Goal: Feedback & Contribution: Contribute content

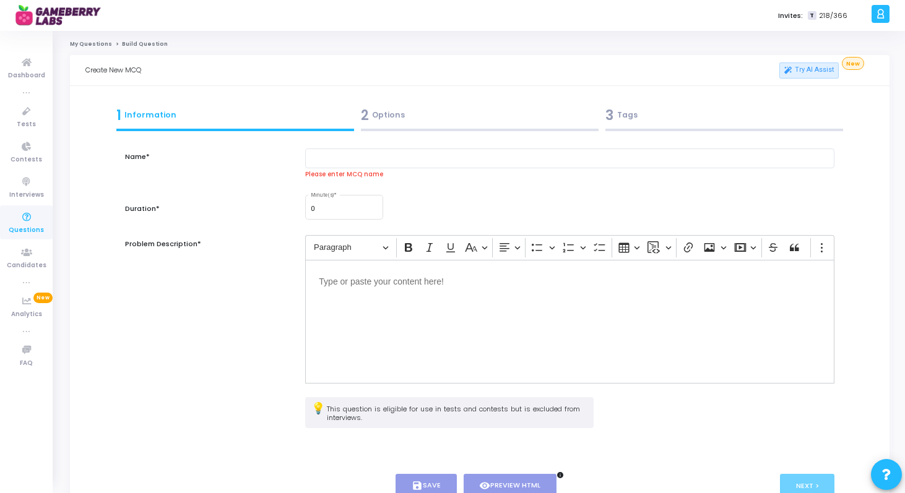
click at [395, 325] on div "Editor editing area: main" at bounding box center [569, 322] width 529 height 124
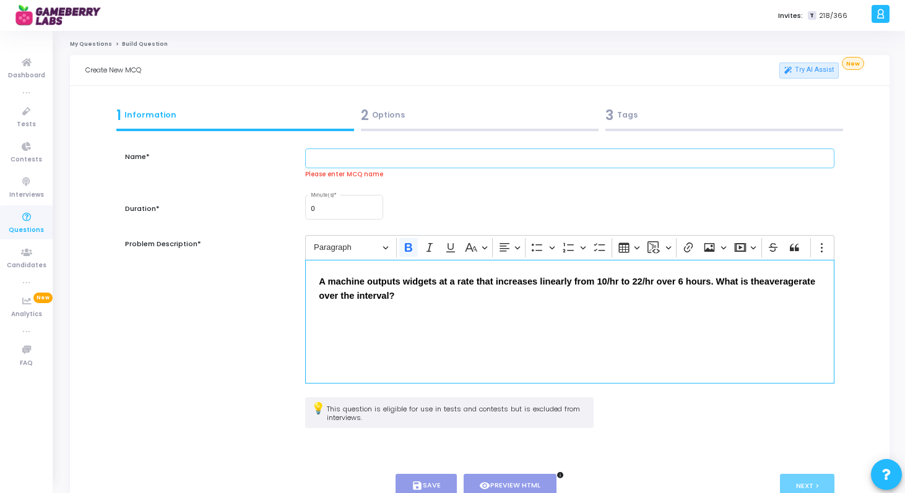
click at [407, 152] on input "text" at bounding box center [569, 159] width 529 height 20
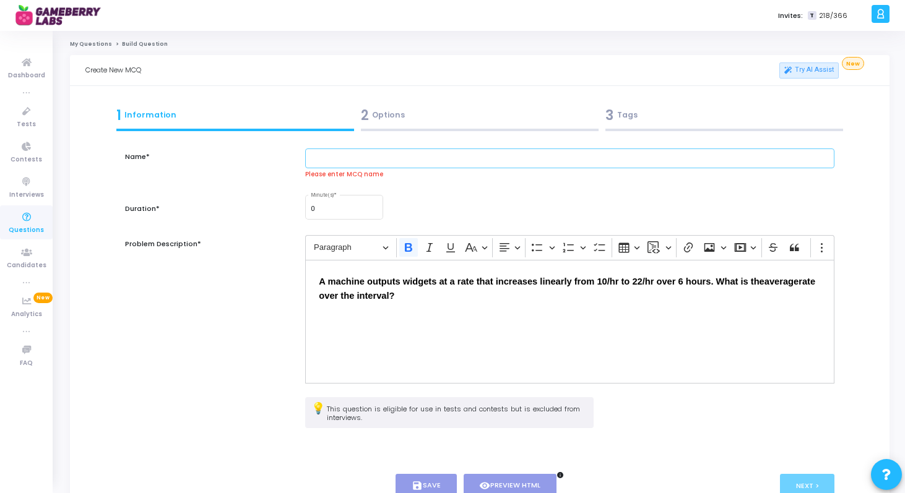
paste input "Linear ramp average rate"
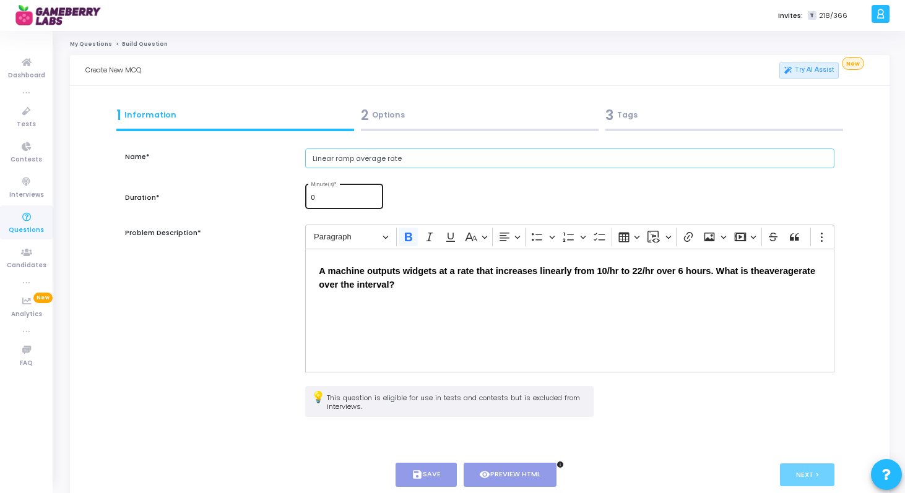
type input "Linear ramp average rate"
click at [339, 197] on input "0" at bounding box center [344, 197] width 67 height 7
type input "0"
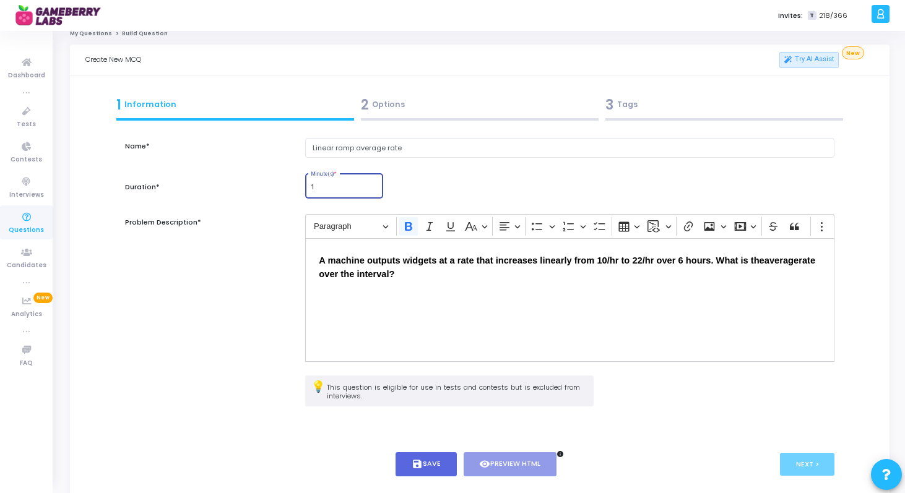
scroll to position [17, 0]
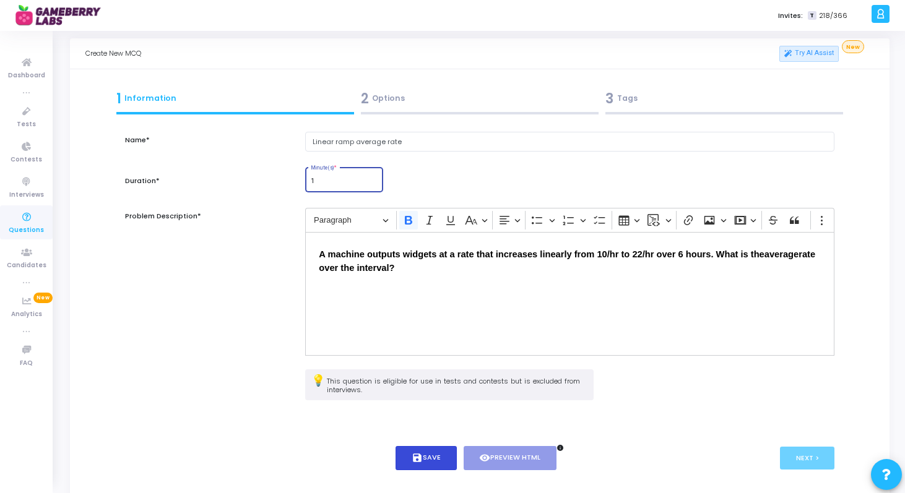
type input "1"
click at [420, 452] on icon "save" at bounding box center [417, 457] width 11 height 11
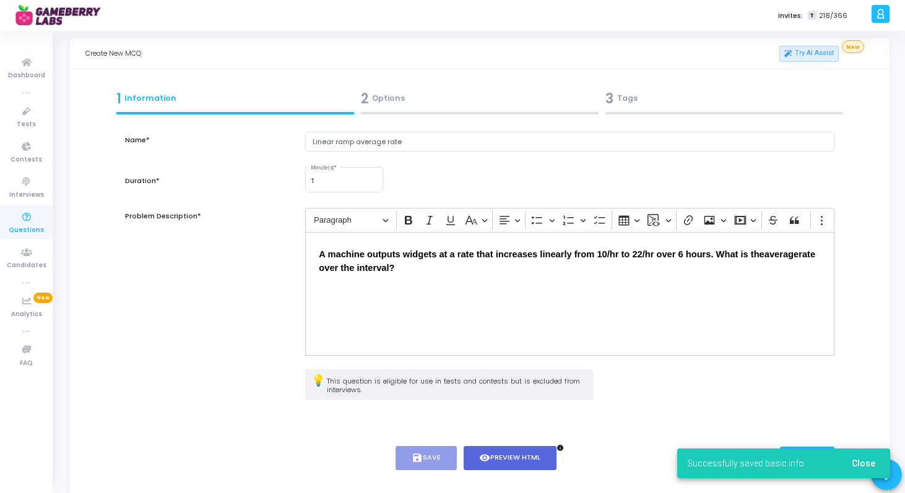
click at [865, 463] on span "Close" at bounding box center [864, 464] width 24 height 10
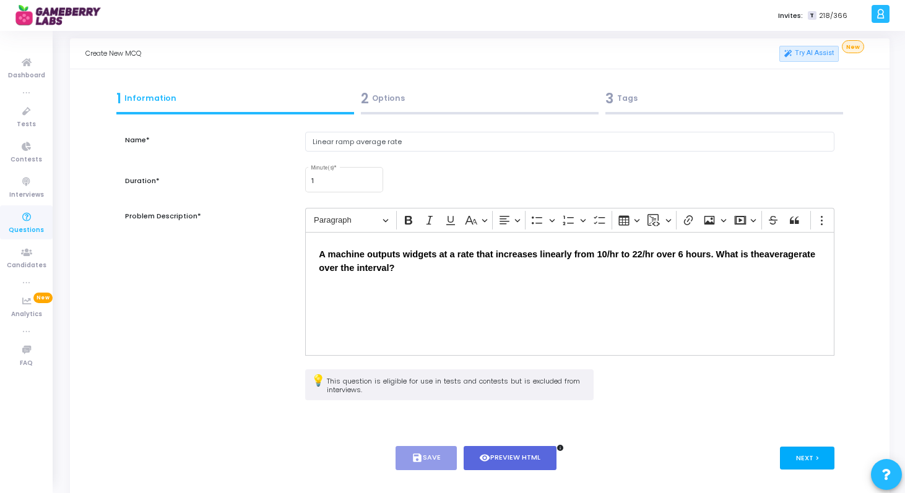
click at [800, 460] on button "Next >" at bounding box center [807, 458] width 55 height 23
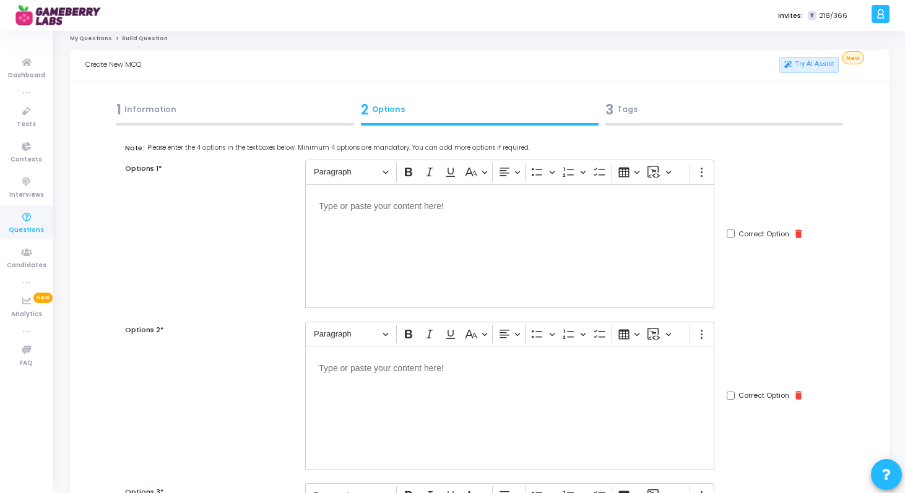
scroll to position [0, 0]
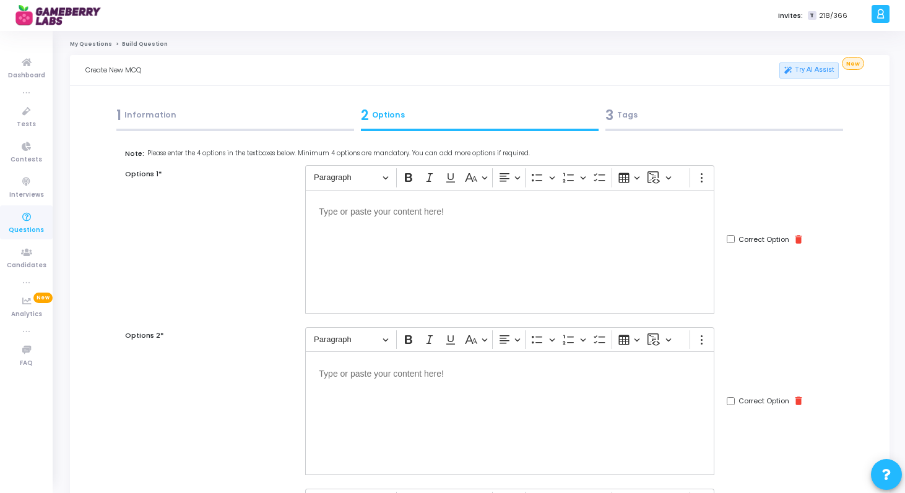
click at [522, 233] on div "Editor editing area: main" at bounding box center [509, 252] width 409 height 124
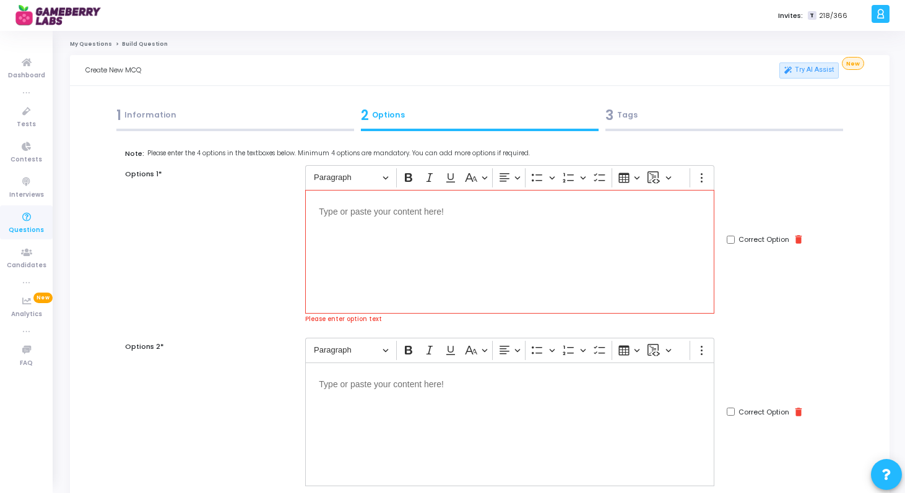
click at [500, 213] on p "Editor editing area: main" at bounding box center [510, 211] width 382 height 15
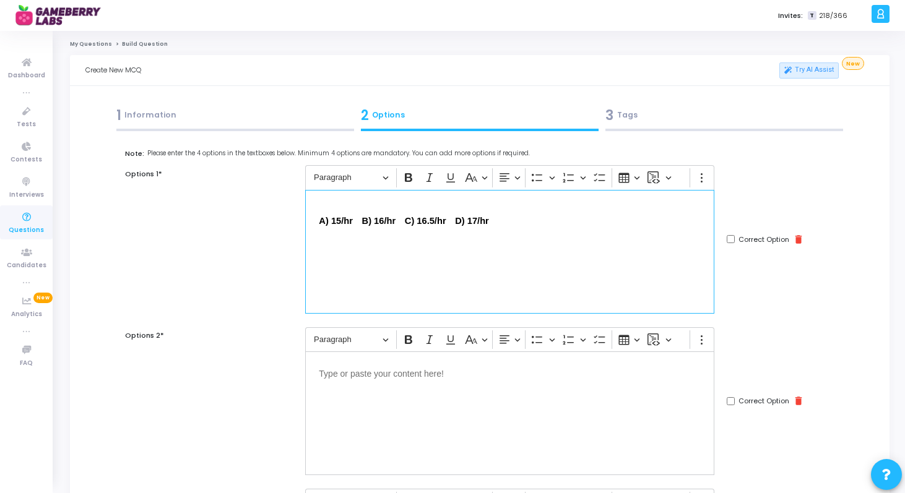
click at [332, 219] on strong "A) 15/hr B) 16/hr C) 16.5/hr D) 17/hr" at bounding box center [404, 221] width 170 height 10
click at [412, 178] on icon "Editor toolbar" at bounding box center [408, 177] width 12 height 12
click at [386, 277] on div "15/hr" at bounding box center [509, 252] width 409 height 124
click at [373, 410] on div "Editor editing area: main" at bounding box center [509, 414] width 409 height 124
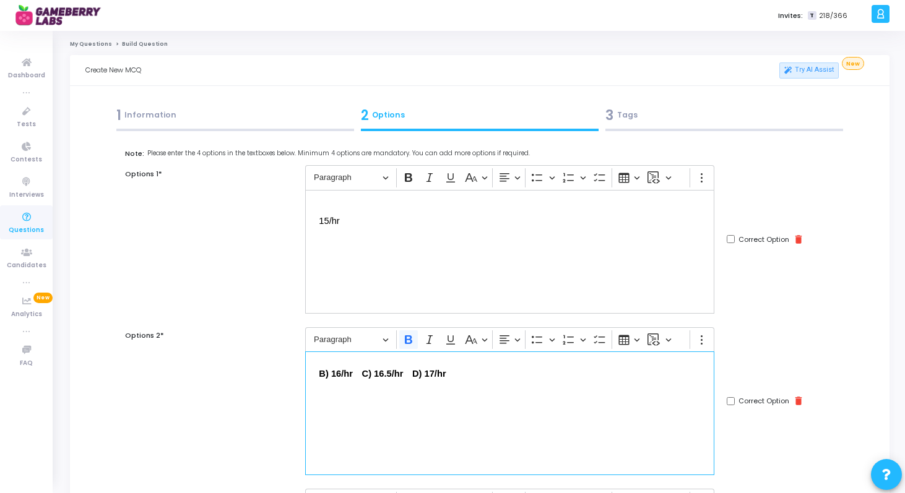
drag, startPoint x: 371, startPoint y: 370, endPoint x: 497, endPoint y: 378, distance: 126.5
click at [497, 378] on p "B) 16/hr C) 16.5/hr D) 17/hr" at bounding box center [510, 372] width 382 height 15
click at [337, 373] on strong "B) 16/hr" at bounding box center [336, 374] width 34 height 10
click at [412, 337] on icon "Editor toolbar" at bounding box center [408, 339] width 7 height 9
click at [468, 415] on div "16/hr" at bounding box center [509, 414] width 409 height 124
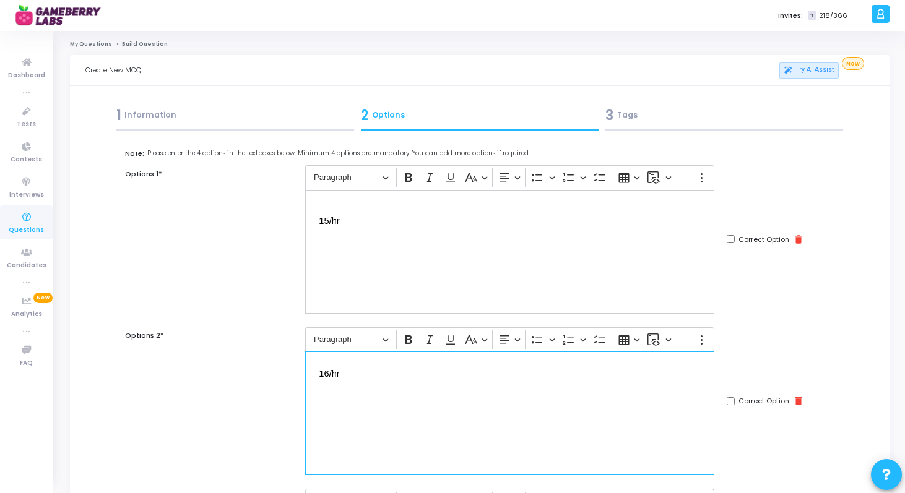
click at [728, 399] on input "Correct Option" at bounding box center [731, 401] width 8 height 8
checkbox input "true"
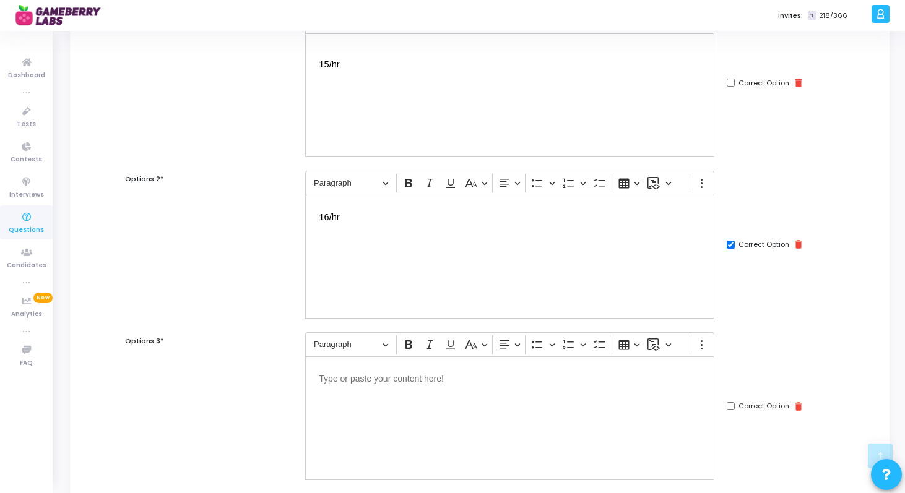
scroll to position [235, 0]
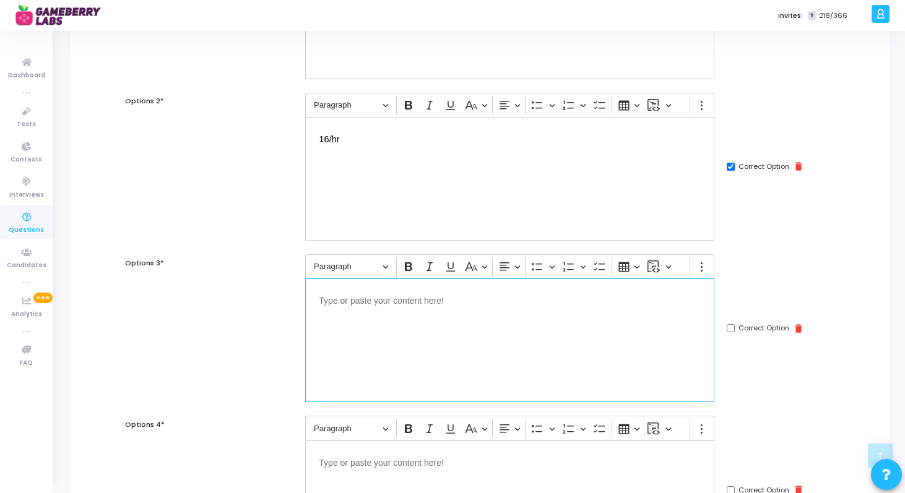
click at [441, 291] on div "Editor editing area: main" at bounding box center [509, 340] width 409 height 124
click at [333, 300] on strong "C) 16.5/hr D) 17/hr" at bounding box center [361, 301] width 84 height 10
drag, startPoint x: 356, startPoint y: 296, endPoint x: 455, endPoint y: 304, distance: 98.7
click at [455, 304] on p "16.5/hr D) 17/hr" at bounding box center [510, 299] width 382 height 15
click at [394, 301] on p "16.5/hr" at bounding box center [510, 299] width 382 height 15
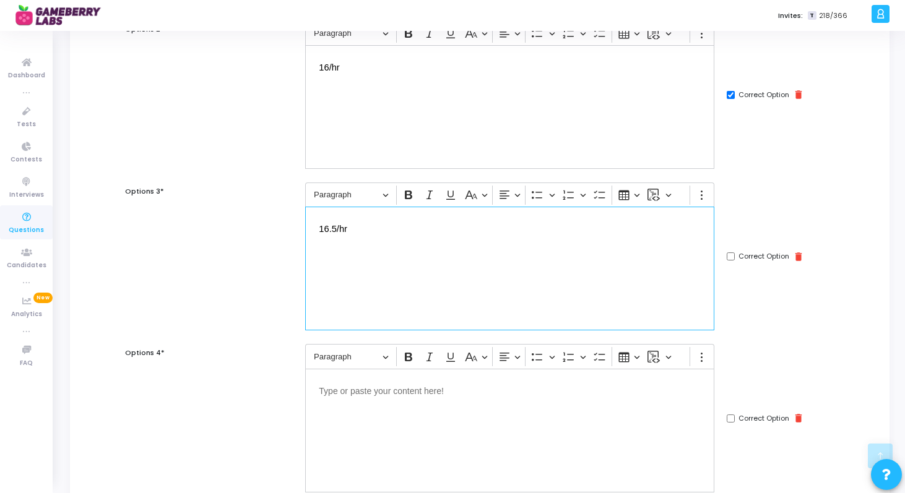
scroll to position [353, 0]
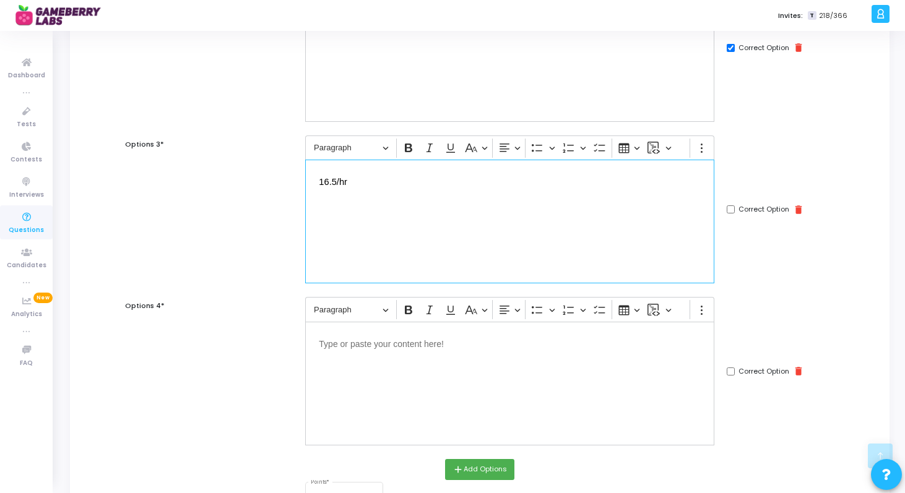
click at [358, 365] on div "Editor editing area: main" at bounding box center [509, 384] width 409 height 124
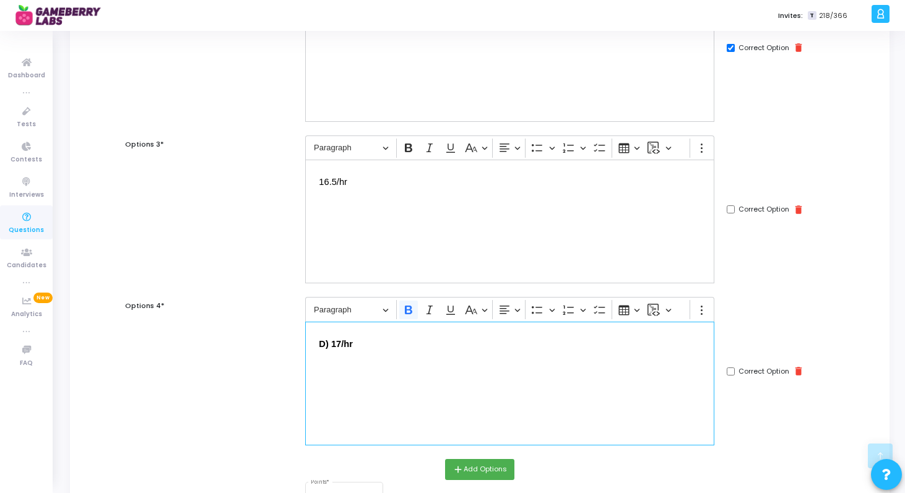
click at [330, 344] on strong "D) 17/hr" at bounding box center [336, 344] width 34 height 10
click at [408, 316] on icon "Editor toolbar" at bounding box center [408, 310] width 12 height 12
click at [399, 363] on div "17/hr" at bounding box center [509, 384] width 409 height 124
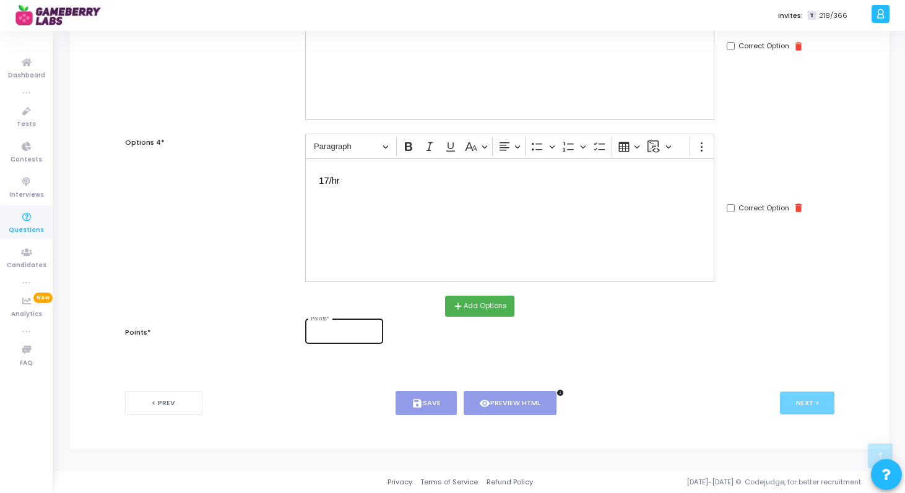
click at [363, 328] on div "Points *" at bounding box center [344, 330] width 67 height 27
type input "1"
click at [420, 397] on button "save Save" at bounding box center [425, 403] width 61 height 24
click at [503, 409] on button "visibility Preview HTML" at bounding box center [510, 403] width 93 height 24
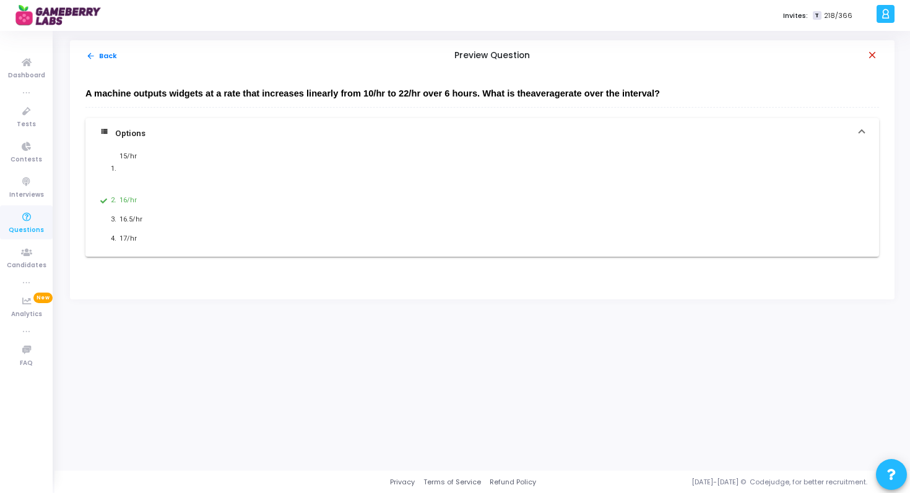
click at [874, 56] on mat-icon "close" at bounding box center [872, 56] width 12 height 12
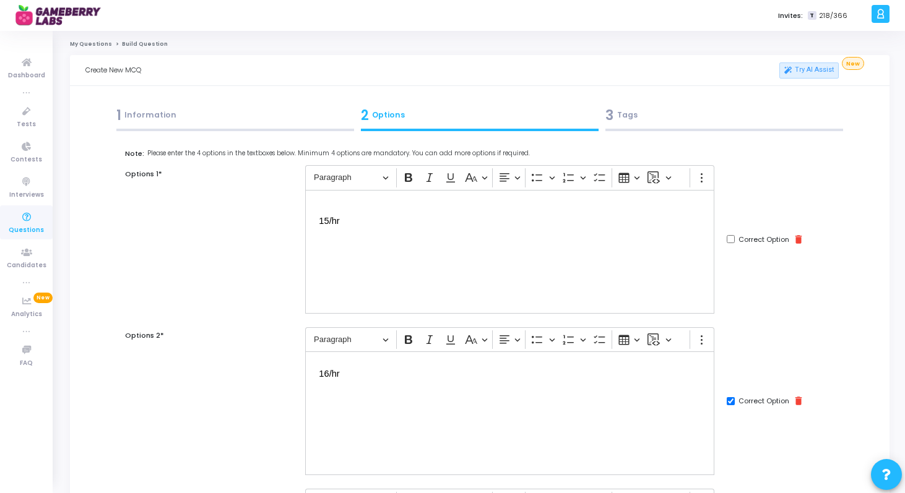
click at [325, 224] on span "15/hr" at bounding box center [329, 221] width 20 height 10
click at [373, 225] on p "15/hr" at bounding box center [510, 221] width 382 height 14
click at [354, 273] on div "15/hr" at bounding box center [509, 252] width 409 height 124
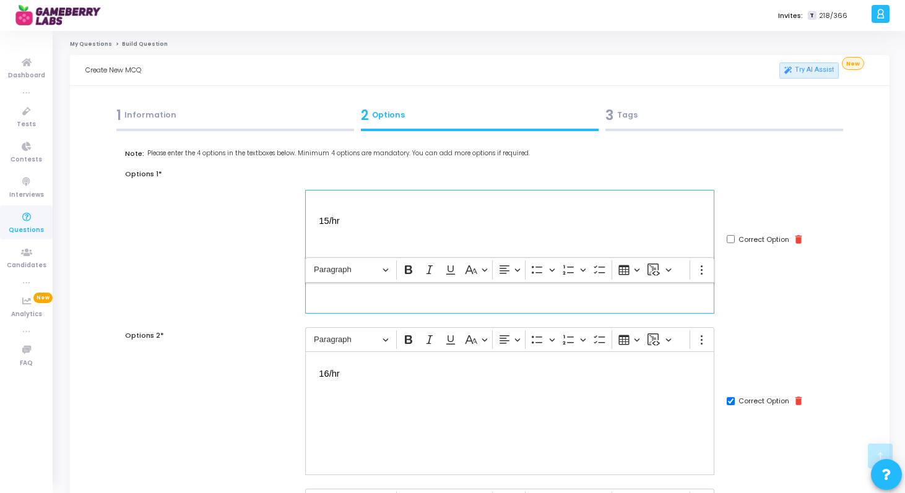
scroll to position [517, 0]
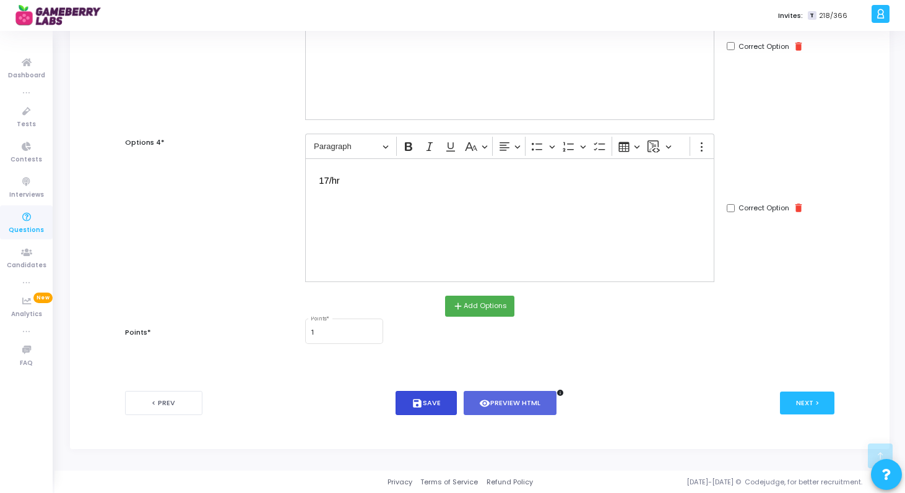
click at [418, 405] on icon "save" at bounding box center [417, 403] width 11 height 11
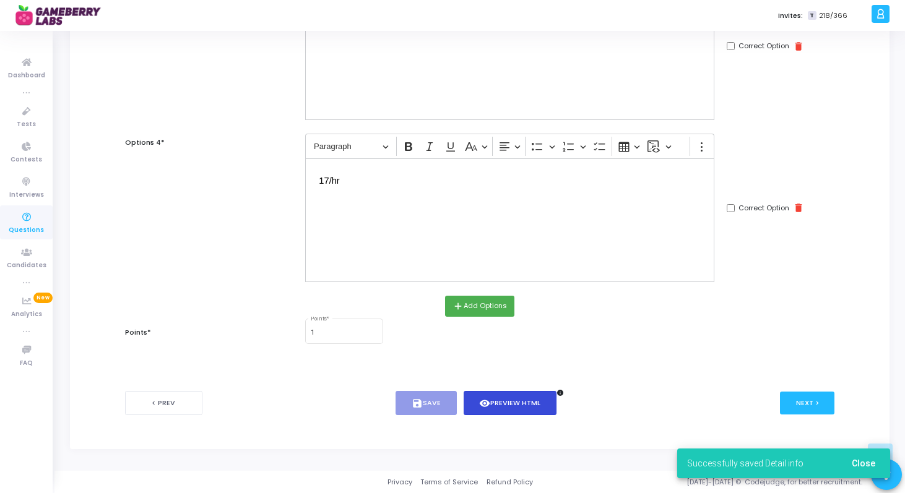
click at [533, 400] on button "visibility Preview HTML" at bounding box center [510, 403] width 93 height 24
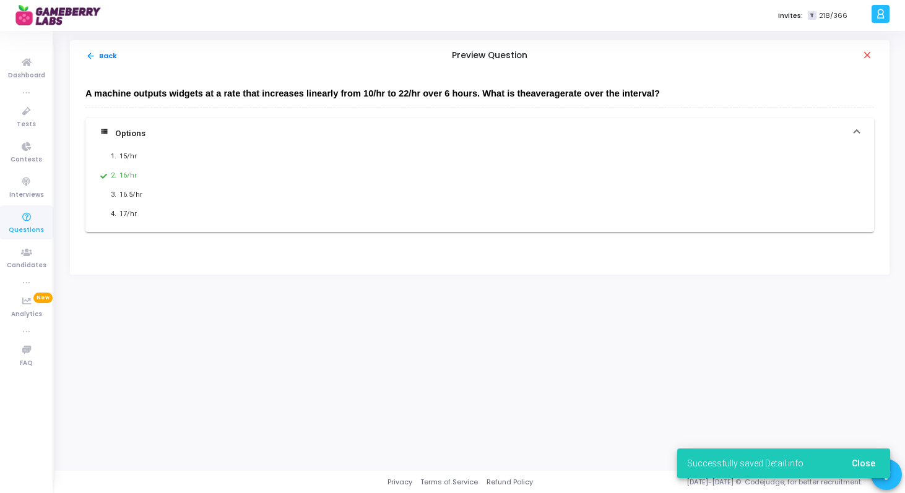
scroll to position [0, 0]
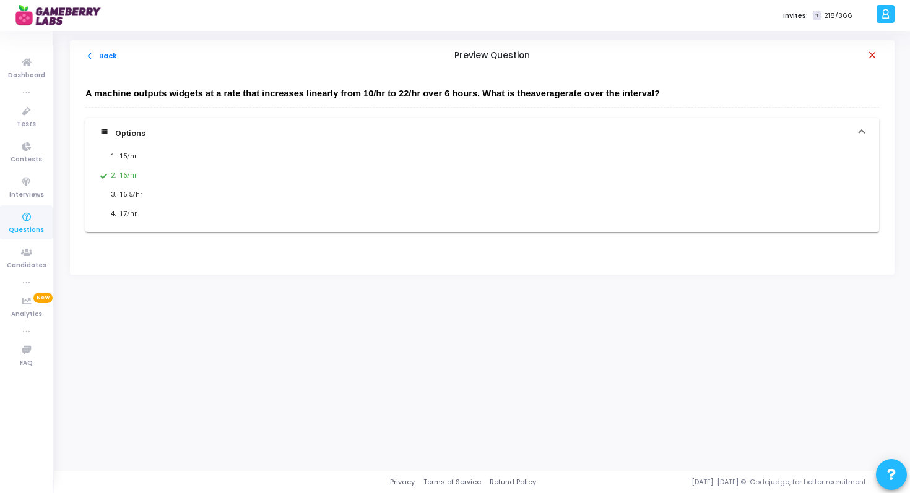
click at [874, 57] on mat-icon "close" at bounding box center [872, 56] width 12 height 12
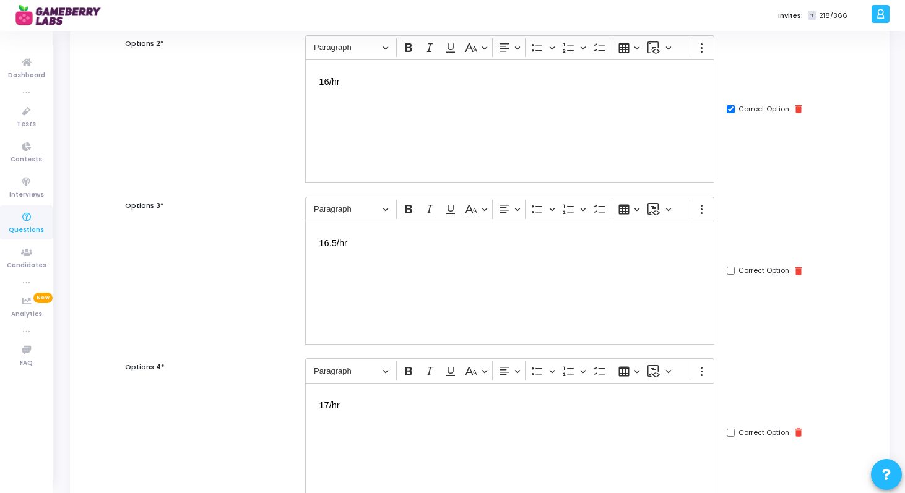
scroll to position [517, 0]
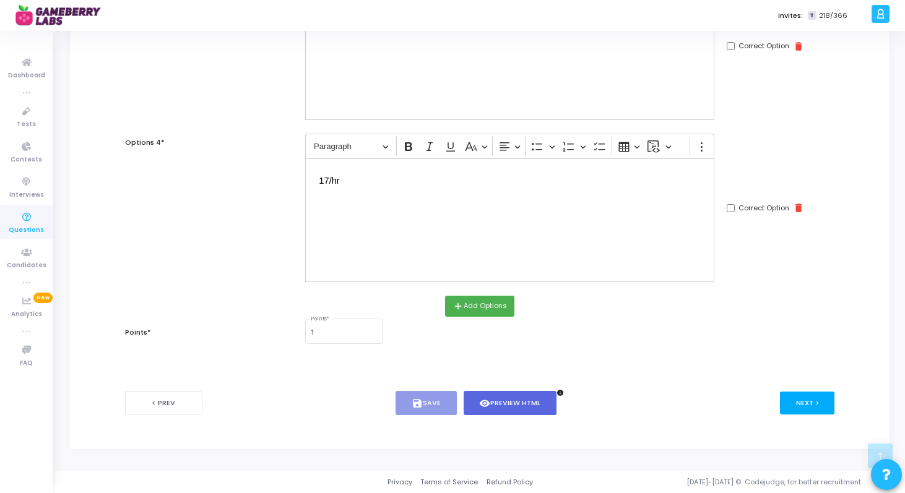
click at [805, 396] on button "Next >" at bounding box center [807, 403] width 55 height 23
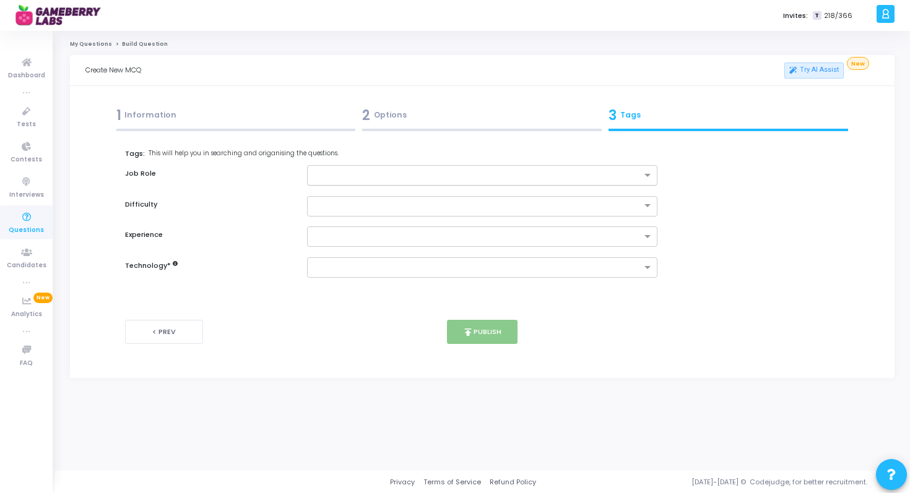
click at [556, 176] on input "text" at bounding box center [478, 176] width 328 height 11
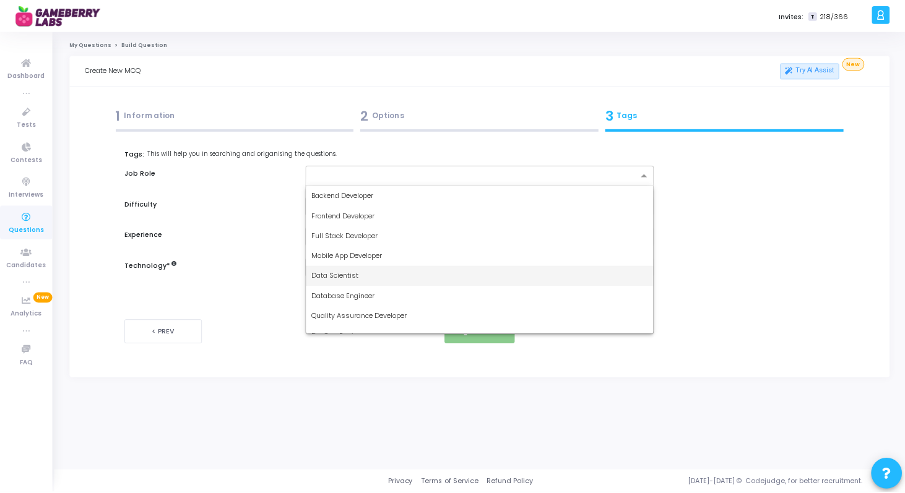
scroll to position [72, 0]
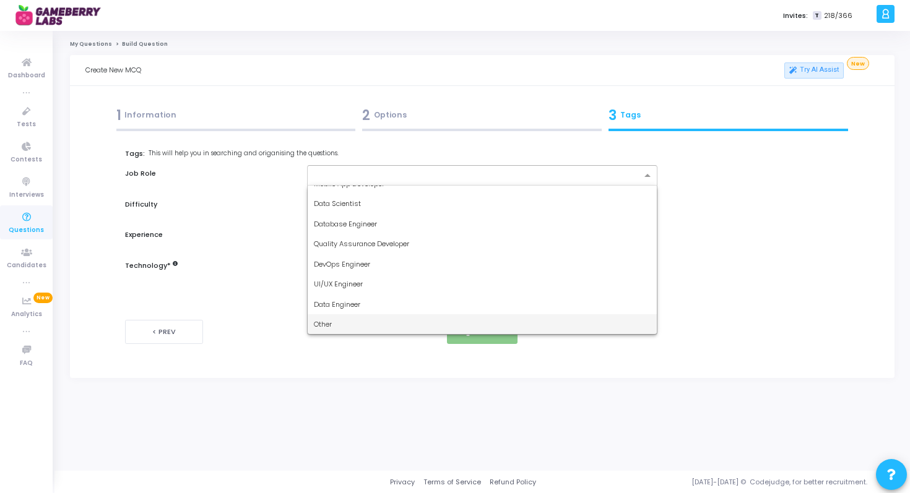
click at [492, 317] on div "Other" at bounding box center [483, 324] width 350 height 20
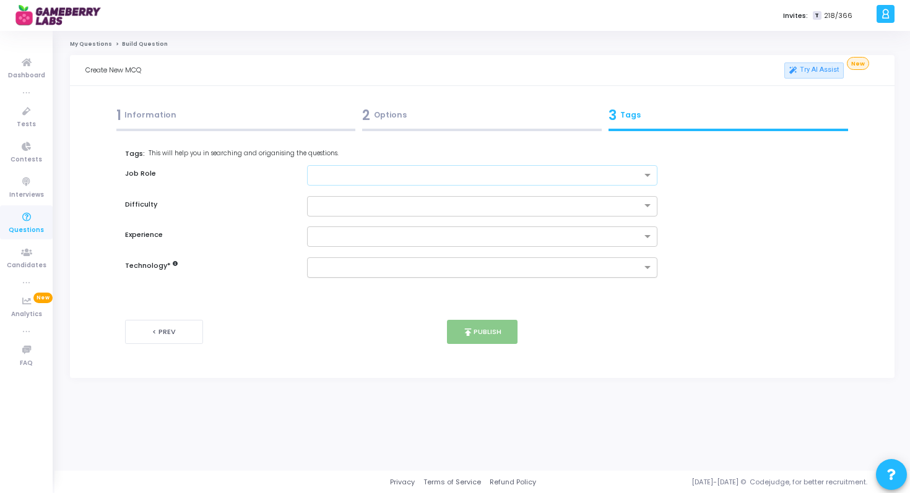
click at [559, 270] on input "text" at bounding box center [478, 268] width 328 height 11
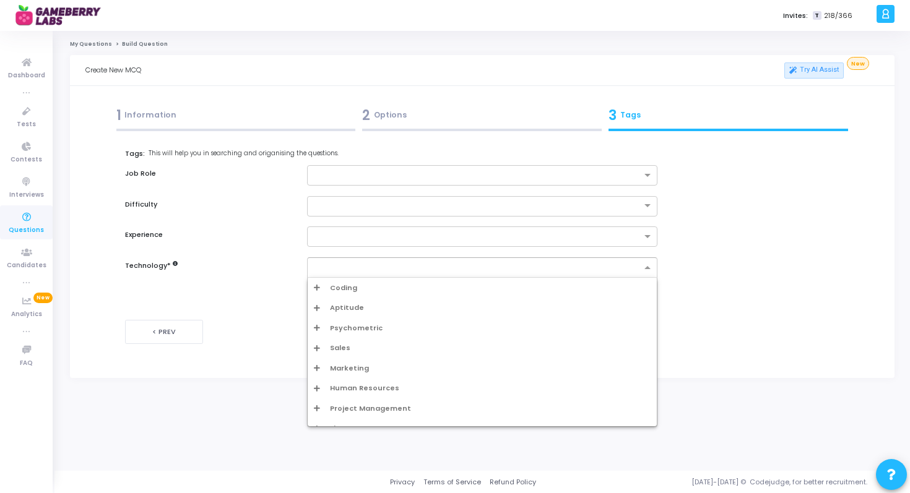
click at [511, 313] on div "Aptitude" at bounding box center [483, 308] width 350 height 20
click at [340, 304] on span "Aptitude" at bounding box center [347, 308] width 34 height 11
click at [347, 329] on div "Aptitude" at bounding box center [486, 328] width 330 height 11
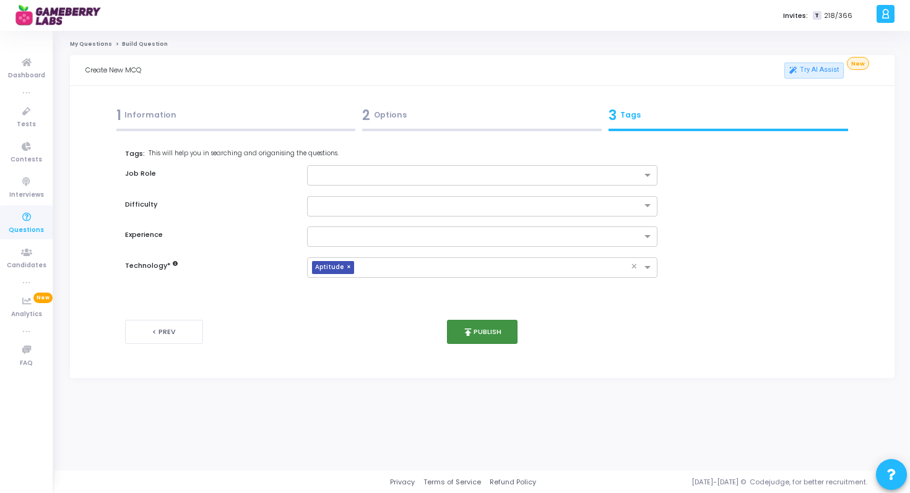
click at [464, 332] on icon "publish" at bounding box center [467, 332] width 11 height 11
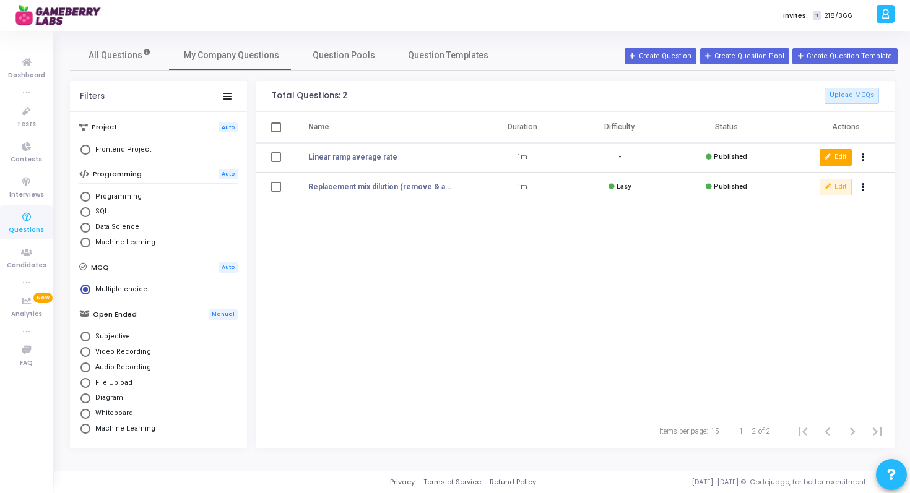
click at [828, 152] on button "Edit" at bounding box center [835, 157] width 32 height 16
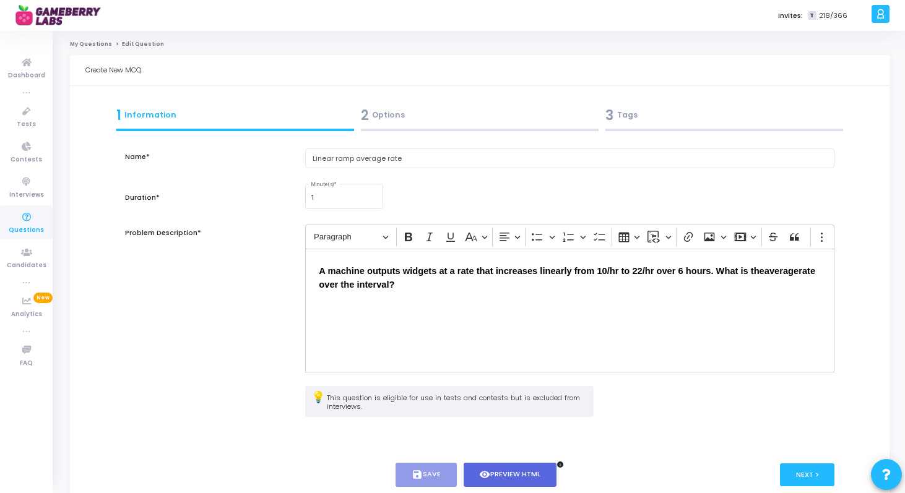
click at [653, 119] on div "3 Tags" at bounding box center [724, 115] width 238 height 20
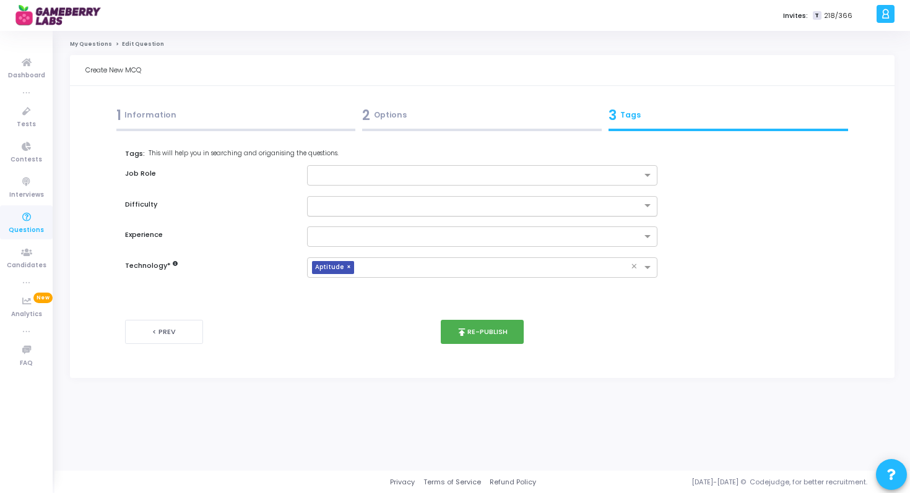
click at [385, 204] on input "text" at bounding box center [470, 205] width 313 height 11
click at [358, 227] on div "Easy" at bounding box center [483, 227] width 350 height 20
click at [359, 235] on input "text" at bounding box center [478, 237] width 328 height 11
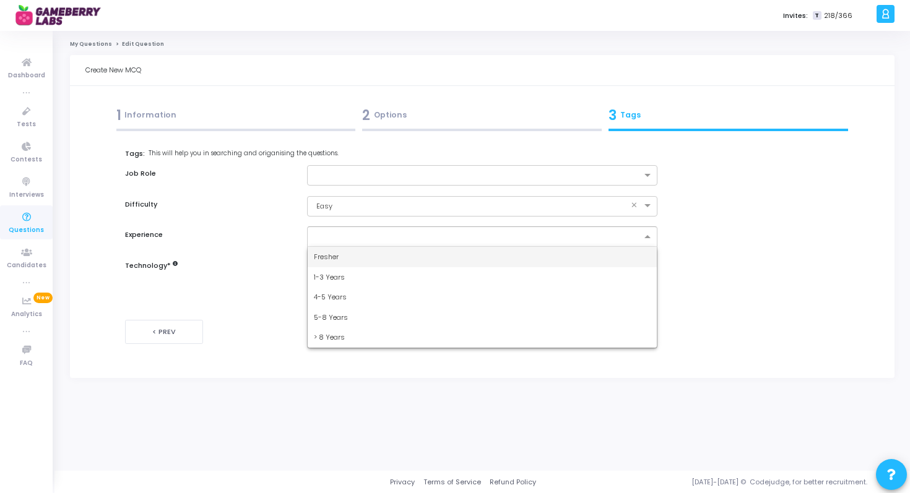
click at [350, 259] on div "Fresher" at bounding box center [483, 257] width 350 height 20
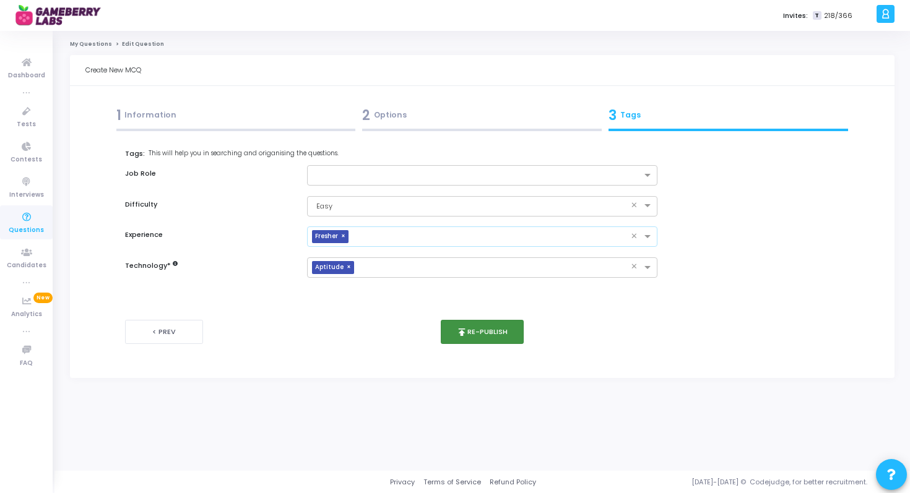
click at [507, 332] on button "publish Re-publish" at bounding box center [483, 332] width 84 height 24
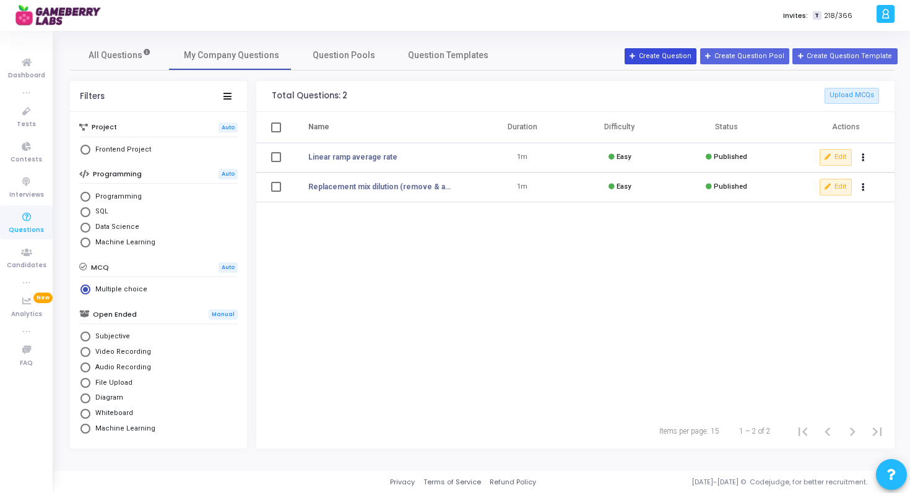
click at [693, 56] on button "Create Question" at bounding box center [660, 56] width 72 height 16
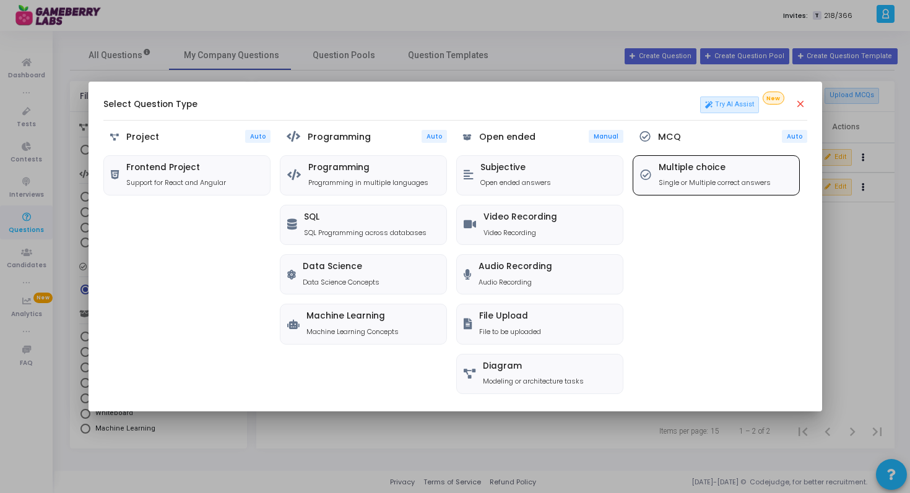
click at [723, 164] on h5 "Multiple choice" at bounding box center [714, 168] width 112 height 11
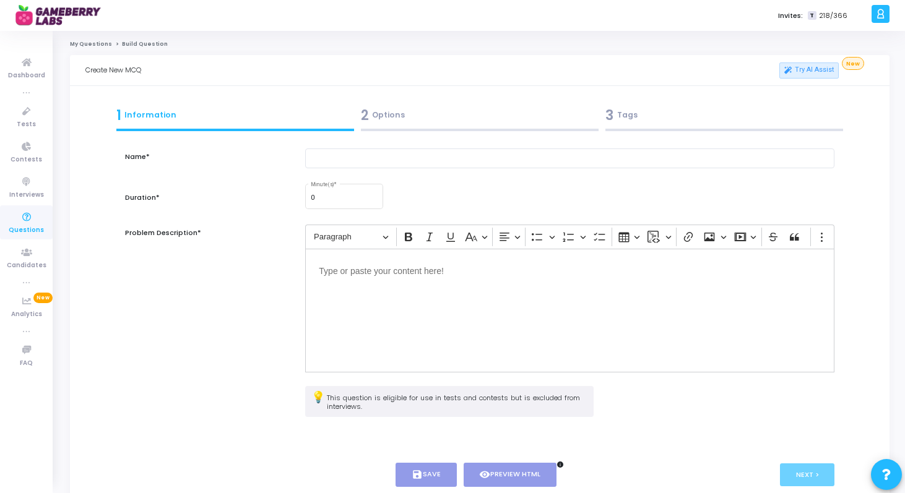
click at [342, 317] on div "Editor editing area: main" at bounding box center [569, 311] width 529 height 124
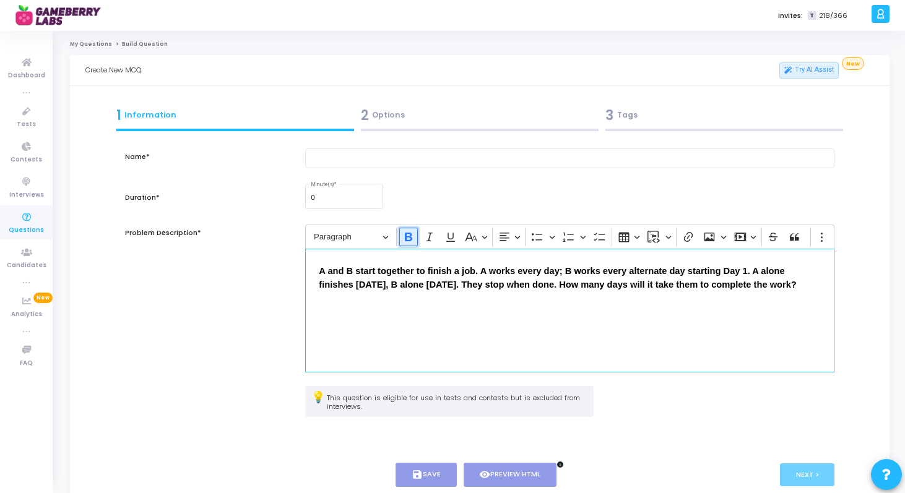
click at [411, 231] on icon "Editor toolbar" at bounding box center [408, 237] width 12 height 12
click at [403, 334] on div "A and B start together to finish a job. A works every day; B works every altern…" at bounding box center [569, 311] width 529 height 124
click at [409, 157] on input "text" at bounding box center [569, 159] width 529 height 20
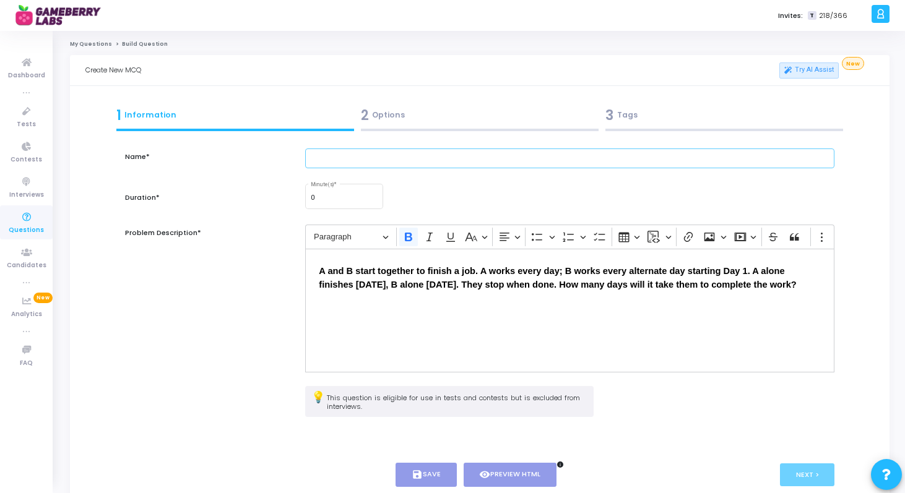
paste input "Alternating-helper workdays"
type input "Alternating-helper workdays"
click at [358, 191] on div "0 Minute(s) *" at bounding box center [344, 195] width 67 height 27
click at [375, 197] on input "1" at bounding box center [344, 197] width 67 height 7
click at [375, 197] on input "2" at bounding box center [344, 197] width 67 height 7
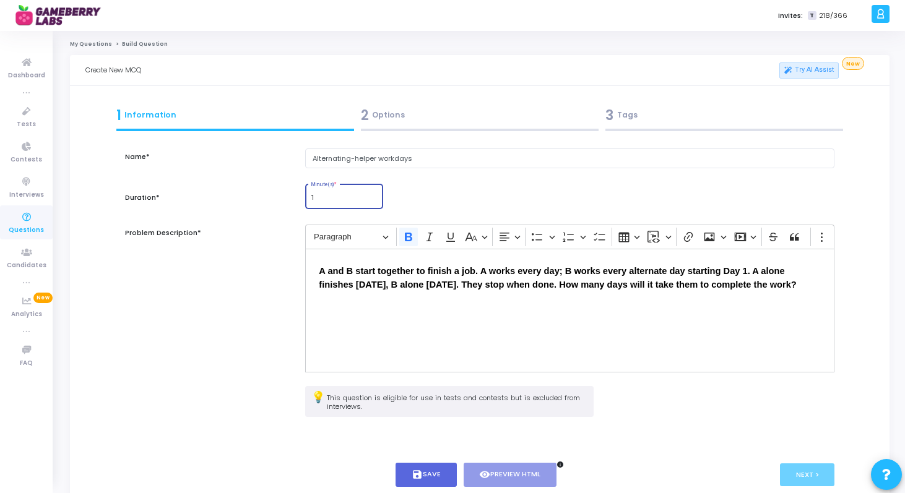
type input "1"
click at [374, 201] on input "1" at bounding box center [344, 197] width 67 height 7
click at [431, 469] on button "save Save" at bounding box center [425, 475] width 61 height 24
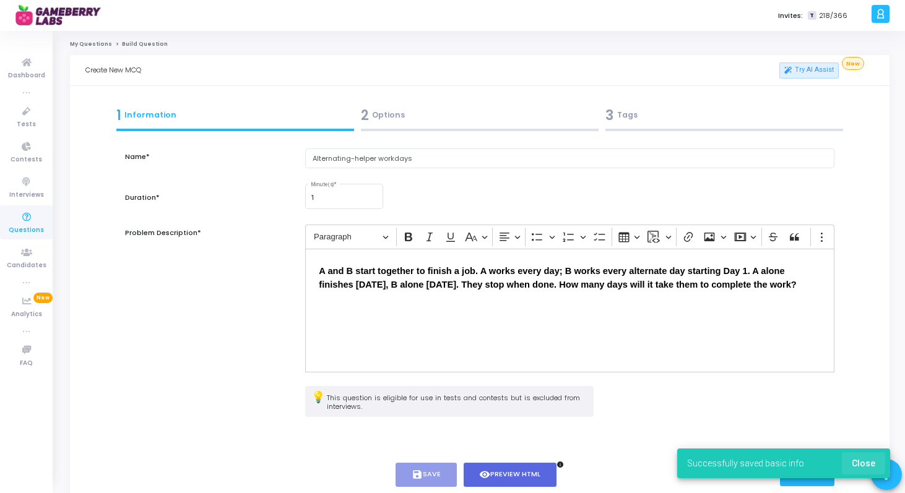
click at [862, 459] on span "Close" at bounding box center [864, 464] width 24 height 10
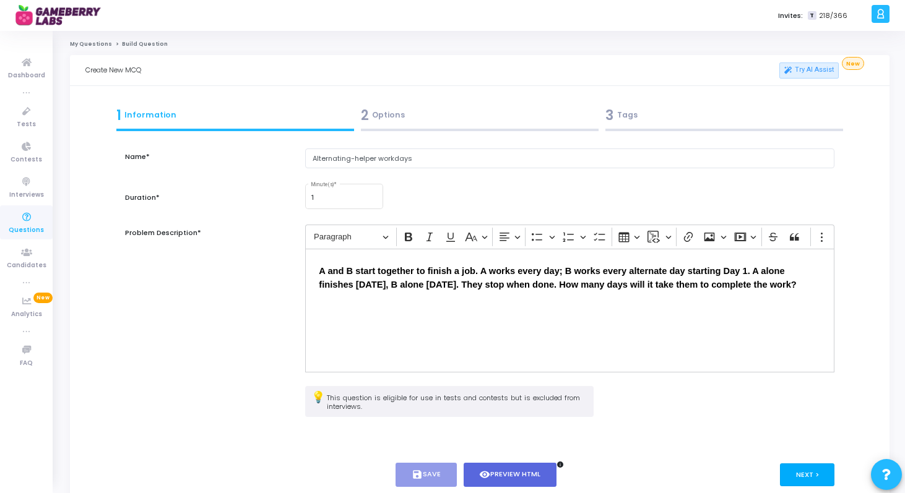
click at [785, 468] on button "Next >" at bounding box center [807, 475] width 55 height 23
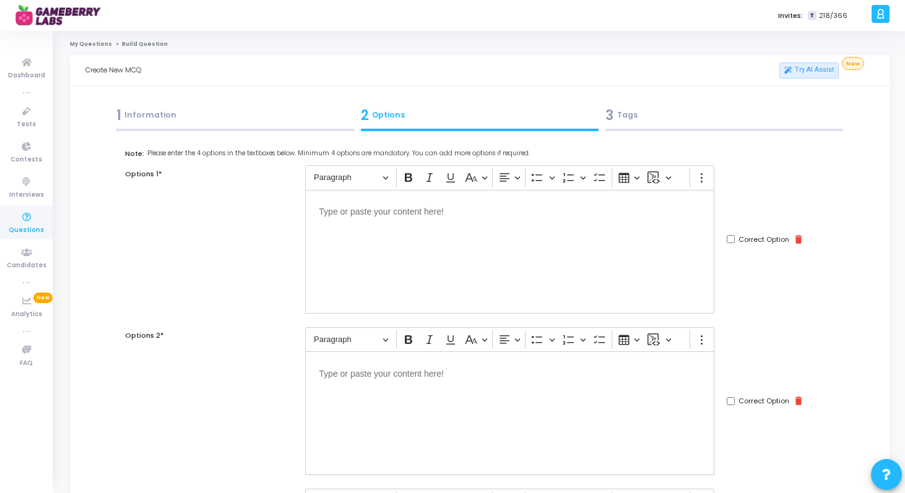
click at [479, 275] on div "Editor editing area: main" at bounding box center [509, 252] width 409 height 124
click at [455, 368] on p "Editor editing area: main" at bounding box center [510, 372] width 382 height 15
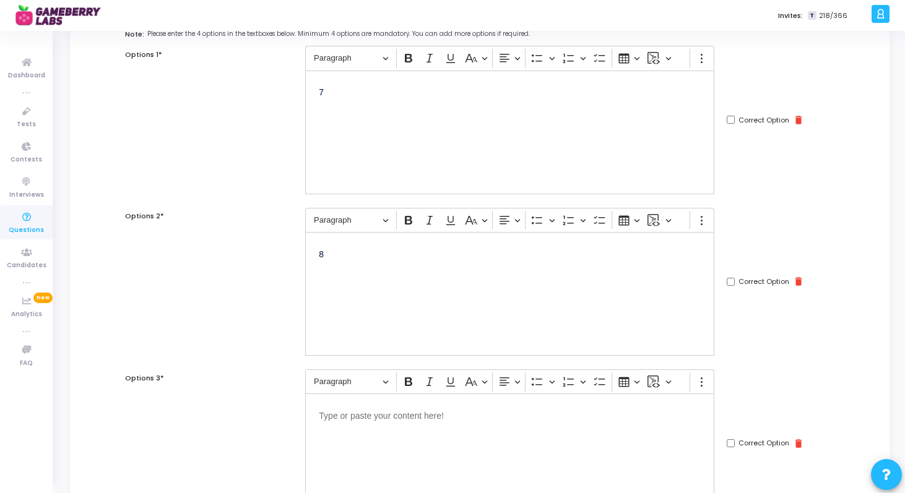
scroll to position [135, 0]
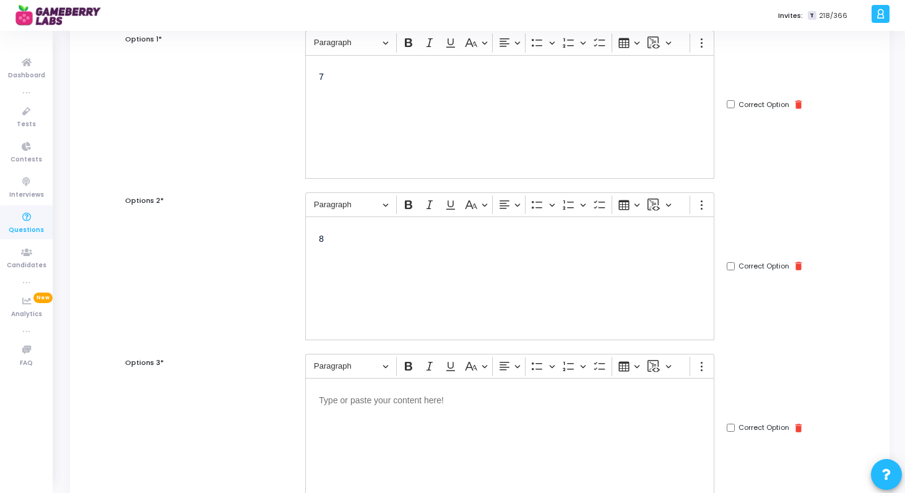
click at [421, 409] on div "Editor editing area: main" at bounding box center [509, 440] width 409 height 124
click at [732, 430] on input "Correct Option" at bounding box center [731, 428] width 8 height 8
checkbox input "true"
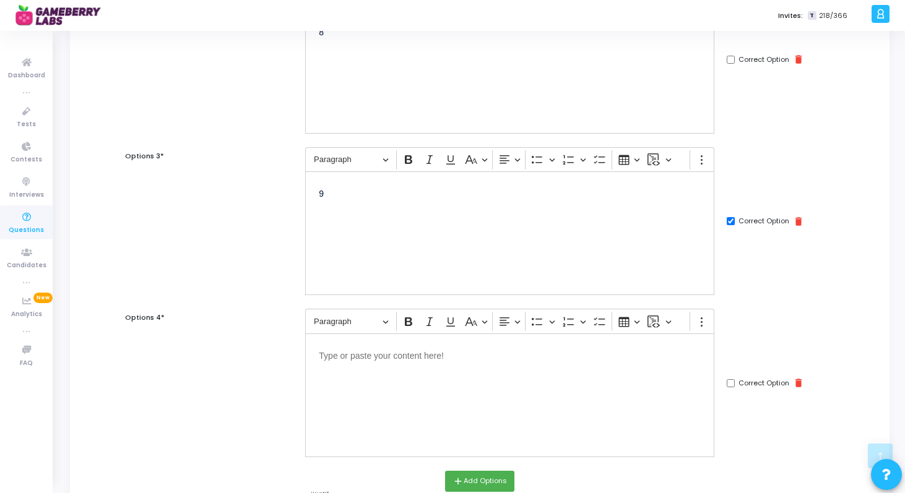
scroll to position [488, 0]
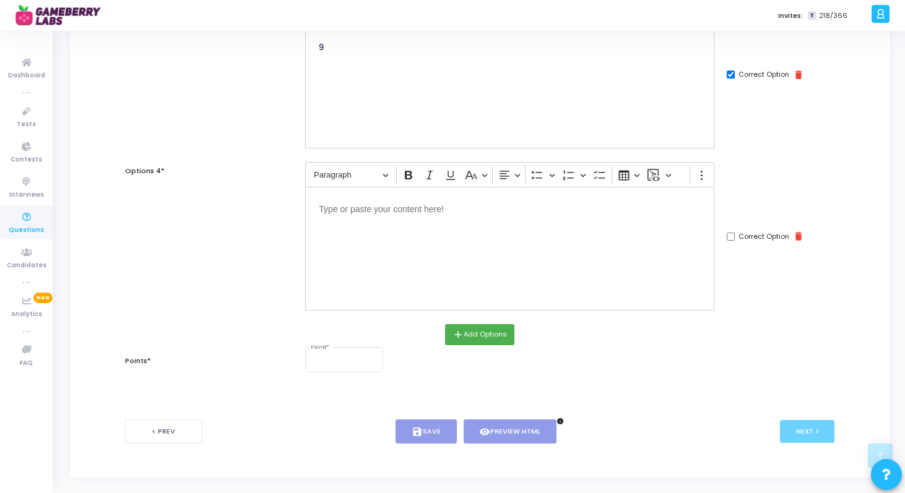
click at [503, 264] on div "Editor editing area: main" at bounding box center [509, 249] width 409 height 124
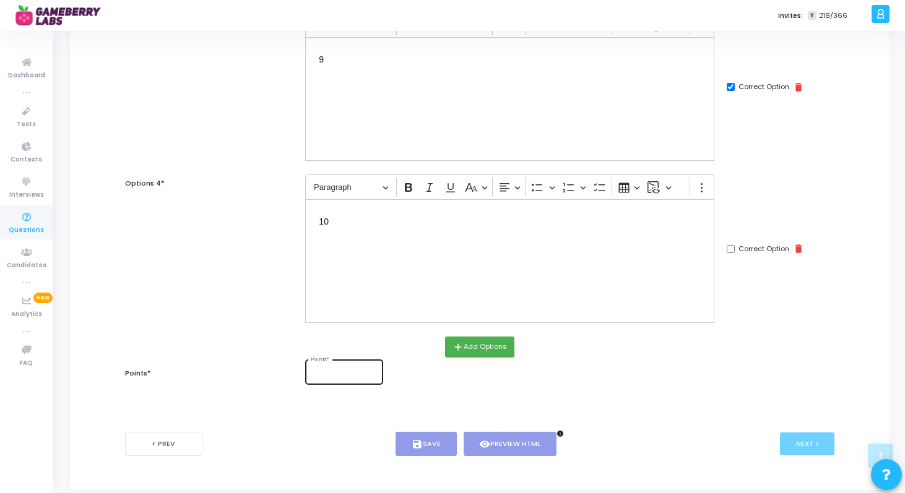
click at [360, 368] on div "Points *" at bounding box center [344, 371] width 67 height 27
type input "1"
click at [373, 372] on input "1" at bounding box center [344, 373] width 67 height 7
click at [429, 451] on button "save Save" at bounding box center [425, 444] width 61 height 24
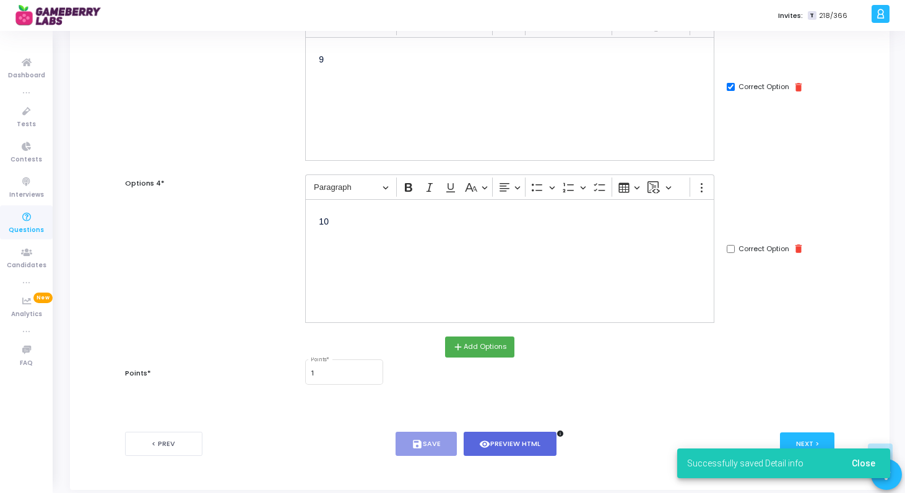
click at [802, 436] on div "Successfully saved Detail info Close" at bounding box center [783, 463] width 243 height 59
click at [876, 465] on button "Close" at bounding box center [863, 463] width 43 height 22
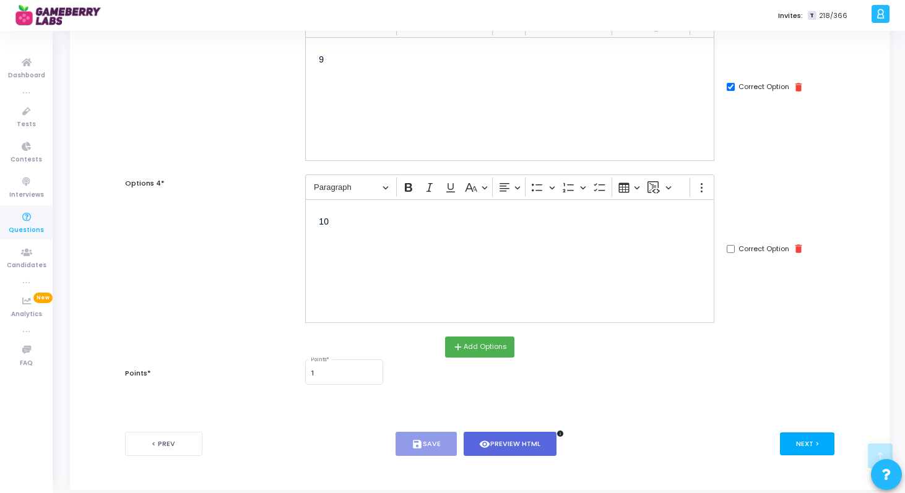
click at [806, 448] on button "Next >" at bounding box center [807, 444] width 55 height 23
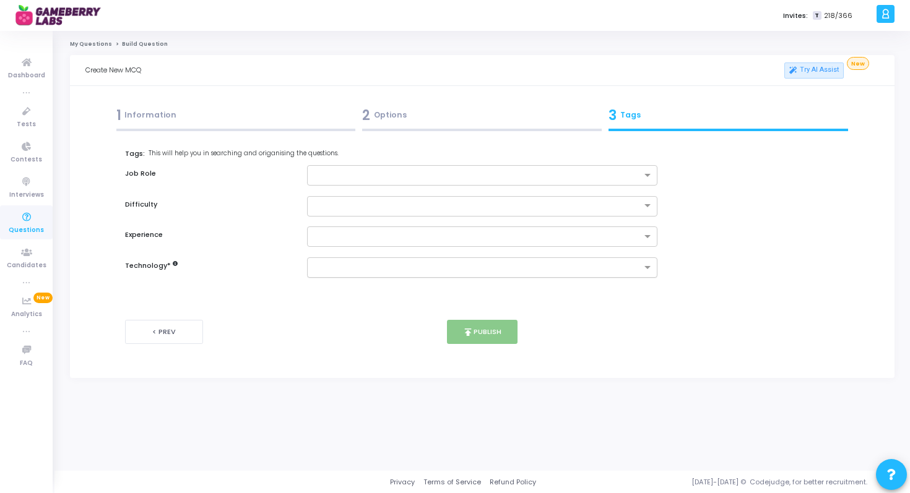
click at [489, 263] on input "text" at bounding box center [478, 268] width 328 height 11
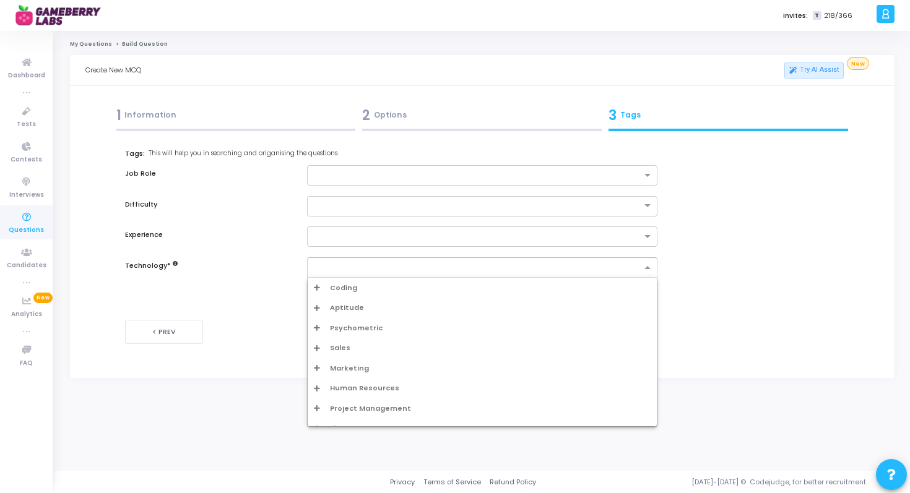
click at [447, 306] on div "Aptitude" at bounding box center [482, 308] width 337 height 11
click at [350, 325] on div "Aptitude" at bounding box center [486, 328] width 330 height 11
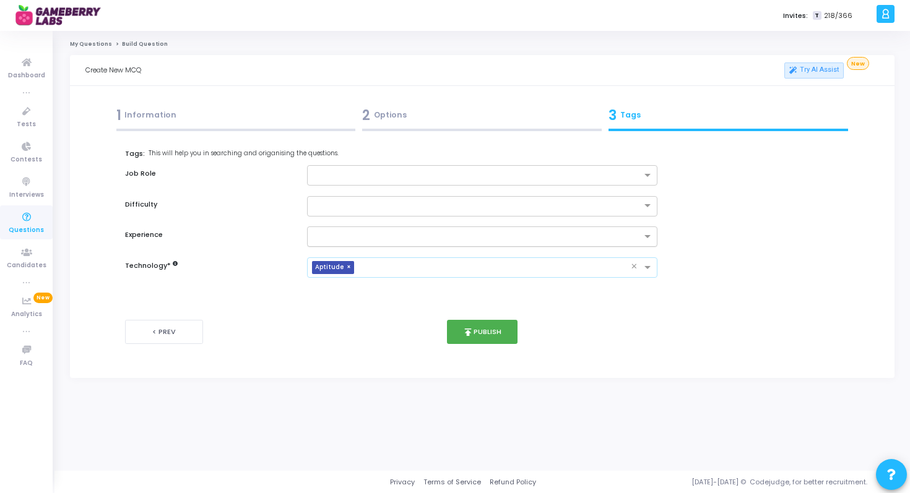
click at [363, 236] on input "text" at bounding box center [478, 237] width 328 height 11
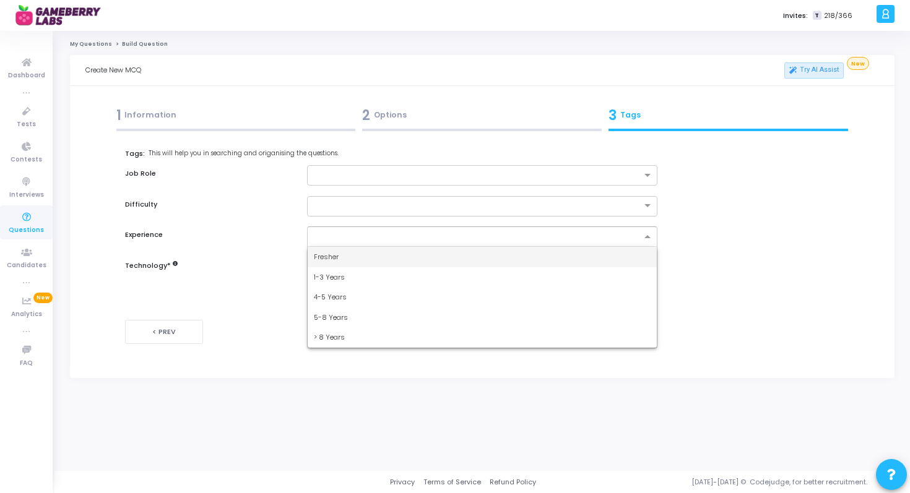
click at [357, 252] on div "Fresher" at bounding box center [483, 257] width 350 height 20
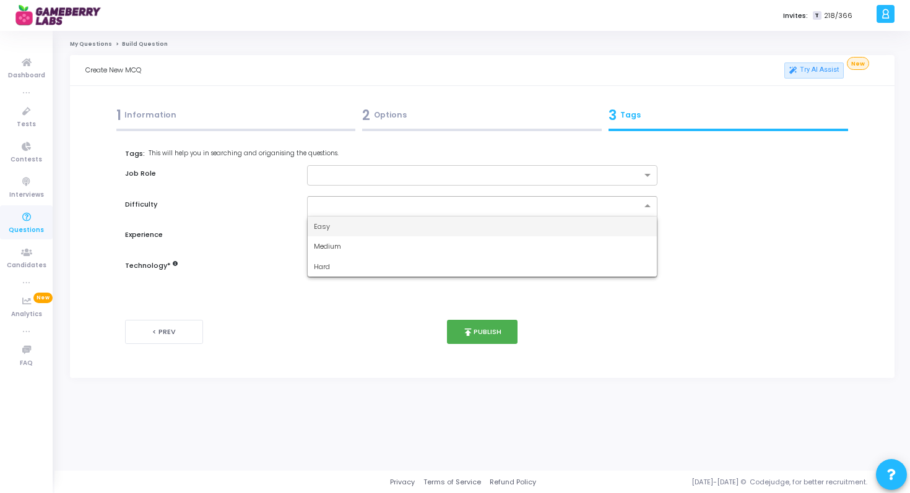
click at [353, 210] on div at bounding box center [482, 206] width 351 height 20
click at [351, 225] on div "Easy" at bounding box center [483, 227] width 350 height 20
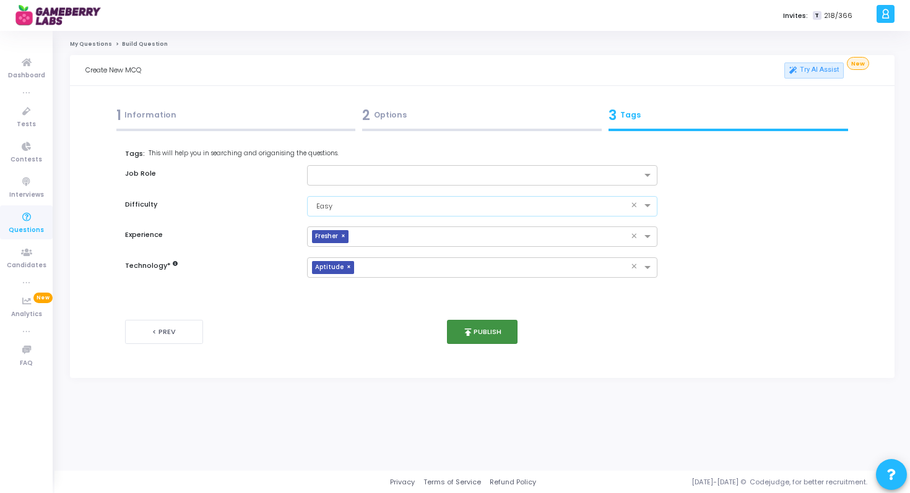
click at [477, 334] on button "publish Publish" at bounding box center [482, 332] width 71 height 24
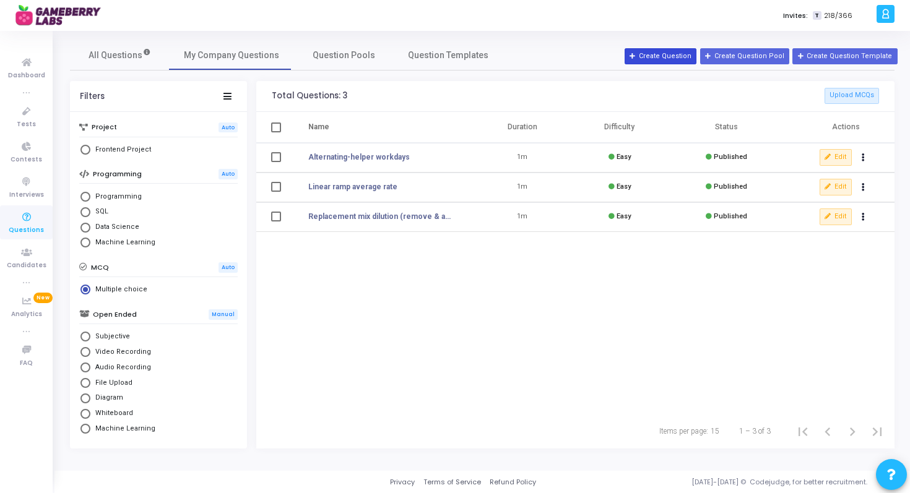
click at [693, 58] on button "Create Question" at bounding box center [660, 56] width 72 height 16
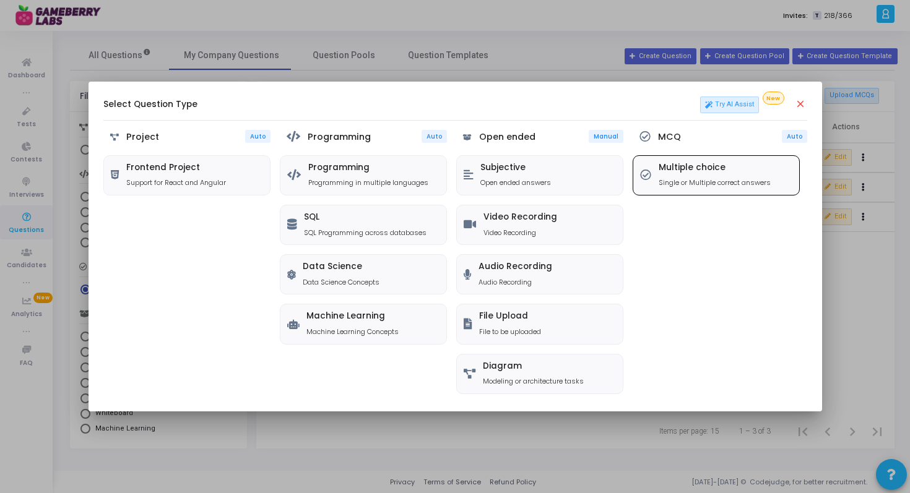
click at [731, 164] on h5 "Multiple choice" at bounding box center [714, 168] width 112 height 11
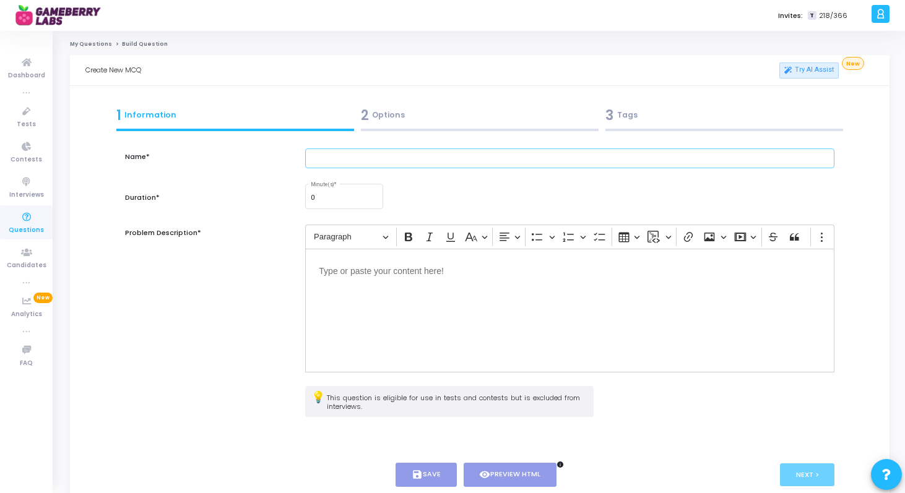
click at [408, 151] on input "text" at bounding box center [569, 159] width 529 height 20
type input "HCF & LCM"
click at [357, 201] on input "0" at bounding box center [344, 197] width 67 height 7
type input "1"
click at [374, 196] on input "1" at bounding box center [344, 197] width 67 height 7
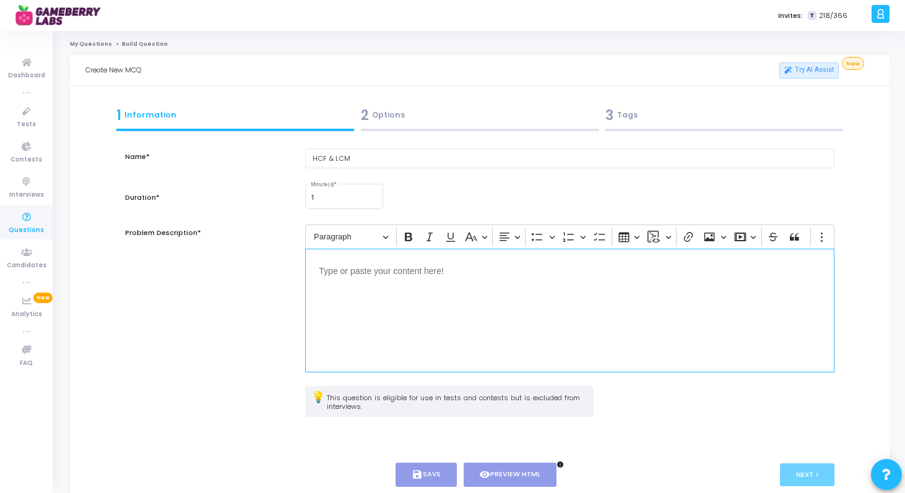
click at [371, 280] on div "Editor editing area: main" at bounding box center [569, 311] width 529 height 124
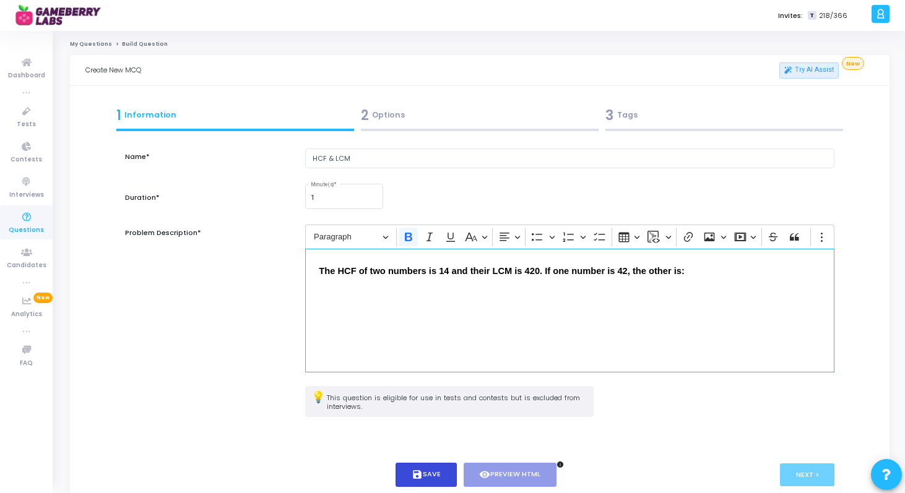
click at [435, 471] on button "save Save" at bounding box center [425, 475] width 61 height 24
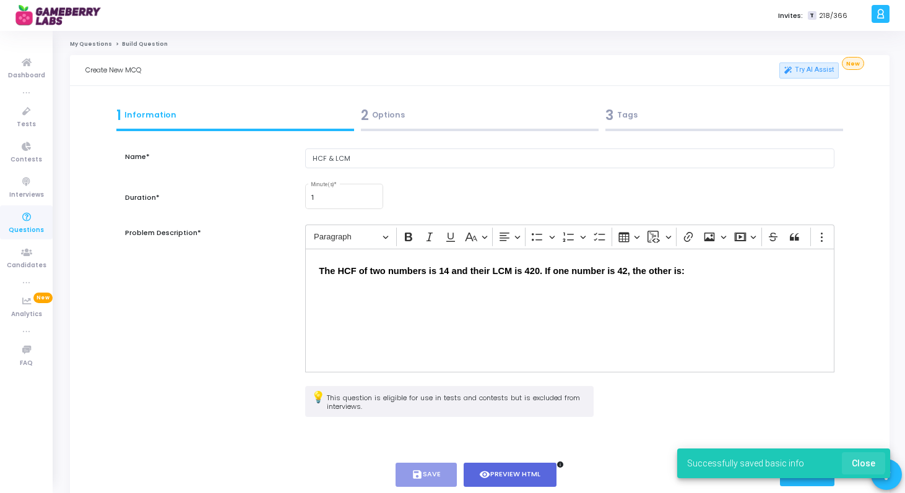
click at [861, 460] on span "Close" at bounding box center [864, 464] width 24 height 10
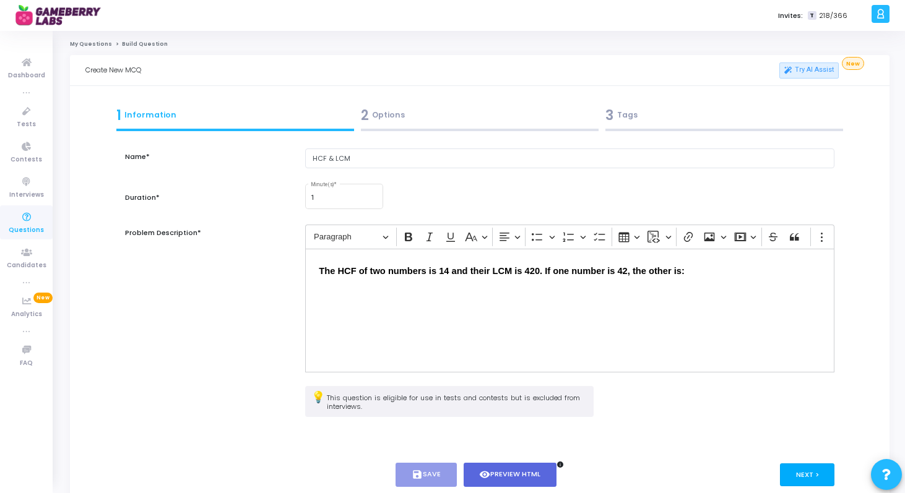
click at [806, 467] on button "Next >" at bounding box center [807, 475] width 55 height 23
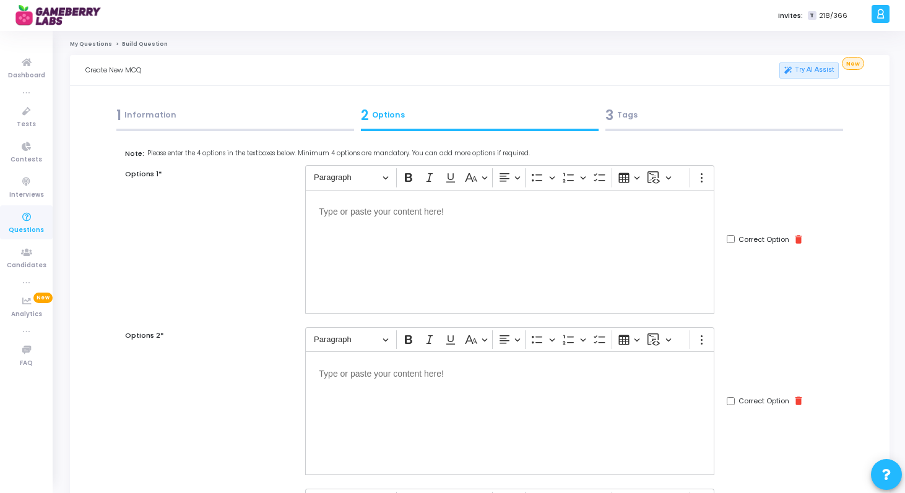
click at [577, 294] on div "Editor editing area: main" at bounding box center [509, 252] width 409 height 124
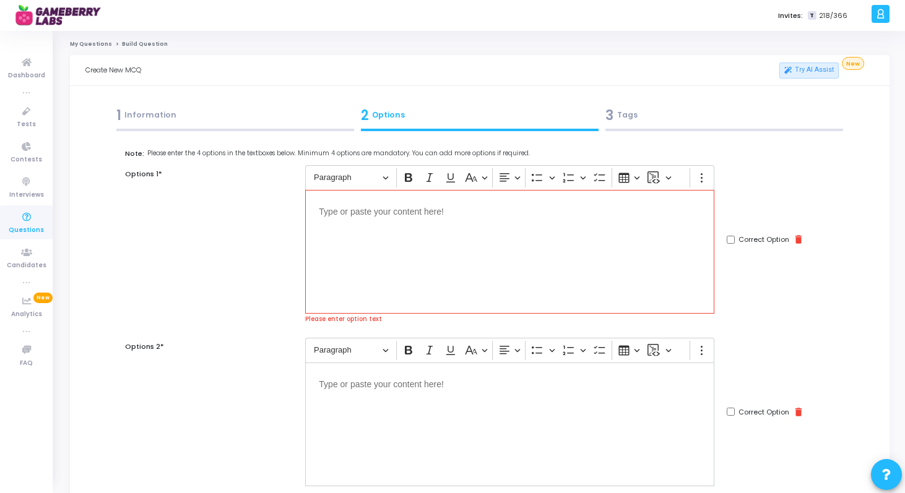
click at [504, 202] on div "Editor editing area: main" at bounding box center [509, 252] width 409 height 124
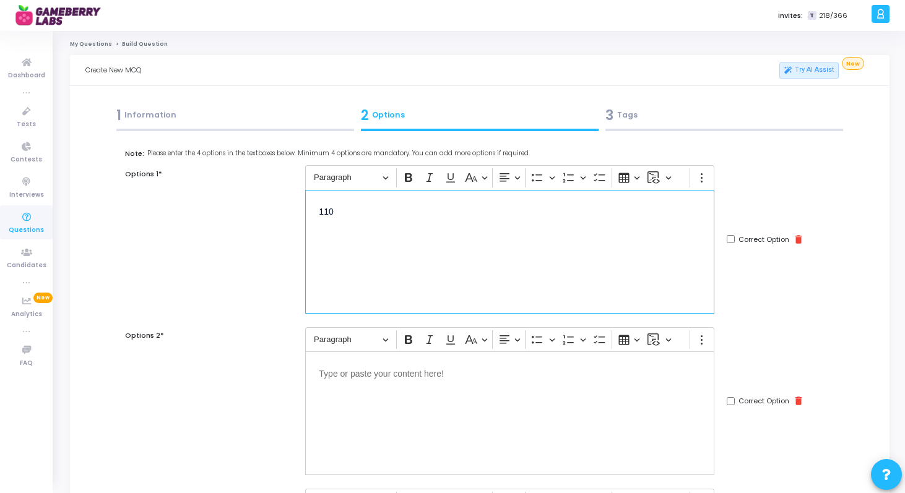
click at [396, 421] on div "Editor editing area: main" at bounding box center [509, 414] width 409 height 124
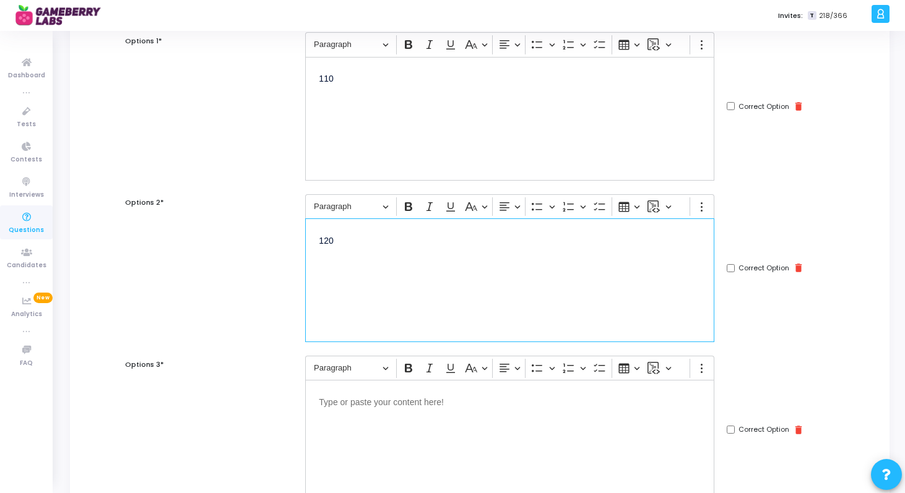
scroll to position [139, 0]
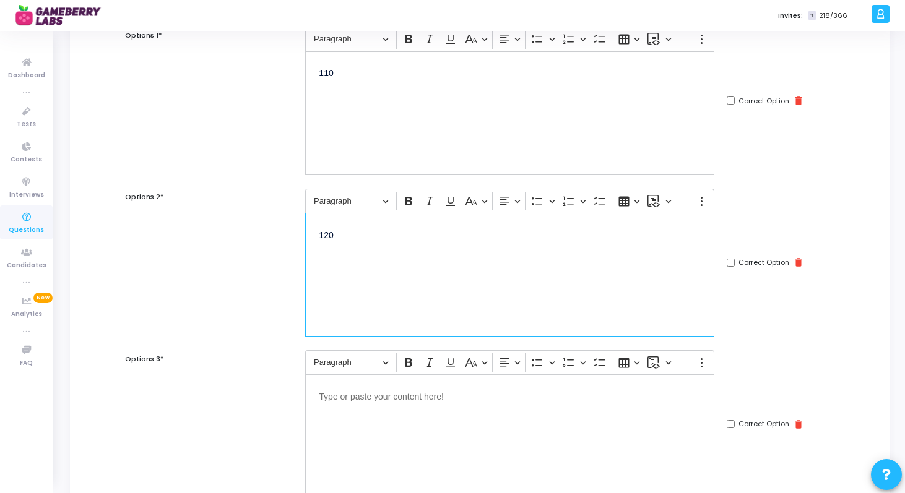
click at [394, 394] on p "Editor editing area: main" at bounding box center [510, 395] width 382 height 15
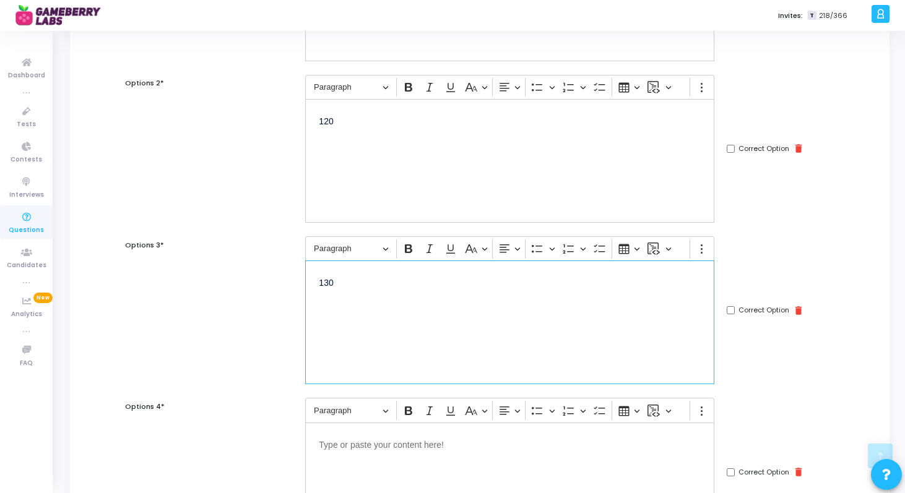
scroll to position [274, 0]
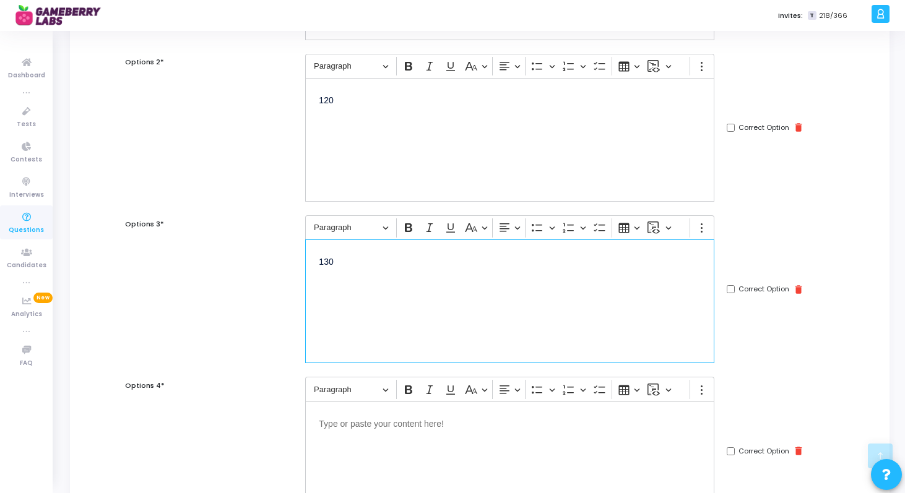
click at [371, 439] on div "Editor editing area: main" at bounding box center [509, 464] width 409 height 124
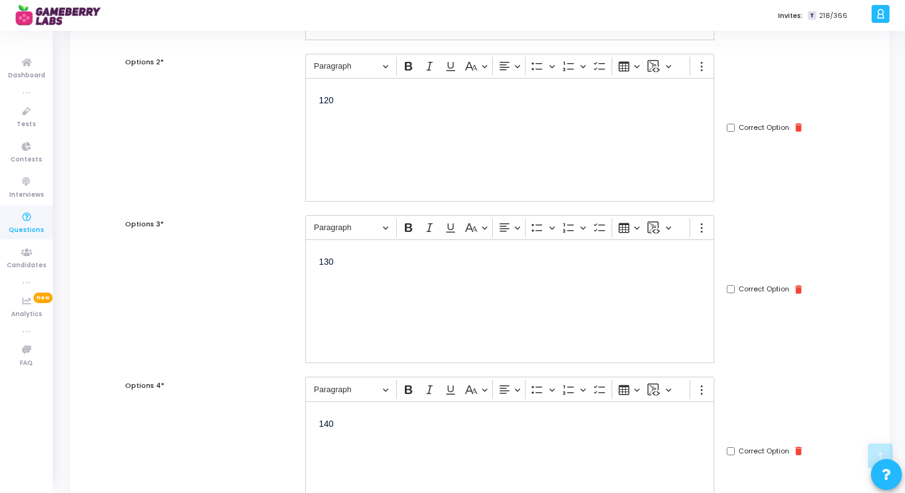
click at [730, 452] on input "Correct Option" at bounding box center [731, 451] width 8 height 8
checkbox input "true"
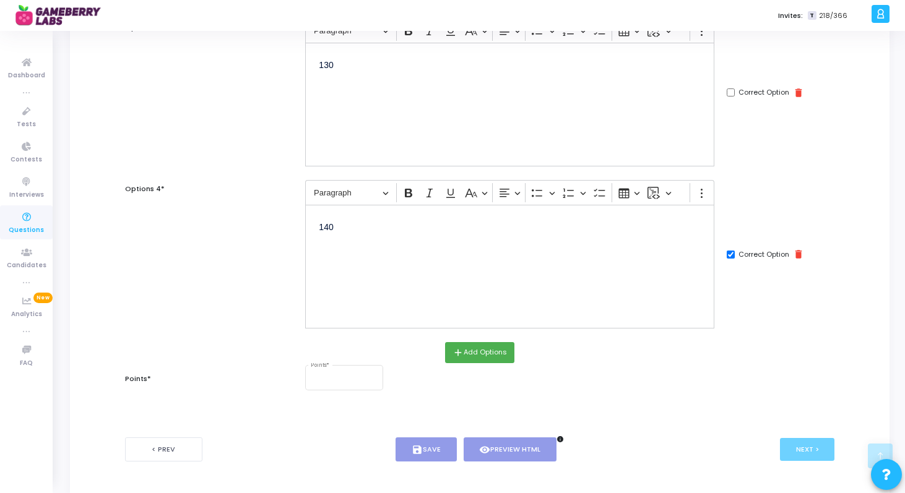
scroll to position [517, 0]
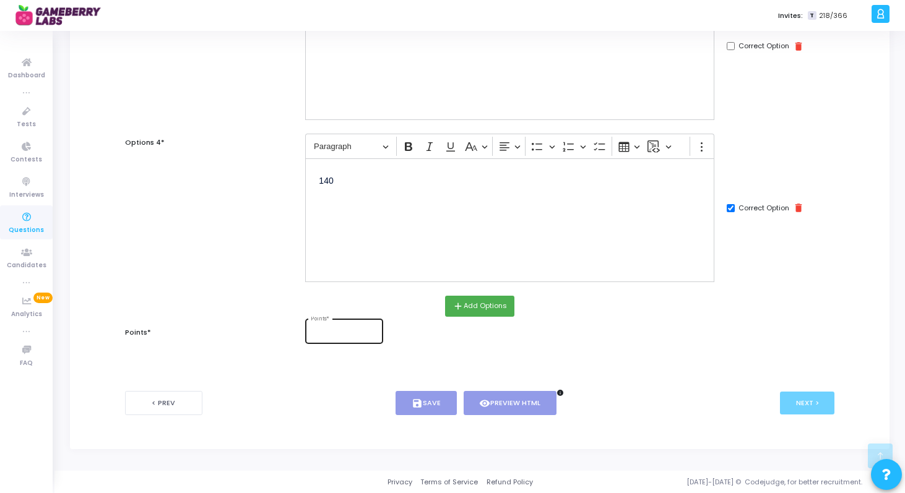
click at [348, 322] on div "Points *" at bounding box center [344, 330] width 67 height 27
click at [371, 329] on input "1" at bounding box center [344, 332] width 67 height 7
click at [371, 329] on input "2" at bounding box center [344, 332] width 67 height 7
type input "1"
click at [374, 334] on input "1" at bounding box center [344, 332] width 67 height 7
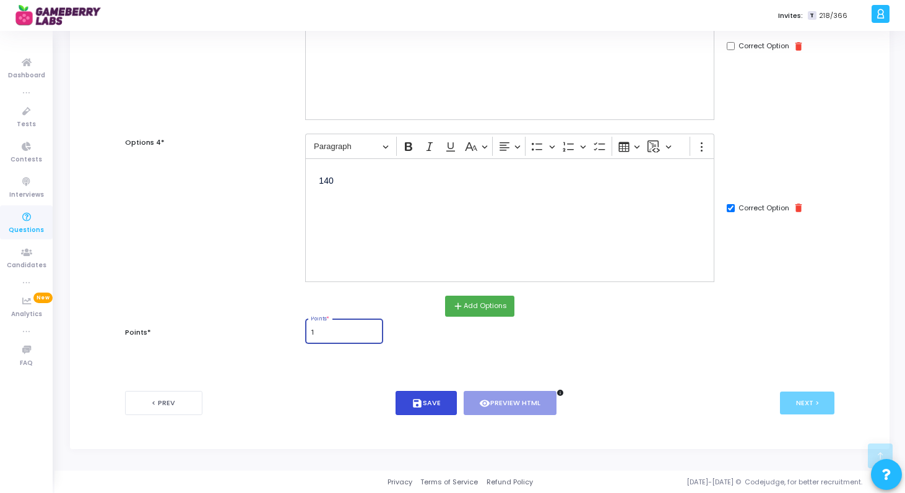
click at [419, 402] on icon "save" at bounding box center [417, 403] width 11 height 11
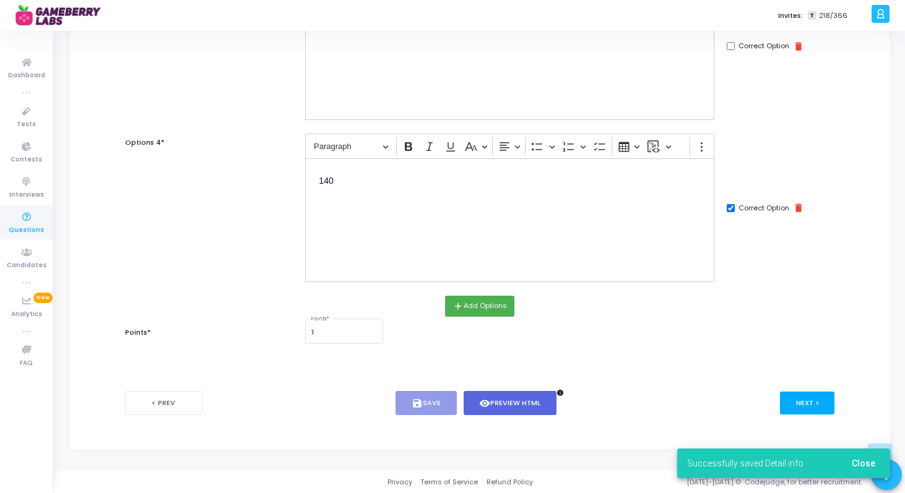
click at [805, 400] on button "Next >" at bounding box center [807, 403] width 55 height 23
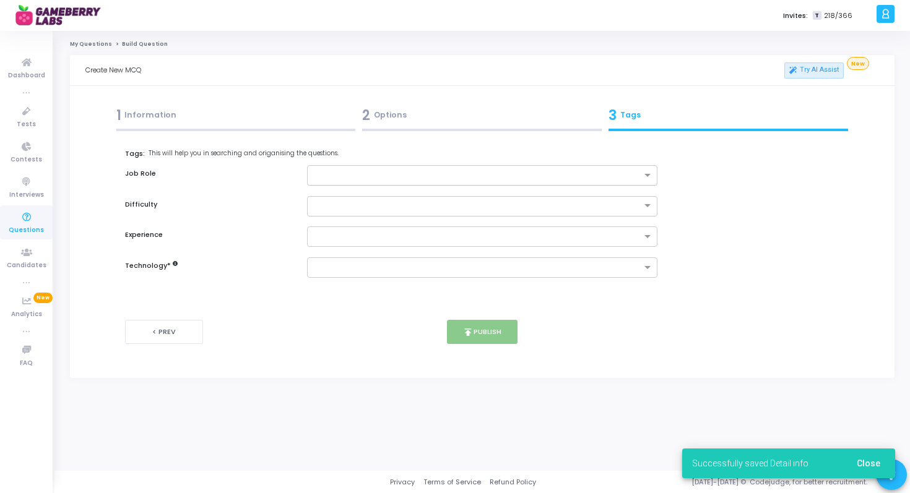
click at [509, 171] on input "text" at bounding box center [478, 176] width 328 height 11
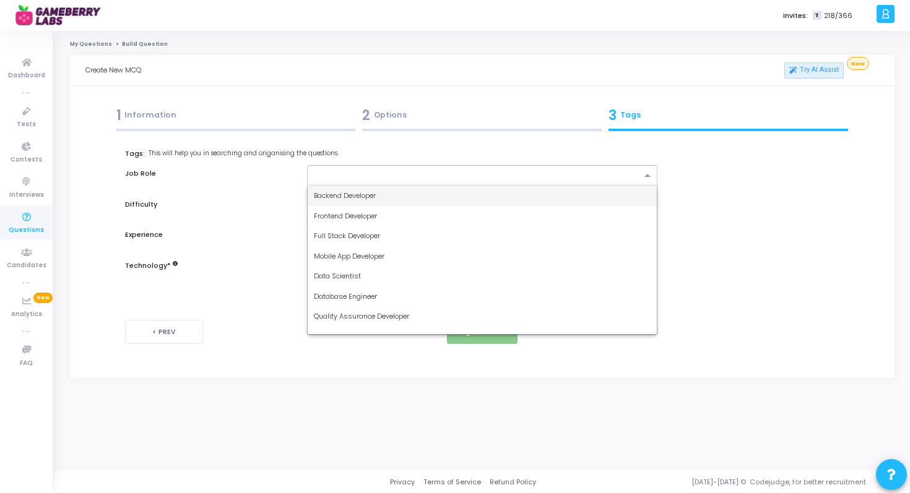
click at [495, 151] on label "Tags: This will help you in searching and origanising the questions." at bounding box center [474, 154] width 699 height 11
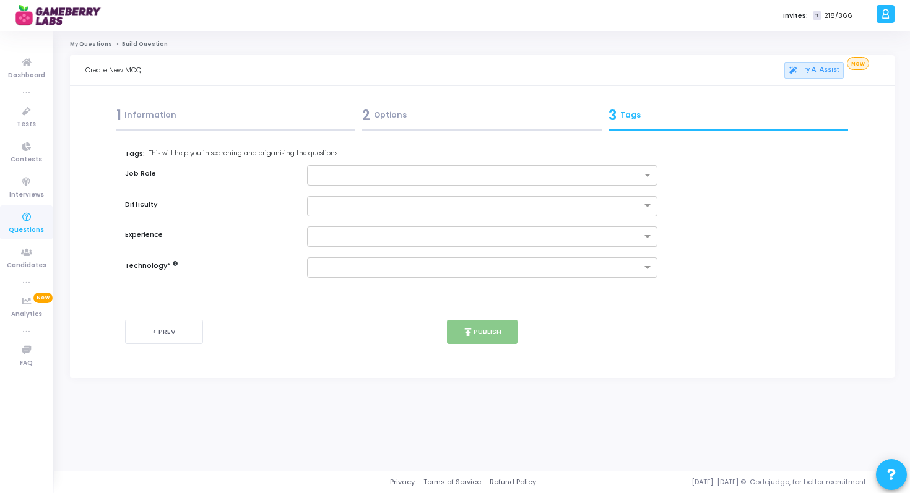
click at [478, 238] on input "text" at bounding box center [478, 237] width 328 height 11
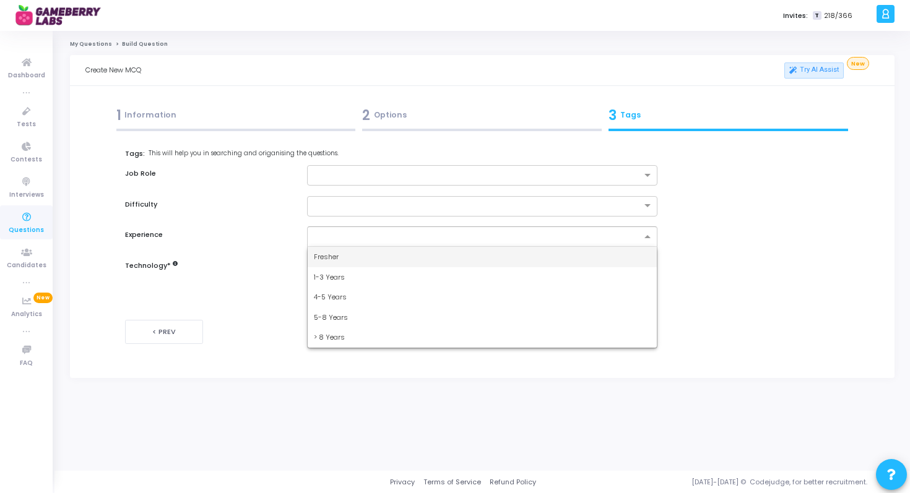
click at [471, 252] on div "Fresher" at bounding box center [483, 257] width 350 height 20
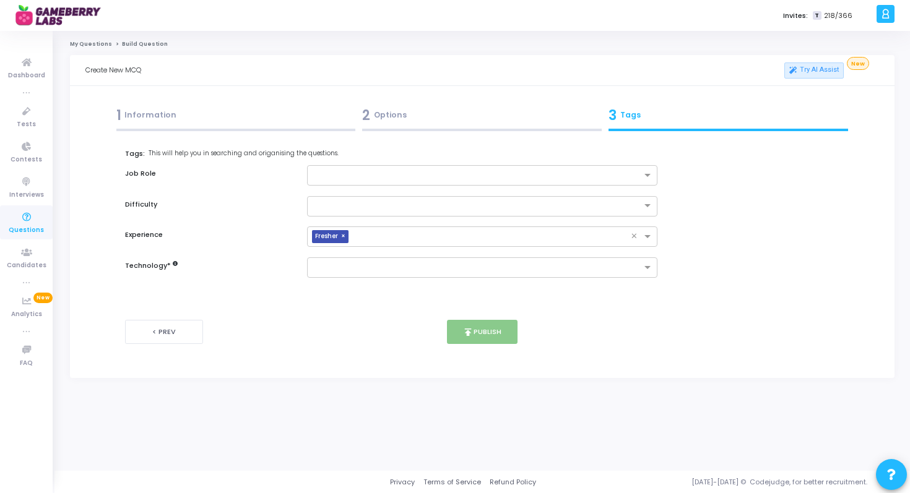
click at [450, 223] on div "Tags: This will help you in searching and origanising the questions. Job Role D…" at bounding box center [482, 213] width 714 height 129
click at [451, 204] on input "text" at bounding box center [470, 205] width 313 height 11
click at [445, 221] on div "Easy" at bounding box center [483, 227] width 350 height 20
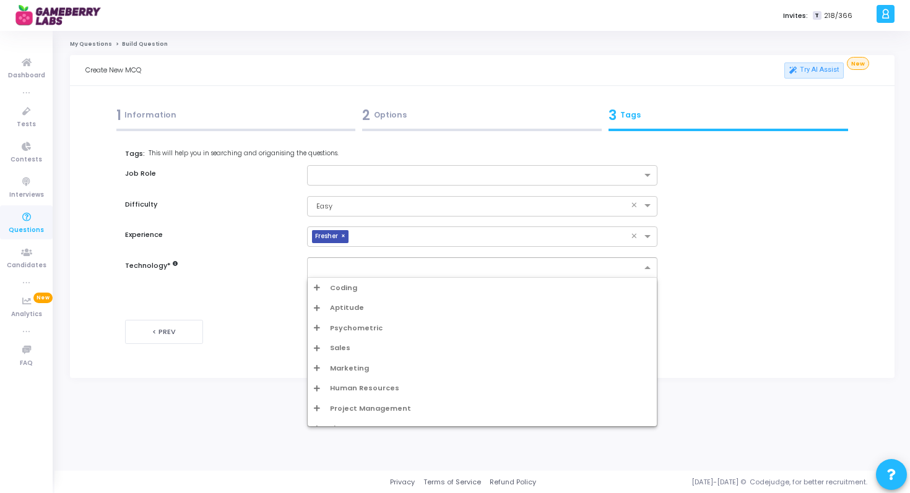
click at [438, 259] on div at bounding box center [482, 267] width 351 height 20
click at [353, 303] on span "Aptitude" at bounding box center [347, 308] width 34 height 11
click at [345, 321] on div "Aptitude" at bounding box center [483, 328] width 350 height 20
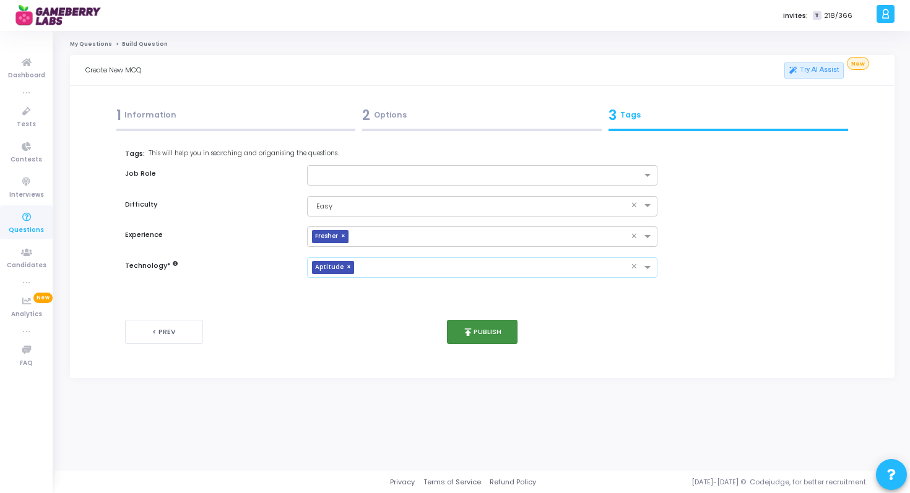
click at [475, 341] on button "publish Publish" at bounding box center [482, 332] width 71 height 24
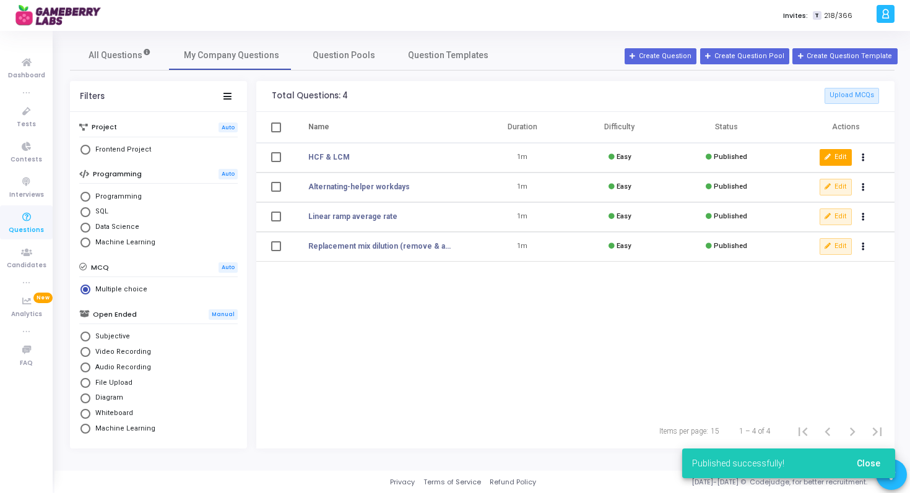
click at [826, 156] on icon at bounding box center [827, 157] width 7 height 7
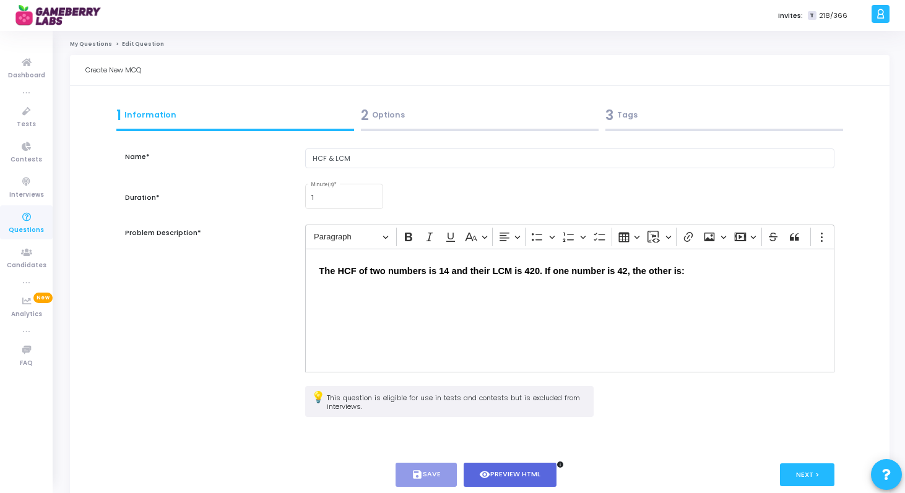
click at [678, 114] on div "3 Tags" at bounding box center [724, 115] width 238 height 20
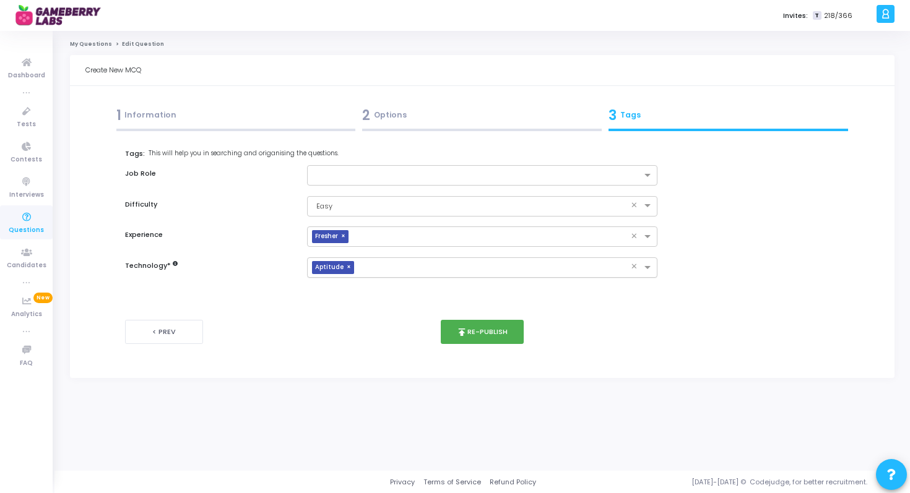
click at [347, 265] on span "×" at bounding box center [350, 267] width 7 height 13
click at [347, 265] on input "text" at bounding box center [478, 268] width 328 height 11
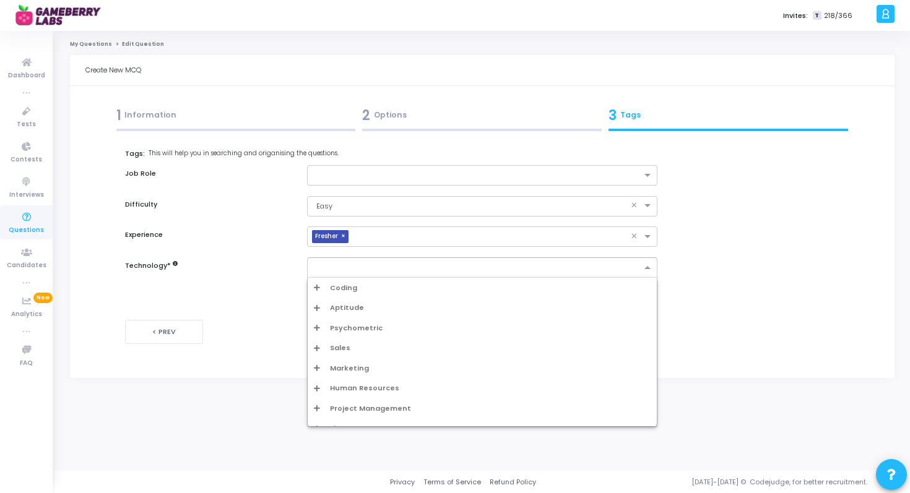
click at [339, 313] on div "Aptitude" at bounding box center [483, 308] width 350 height 20
click at [339, 311] on span "Aptitude" at bounding box center [347, 308] width 34 height 11
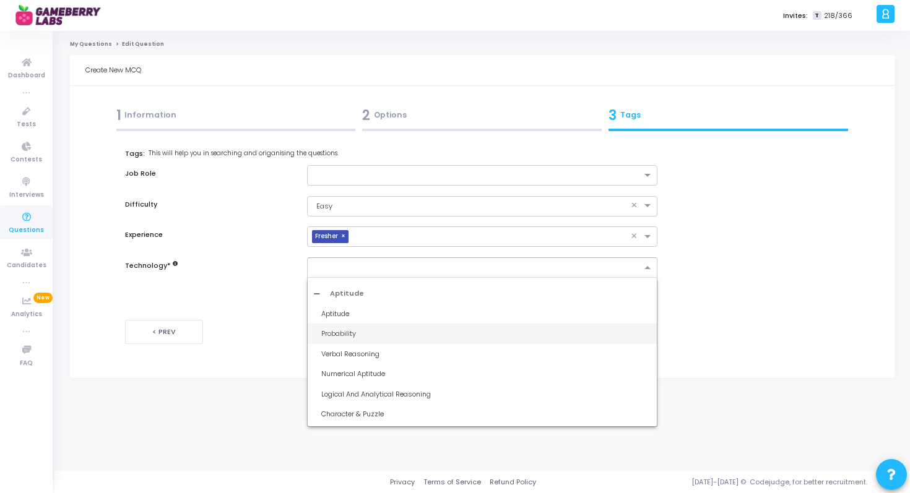
scroll to position [16, 0]
click at [345, 366] on div "Numerical Aptitude" at bounding box center [483, 372] width 350 height 20
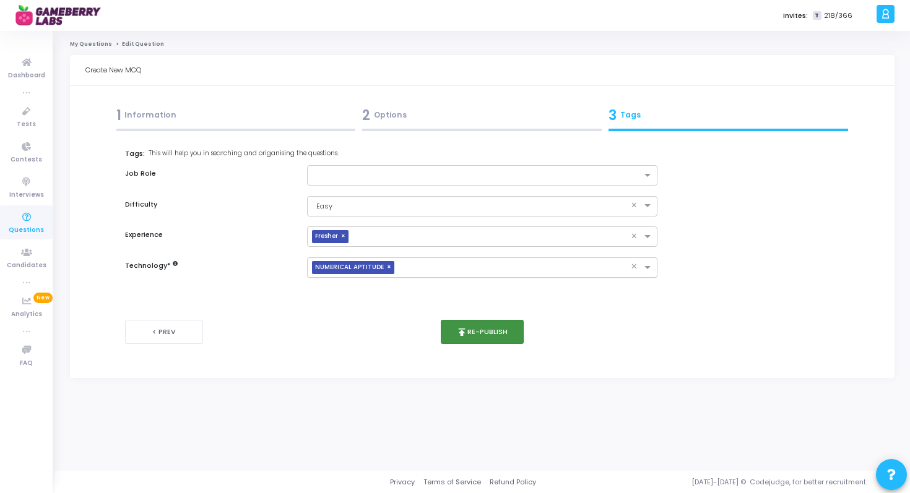
click at [496, 331] on button "publish Re-publish" at bounding box center [483, 332] width 84 height 24
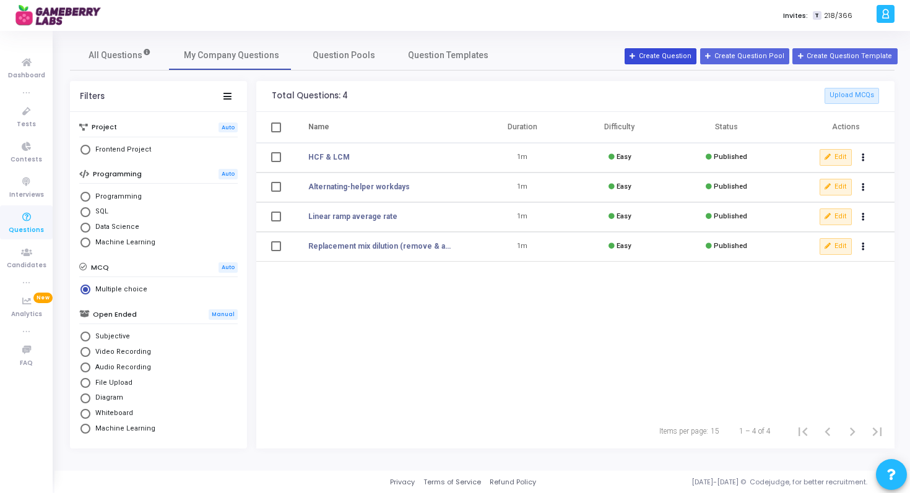
click at [671, 58] on button "Create Question" at bounding box center [660, 56] width 72 height 16
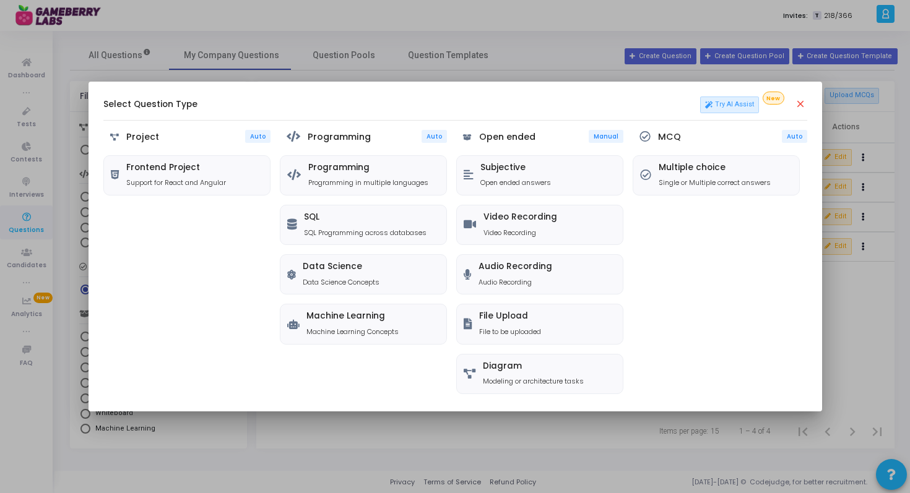
click at [738, 60] on div at bounding box center [455, 246] width 910 height 493
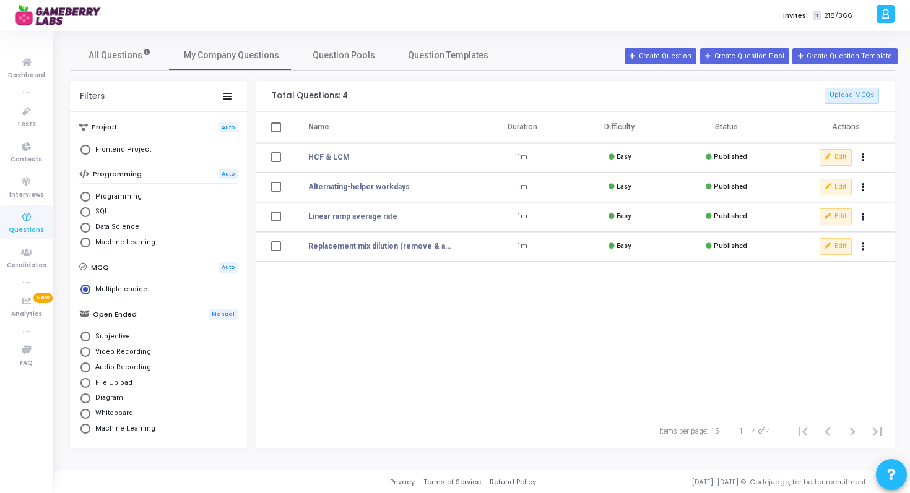
click at [738, 60] on button "Create Question Pool" at bounding box center [744, 56] width 89 height 16
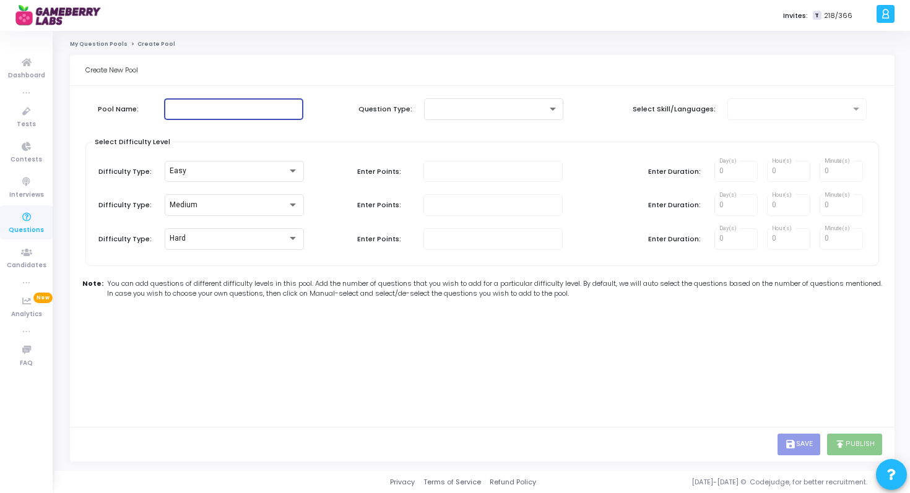
click at [285, 108] on input "text" at bounding box center [233, 109] width 129 height 9
click at [468, 118] on div at bounding box center [493, 108] width 129 height 23
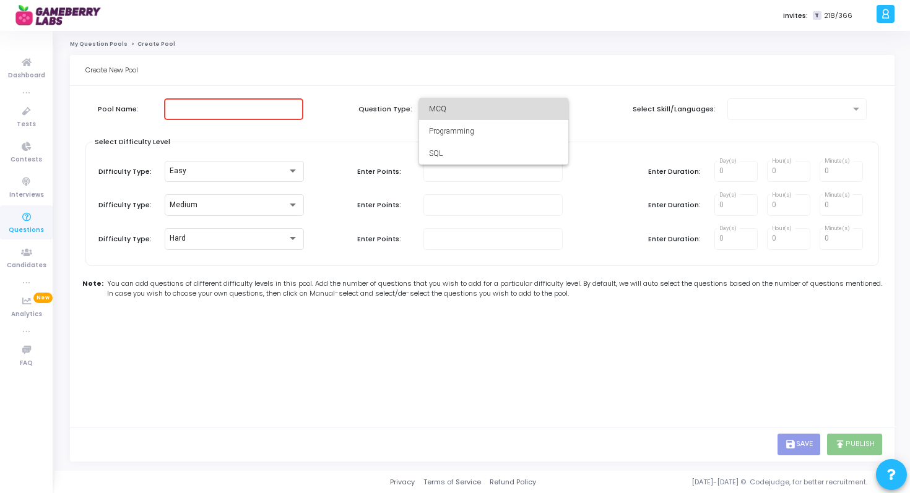
click at [461, 113] on span "MCQ" at bounding box center [493, 109] width 129 height 22
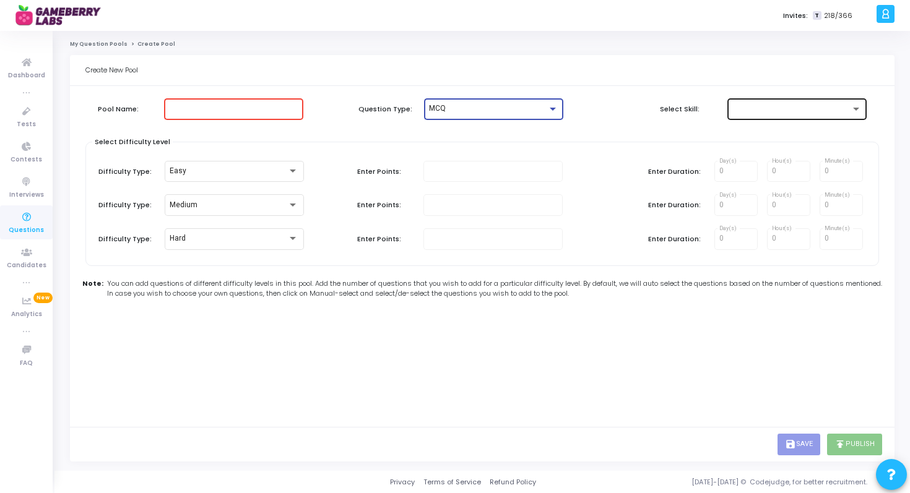
click at [740, 113] on div at bounding box center [791, 109] width 118 height 9
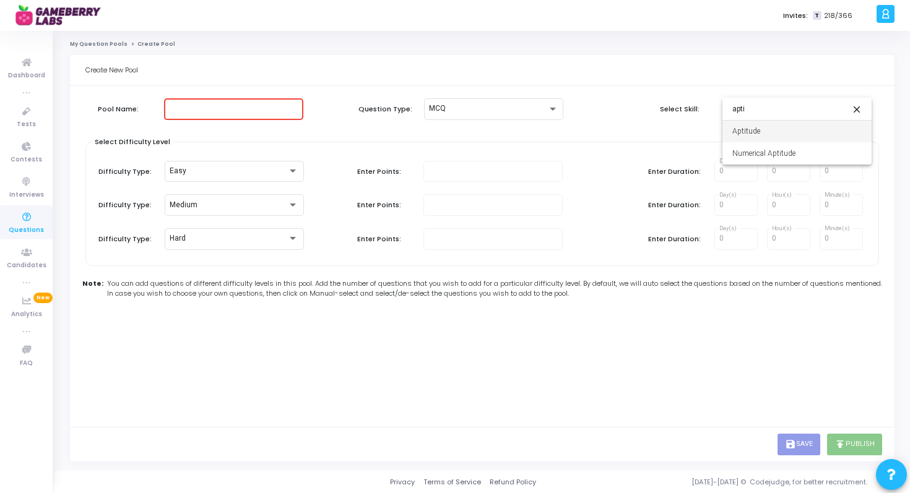
type input "apti"
click at [754, 133] on span "Aptitude" at bounding box center [796, 131] width 129 height 22
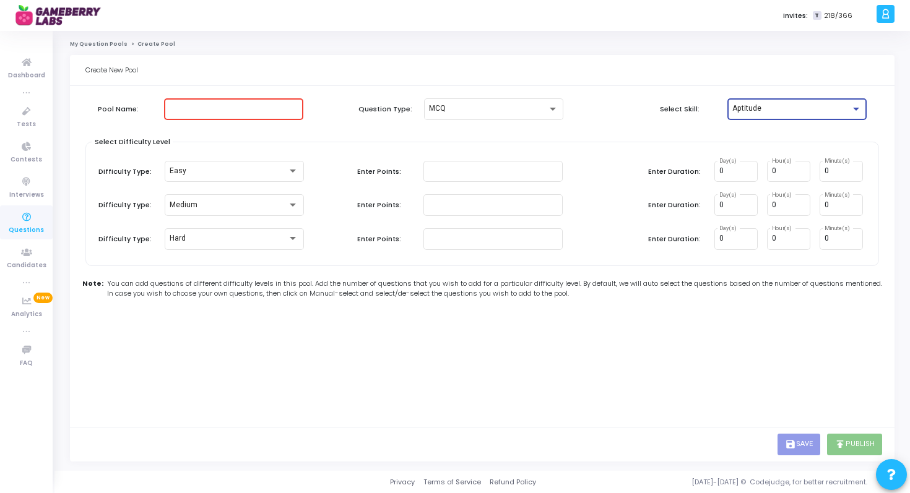
click at [254, 114] on div at bounding box center [233, 108] width 129 height 23
type input "A"
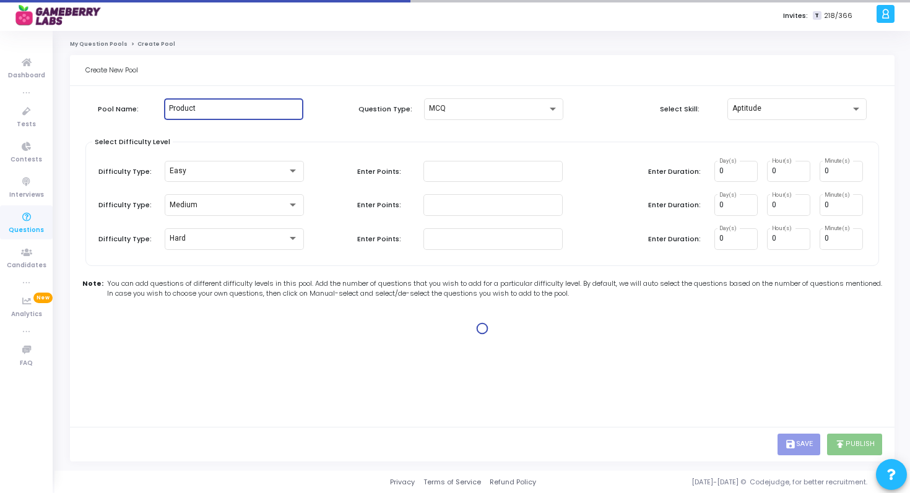
type input "Product A"
type input "1"
type input "2"
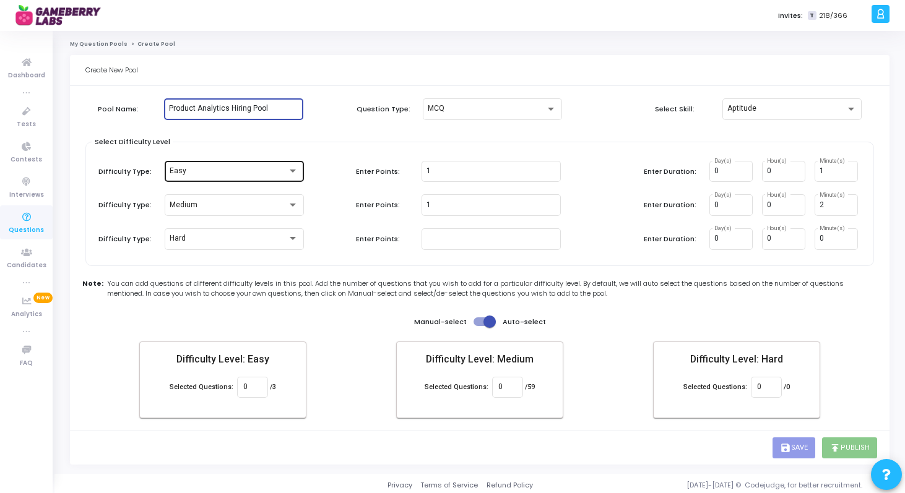
type input "Product Analytics Hiring Pool"
click at [220, 179] on div "Easy" at bounding box center [234, 170] width 129 height 23
click at [470, 184] on div at bounding box center [452, 246] width 905 height 493
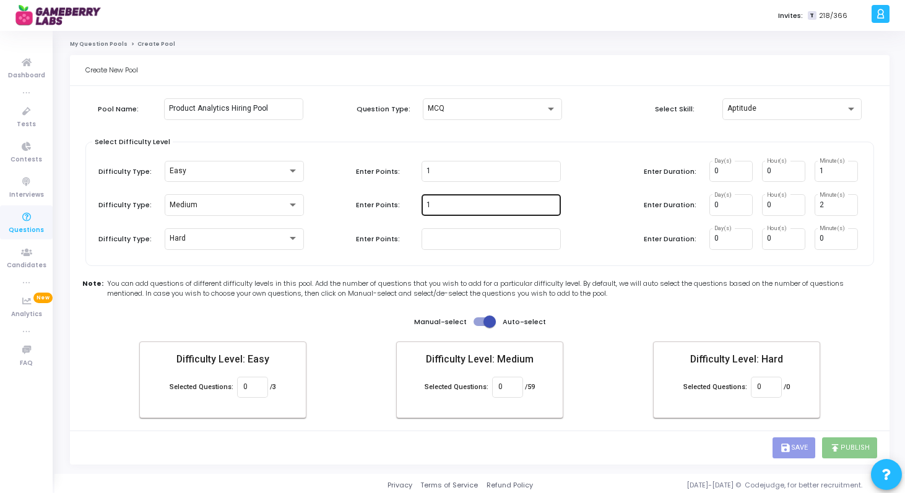
click at [463, 207] on input "1" at bounding box center [490, 205] width 129 height 9
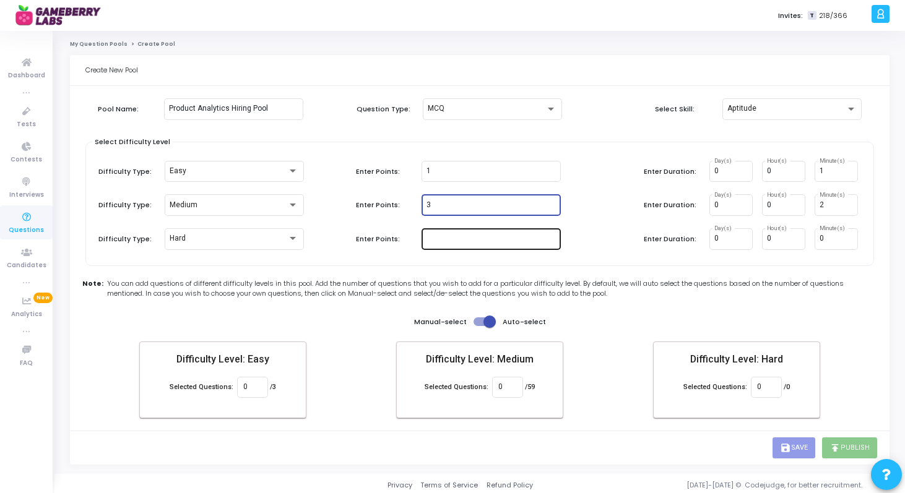
type input "3"
click at [467, 234] on div at bounding box center [490, 238] width 129 height 23
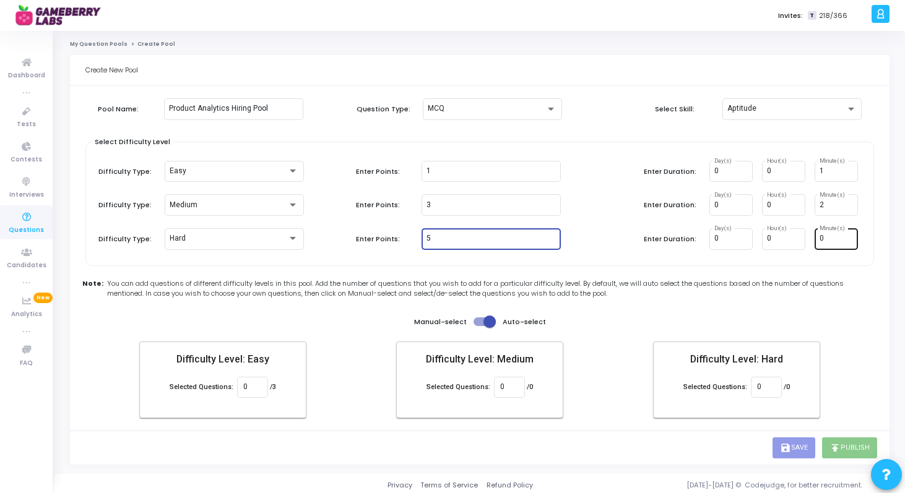
type input "5"
click at [829, 233] on div "0 Minute(s)" at bounding box center [835, 238] width 33 height 23
type input "5"
click at [750, 270] on div "Pool Name: Product Analytics Hiring Pool Question Type: MCQ Select Skill: Aptit…" at bounding box center [479, 261] width 788 height 339
click at [490, 328] on label at bounding box center [484, 321] width 22 height 15
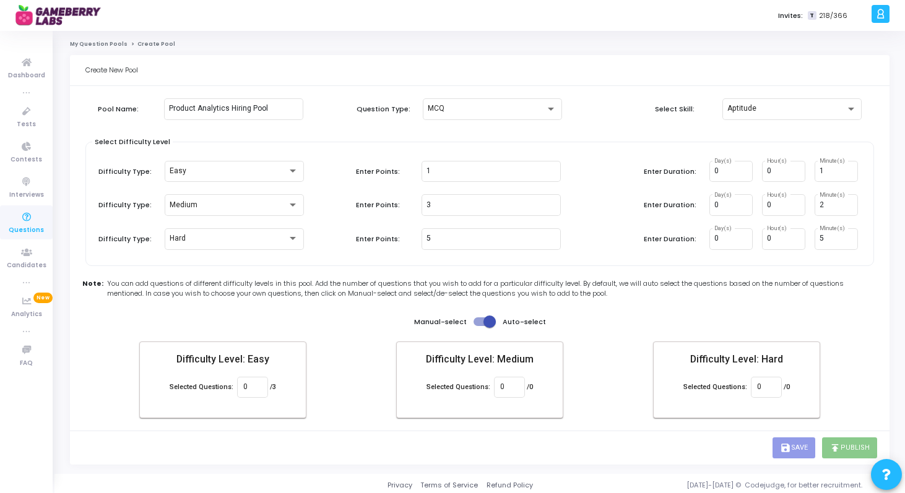
click at [480, 327] on input "checkbox" at bounding box center [479, 326] width 1 height 1
checkbox input "false"
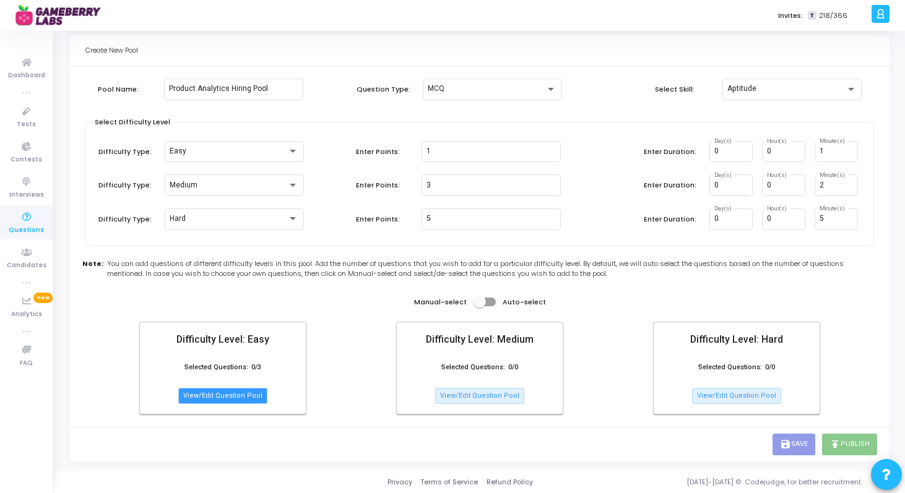
click at [236, 392] on button "View/Edit Question Pool" at bounding box center [222, 396] width 89 height 16
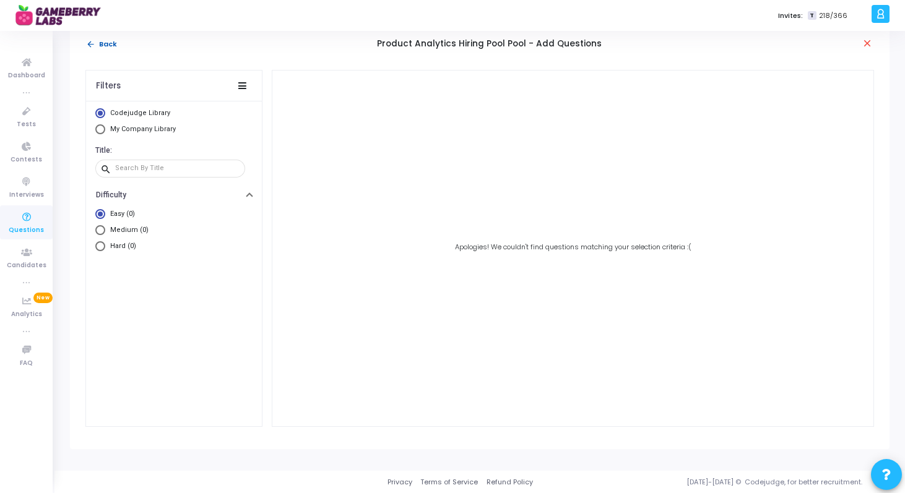
click at [93, 49] on button "arrow_back Back" at bounding box center [101, 44] width 32 height 12
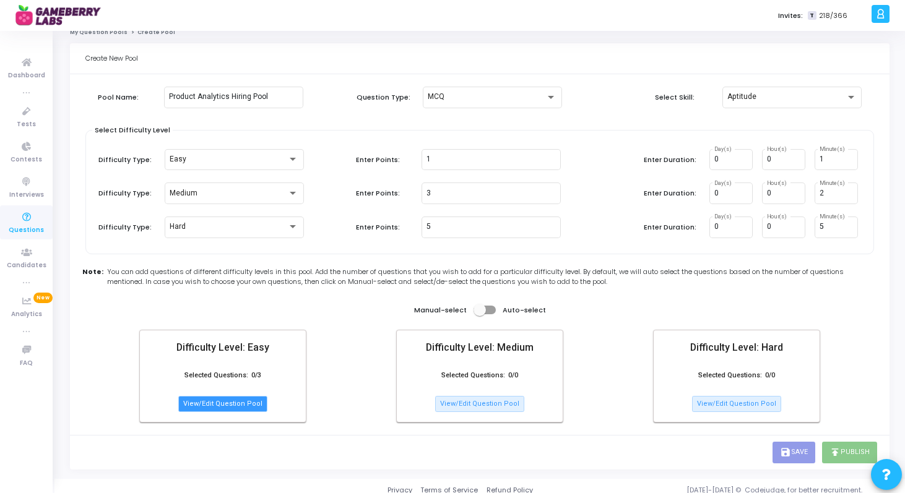
click at [236, 400] on button "View/Edit Question Pool" at bounding box center [222, 404] width 89 height 16
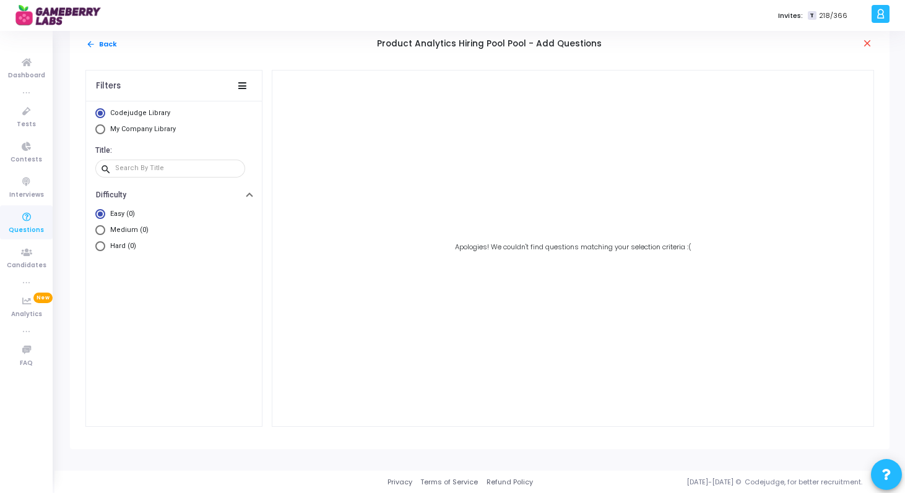
click at [108, 121] on mat-radio-group "Codejudge Library My Company Library" at bounding box center [173, 122] width 157 height 29
click at [105, 124] on span "Select Library" at bounding box center [100, 129] width 10 height 10
click at [105, 124] on input "My Company Library" at bounding box center [100, 129] width 10 height 10
radio input "true"
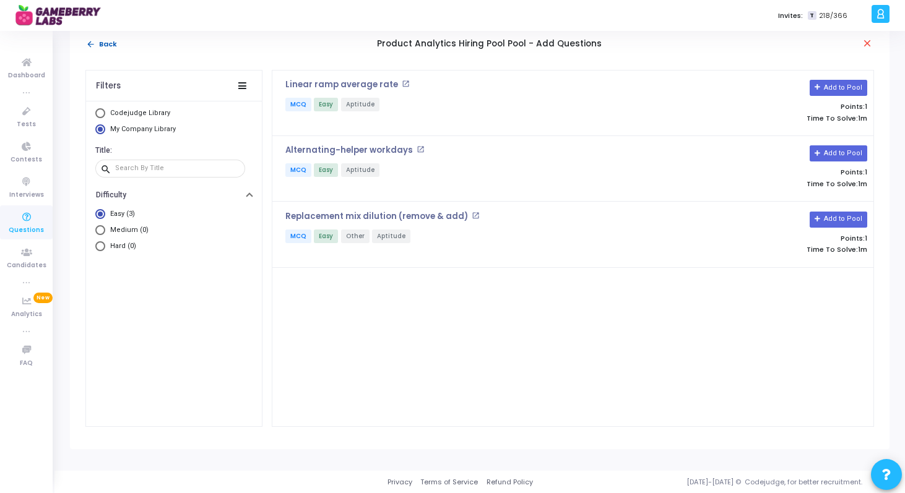
click at [91, 45] on mat-icon "arrow_back" at bounding box center [90, 44] width 9 height 9
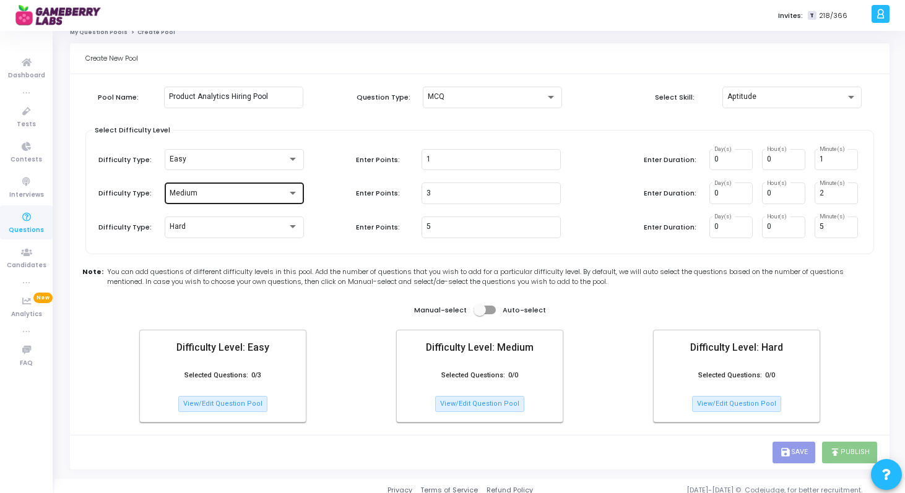
scroll to position [0, 0]
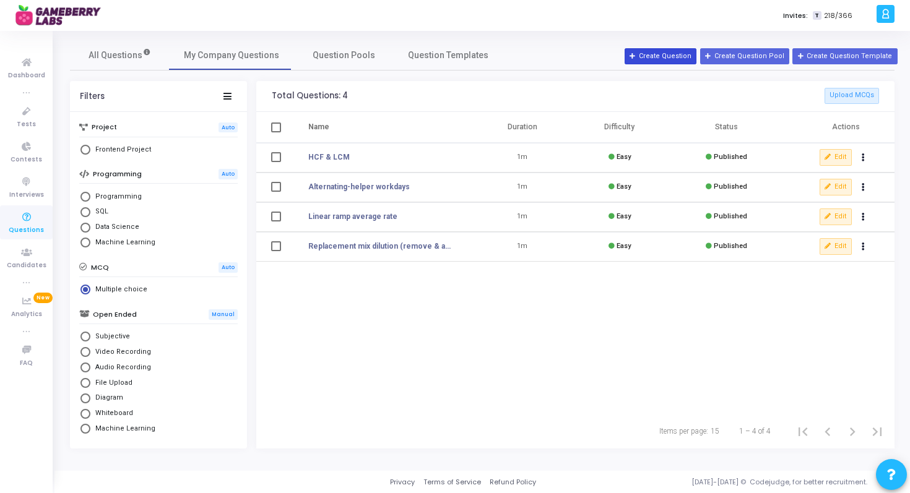
click at [686, 52] on button "Create Question" at bounding box center [660, 56] width 72 height 16
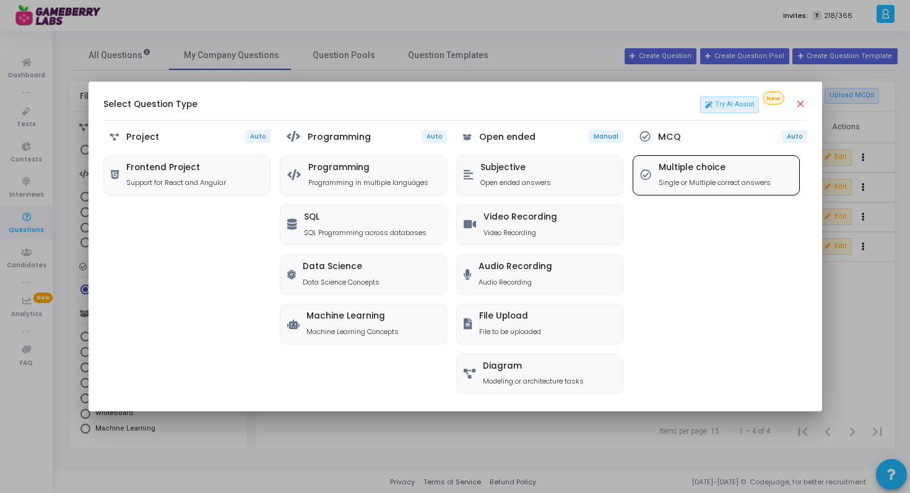
click at [724, 155] on div "Multiple choice Single or Multiple correct answers" at bounding box center [715, 175] width 167 height 40
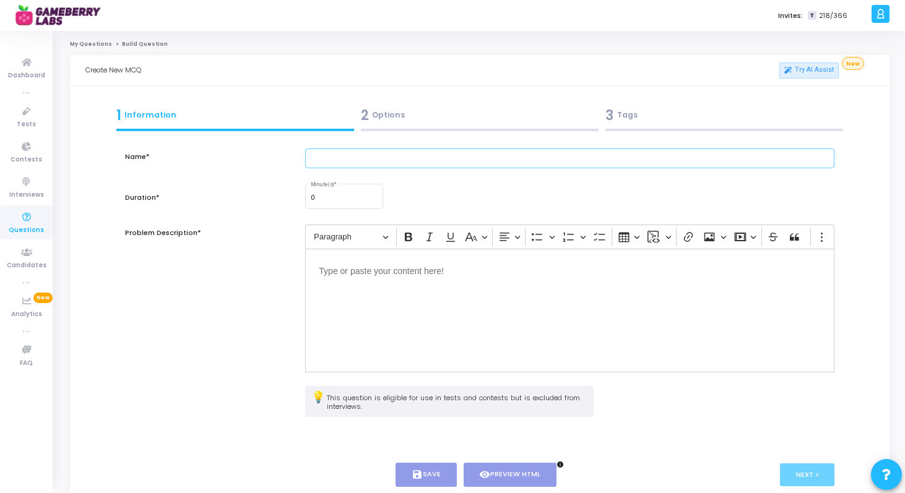
click at [426, 157] on input "text" at bounding box center [569, 159] width 529 height 20
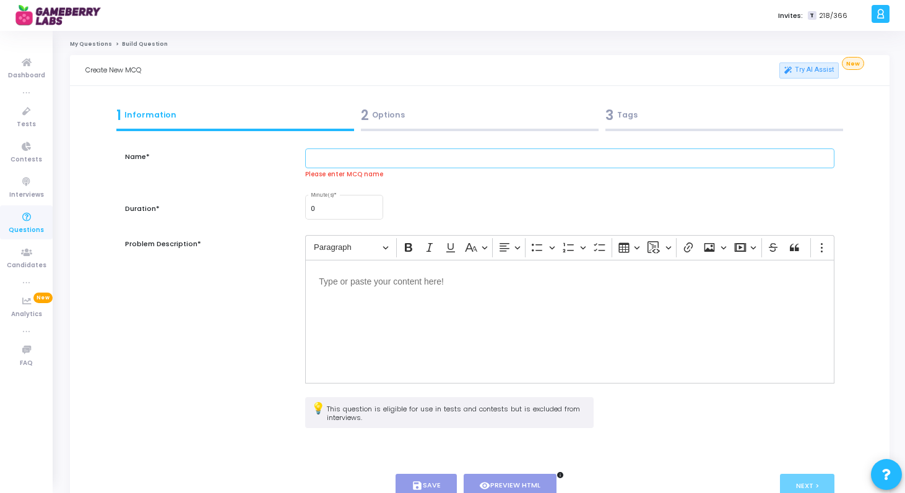
paste input "Consecutive-heads expectation"
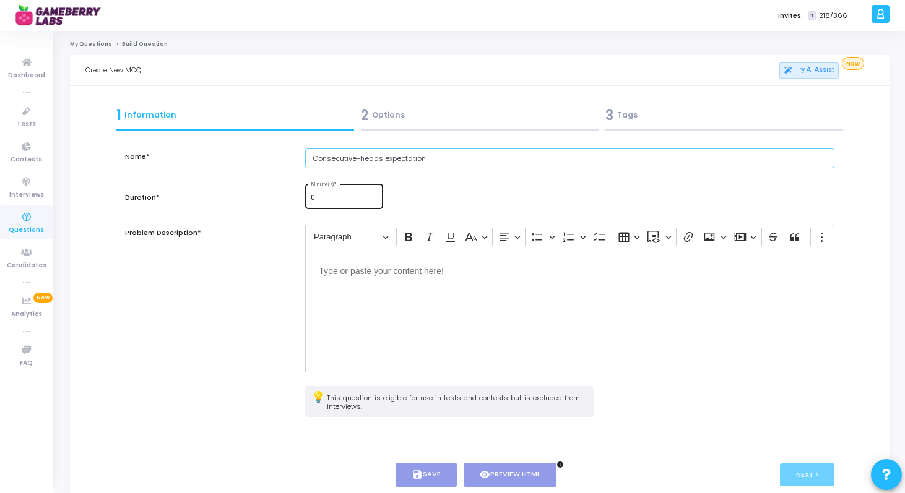
type input "Consecutive-heads expectation"
click at [342, 186] on div "0 Minute(s) *" at bounding box center [344, 195] width 67 height 27
click at [370, 193] on div "0 Minute(s) *" at bounding box center [344, 195] width 67 height 27
click at [371, 196] on input "1" at bounding box center [344, 197] width 67 height 7
type input "2"
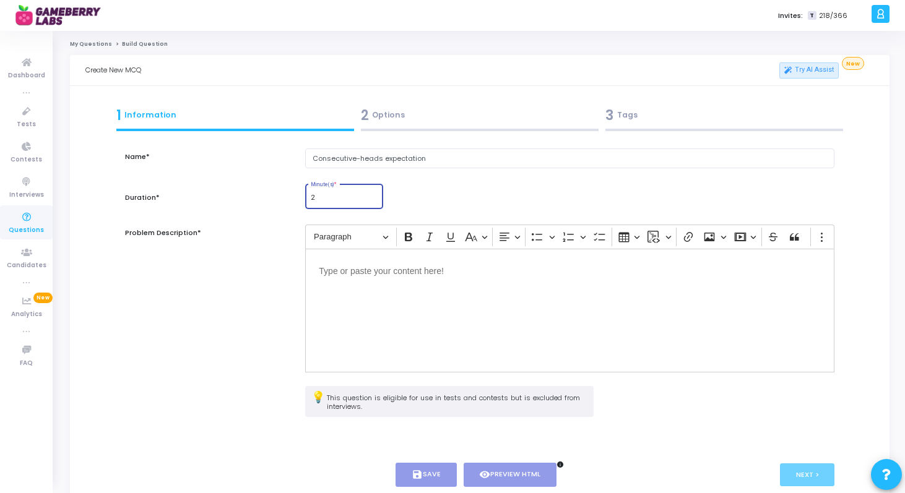
click at [371, 196] on input "2" at bounding box center [344, 197] width 67 height 7
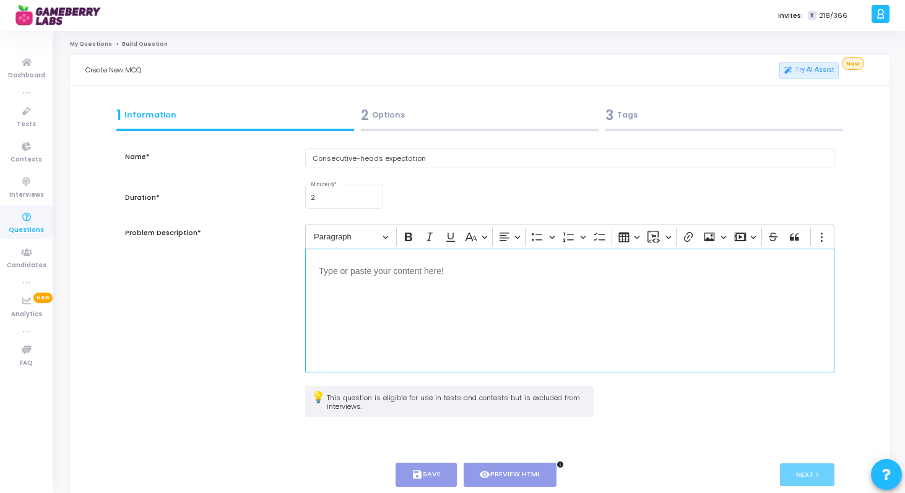
click at [432, 278] on div "Editor editing area: main" at bounding box center [569, 311] width 529 height 124
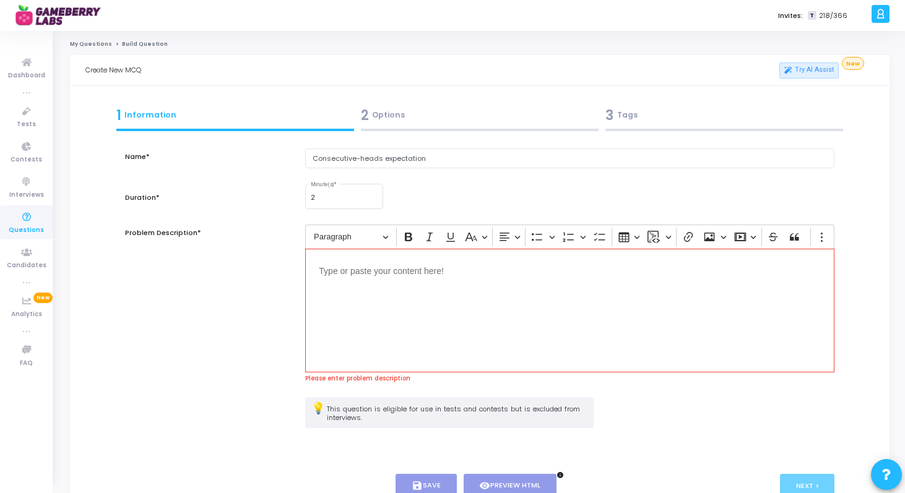
click at [598, 265] on p "Editor editing area: main" at bounding box center [570, 269] width 502 height 15
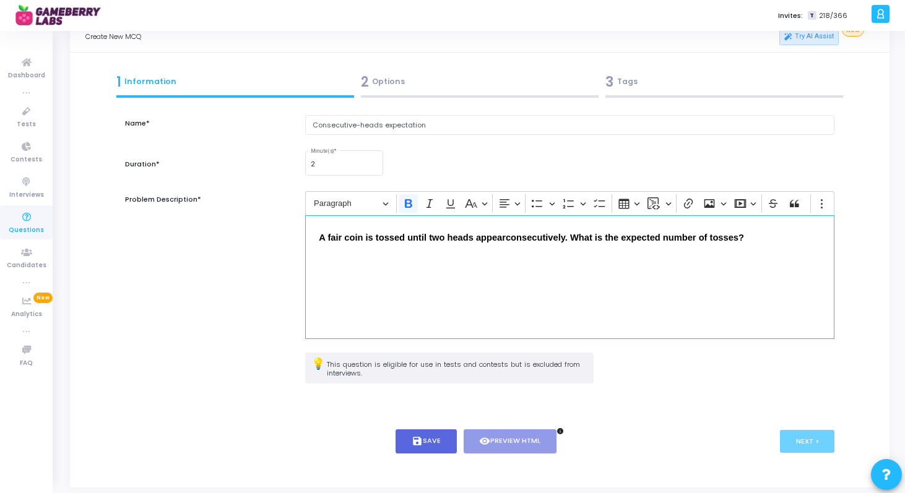
scroll to position [72, 0]
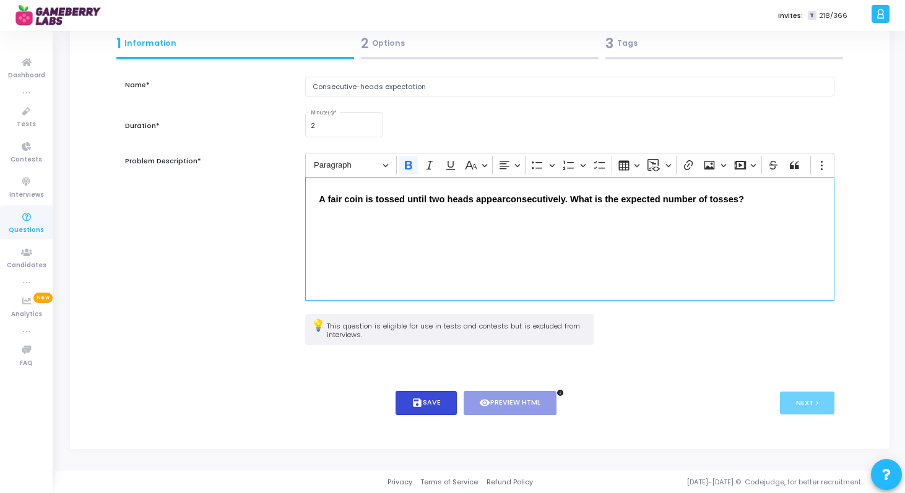
click at [444, 410] on button "save Save" at bounding box center [425, 403] width 61 height 24
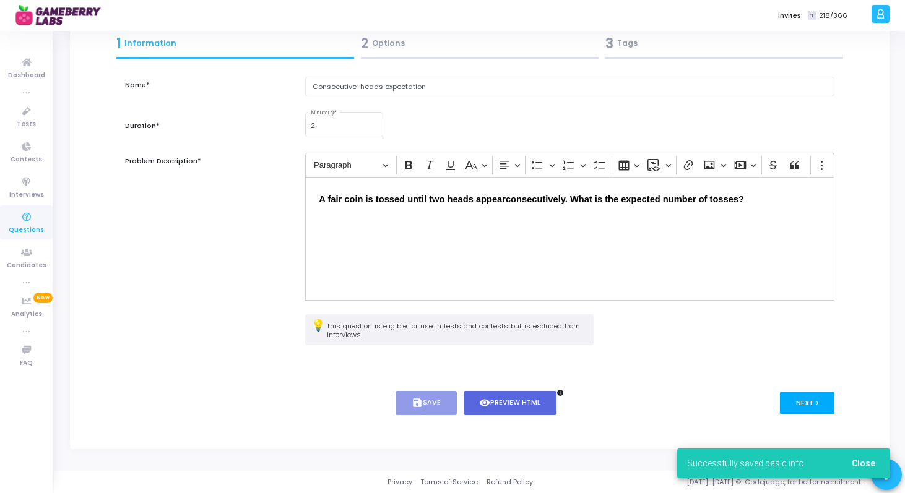
click at [797, 402] on button "Next >" at bounding box center [807, 403] width 55 height 23
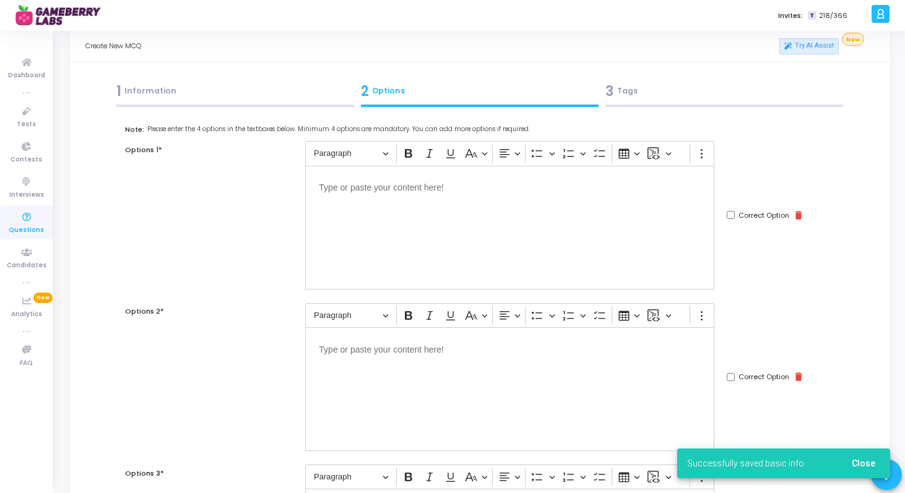
scroll to position [0, 0]
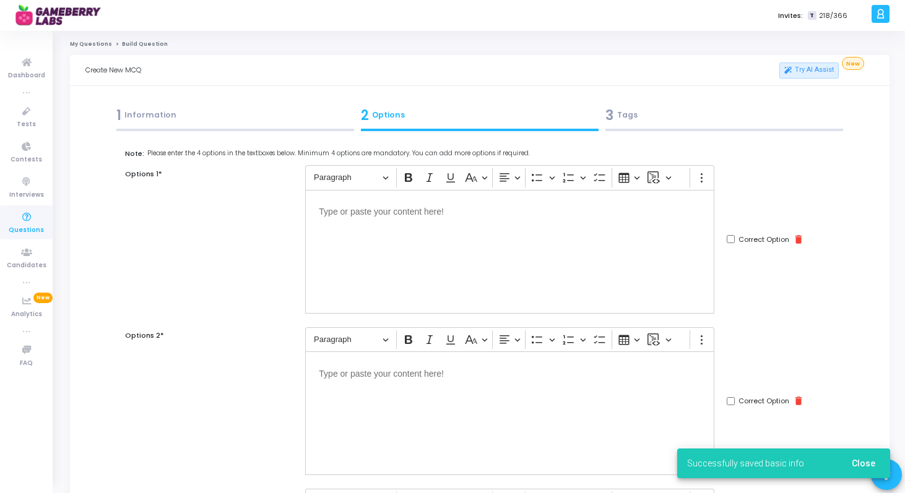
click at [480, 208] on p "Editor editing area: main" at bounding box center [510, 211] width 382 height 15
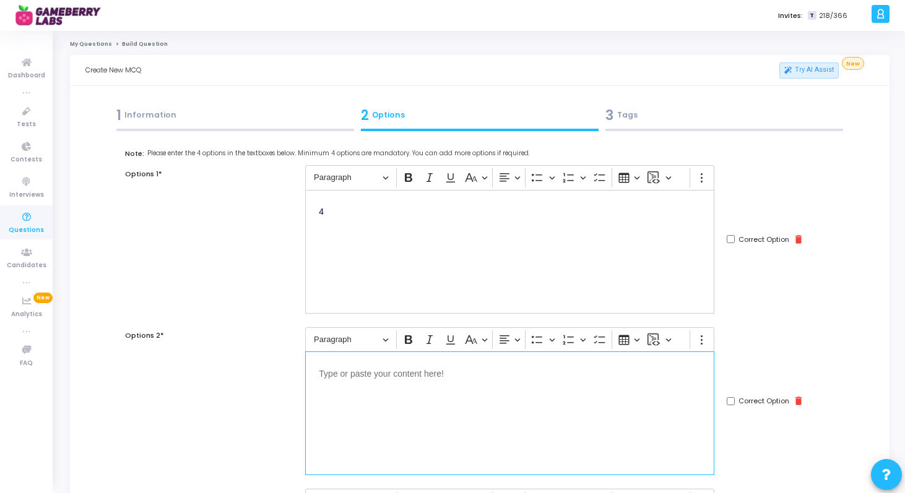
click at [398, 397] on div "Editor editing area: main" at bounding box center [509, 414] width 409 height 124
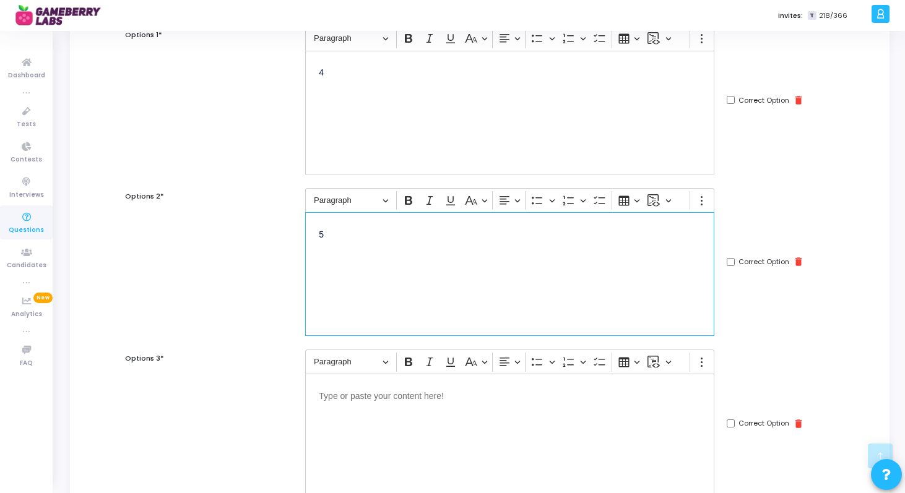
scroll to position [259, 0]
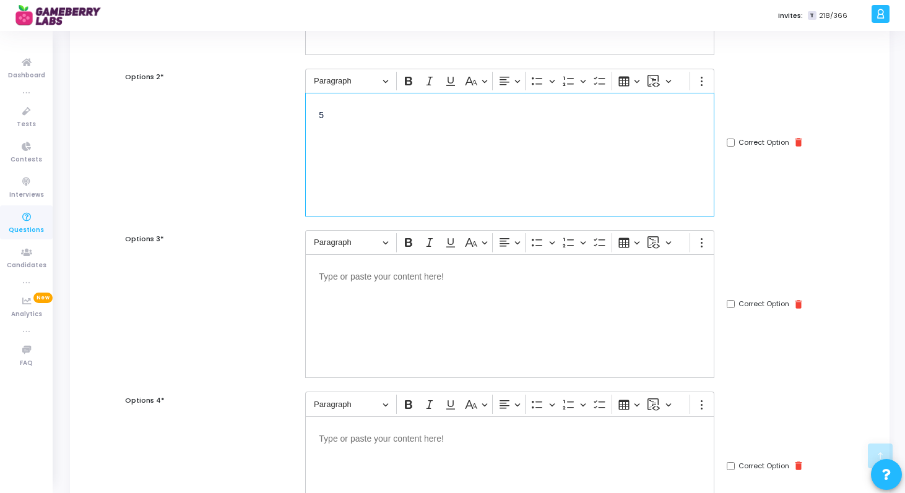
click at [398, 268] on p "Editor editing area: main" at bounding box center [510, 275] width 382 height 15
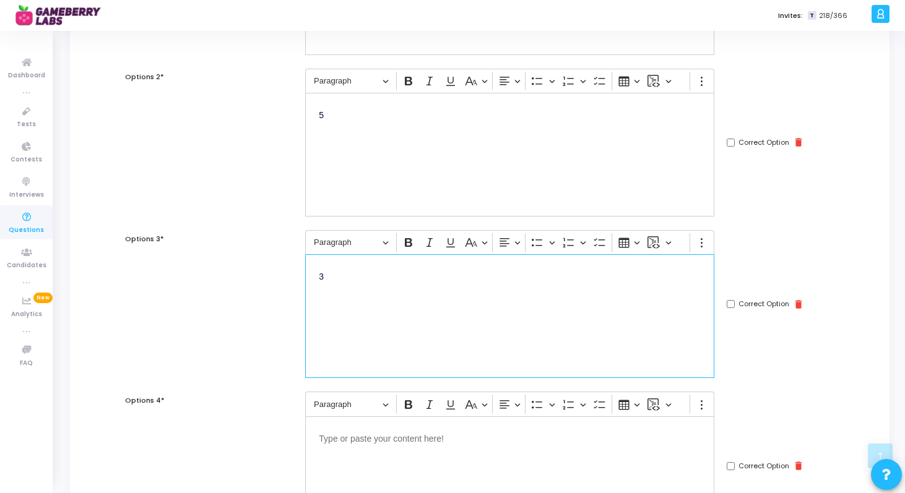
click at [379, 437] on p "Editor editing area: main" at bounding box center [510, 437] width 382 height 15
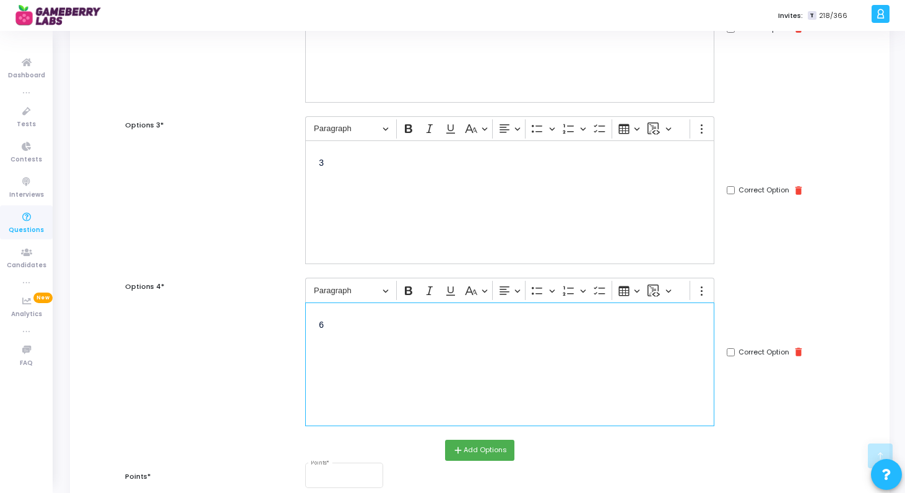
scroll to position [408, 0]
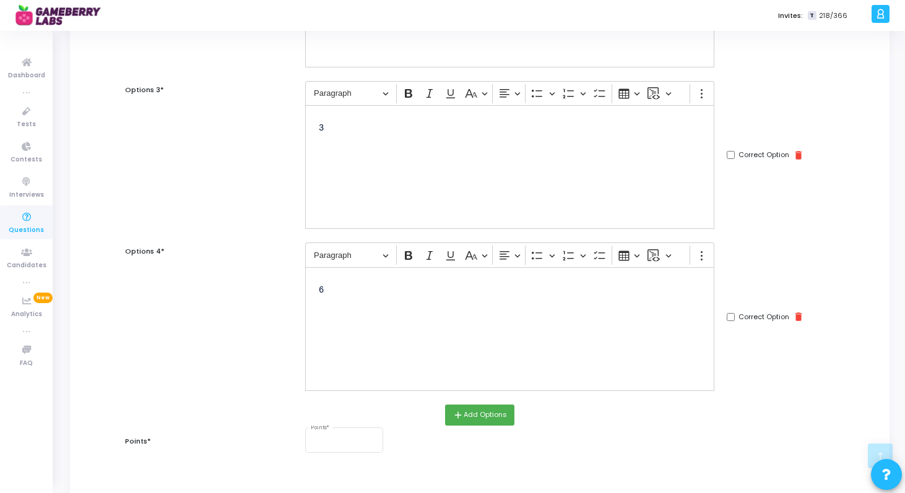
click at [729, 319] on input "Correct Option" at bounding box center [731, 317] width 8 height 8
checkbox input "true"
click at [356, 440] on input "Points *" at bounding box center [344, 441] width 67 height 7
click at [373, 441] on input "1" at bounding box center [344, 441] width 67 height 7
click at [373, 441] on input "2" at bounding box center [344, 441] width 67 height 7
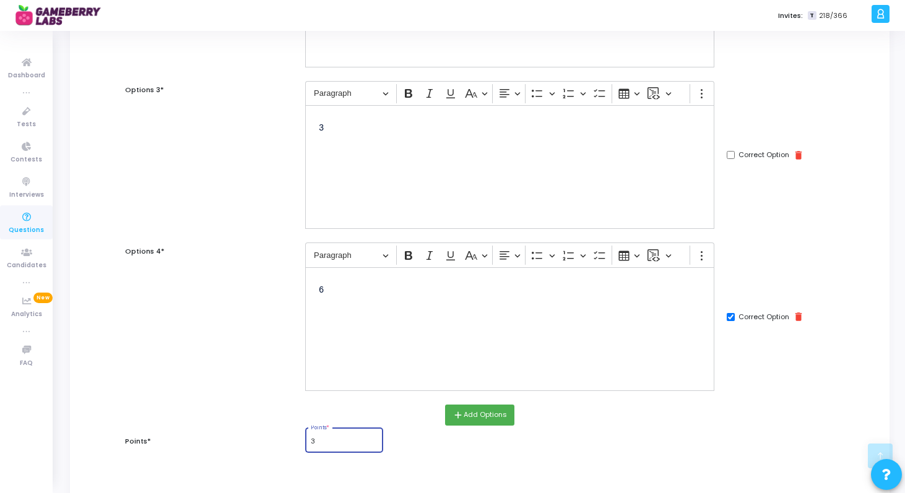
click at [373, 441] on input "3" at bounding box center [344, 441] width 67 height 7
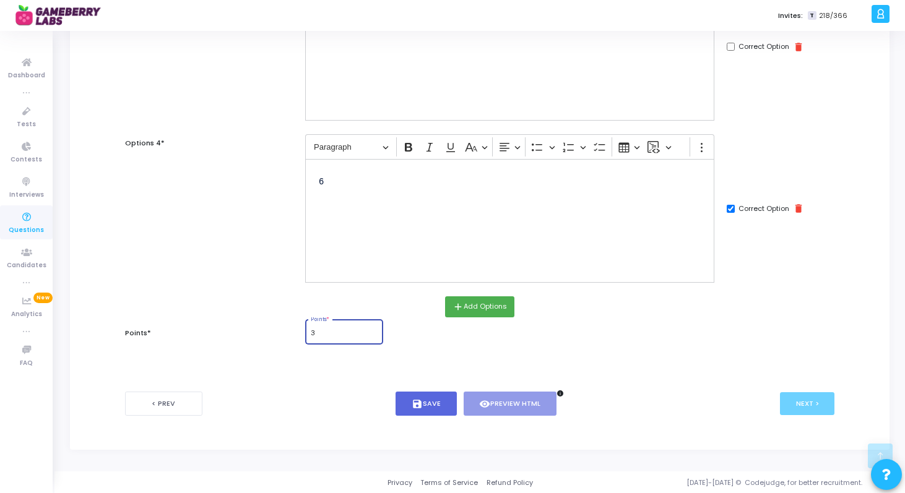
scroll to position [517, 0]
click at [376, 335] on input "2" at bounding box center [344, 332] width 67 height 7
type input "3"
click at [376, 330] on input "3" at bounding box center [344, 332] width 67 height 7
click at [424, 399] on button "save Save" at bounding box center [425, 403] width 61 height 24
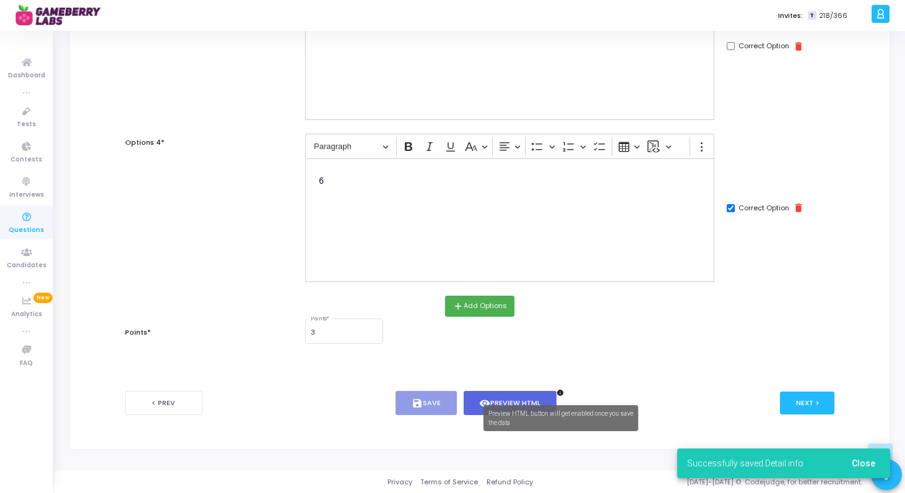
click at [550, 408] on div "Preview HTML button will get enabled once you save the data" at bounding box center [560, 418] width 155 height 26
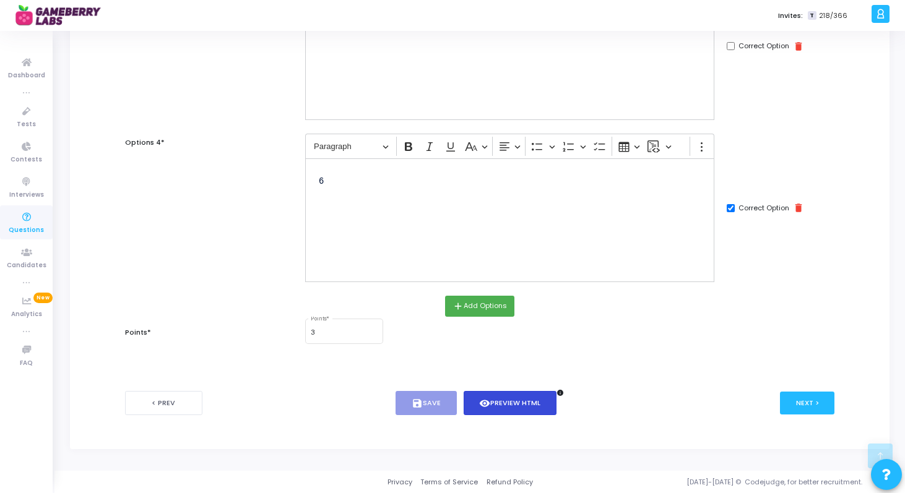
click at [517, 404] on button "visibility Preview HTML" at bounding box center [510, 403] width 93 height 24
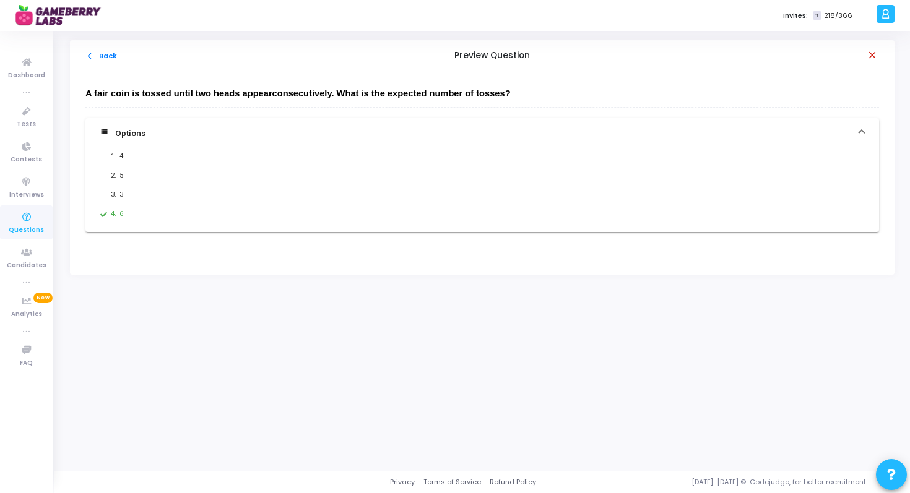
click at [871, 56] on mat-icon "close" at bounding box center [872, 56] width 12 height 12
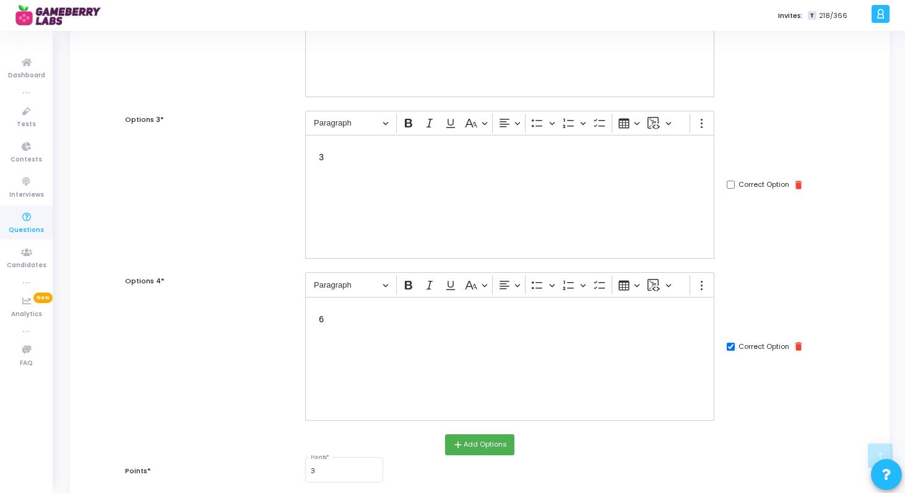
scroll to position [517, 0]
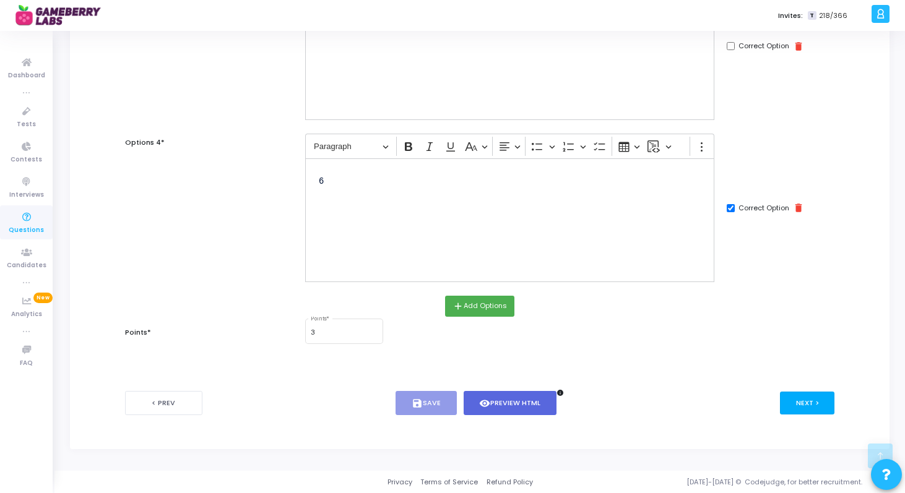
click at [813, 405] on button "Next >" at bounding box center [807, 403] width 55 height 23
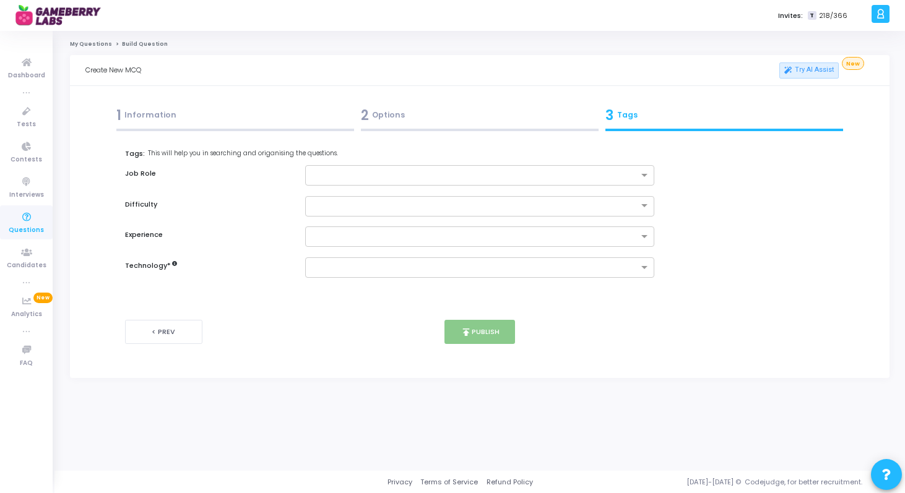
scroll to position [0, 0]
click at [525, 211] on div at bounding box center [482, 206] width 351 height 20
click at [512, 244] on div "Medium" at bounding box center [483, 246] width 350 height 20
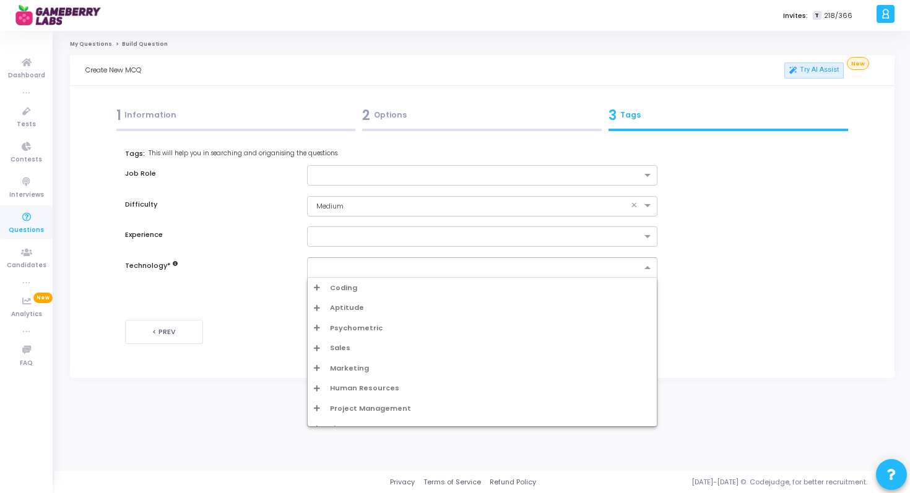
click at [507, 262] on div at bounding box center [475, 267] width 334 height 15
click at [345, 309] on span "Aptitude" at bounding box center [347, 308] width 34 height 11
click at [352, 347] on div "Probability" at bounding box center [486, 348] width 330 height 11
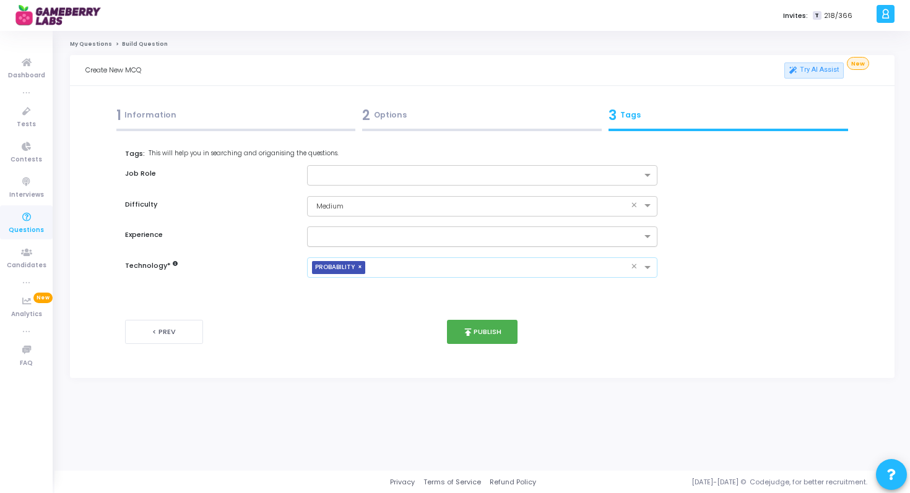
click at [355, 239] on input "text" at bounding box center [478, 237] width 328 height 11
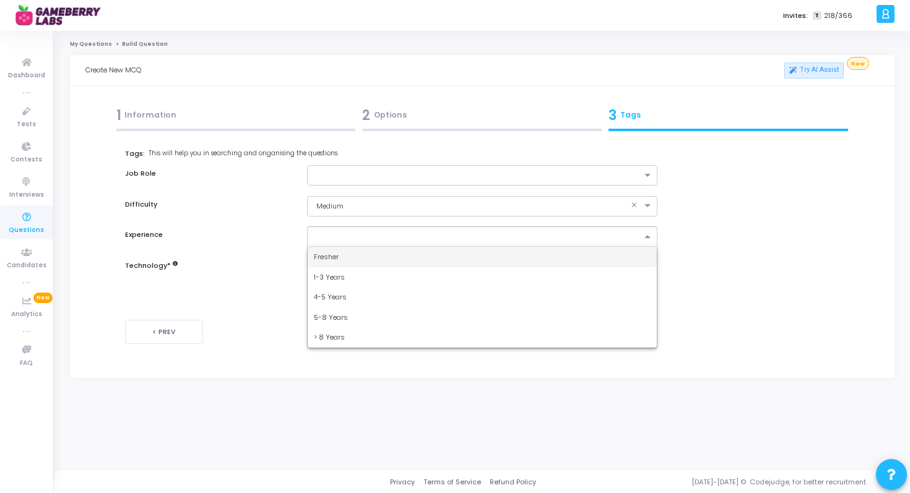
click at [352, 259] on div "Fresher" at bounding box center [483, 257] width 350 height 20
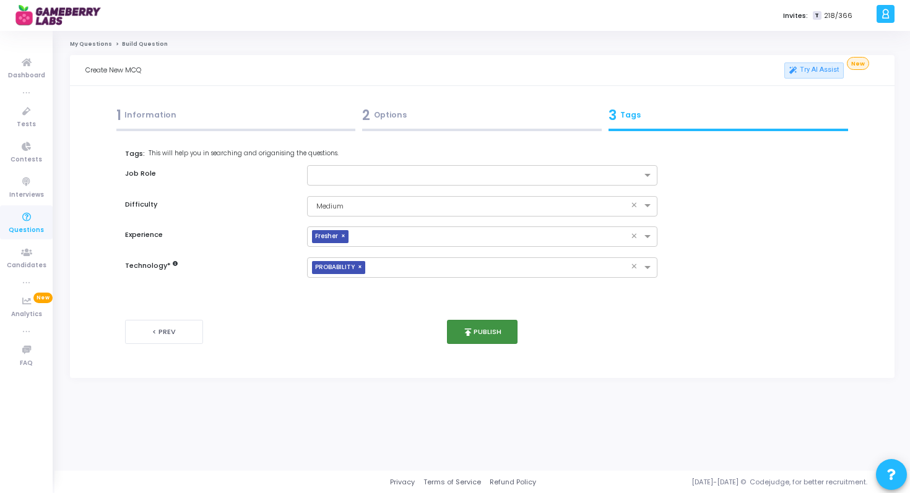
click at [465, 331] on icon "publish" at bounding box center [467, 332] width 11 height 11
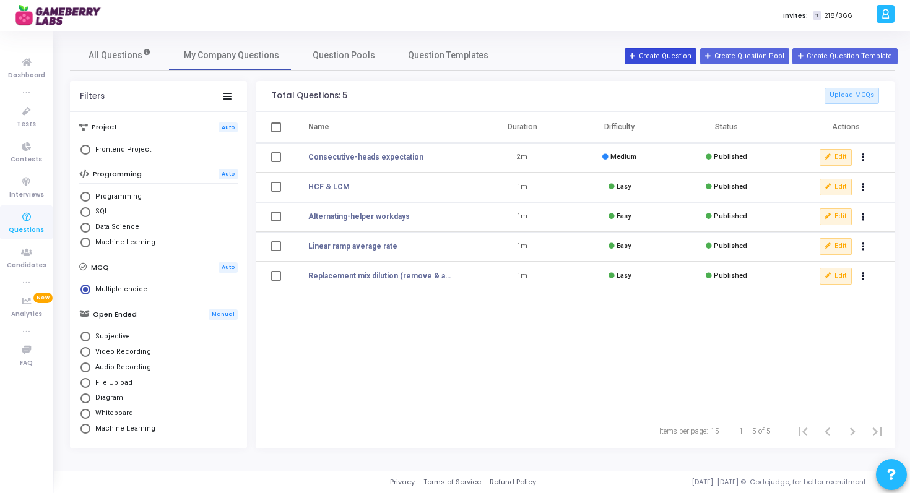
click at [692, 59] on button "Create Question" at bounding box center [660, 56] width 72 height 16
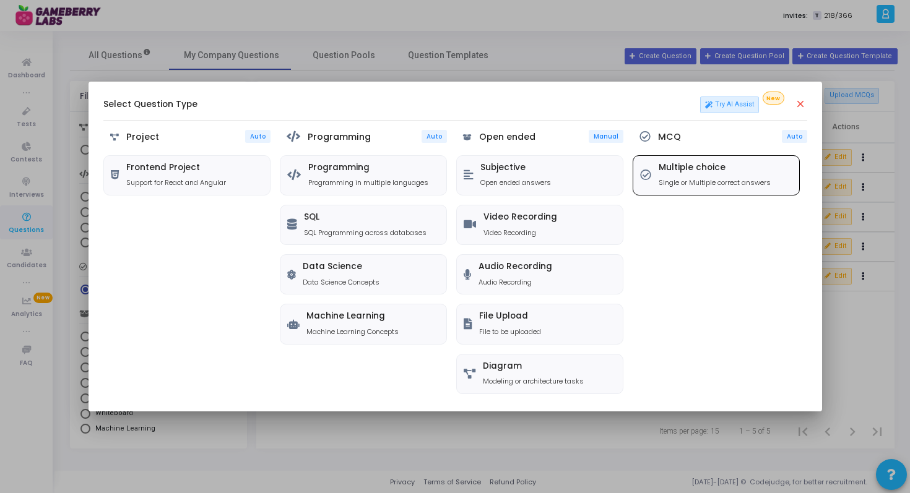
click at [697, 186] on p "Single or Multiple correct answers" at bounding box center [714, 183] width 112 height 11
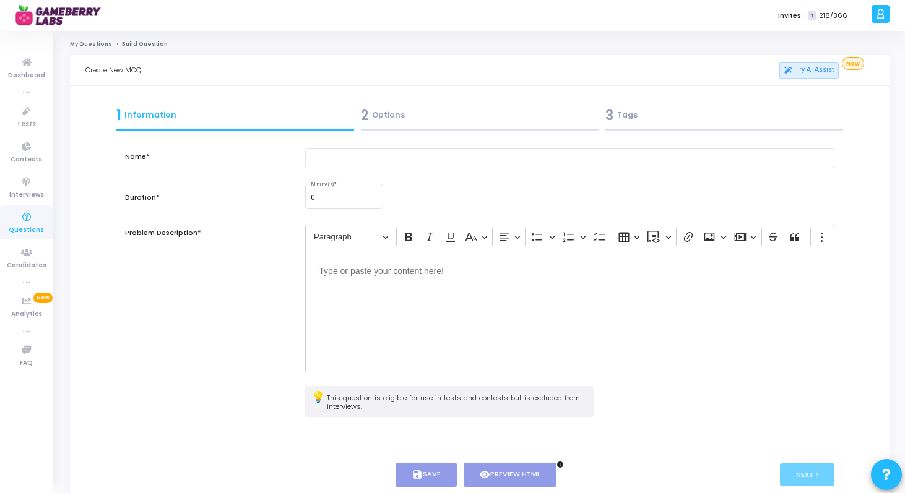
click at [507, 328] on div "Editor editing area: main" at bounding box center [569, 311] width 529 height 124
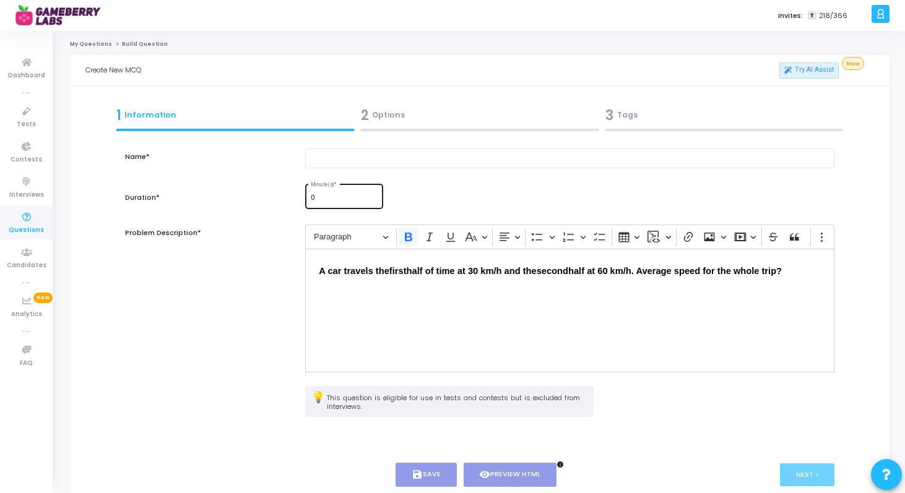
click at [371, 206] on div "0 Minute(s) *" at bounding box center [344, 195] width 67 height 27
type input "1"
click at [378, 197] on input "1" at bounding box center [344, 197] width 67 height 7
click at [408, 170] on div at bounding box center [569, 166] width 541 height 34
click at [420, 151] on input "text" at bounding box center [569, 159] width 529 height 20
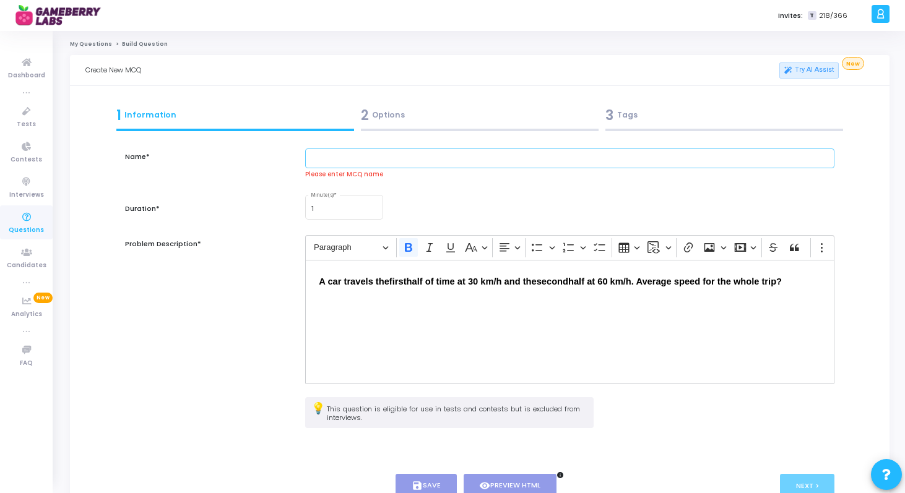
paste input "Equal-time average speed"
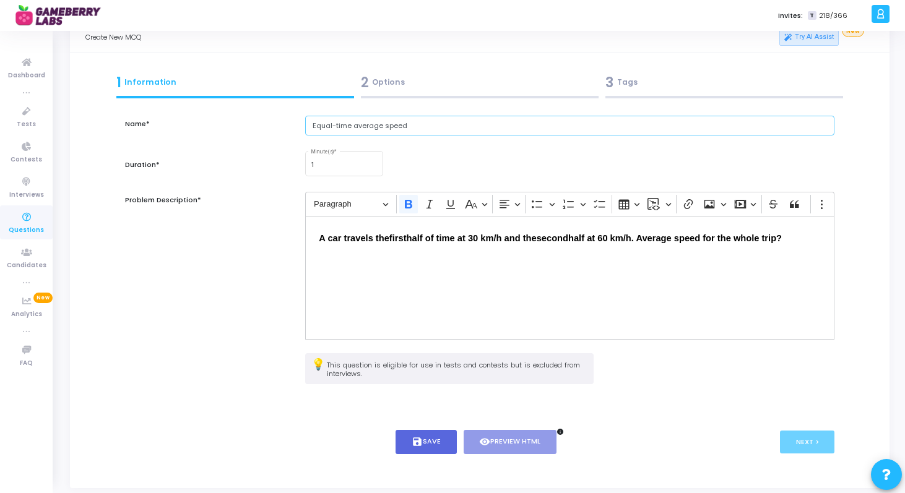
scroll to position [72, 0]
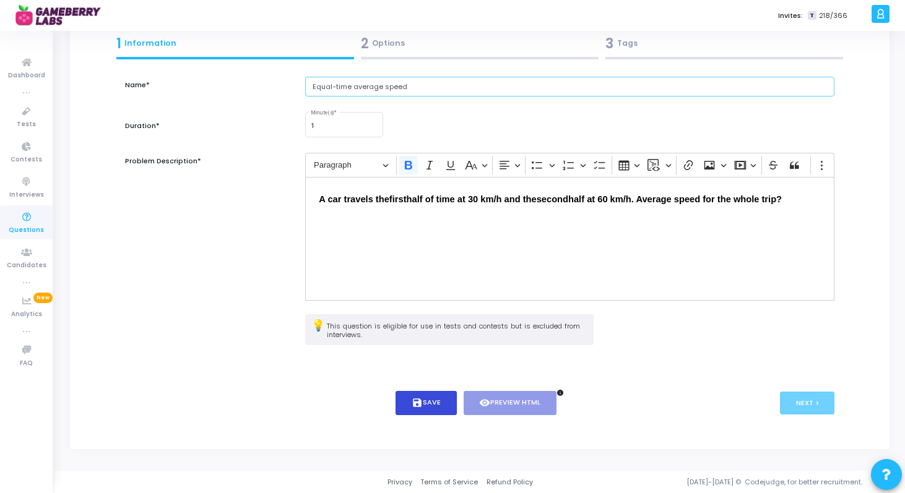
type input "Equal-time average speed"
click at [439, 412] on button "save Save" at bounding box center [425, 403] width 61 height 24
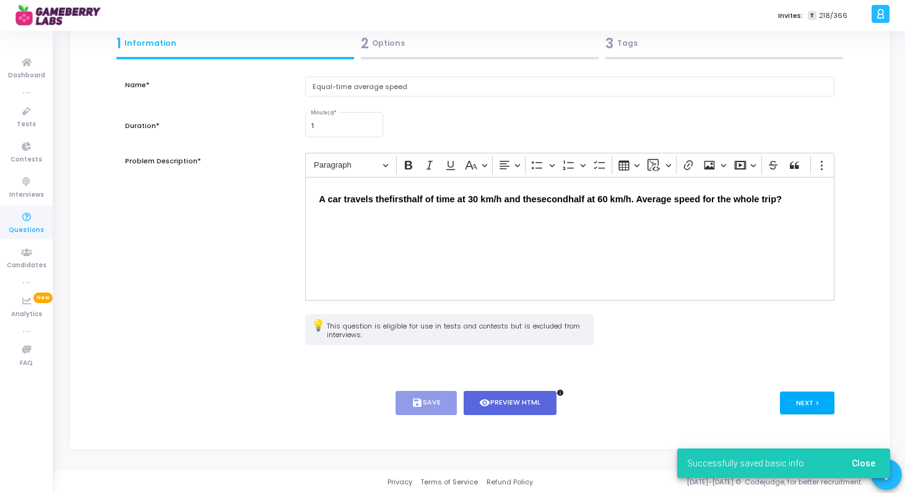
click at [818, 401] on button "Next >" at bounding box center [807, 403] width 55 height 23
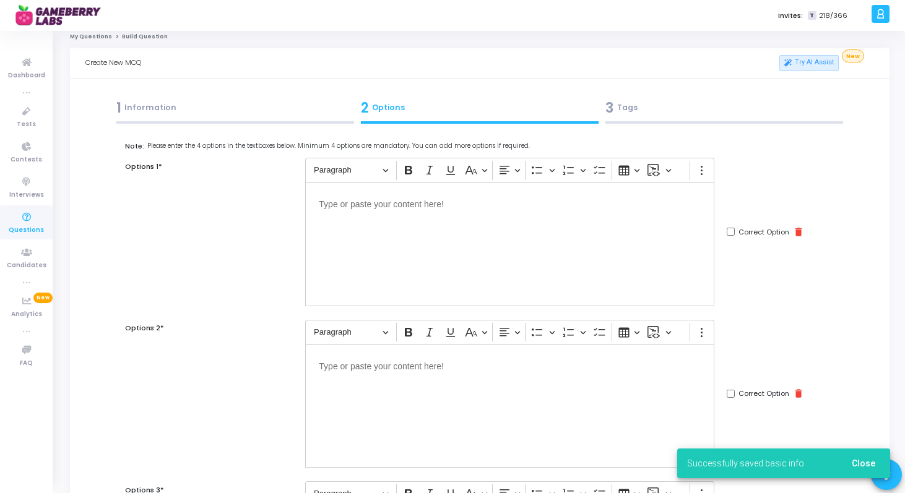
scroll to position [0, 0]
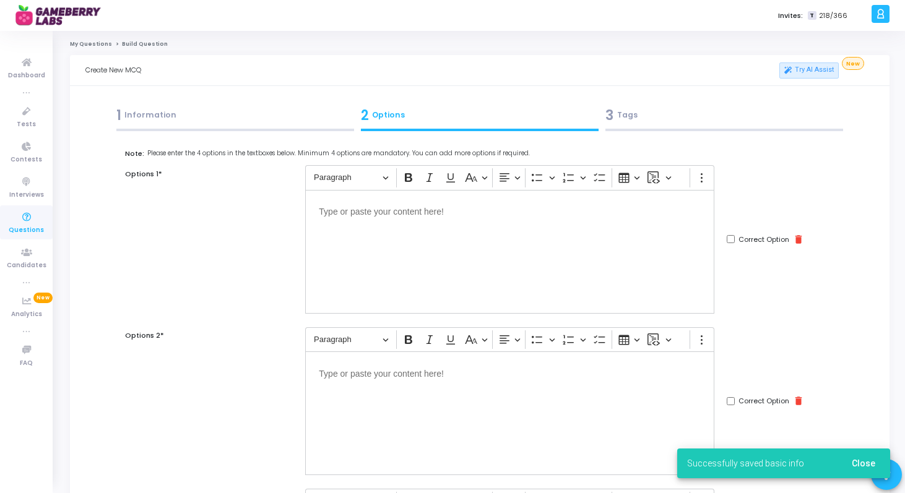
click at [488, 222] on div "Editor editing area: main" at bounding box center [509, 252] width 409 height 124
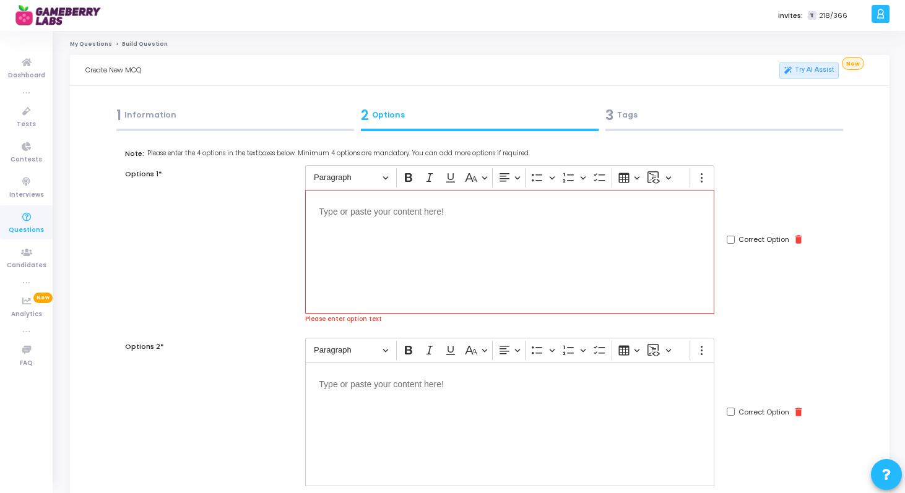
click at [529, 209] on p "Editor editing area: main" at bounding box center [510, 211] width 382 height 15
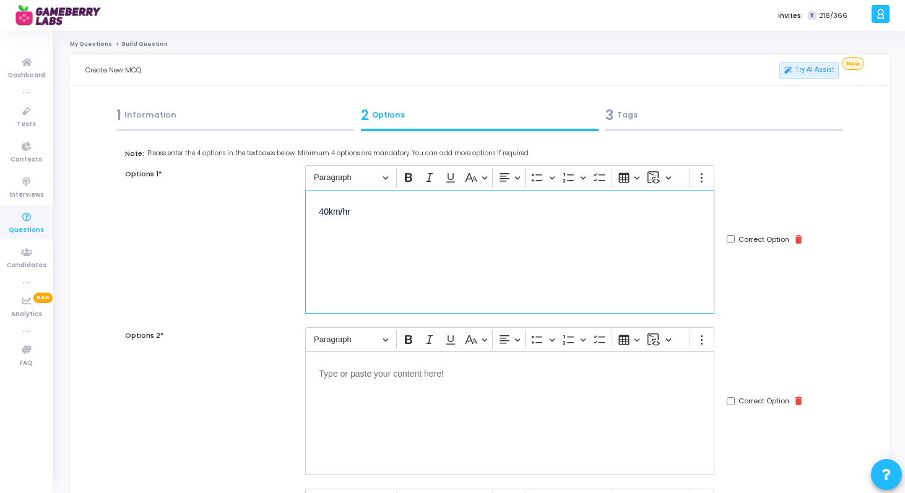
click at [506, 382] on div "Editor editing area: main" at bounding box center [509, 414] width 409 height 124
click at [328, 208] on p "40km/hr" at bounding box center [510, 211] width 382 height 15
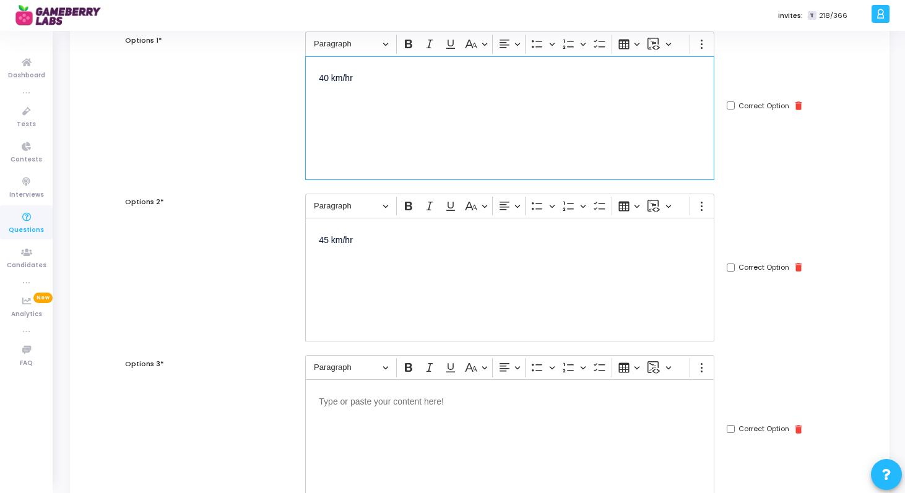
scroll to position [150, 0]
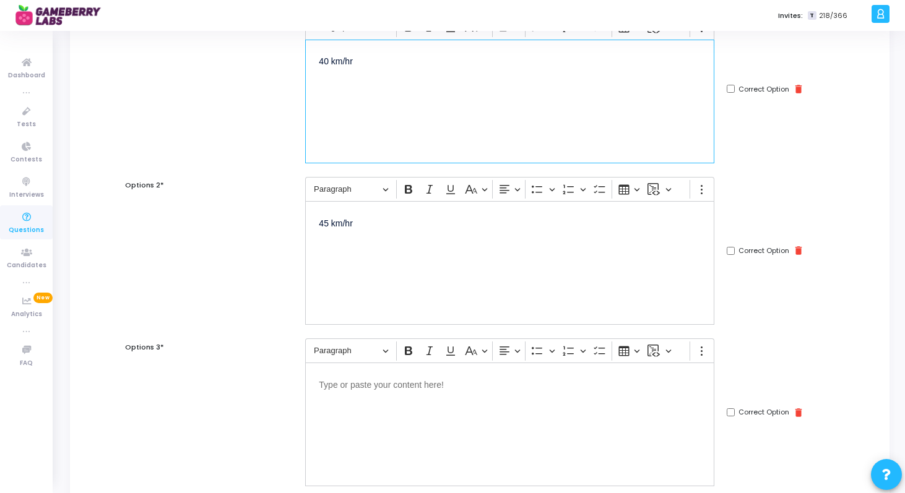
click at [379, 417] on div "Editor editing area: main" at bounding box center [509, 425] width 409 height 124
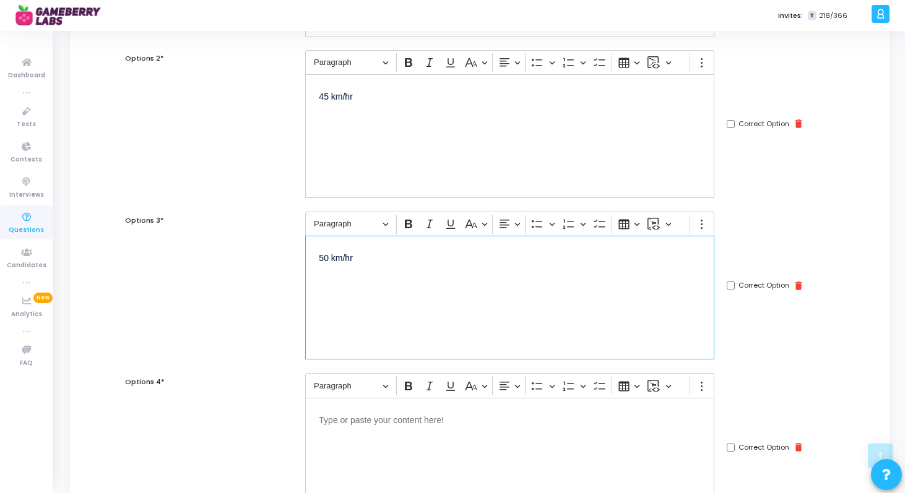
scroll to position [294, 0]
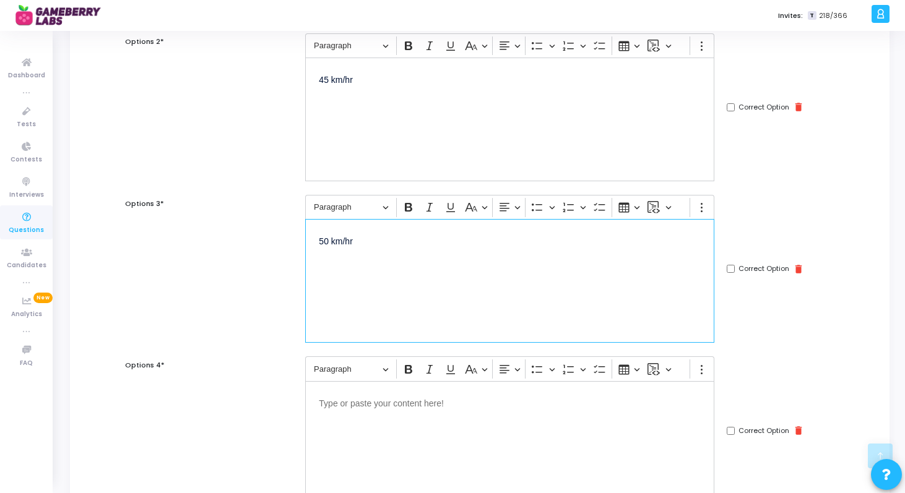
click at [373, 420] on div "Editor editing area: main" at bounding box center [509, 443] width 409 height 124
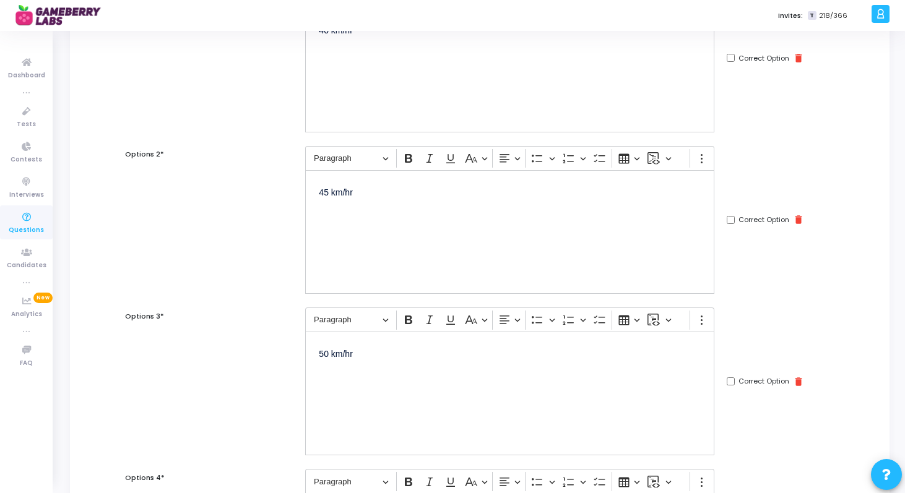
scroll to position [173, 0]
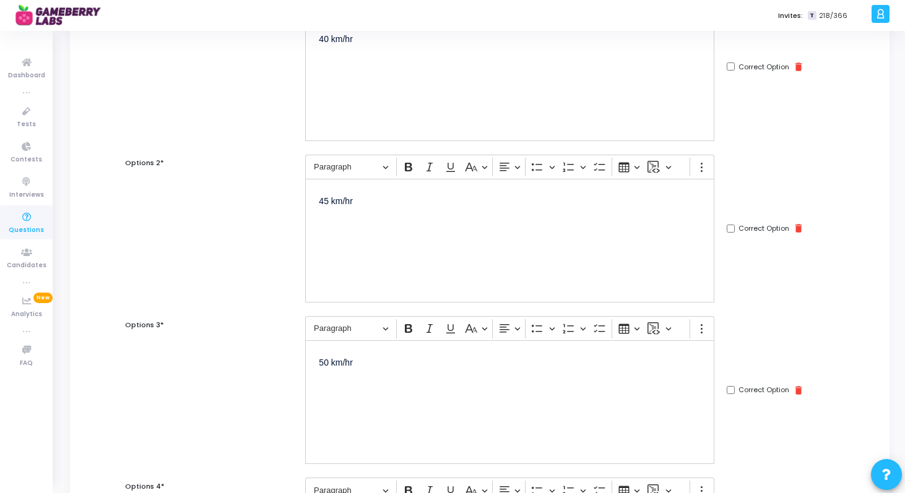
click at [733, 230] on input "Correct Option" at bounding box center [731, 229] width 8 height 8
checkbox input "true"
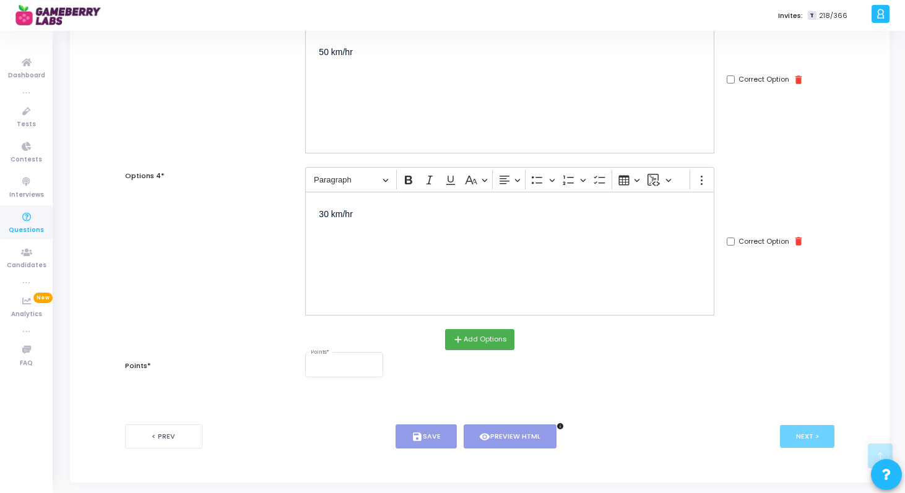
scroll to position [517, 0]
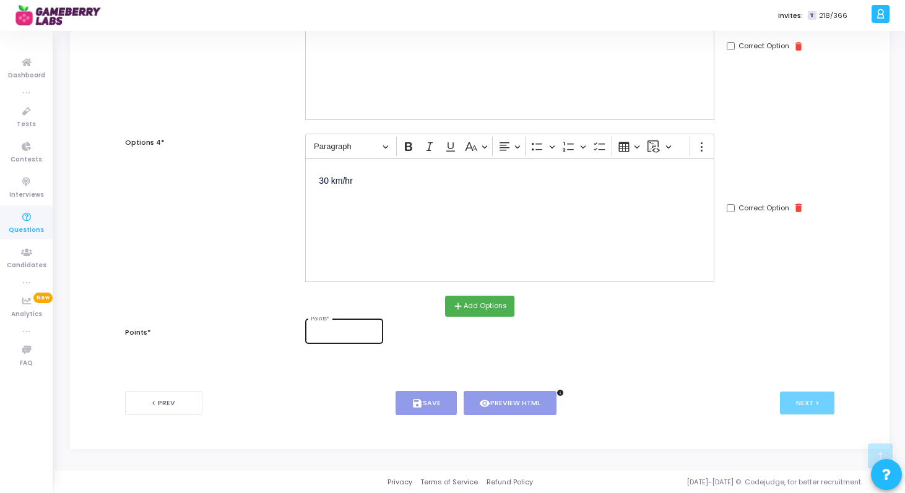
click at [360, 332] on input "Points *" at bounding box center [344, 332] width 67 height 7
type input "1"
click at [435, 405] on button "save Save" at bounding box center [425, 403] width 61 height 24
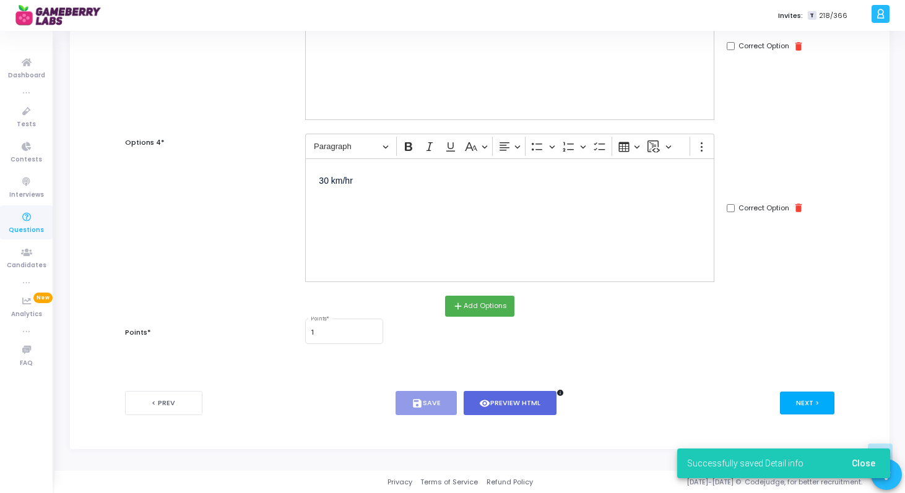
click at [780, 407] on button "Next >" at bounding box center [807, 403] width 55 height 23
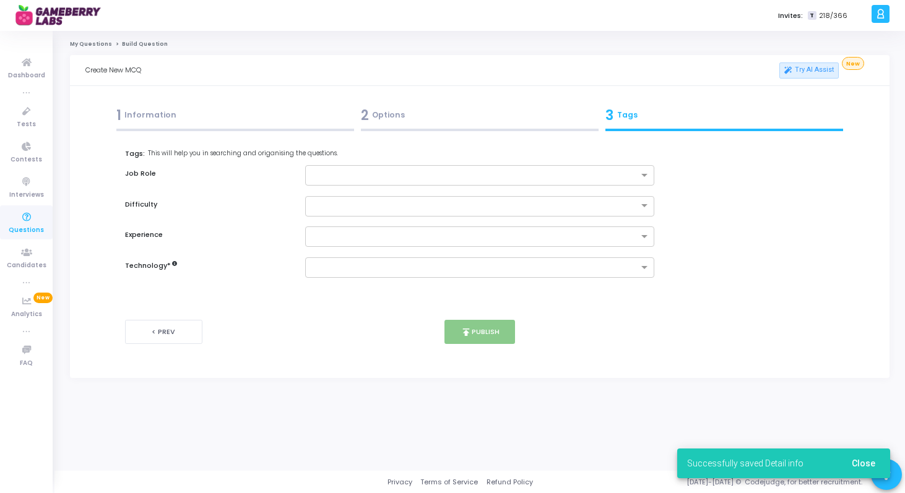
scroll to position [0, 0]
click at [520, 171] on input "text" at bounding box center [478, 176] width 328 height 11
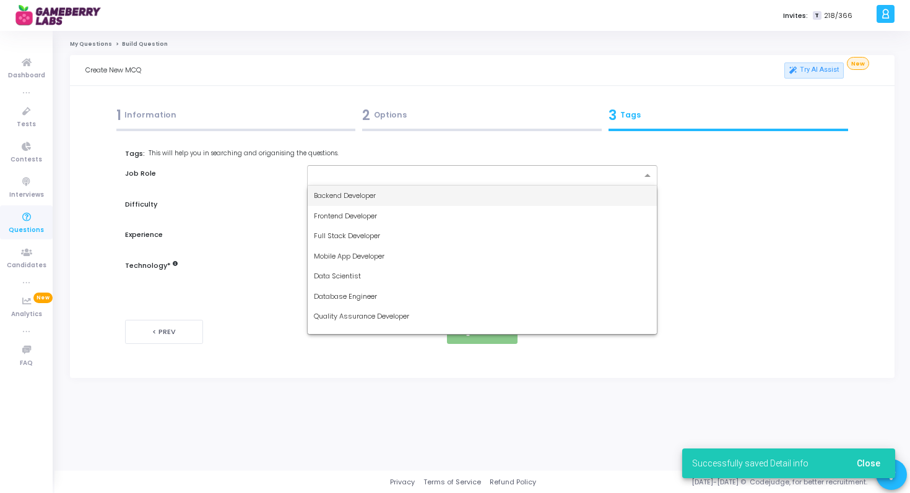
click at [724, 222] on div "Tags: This will help you in searching and origanising the questions. Job Role B…" at bounding box center [482, 213] width 714 height 129
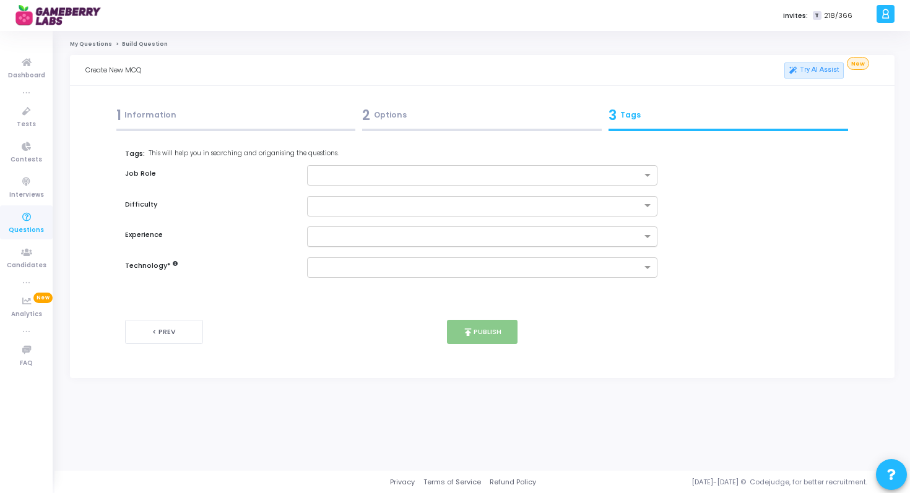
click at [624, 237] on input "text" at bounding box center [478, 237] width 328 height 11
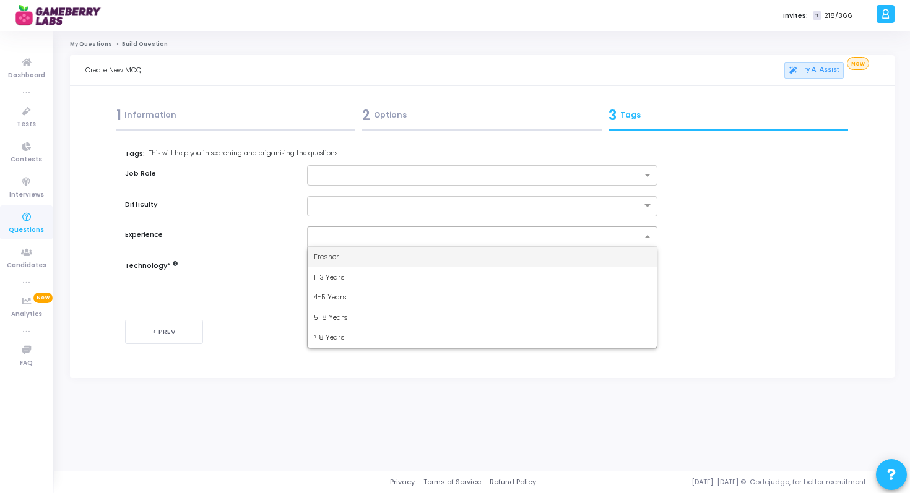
click at [599, 254] on div "Fresher" at bounding box center [483, 257] width 350 height 20
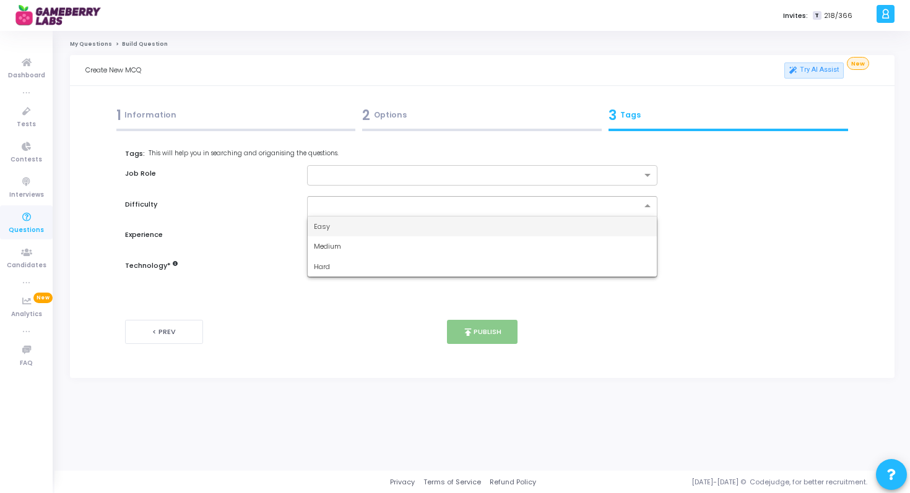
click at [604, 212] on div at bounding box center [482, 206] width 351 height 20
click at [596, 227] on div "Easy" at bounding box center [483, 227] width 350 height 20
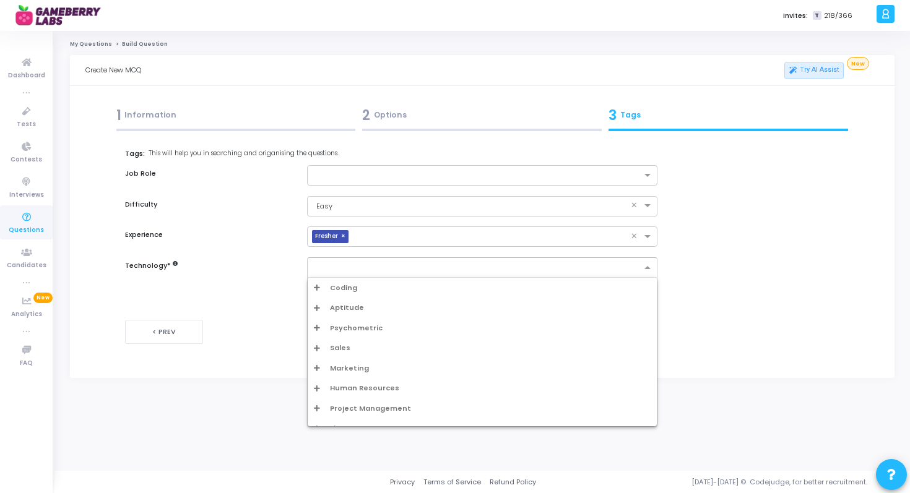
click at [588, 264] on input "text" at bounding box center [478, 268] width 328 height 11
click at [342, 304] on span "Aptitude" at bounding box center [347, 308] width 34 height 11
click at [354, 336] on div "Aptitude" at bounding box center [483, 328] width 350 height 20
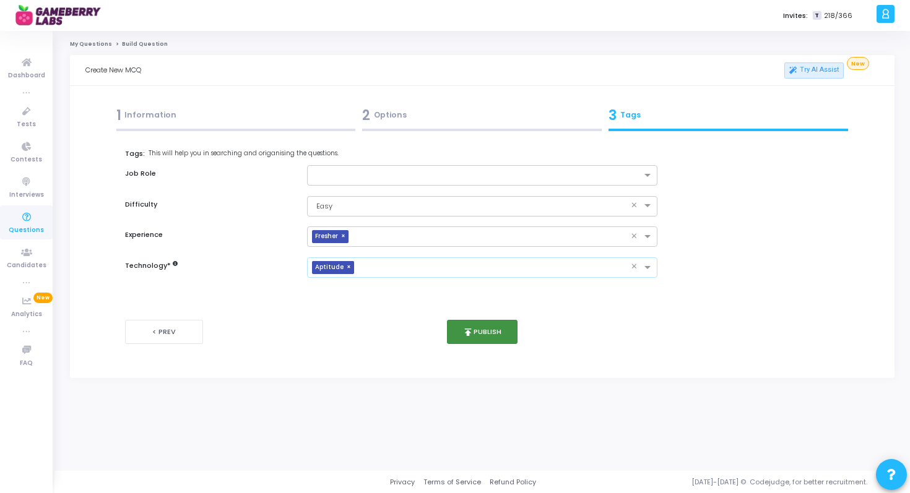
click at [469, 339] on button "publish Publish" at bounding box center [482, 332] width 71 height 24
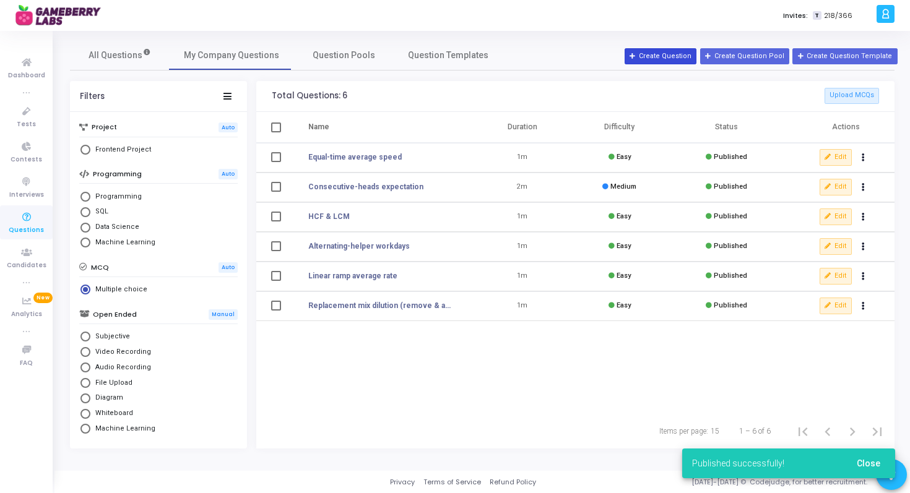
click at [670, 54] on button "Create Question" at bounding box center [660, 56] width 72 height 16
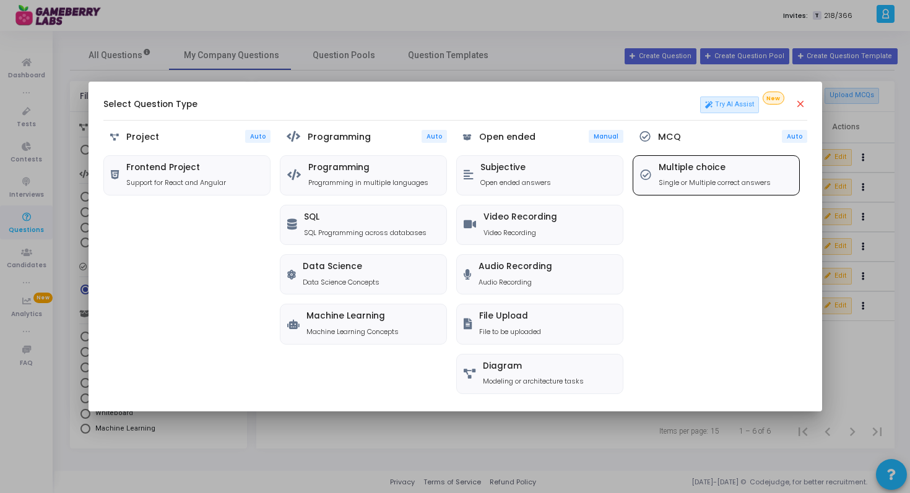
click at [706, 163] on h5 "Multiple choice" at bounding box center [714, 168] width 112 height 11
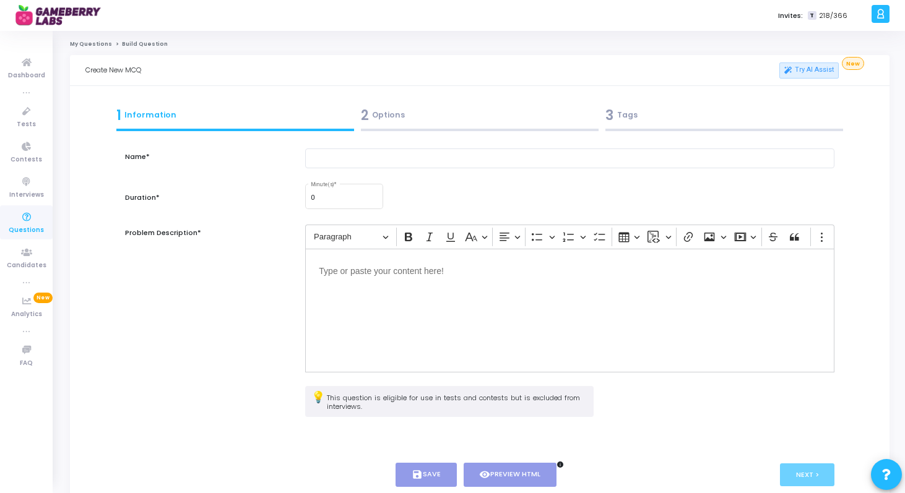
click at [414, 294] on div "Editor editing area: main" at bounding box center [569, 311] width 529 height 124
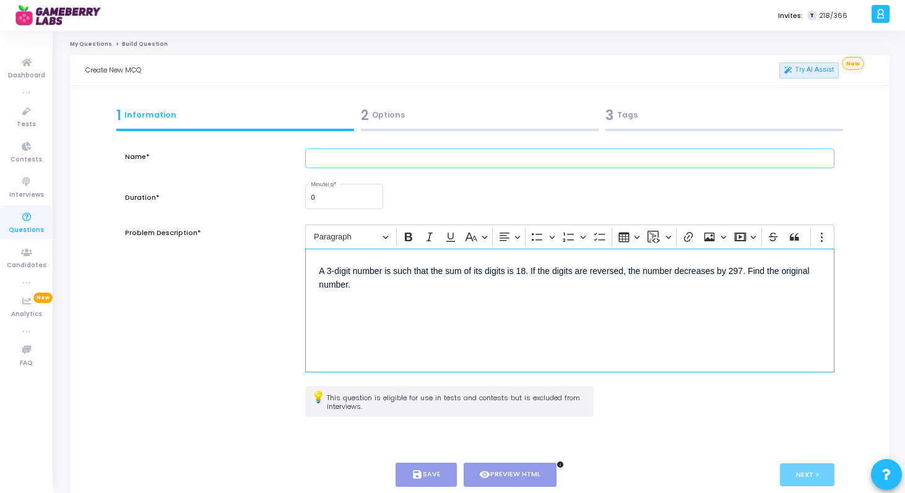
click at [380, 152] on input "text" at bounding box center [569, 159] width 529 height 20
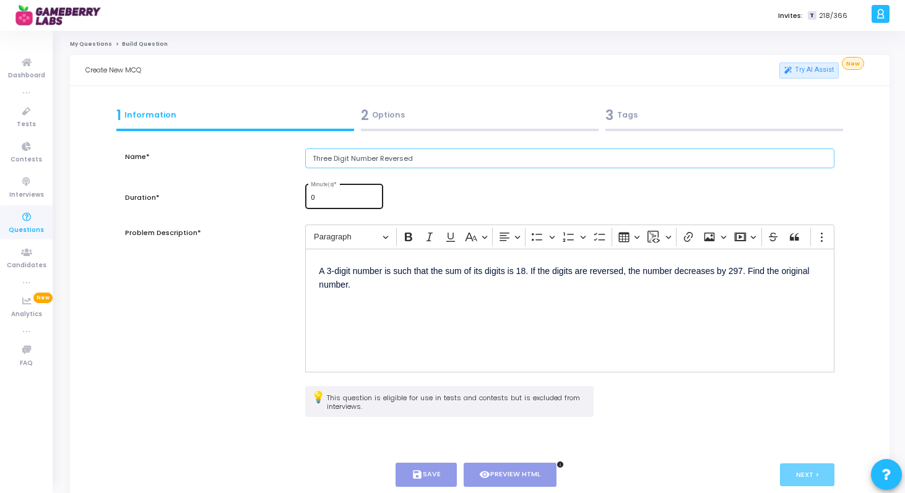
type input "Three Digit Number Reversed"
click at [343, 191] on div "0 Minute(s) *" at bounding box center [344, 195] width 67 height 27
click at [373, 195] on input "1" at bounding box center [344, 197] width 67 height 7
click at [373, 195] on input "2" at bounding box center [344, 197] width 67 height 7
click at [373, 195] on input "3" at bounding box center [344, 197] width 67 height 7
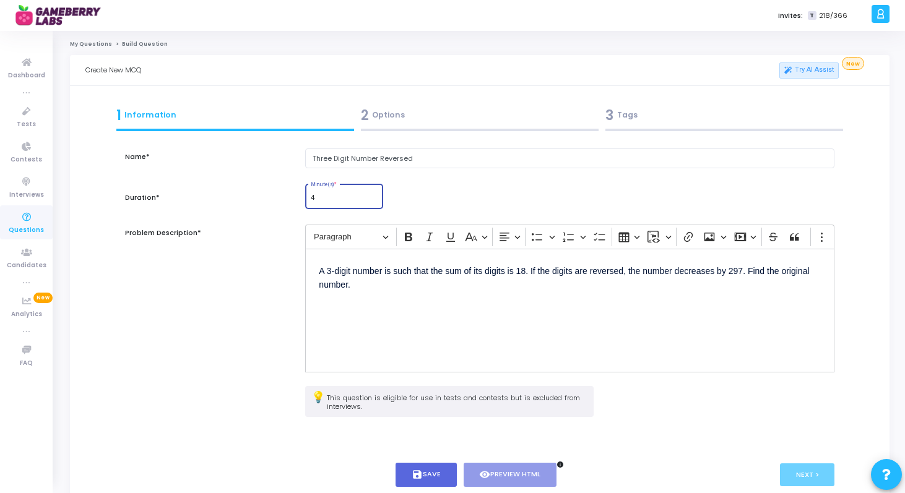
click at [373, 195] on input "4" at bounding box center [344, 197] width 67 height 7
click at [373, 201] on input "3" at bounding box center [344, 197] width 67 height 7
type input "4"
click at [374, 197] on input "4" at bounding box center [344, 197] width 67 height 7
click at [538, 333] on div "A 3-digit number is such that the sum of its digits is 18. If the digits are re…" at bounding box center [569, 311] width 529 height 124
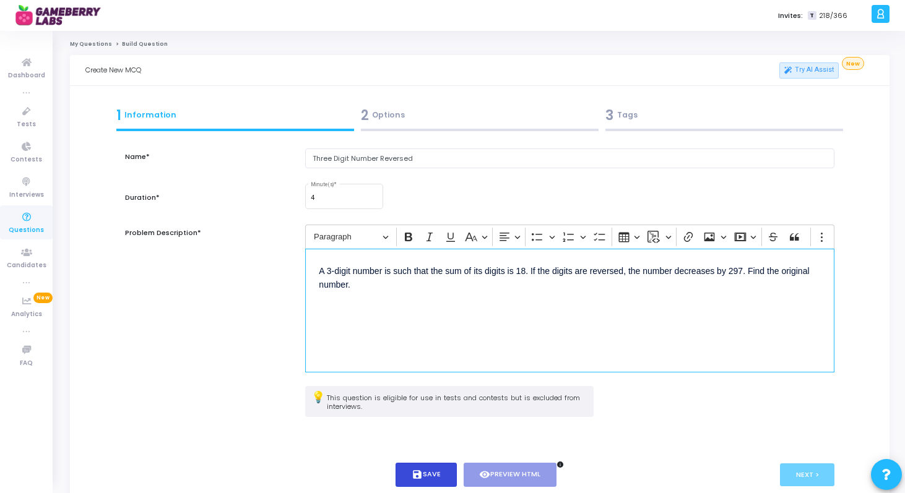
click at [438, 467] on button "save Save" at bounding box center [425, 475] width 61 height 24
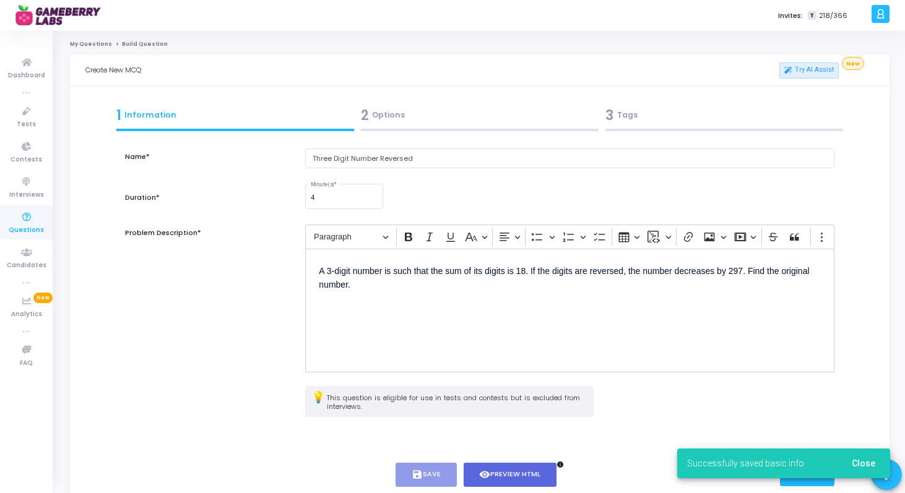
click at [865, 461] on span "Close" at bounding box center [864, 464] width 24 height 10
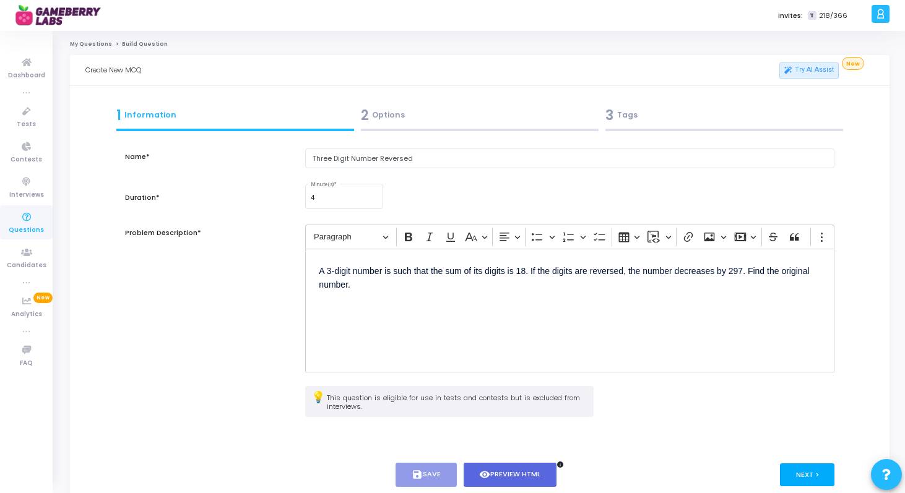
click at [819, 480] on button "Next >" at bounding box center [807, 475] width 55 height 23
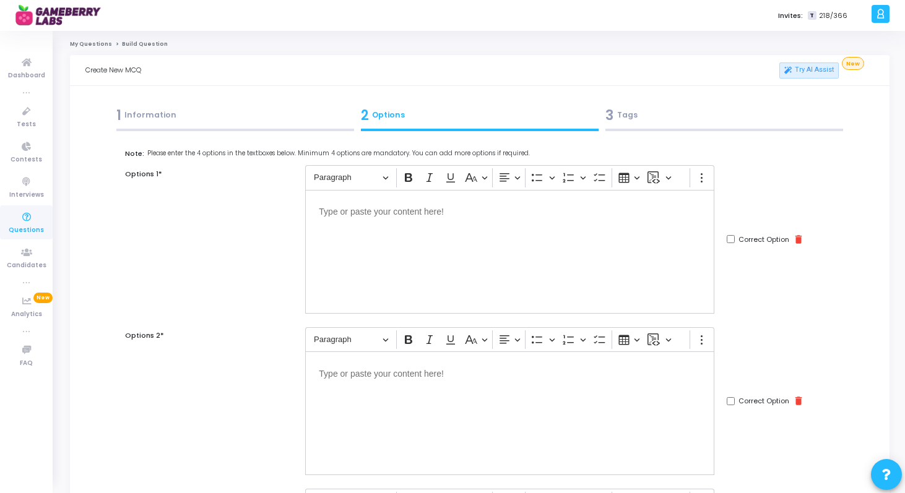
click at [522, 217] on p "Editor editing area: main" at bounding box center [510, 211] width 382 height 15
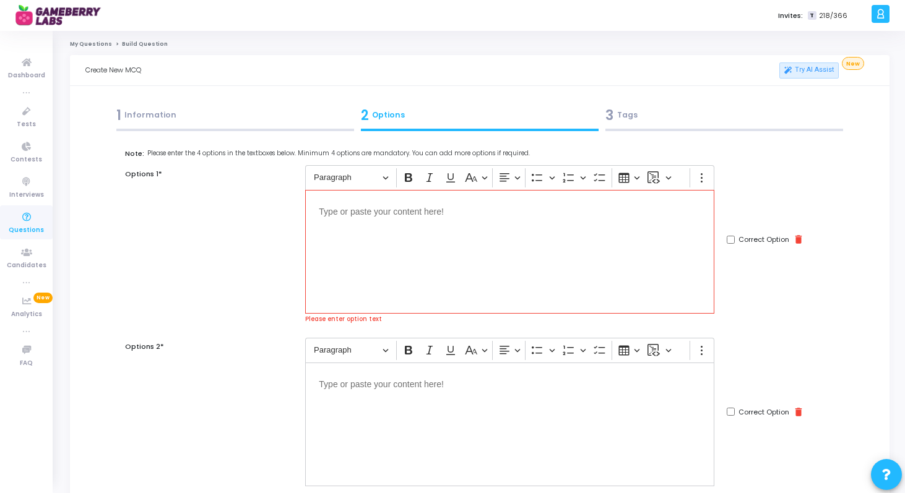
click at [400, 220] on div "Editor editing area: main" at bounding box center [509, 252] width 409 height 124
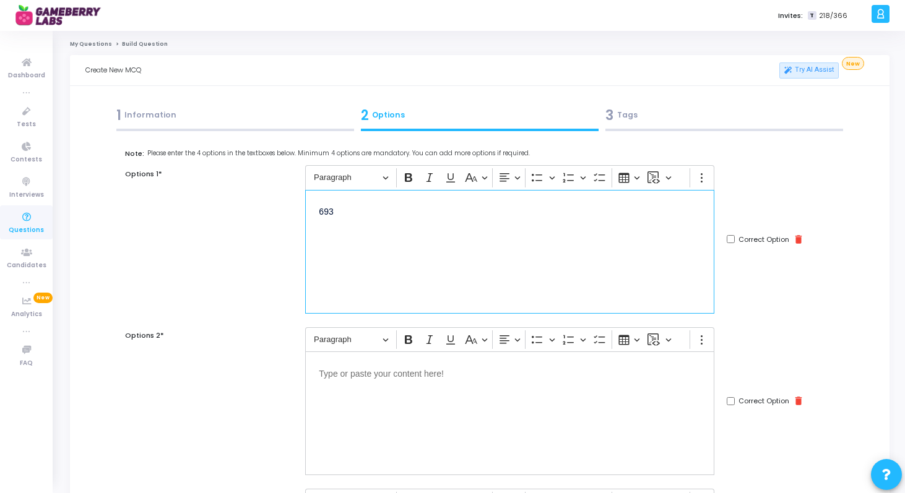
click at [374, 419] on div "Editor editing area: main" at bounding box center [509, 414] width 409 height 124
click at [733, 244] on div "Correct Option delete" at bounding box center [765, 239] width 77 height 11
click at [731, 236] on input "Correct Option" at bounding box center [731, 239] width 8 height 8
checkbox input "true"
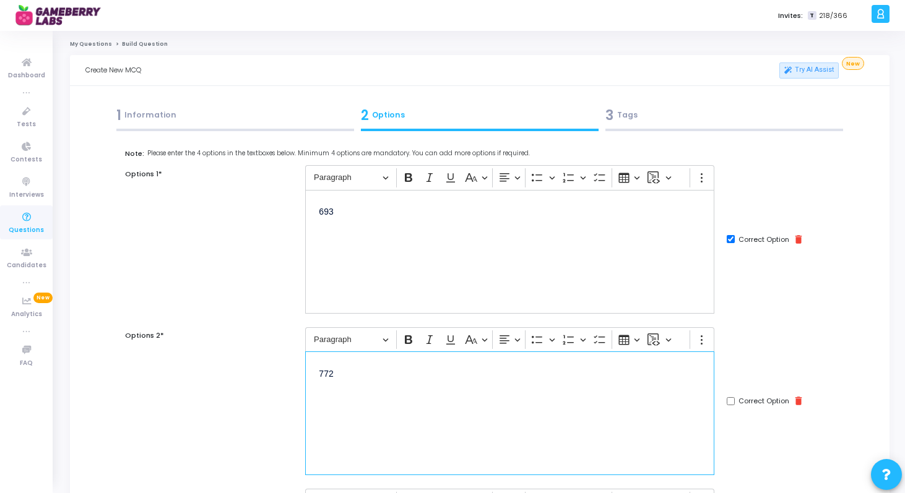
click at [384, 363] on div "772" at bounding box center [509, 414] width 409 height 124
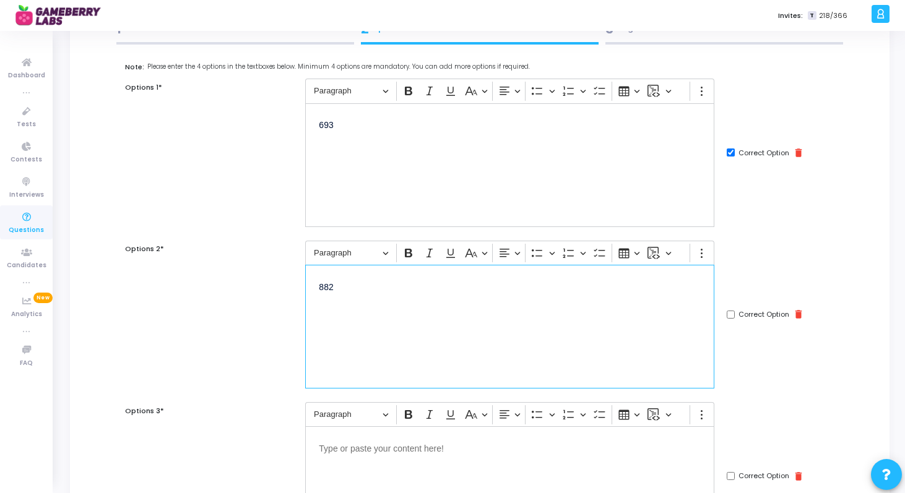
scroll to position [144, 0]
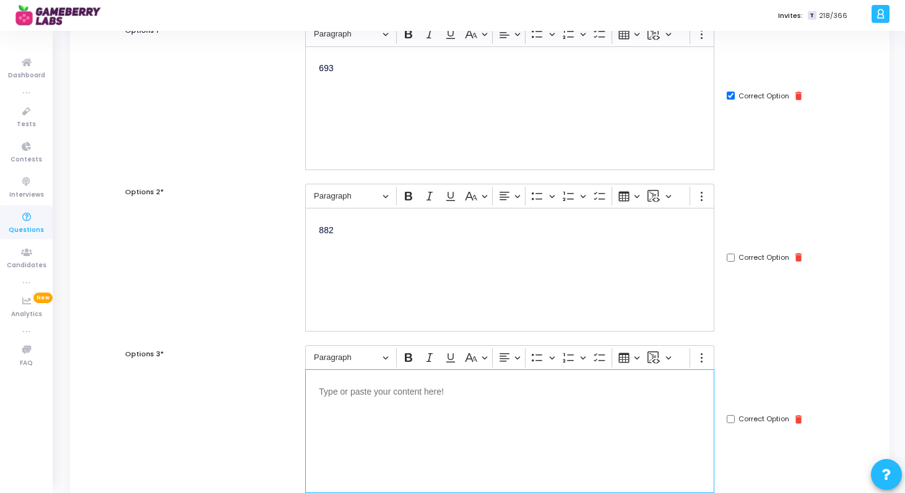
click at [371, 417] on div "Editor editing area: main" at bounding box center [509, 431] width 409 height 124
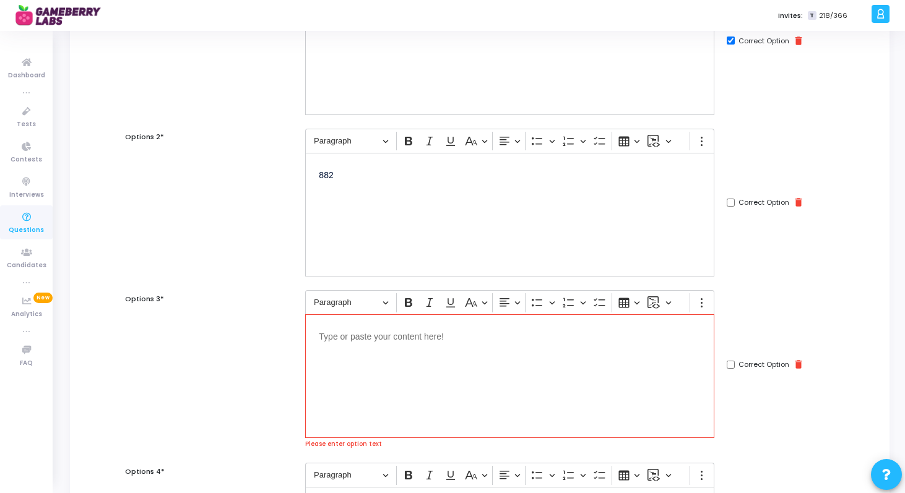
scroll to position [236, 0]
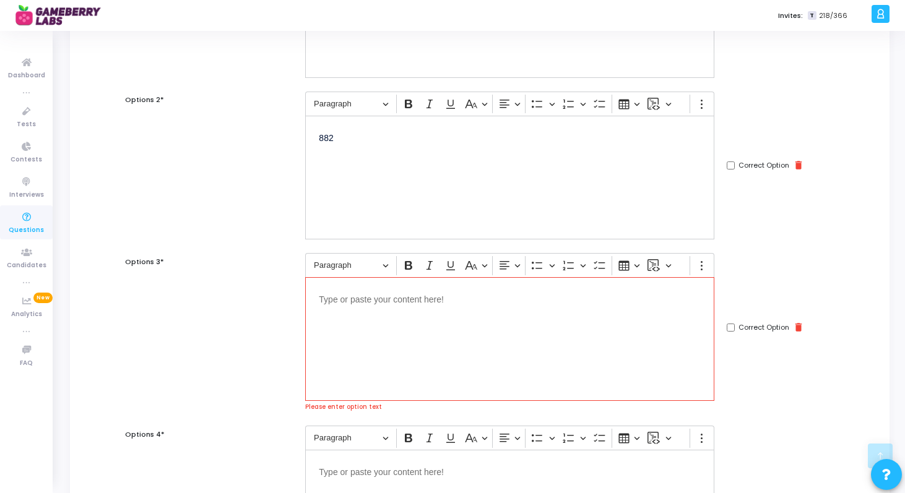
click at [405, 339] on div "Editor editing area: main" at bounding box center [509, 339] width 409 height 124
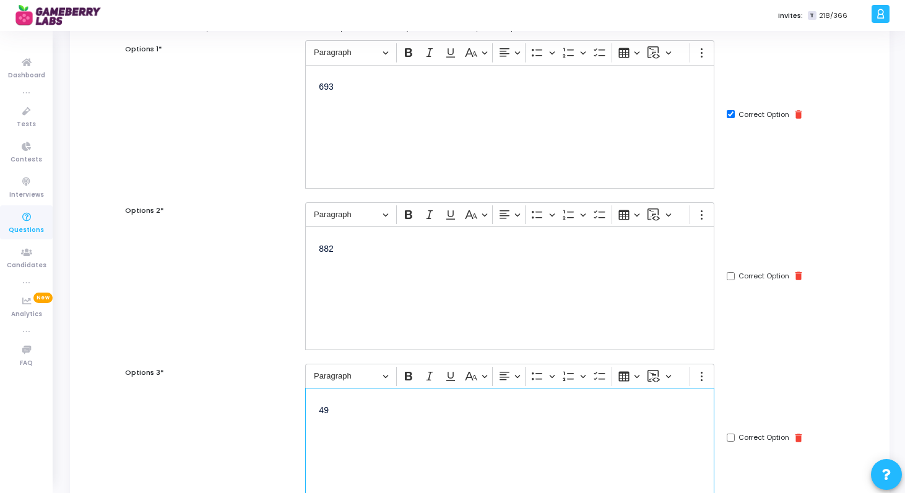
scroll to position [123, 0]
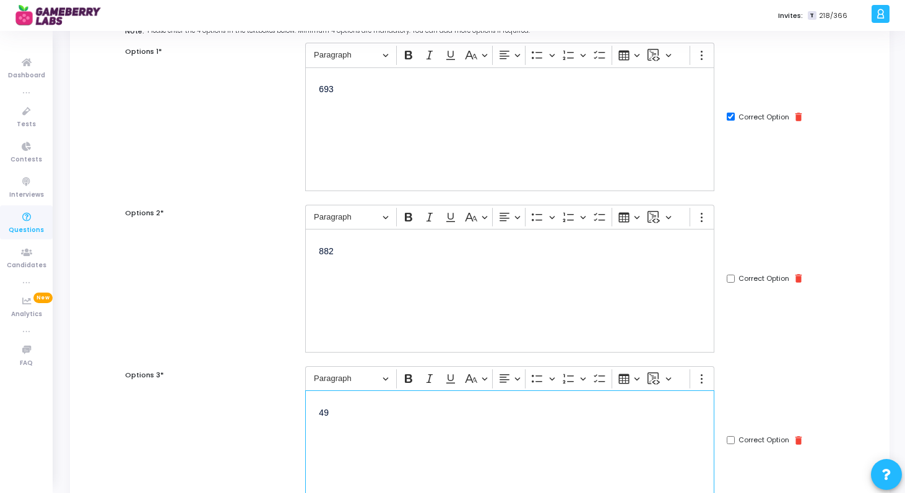
click at [342, 256] on p "882" at bounding box center [510, 250] width 382 height 15
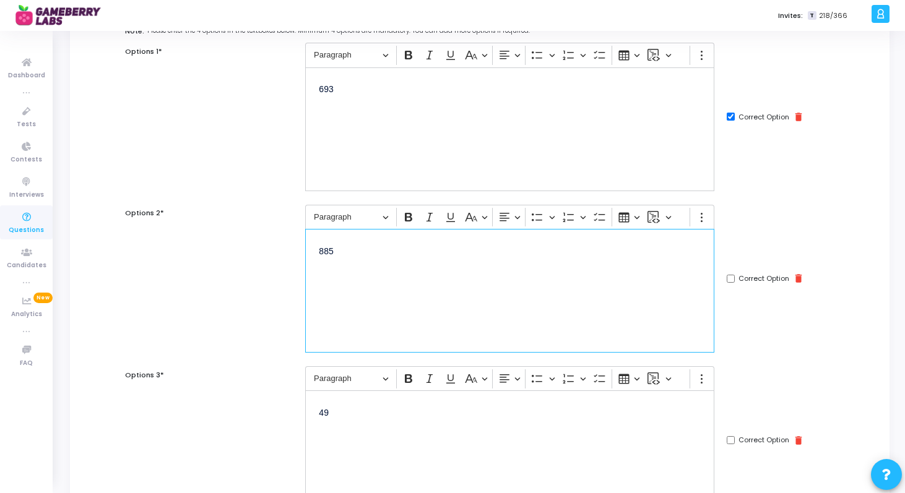
click at [327, 253] on p "885" at bounding box center [510, 250] width 382 height 15
click at [352, 414] on p "49" at bounding box center [510, 411] width 382 height 15
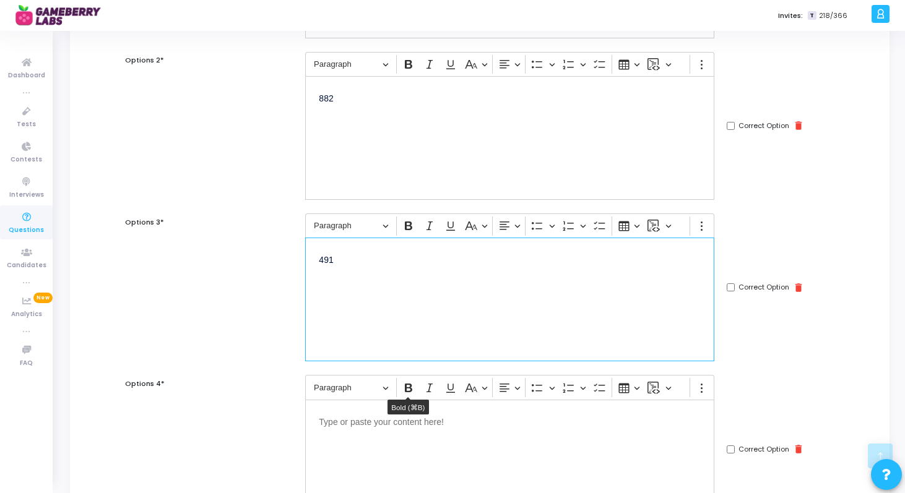
scroll to position [297, 0]
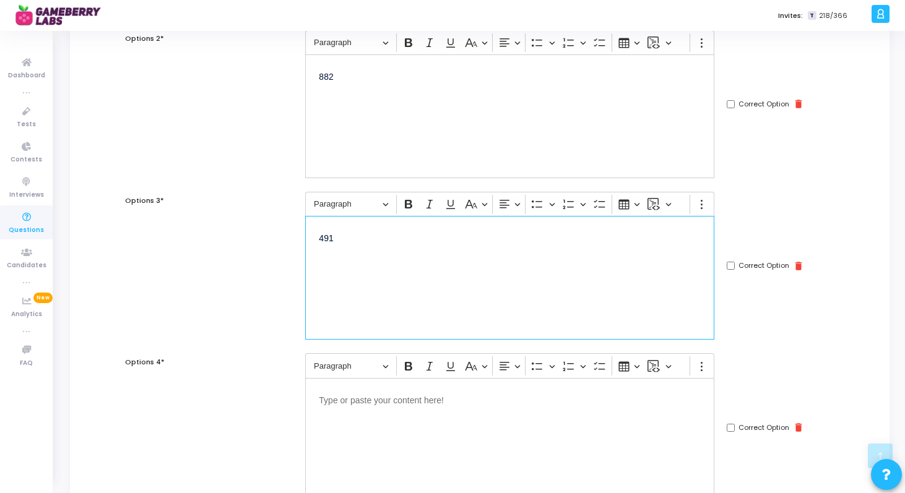
click at [397, 437] on div "Editor editing area: main" at bounding box center [509, 440] width 409 height 124
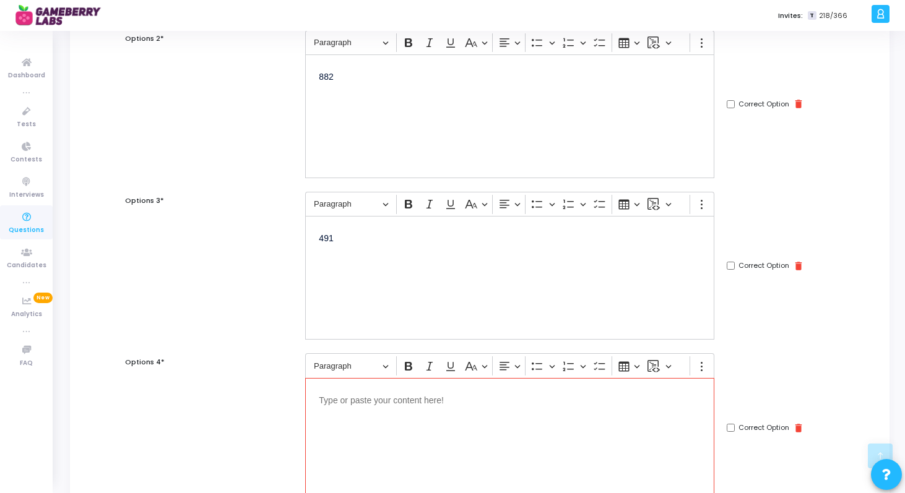
click at [505, 406] on p "Editor editing area: main" at bounding box center [510, 399] width 382 height 15
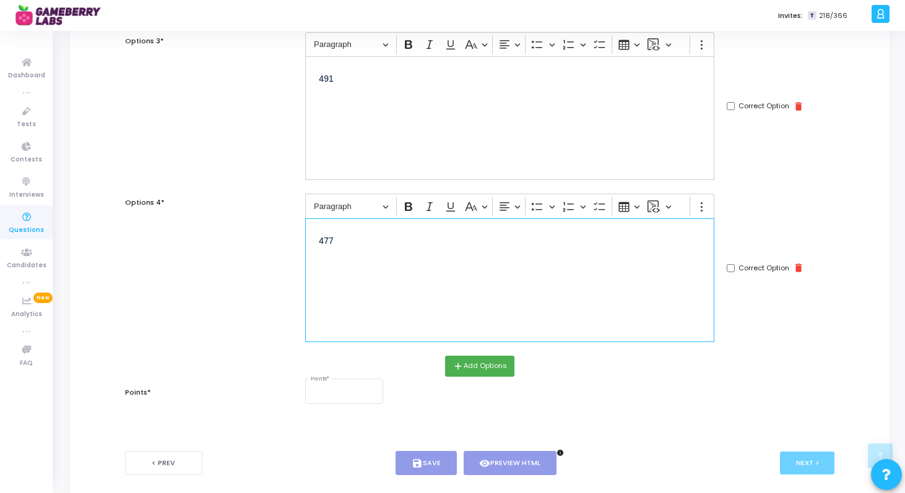
scroll to position [466, 0]
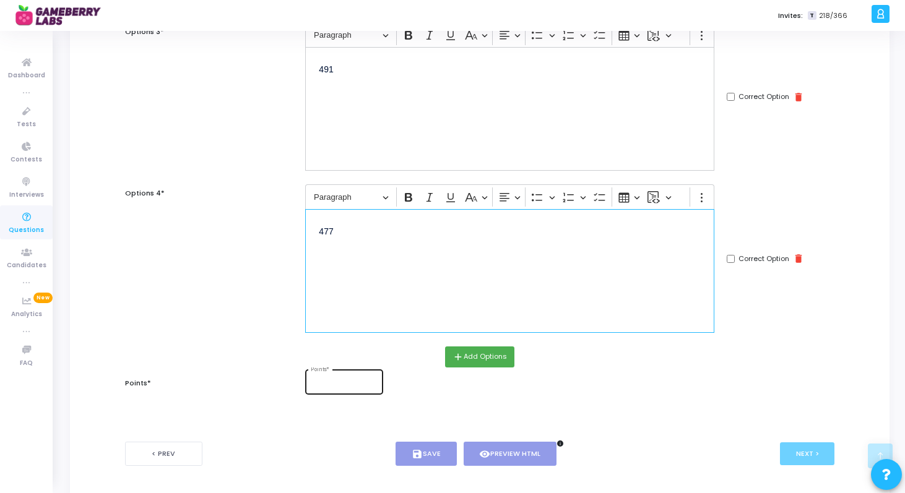
click at [334, 393] on div "Points *" at bounding box center [344, 381] width 67 height 27
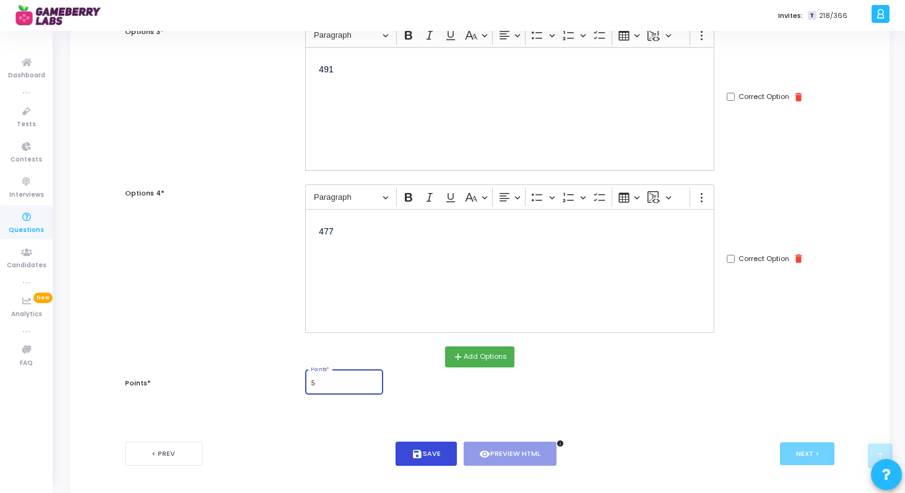
type input "5"
click at [433, 452] on button "save Save" at bounding box center [425, 454] width 61 height 24
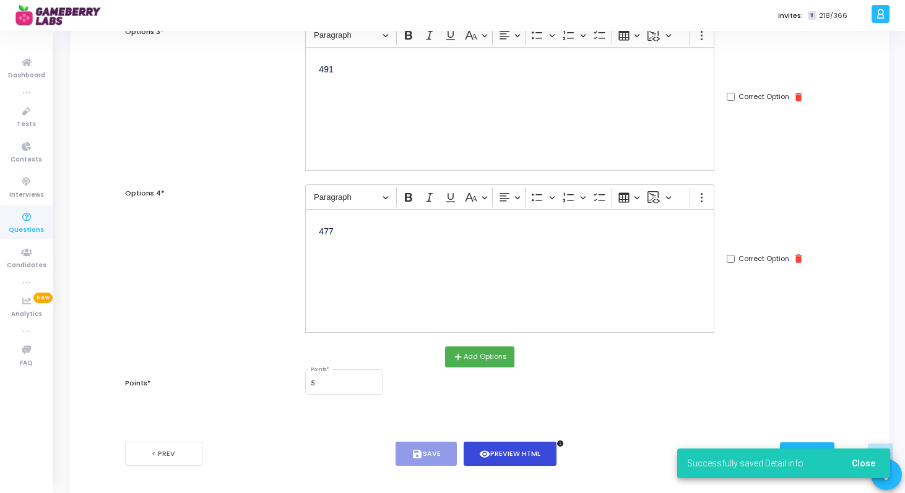
click at [485, 460] on button "visibility Preview HTML" at bounding box center [510, 454] width 93 height 24
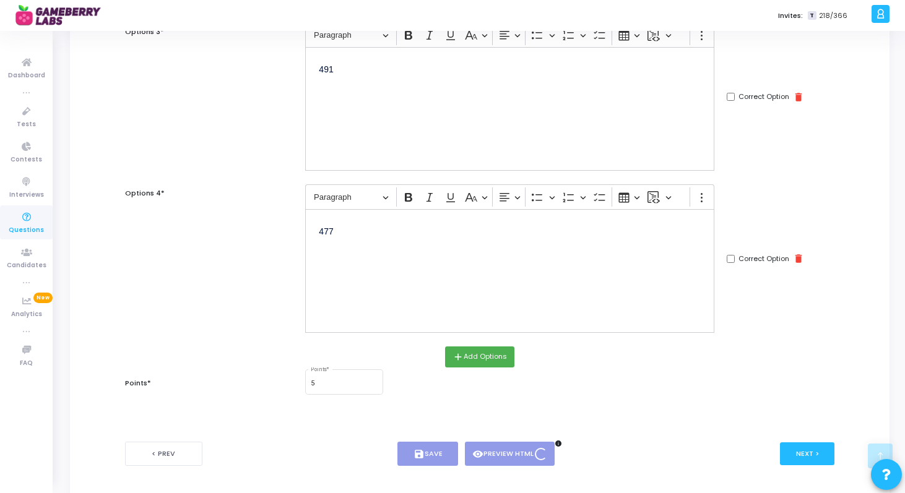
scroll to position [0, 0]
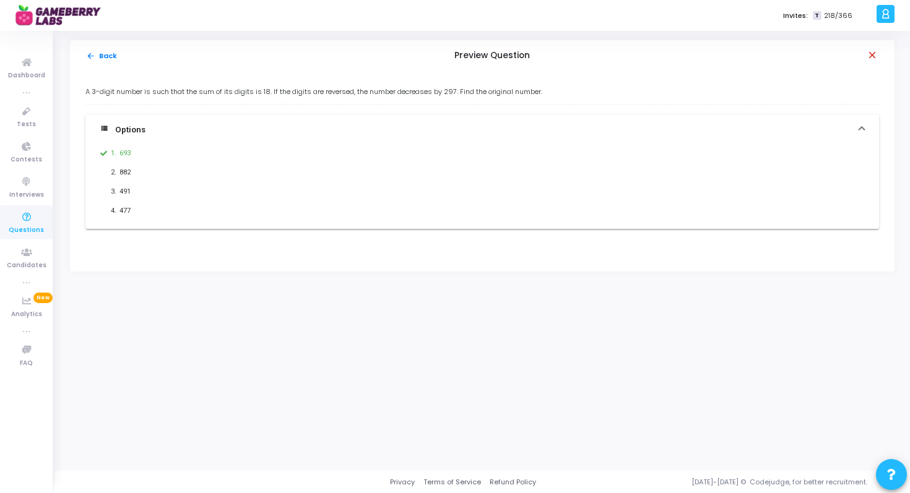
click at [874, 51] on mat-icon "close" at bounding box center [872, 56] width 12 height 12
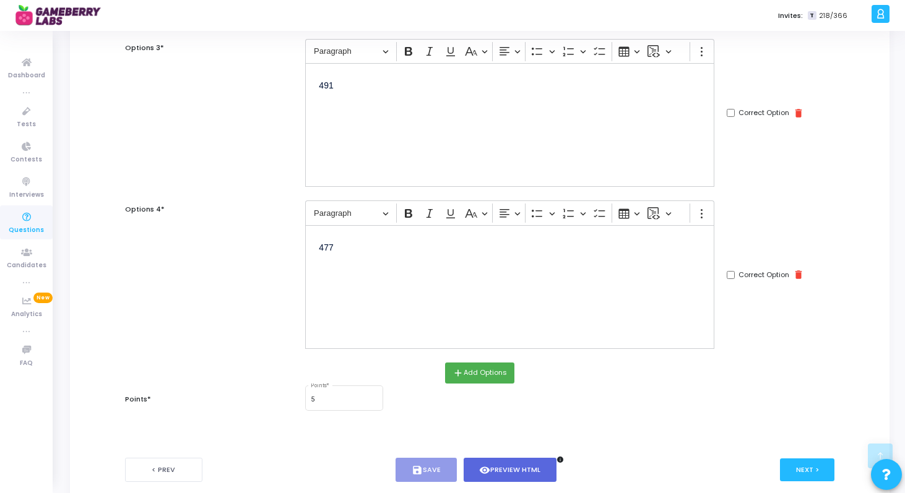
scroll to position [517, 0]
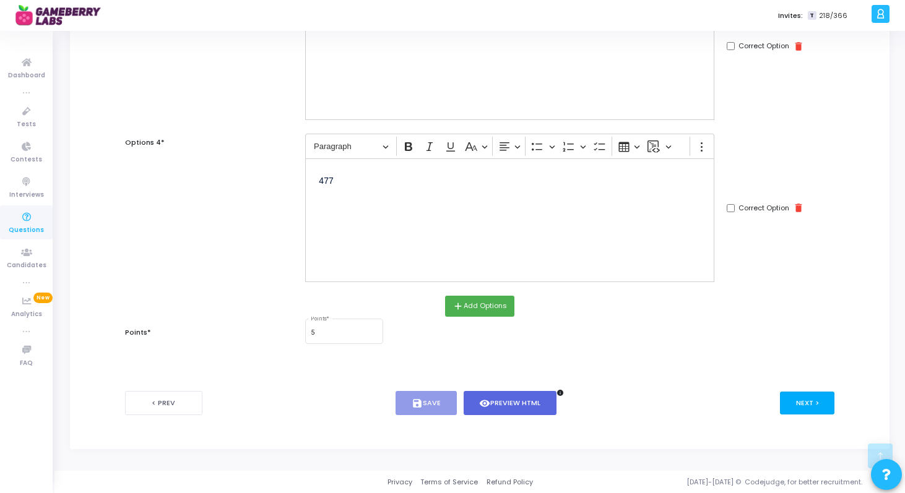
click at [800, 398] on button "Next >" at bounding box center [807, 403] width 55 height 23
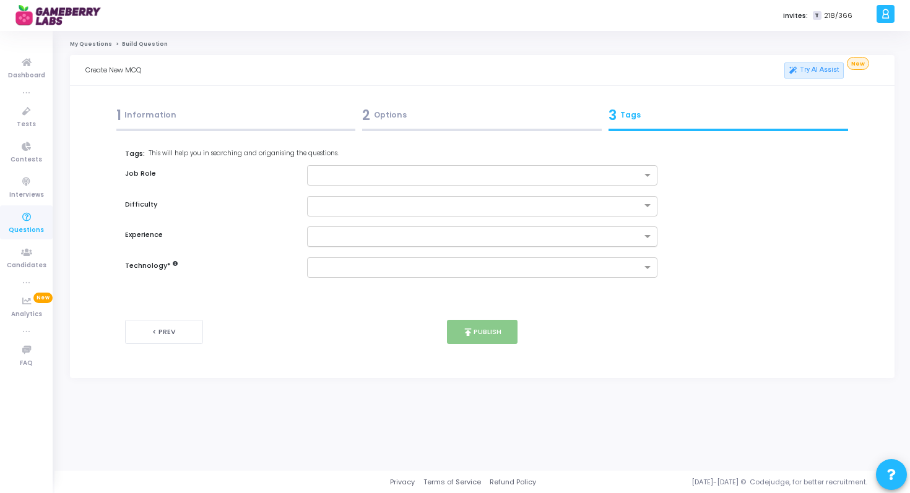
click at [605, 243] on div at bounding box center [477, 238] width 330 height 12
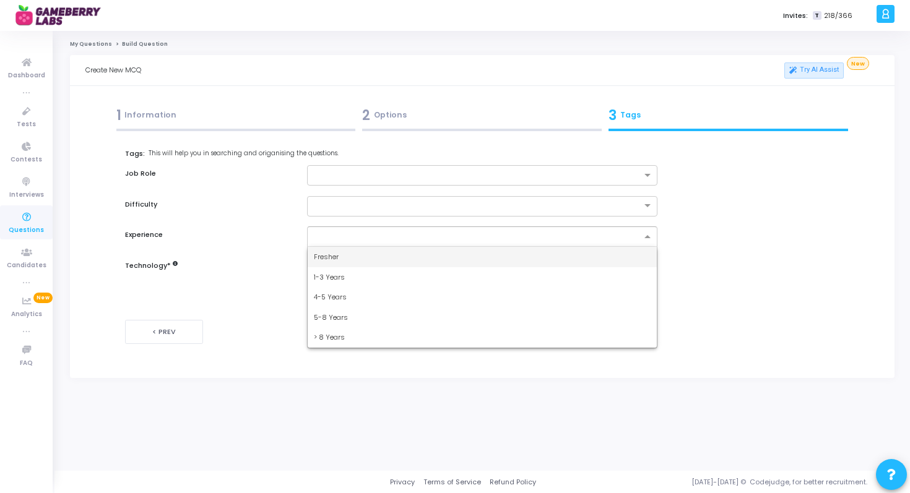
click at [588, 252] on div "Fresher" at bounding box center [483, 257] width 350 height 20
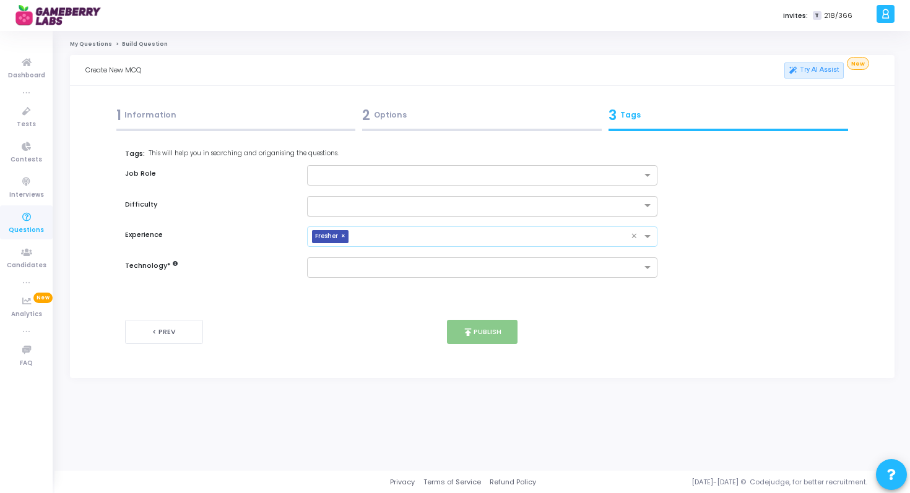
click at [592, 209] on input "text" at bounding box center [470, 205] width 313 height 11
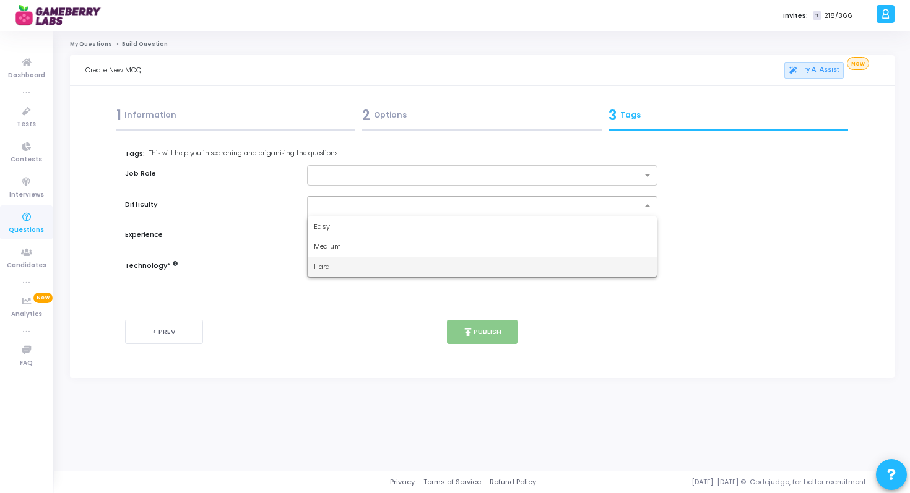
click at [567, 269] on div "Hard" at bounding box center [483, 267] width 350 height 20
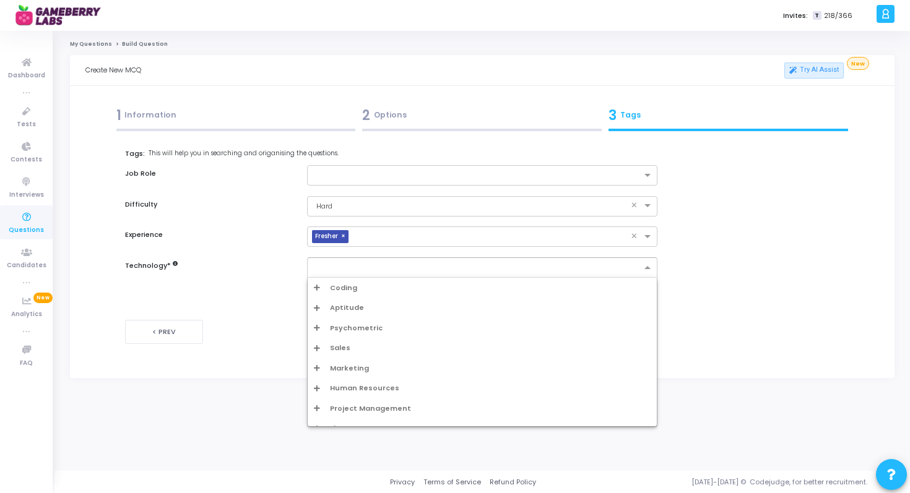
click at [569, 266] on input "text" at bounding box center [478, 268] width 328 height 11
click at [348, 308] on span "Aptitude" at bounding box center [347, 308] width 34 height 11
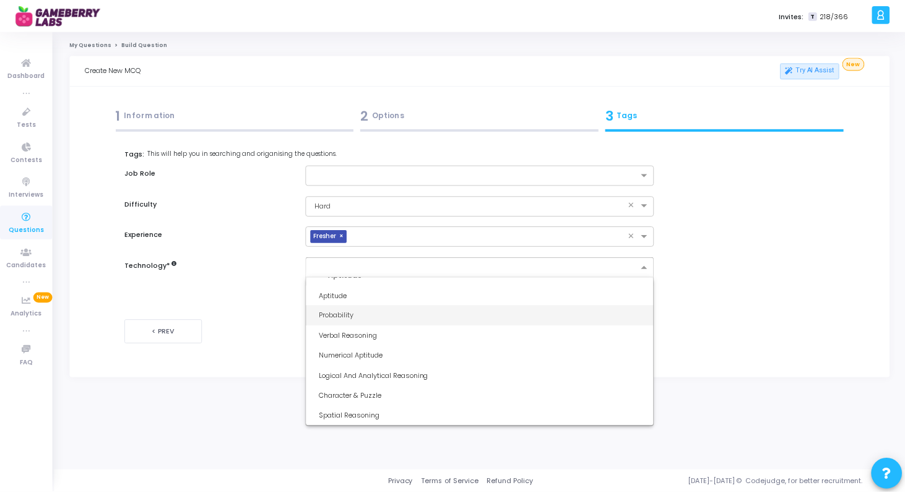
scroll to position [30, 0]
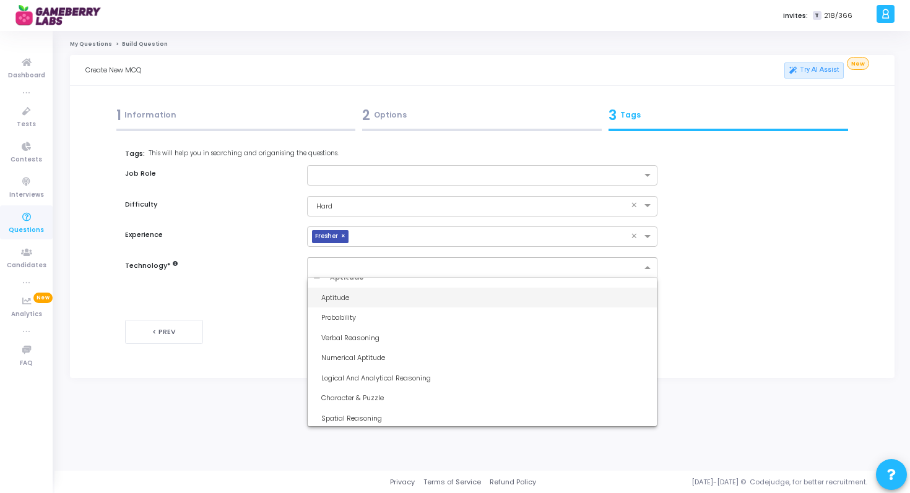
click at [345, 299] on div "Aptitude" at bounding box center [486, 298] width 330 height 11
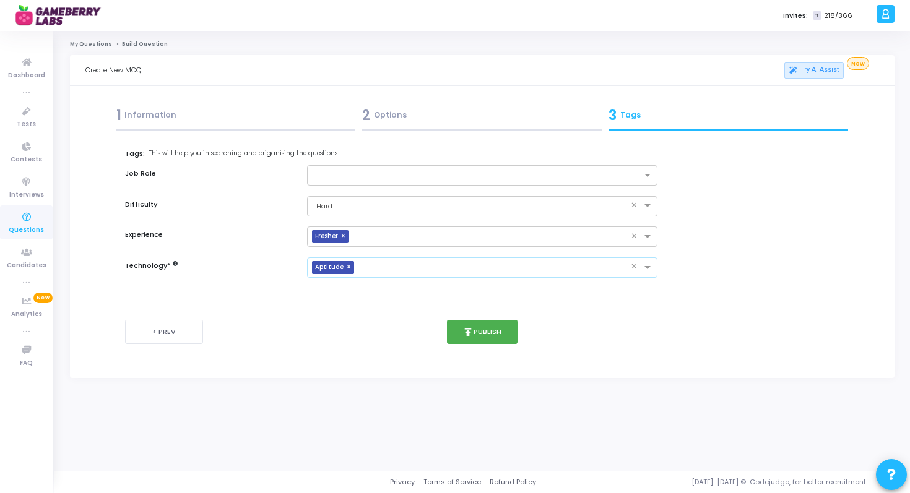
click at [445, 324] on div "publish Publish" at bounding box center [483, 332] width 236 height 24
click at [462, 332] on icon "publish" at bounding box center [467, 332] width 11 height 11
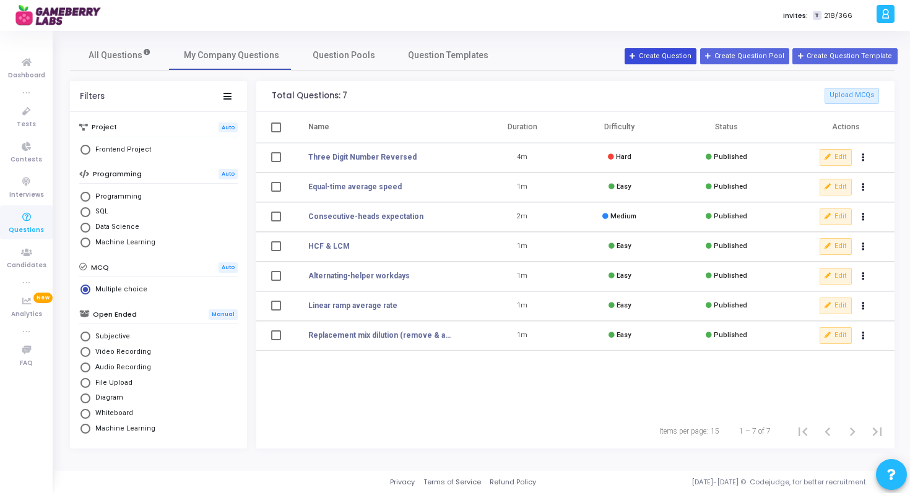
click at [667, 61] on button "Create Question" at bounding box center [660, 56] width 72 height 16
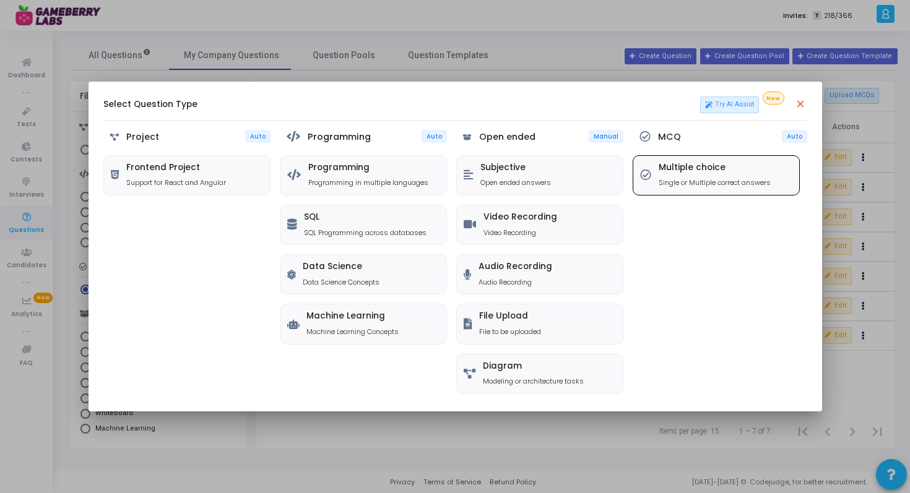
click at [735, 170] on h5 "Multiple choice" at bounding box center [714, 168] width 112 height 11
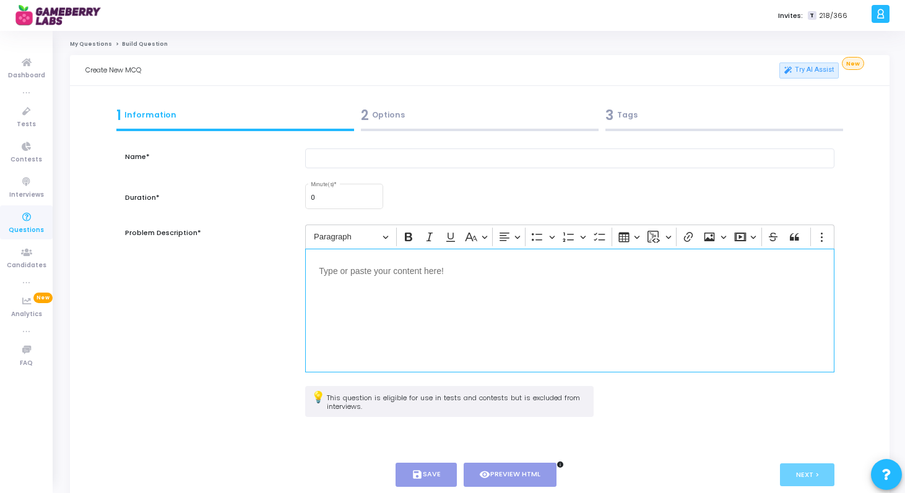
click at [370, 306] on div "Editor editing area: main" at bounding box center [569, 311] width 529 height 124
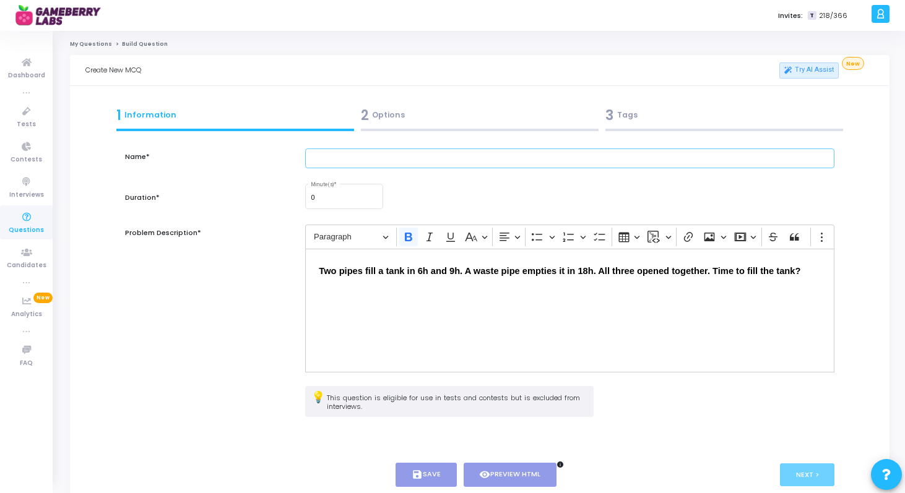
click at [372, 160] on input "text" at bounding box center [569, 159] width 529 height 20
click at [311, 157] on input "Pipe In and Out" at bounding box center [569, 159] width 529 height 20
click at [357, 156] on input "2 Pipe In and Out" at bounding box center [569, 159] width 529 height 20
type input "2 Pipe In and 1 Out"
click at [347, 195] on input "0" at bounding box center [344, 197] width 67 height 7
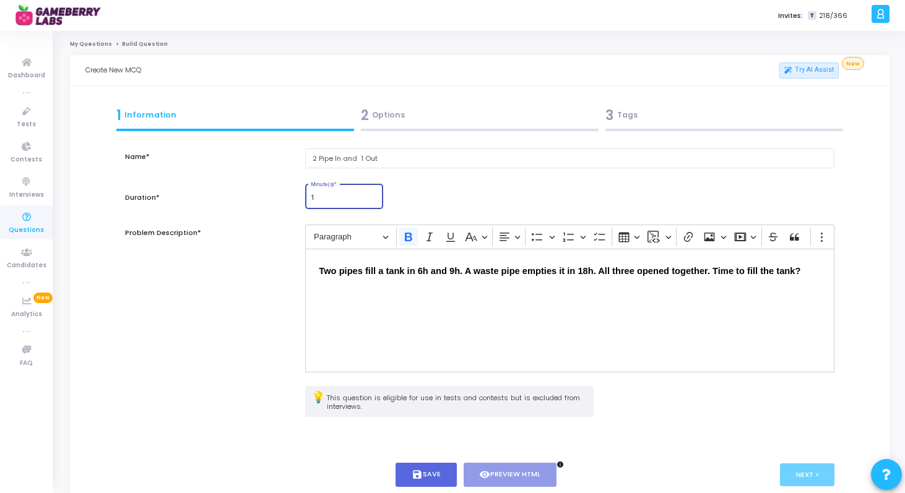
click at [375, 195] on input "1" at bounding box center [344, 197] width 67 height 7
type input "2"
click at [375, 195] on input "2" at bounding box center [344, 197] width 67 height 7
click at [450, 472] on button "save Save" at bounding box center [425, 475] width 61 height 24
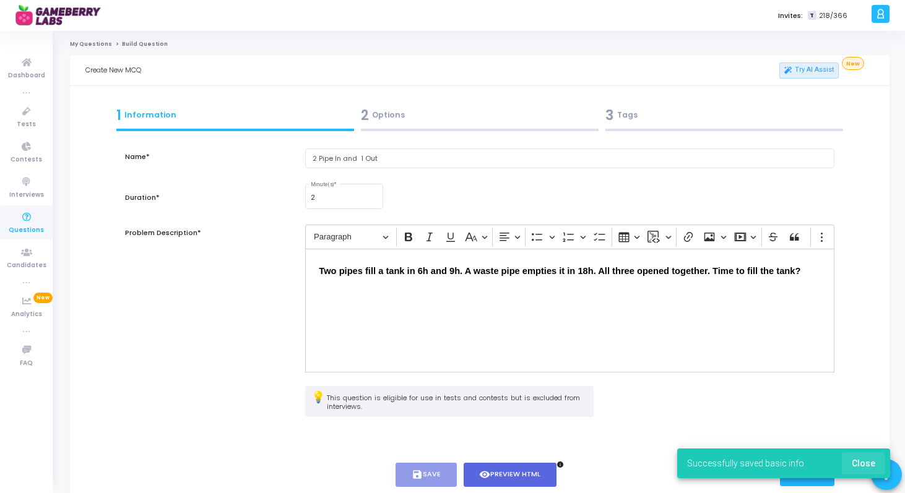
click at [853, 467] on span "Close" at bounding box center [864, 464] width 24 height 10
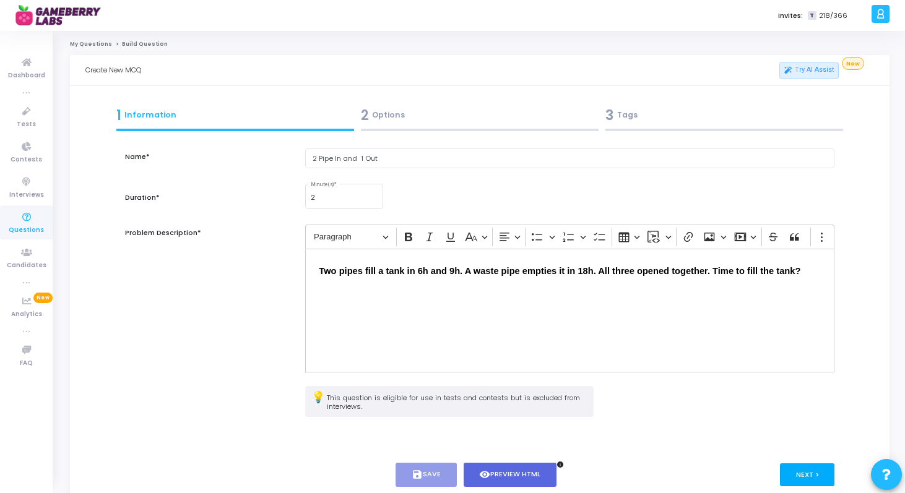
click at [812, 475] on button "Next >" at bounding box center [807, 475] width 55 height 23
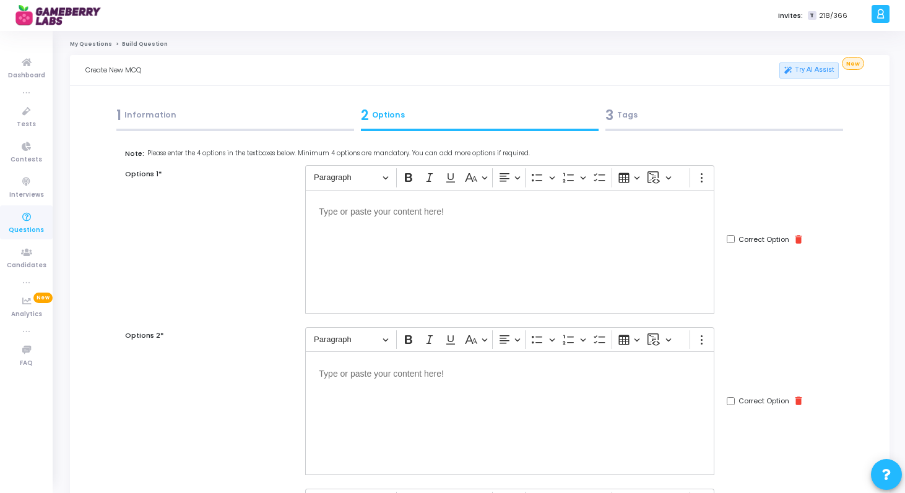
click at [515, 272] on div "Editor editing area: main" at bounding box center [509, 252] width 409 height 124
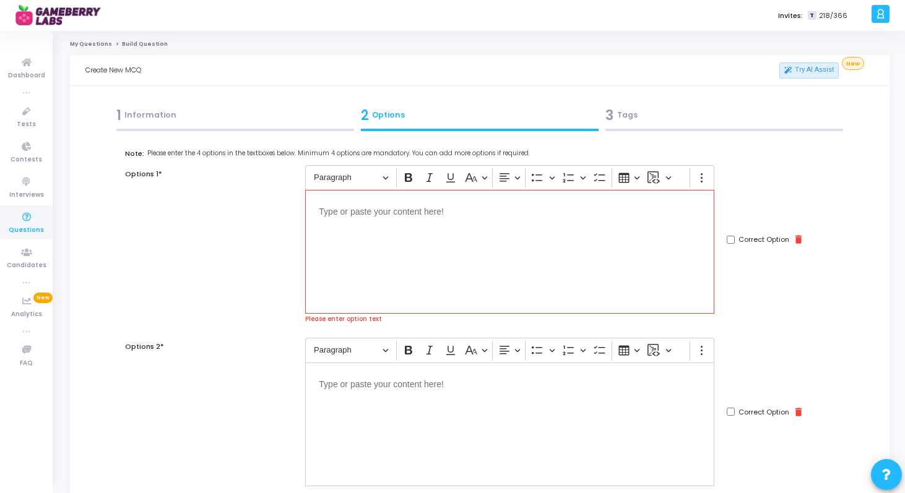
click at [499, 207] on p "Editor editing area: main" at bounding box center [510, 211] width 382 height 15
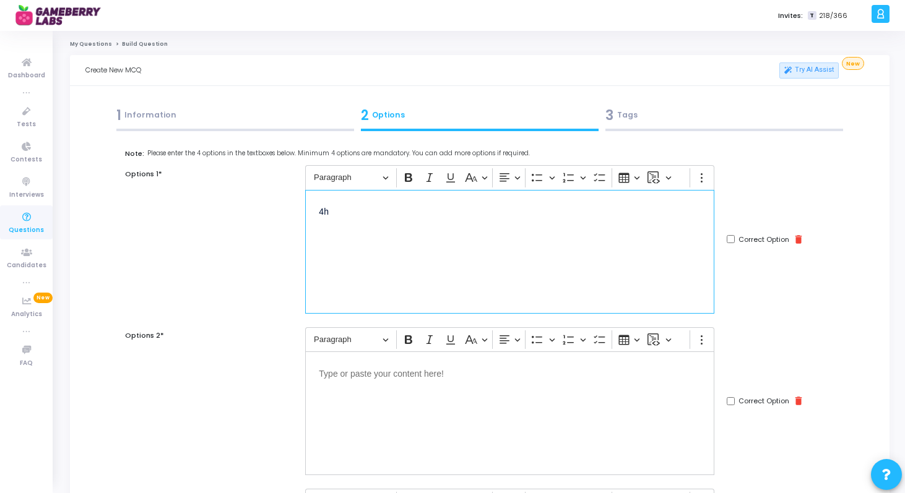
click at [444, 386] on div "Editor editing area: main" at bounding box center [509, 414] width 409 height 124
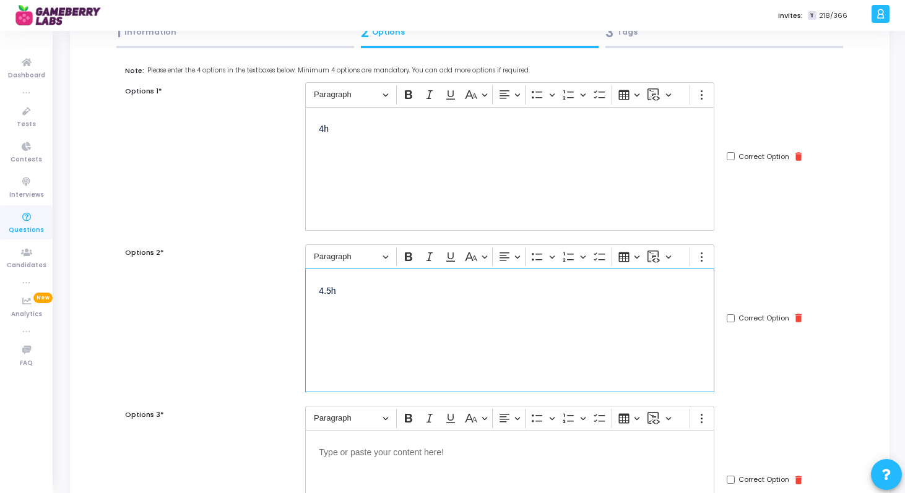
scroll to position [92, 0]
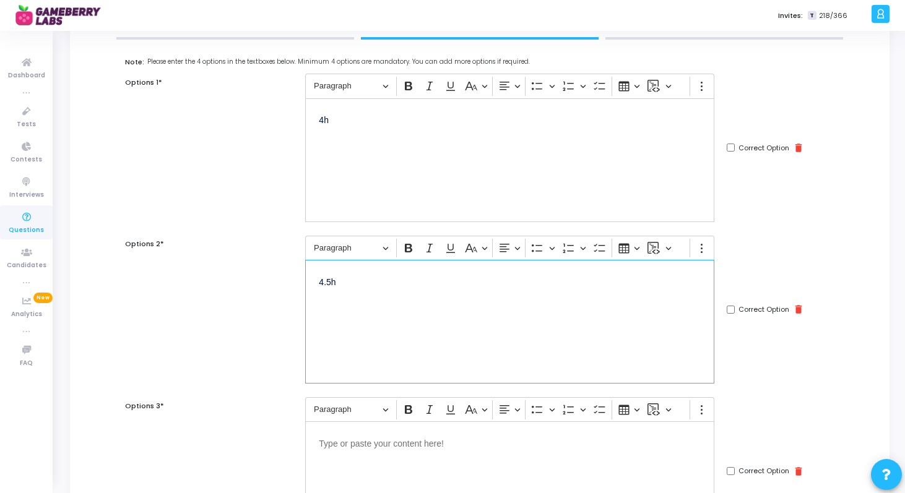
click at [406, 448] on p "Editor editing area: main" at bounding box center [510, 442] width 382 height 15
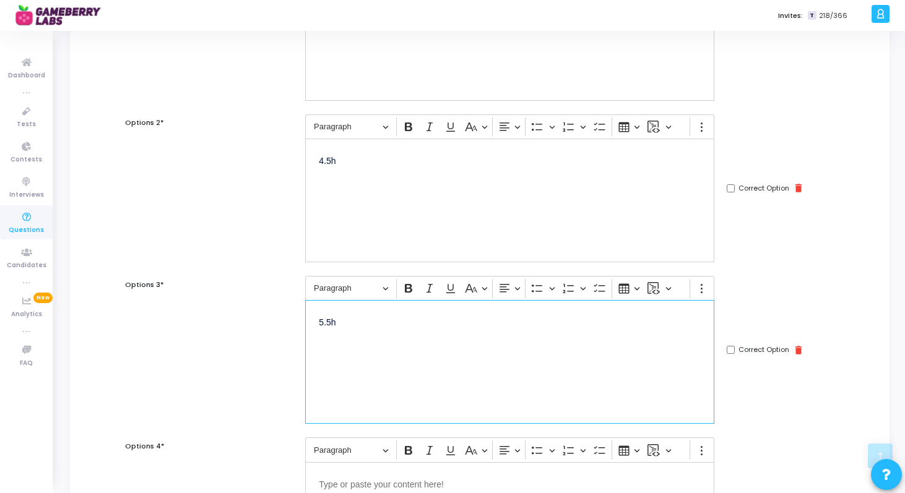
scroll to position [231, 0]
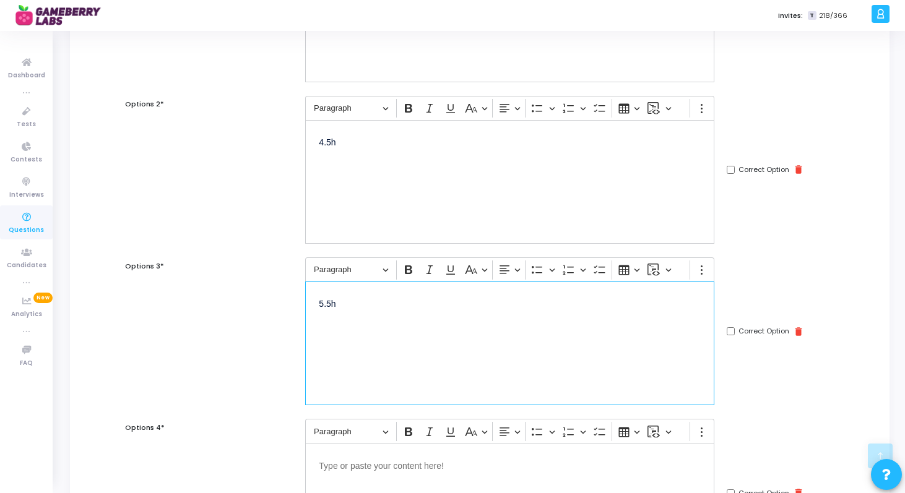
click at [389, 466] on p "Editor editing area: main" at bounding box center [510, 464] width 382 height 15
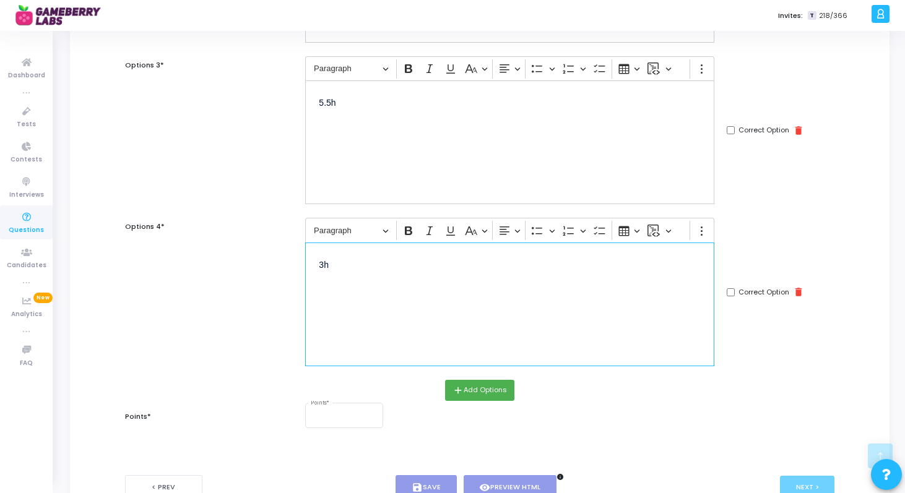
scroll to position [439, 0]
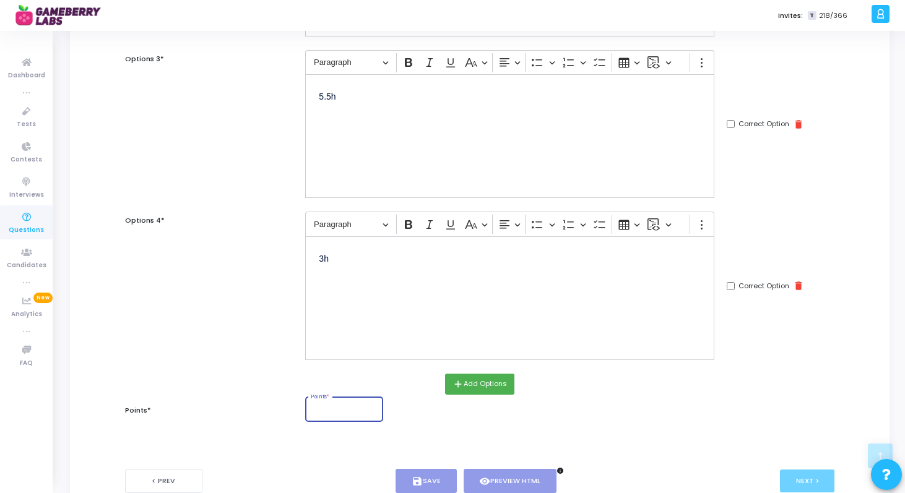
click at [354, 409] on input "Points *" at bounding box center [344, 410] width 67 height 7
click at [374, 409] on input "1" at bounding box center [344, 410] width 67 height 7
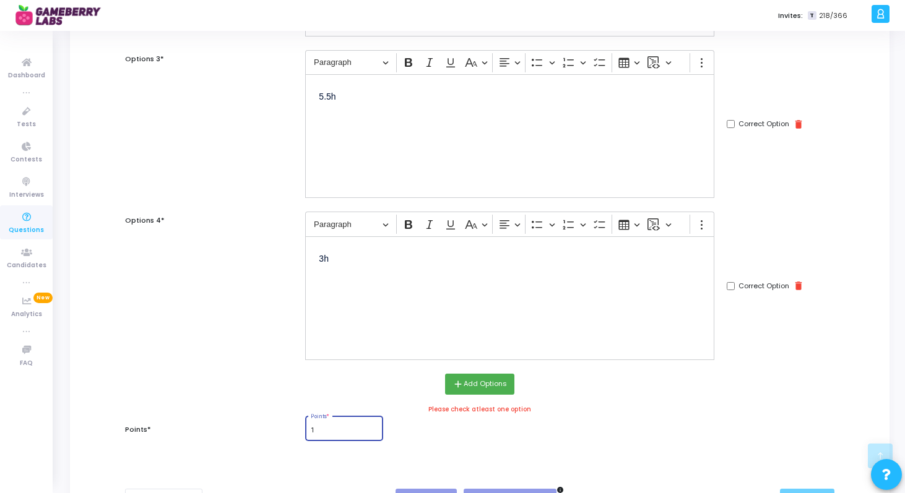
click at [374, 409] on div "Please check atleast one option" at bounding box center [480, 409] width 722 height 9
click at [374, 425] on div "1 Points *" at bounding box center [344, 428] width 67 height 27
click at [374, 428] on input "2" at bounding box center [344, 430] width 67 height 7
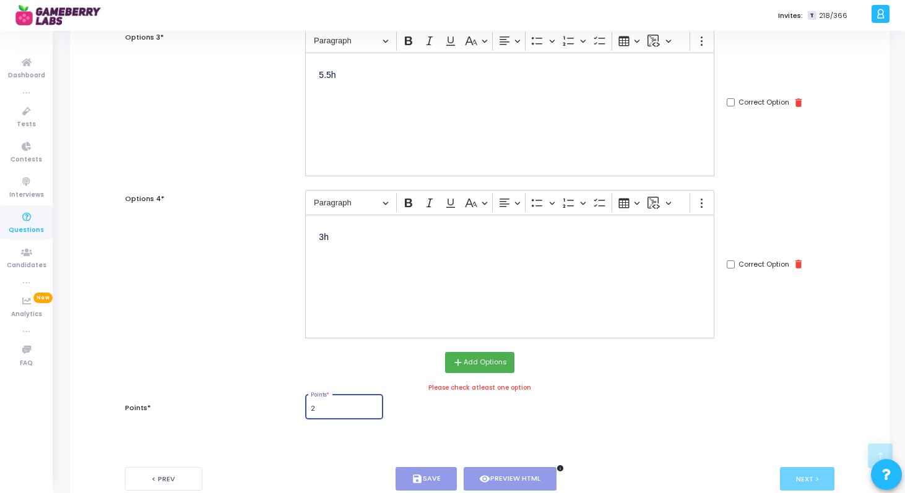
scroll to position [476, 0]
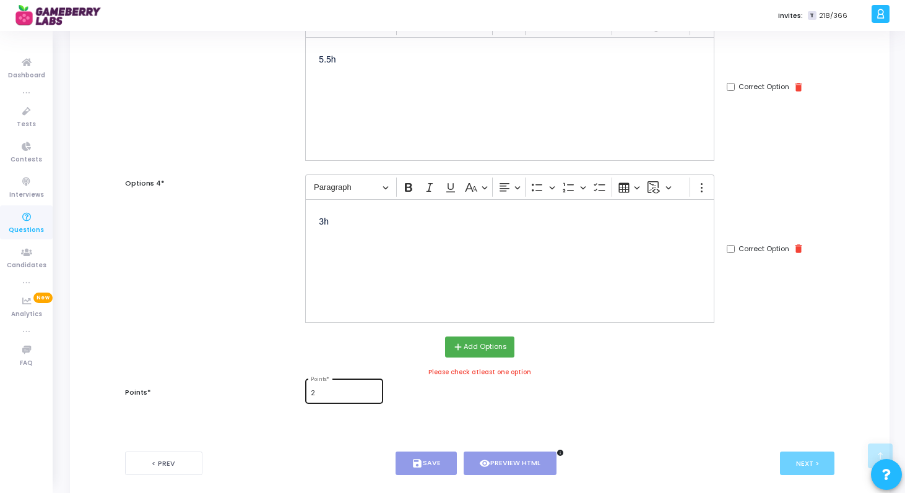
click at [375, 389] on div "2 Points *" at bounding box center [344, 391] width 67 height 27
type input "3"
click at [374, 391] on input "3" at bounding box center [344, 393] width 67 height 7
click at [470, 408] on div "3 Points *" at bounding box center [569, 399] width 541 height 42
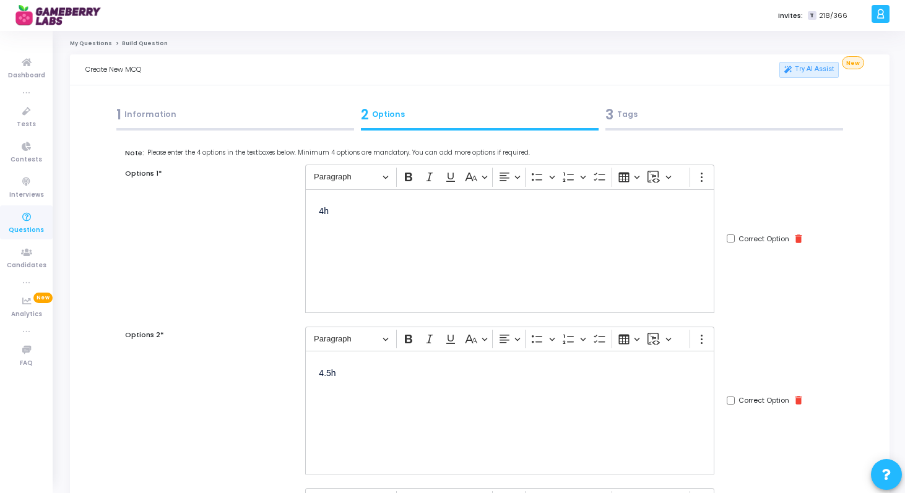
scroll to position [0, 0]
click at [727, 395] on div "Correct Option delete" at bounding box center [780, 401] width 120 height 148
click at [730, 400] on input "Correct Option" at bounding box center [731, 401] width 8 height 8
checkbox input "true"
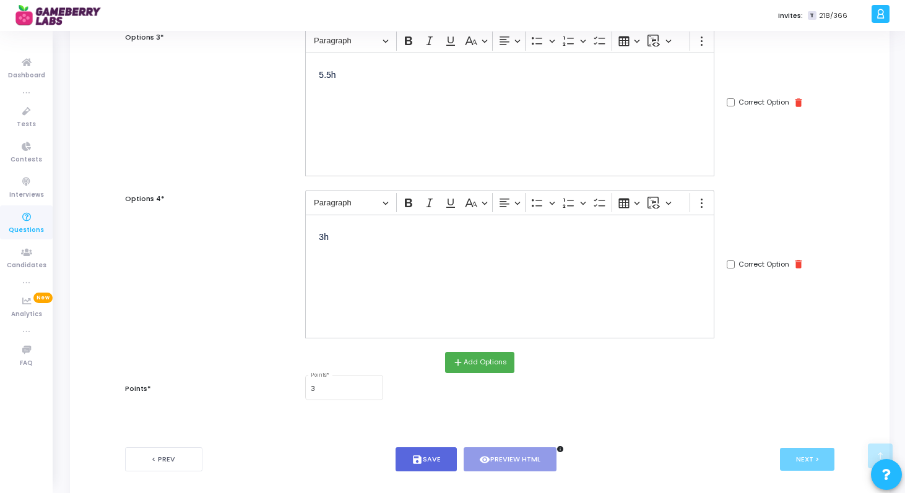
scroll to position [517, 0]
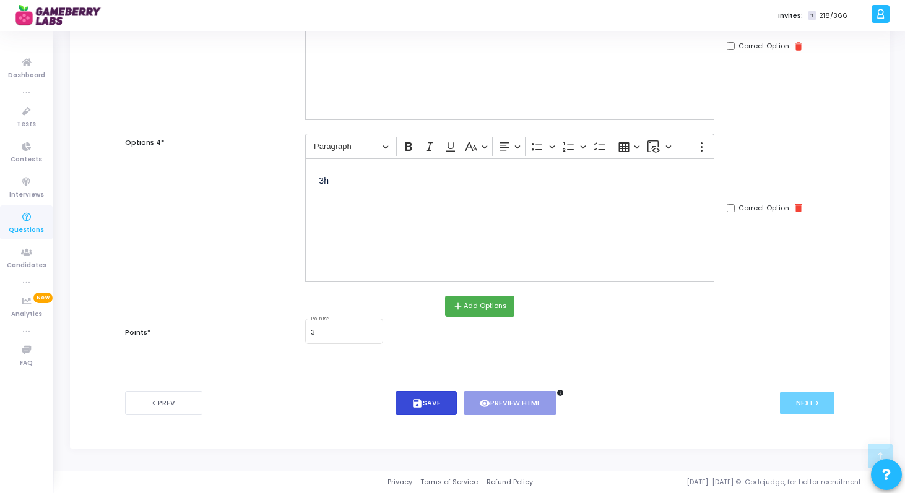
click at [416, 400] on icon "save" at bounding box center [417, 403] width 11 height 11
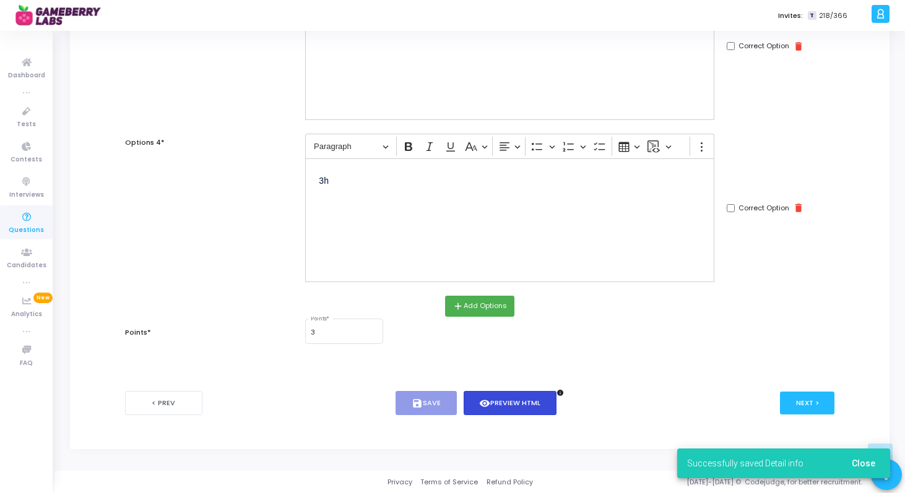
click at [494, 399] on button "visibility Preview HTML" at bounding box center [510, 403] width 93 height 24
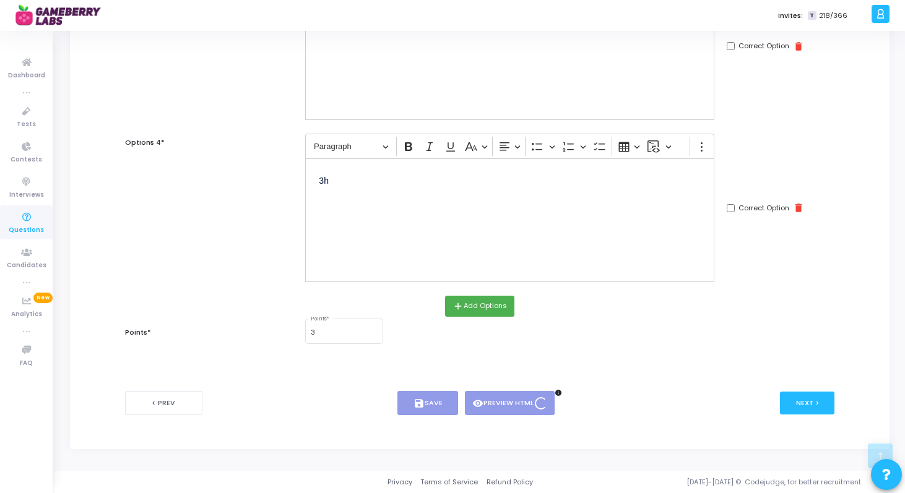
scroll to position [0, 0]
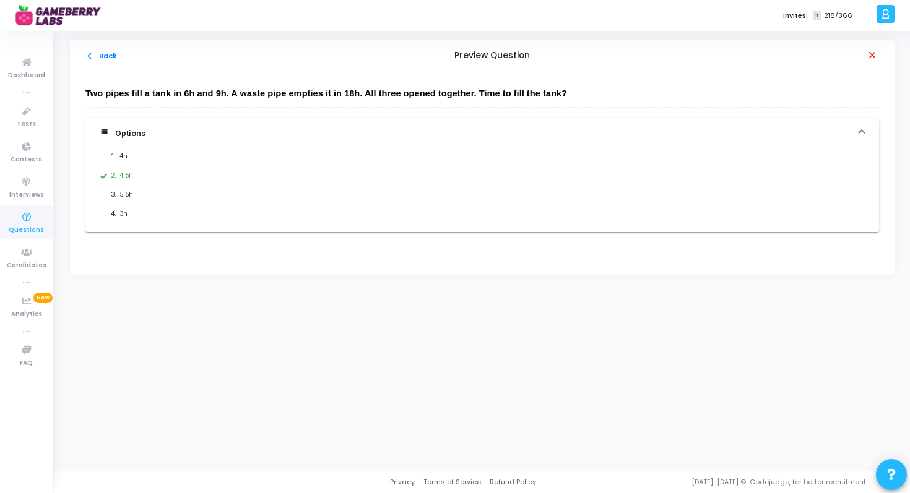
click at [875, 54] on mat-icon "close" at bounding box center [872, 56] width 12 height 12
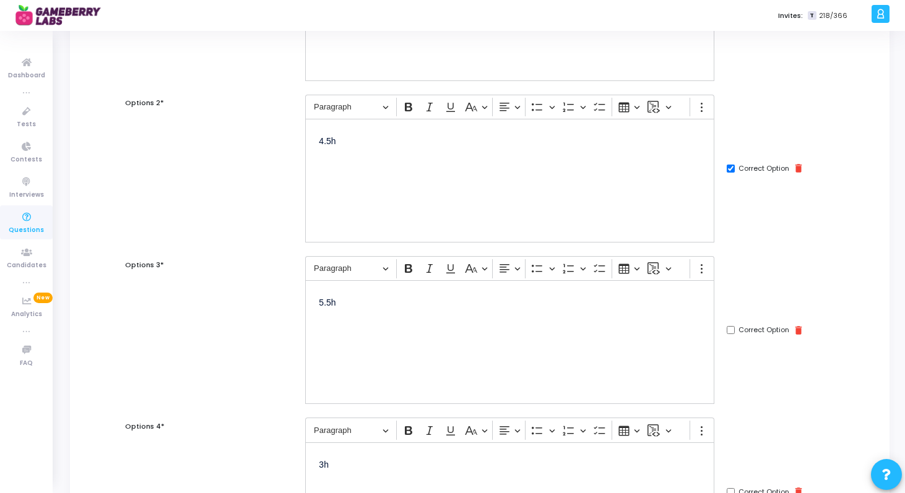
scroll to position [517, 0]
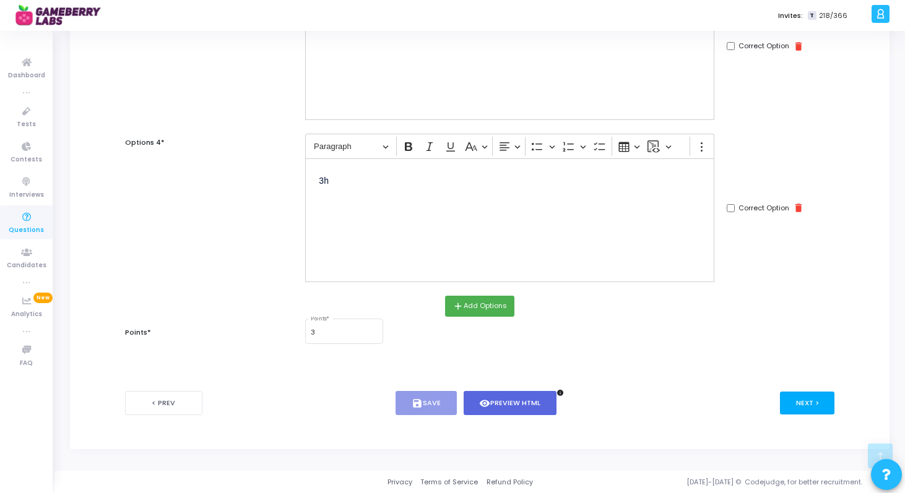
click at [819, 397] on button "Next >" at bounding box center [807, 403] width 55 height 23
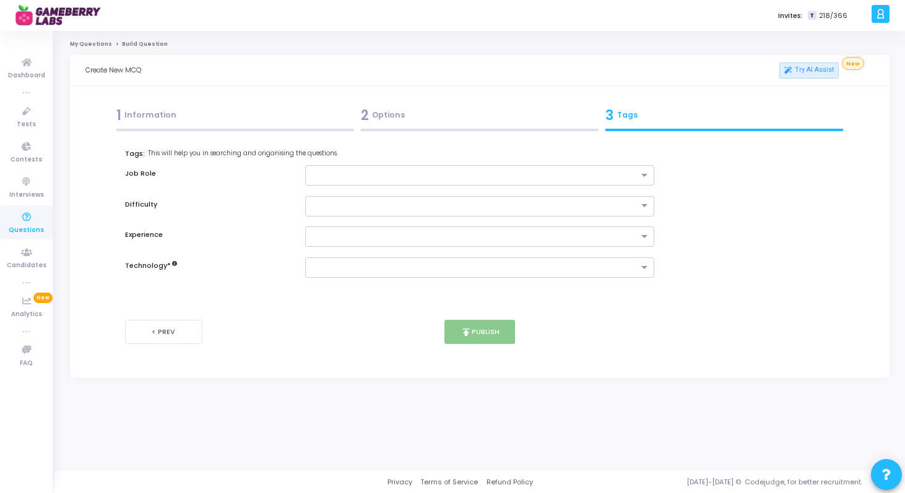
scroll to position [0, 0]
click at [566, 261] on div at bounding box center [475, 267] width 334 height 15
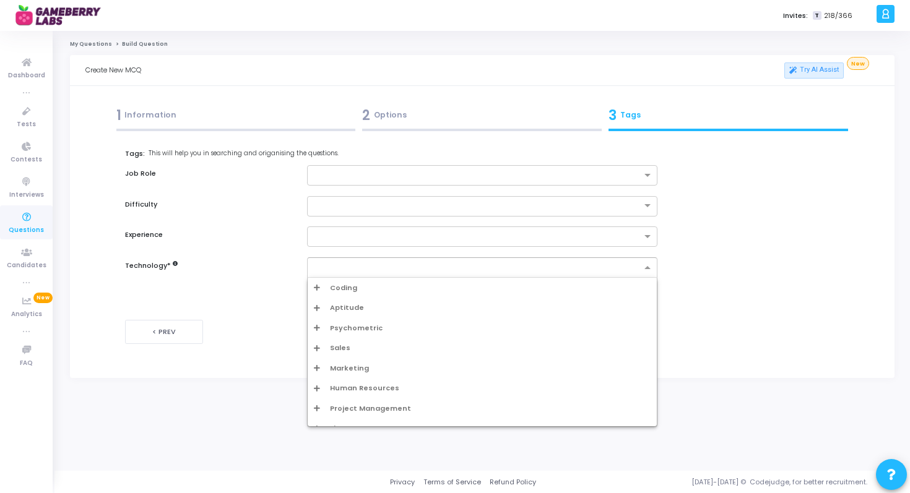
click at [339, 304] on span "Aptitude" at bounding box center [347, 308] width 34 height 11
click at [340, 329] on div "Aptitude" at bounding box center [486, 328] width 330 height 11
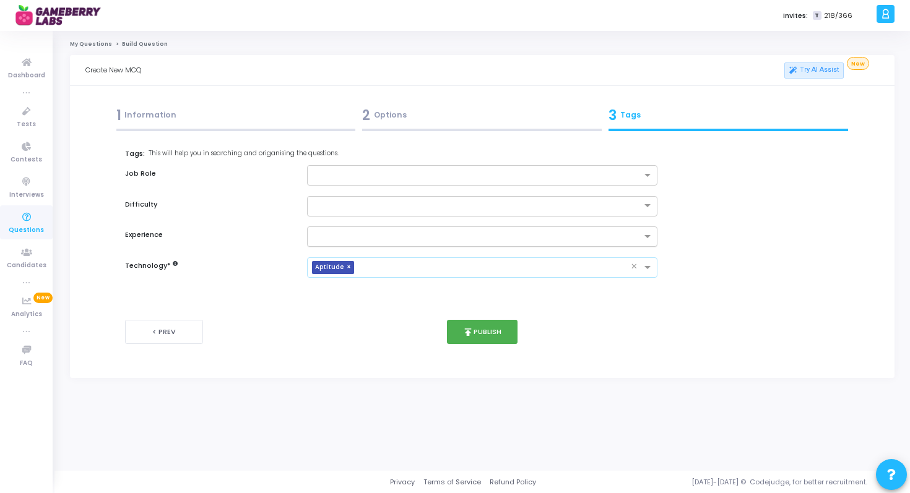
click at [360, 235] on input "text" at bounding box center [478, 237] width 328 height 11
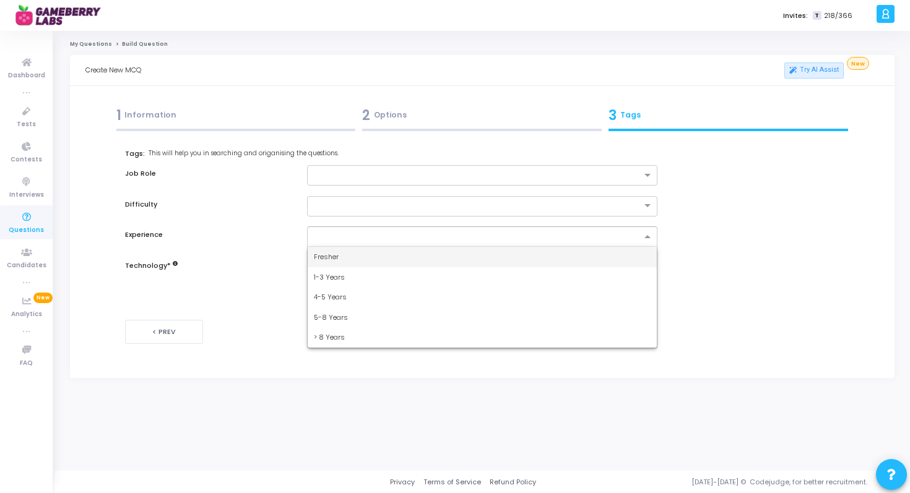
click at [357, 261] on div "Fresher" at bounding box center [483, 257] width 350 height 20
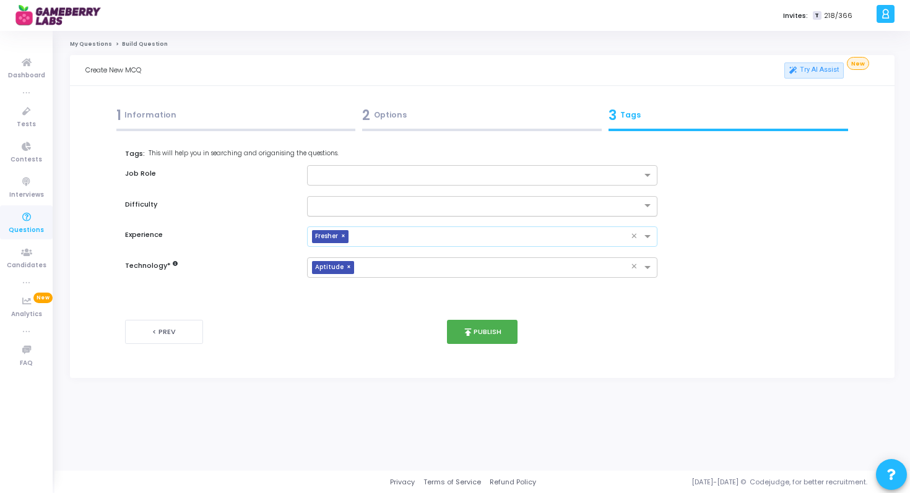
click at [360, 201] on input "text" at bounding box center [470, 205] width 313 height 11
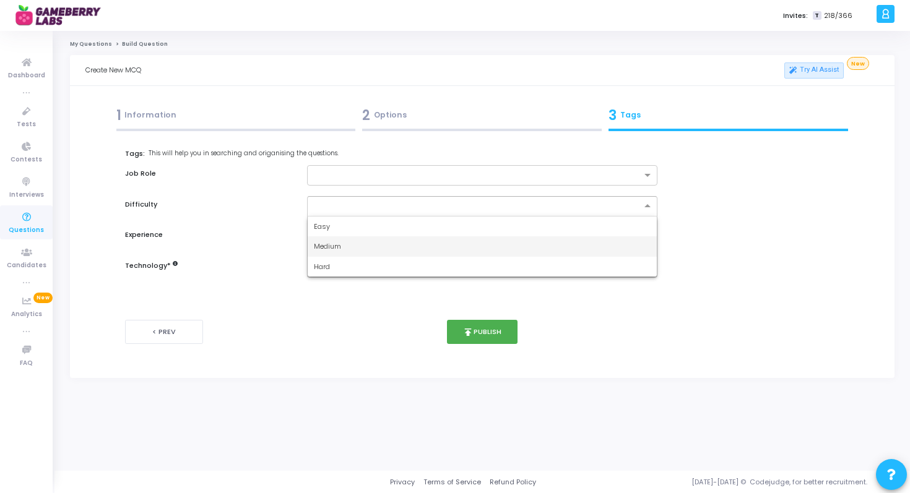
click at [340, 241] on div "Medium" at bounding box center [483, 246] width 350 height 20
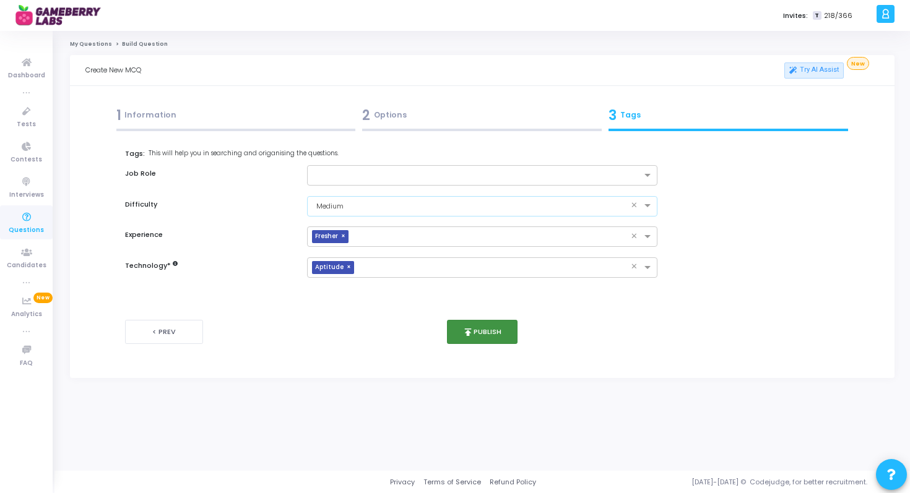
click at [464, 322] on button "publish Publish" at bounding box center [482, 332] width 71 height 24
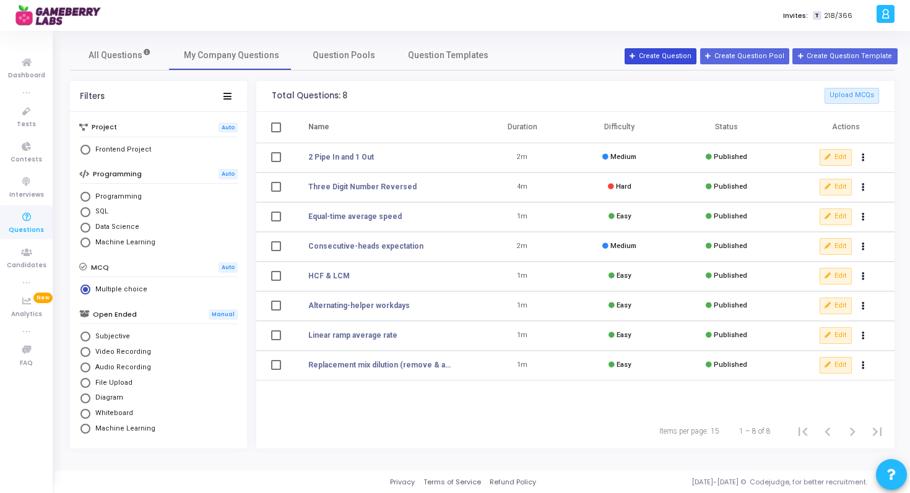
click at [670, 53] on button "Create Question" at bounding box center [660, 56] width 72 height 16
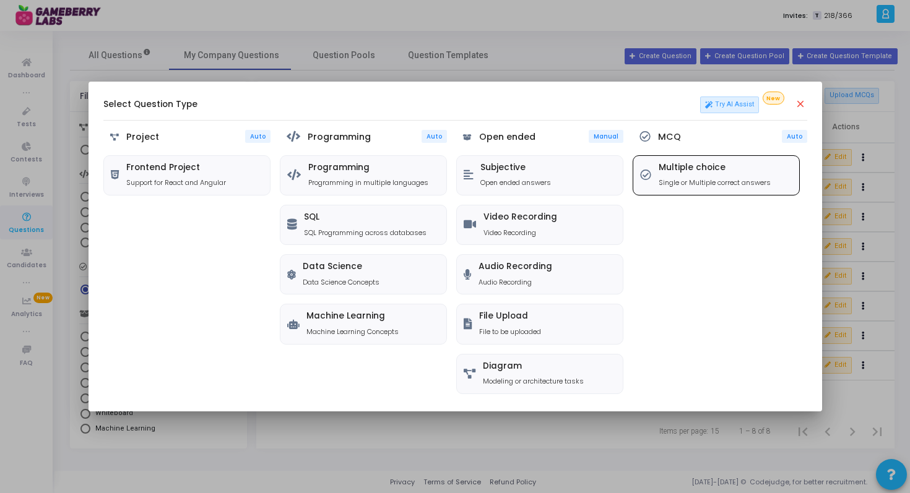
click at [692, 170] on h5 "Multiple choice" at bounding box center [714, 168] width 112 height 11
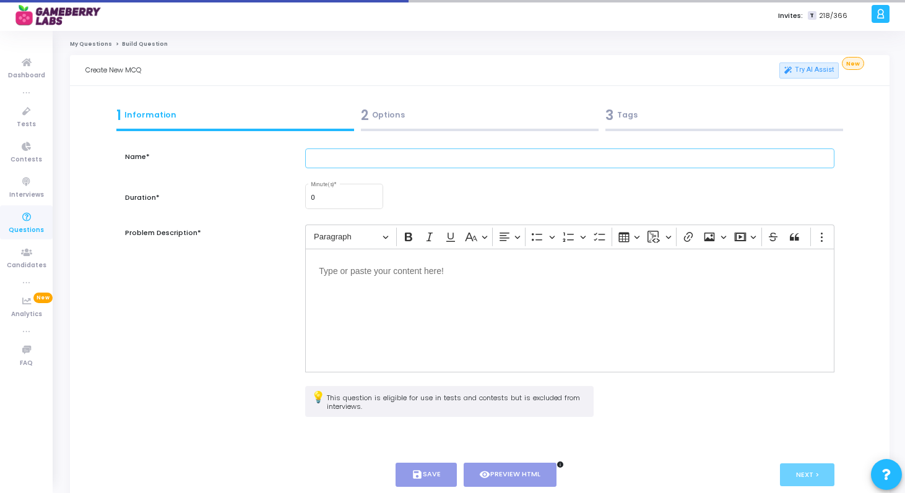
click at [390, 168] on input "text" at bounding box center [569, 159] width 529 height 20
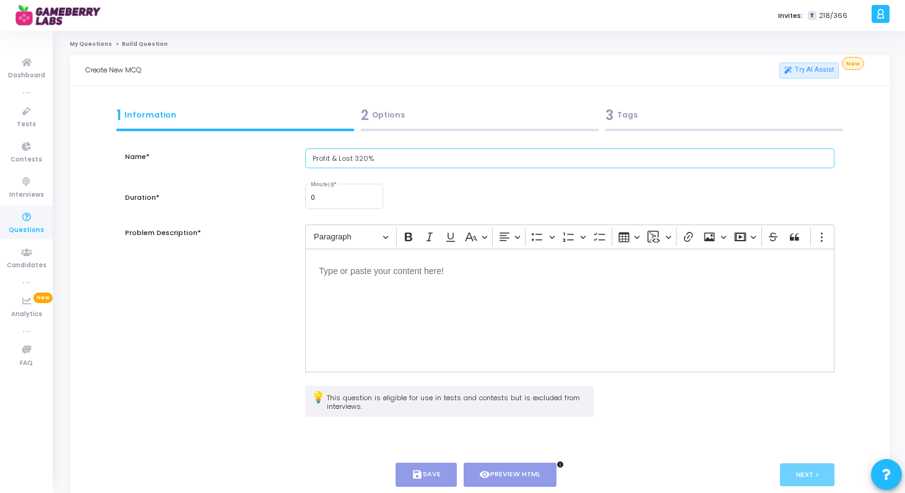
type input "Profit & Lost 320%"
click at [491, 303] on div "Editor editing area: main" at bounding box center [569, 311] width 529 height 124
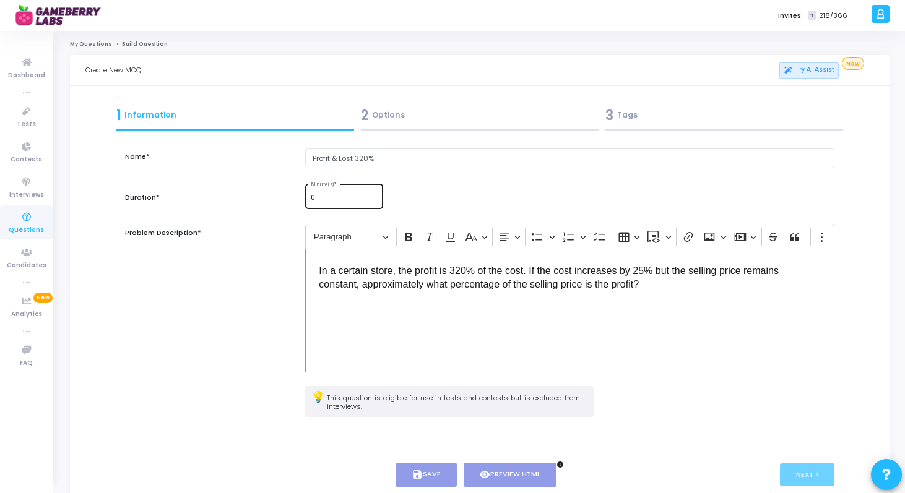
click at [348, 197] on input "0" at bounding box center [344, 197] width 67 height 7
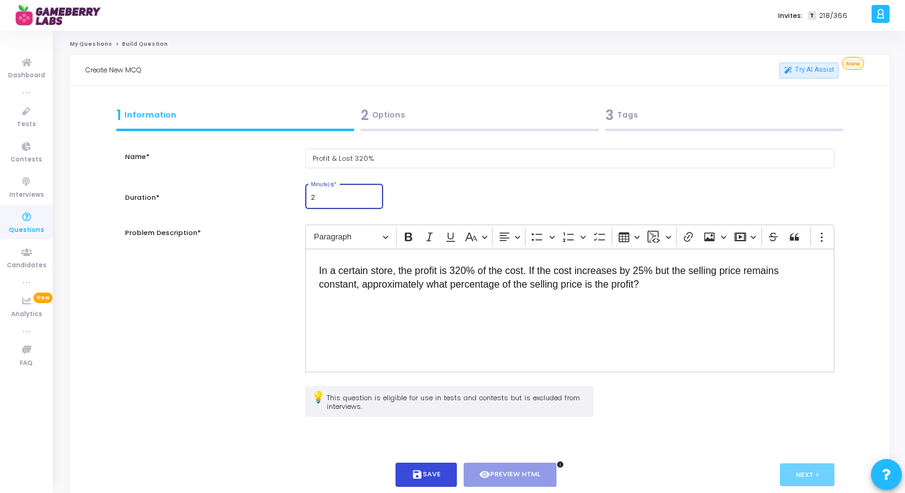
type input "2"
click at [431, 472] on button "save Save" at bounding box center [425, 475] width 61 height 24
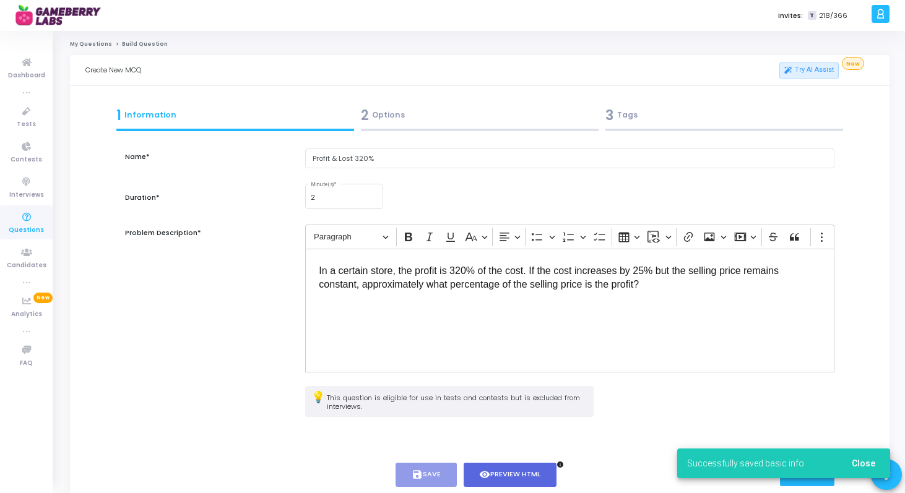
click at [856, 457] on button "Close" at bounding box center [863, 463] width 43 height 22
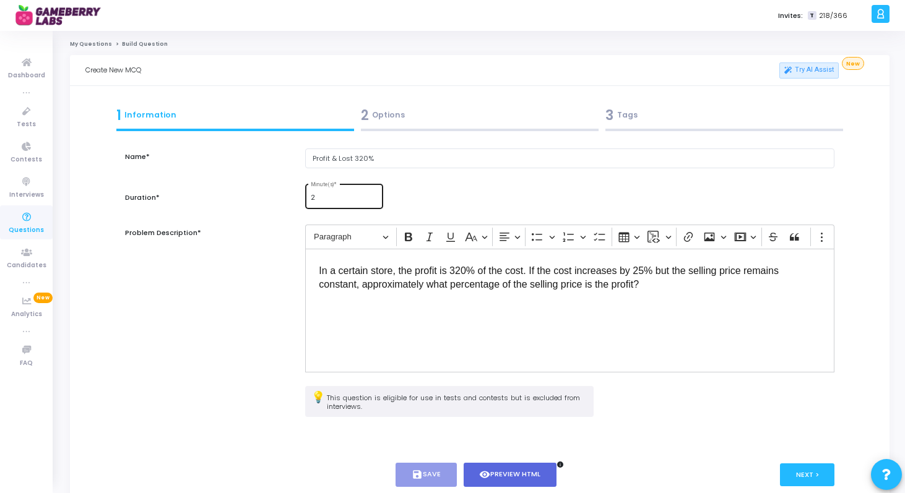
click at [347, 192] on div "2 Minute(s) *" at bounding box center [344, 195] width 67 height 27
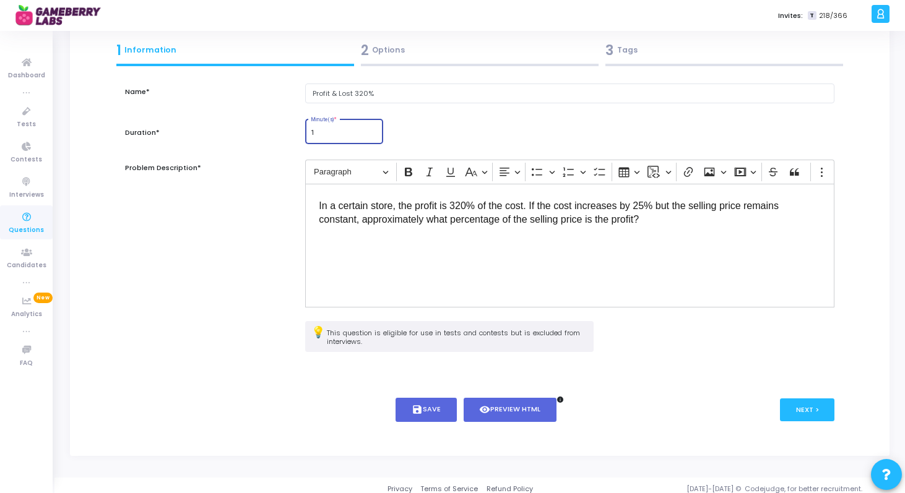
scroll to position [72, 0]
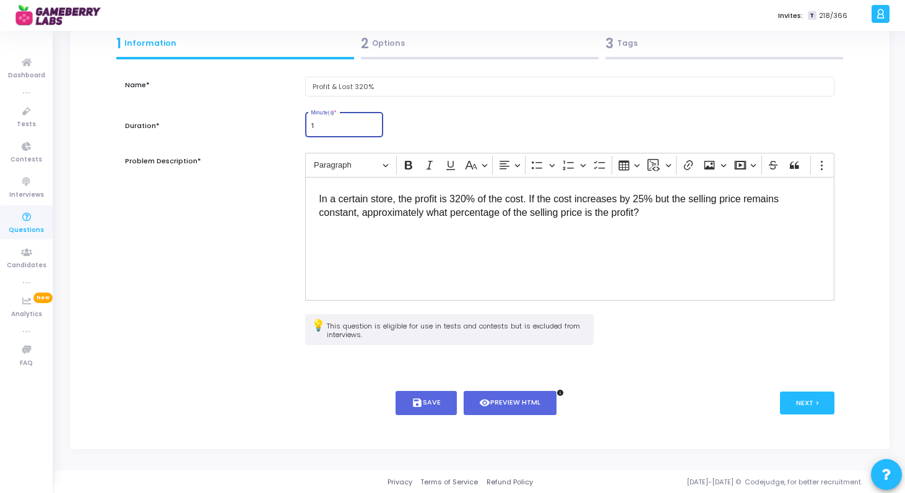
type input "1"
click at [426, 389] on div "< Prev save Save visibility Preview HTML info Next >" at bounding box center [480, 403] width 710 height 61
click at [429, 404] on button "save Save" at bounding box center [425, 403] width 61 height 24
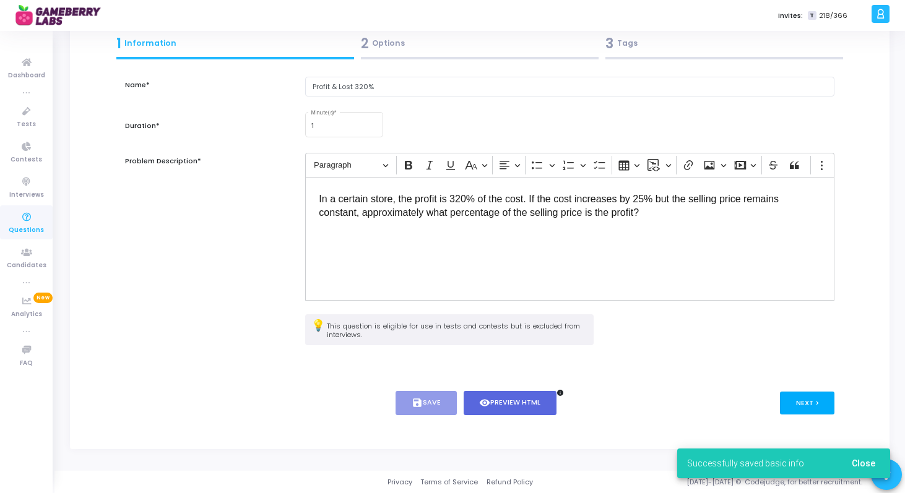
click at [800, 394] on button "Next >" at bounding box center [807, 403] width 55 height 23
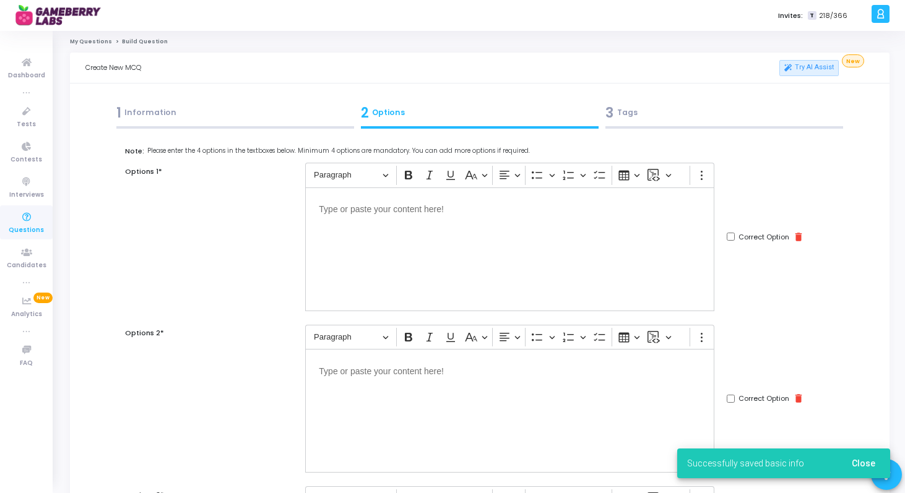
scroll to position [0, 0]
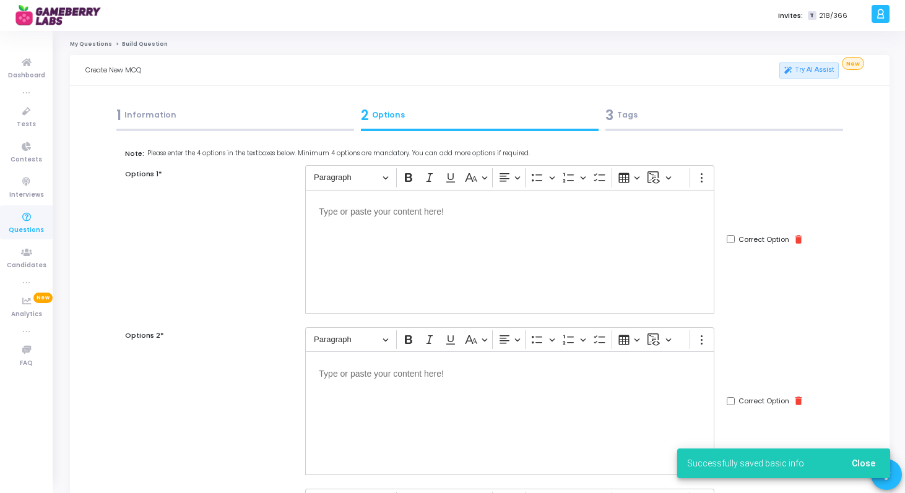
click at [499, 209] on p "Editor editing area: main" at bounding box center [510, 211] width 382 height 15
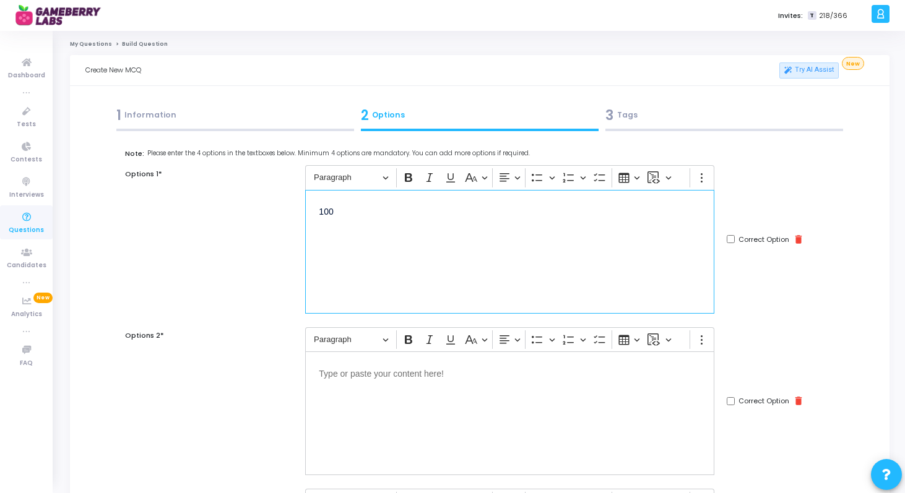
click at [475, 416] on div "Editor editing area: main" at bounding box center [509, 414] width 409 height 124
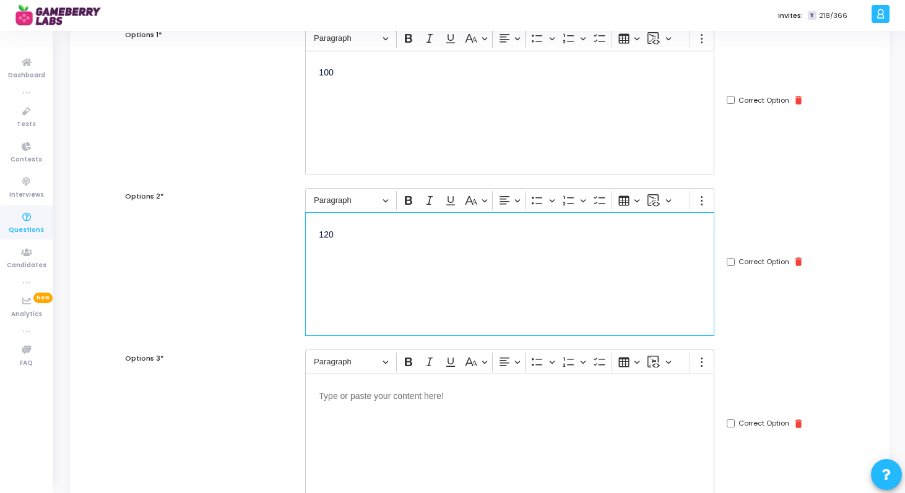
scroll to position [168, 0]
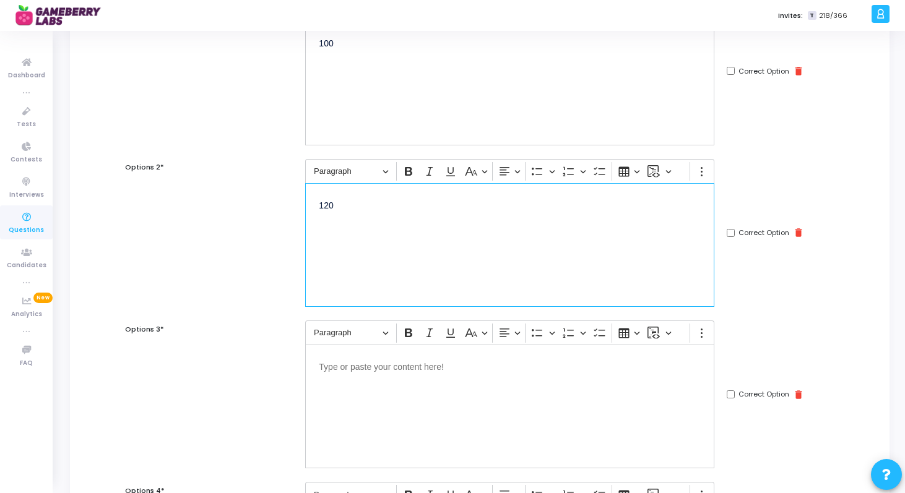
click at [462, 394] on div "Editor editing area: main" at bounding box center [509, 407] width 409 height 124
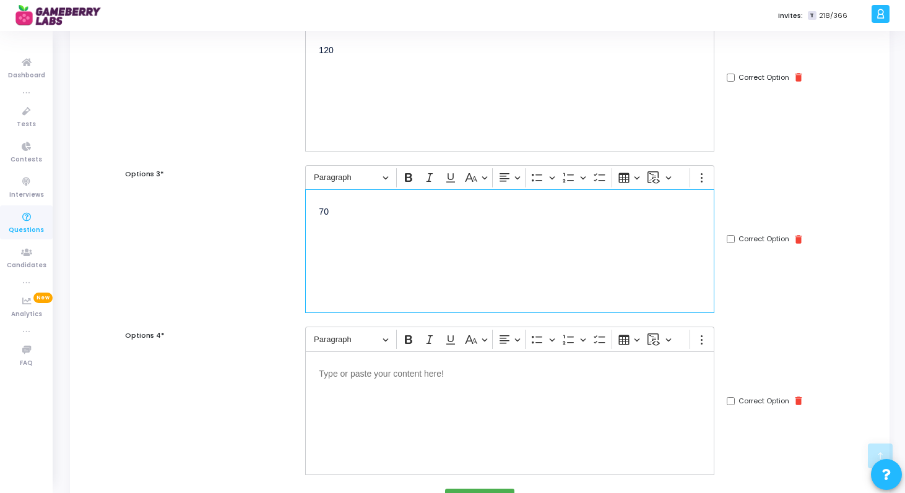
scroll to position [368, 0]
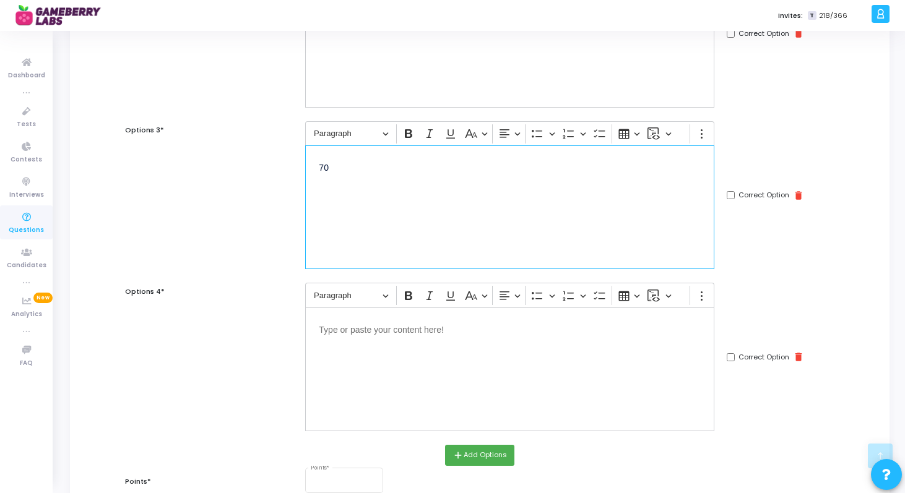
click at [507, 371] on div "Editor editing area: main" at bounding box center [509, 370] width 409 height 124
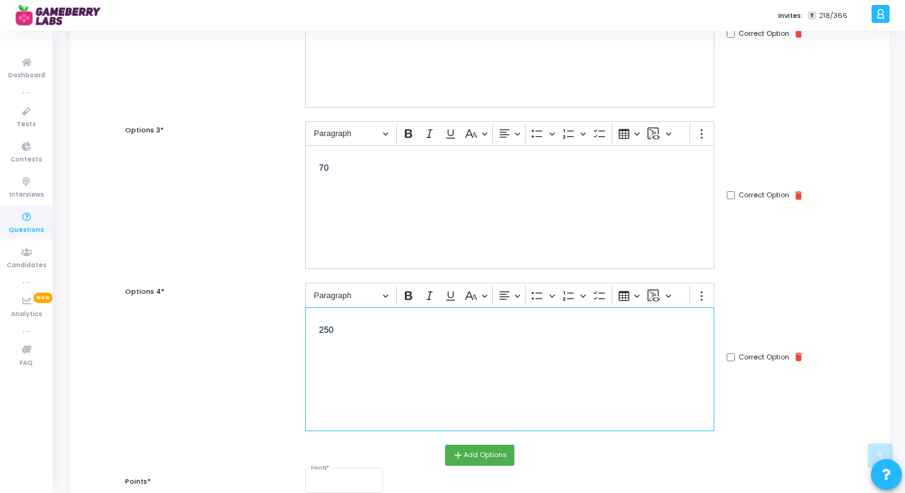
click at [730, 198] on input "Correct Option" at bounding box center [731, 195] width 8 height 8
checkbox input "true"
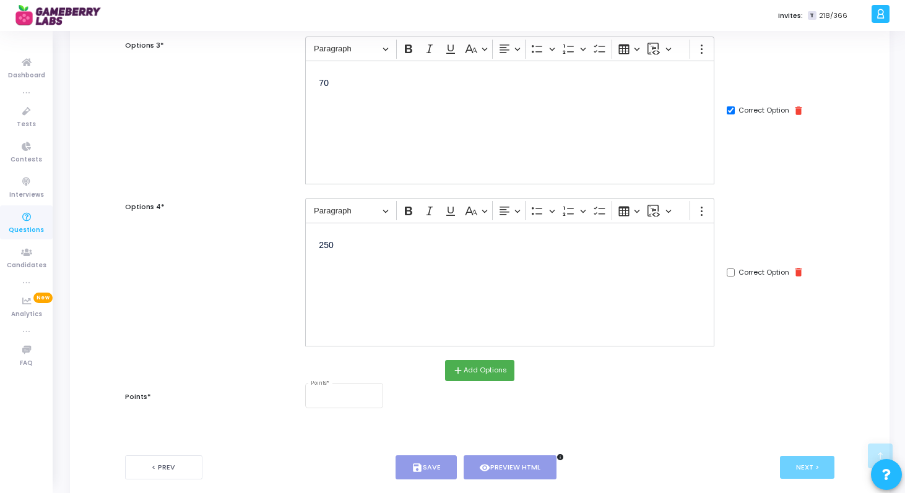
scroll to position [517, 0]
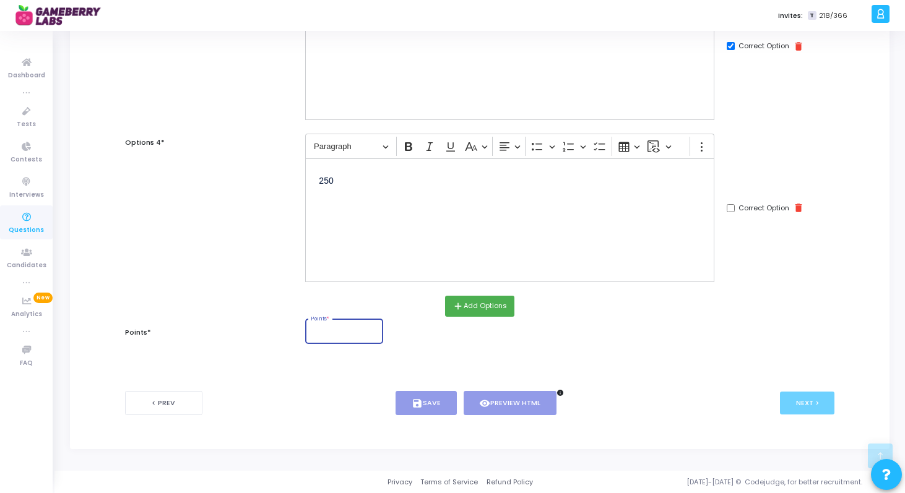
click at [360, 336] on input "Points *" at bounding box center [344, 332] width 67 height 7
type input "1"
click at [427, 412] on button "save Save" at bounding box center [425, 403] width 61 height 24
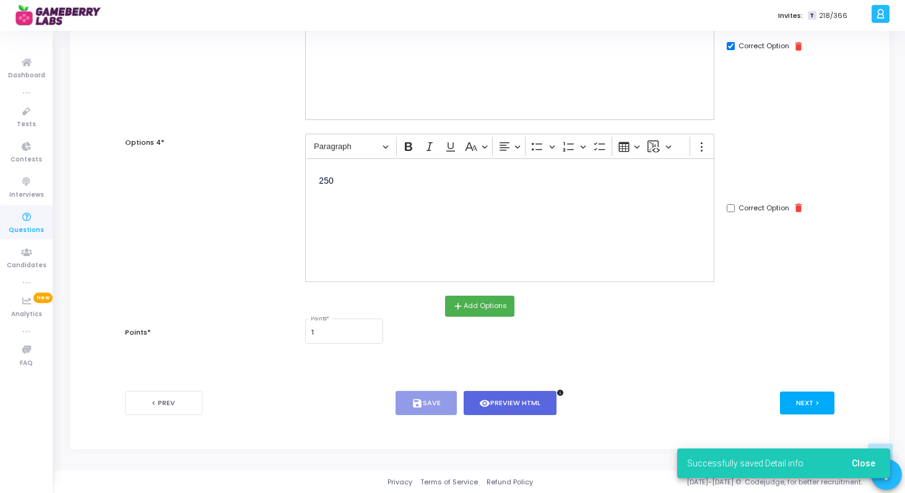
click at [824, 401] on button "Next >" at bounding box center [807, 403] width 55 height 23
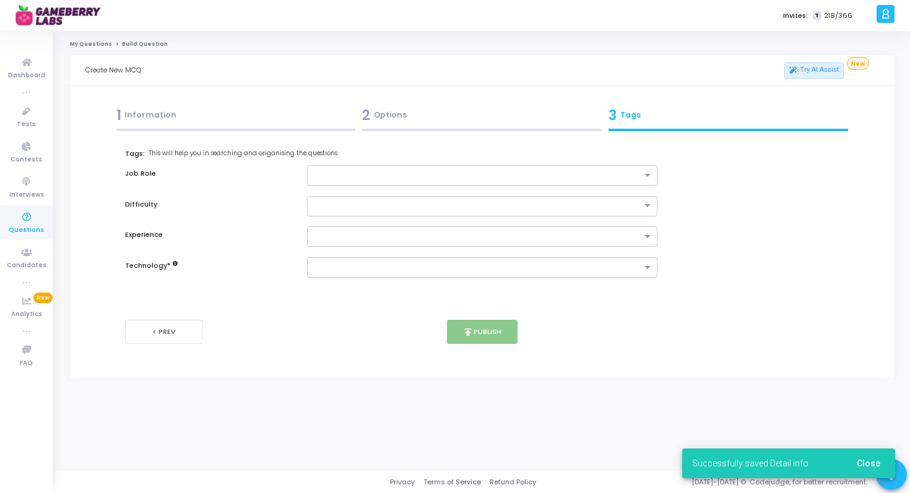
click at [522, 265] on input "text" at bounding box center [478, 268] width 328 height 11
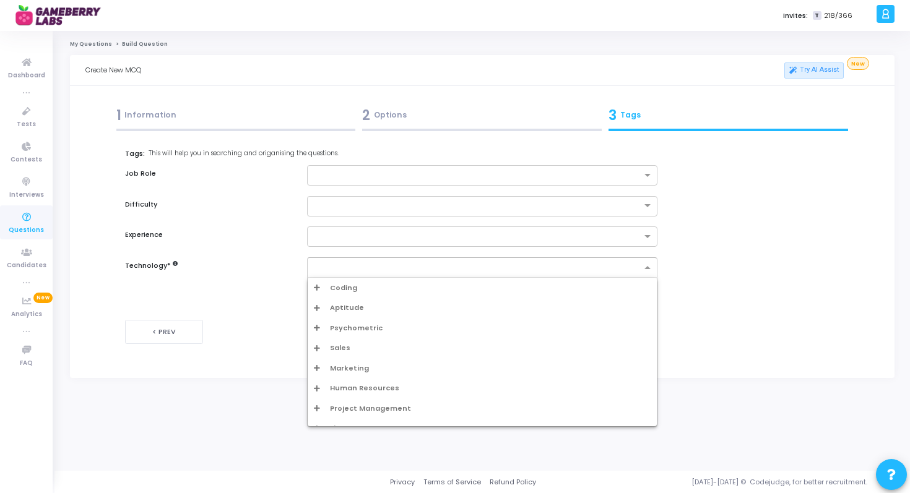
click at [356, 308] on span "Aptitude" at bounding box center [347, 308] width 34 height 11
click at [351, 332] on div "Aptitude" at bounding box center [486, 328] width 330 height 11
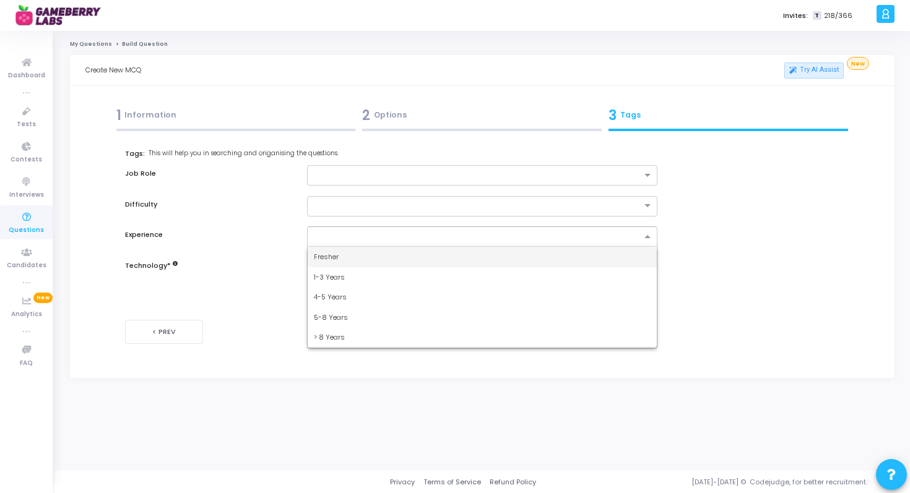
click at [408, 233] on input "text" at bounding box center [478, 237] width 328 height 11
click at [387, 262] on div "Fresher" at bounding box center [483, 257] width 350 height 20
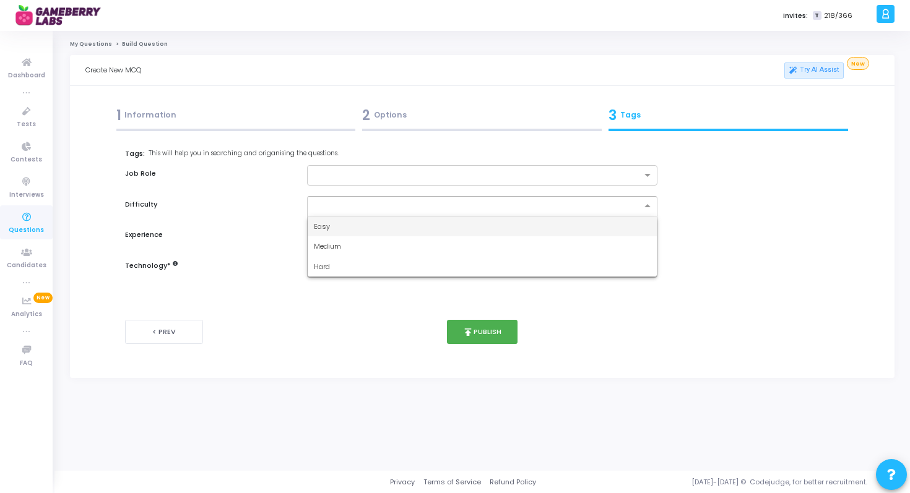
click at [395, 211] on div at bounding box center [482, 206] width 351 height 20
click at [378, 227] on div "Easy" at bounding box center [483, 227] width 350 height 20
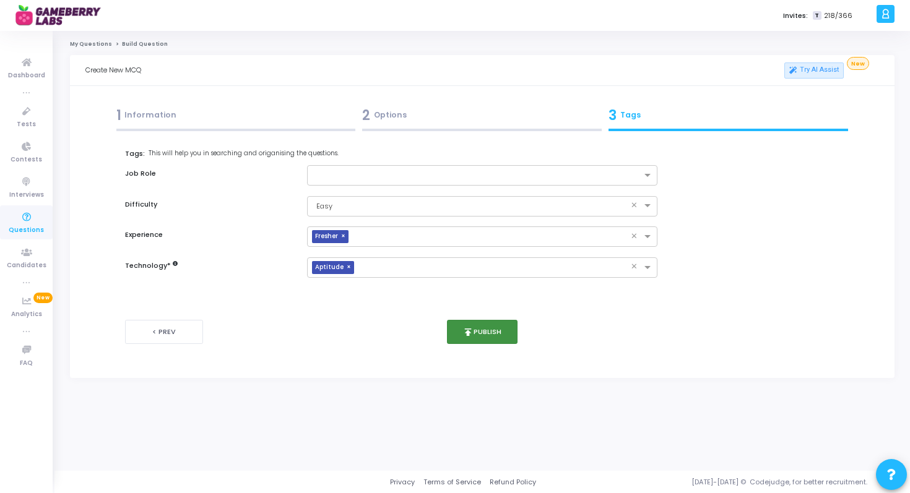
click at [478, 330] on button "publish Publish" at bounding box center [482, 332] width 71 height 24
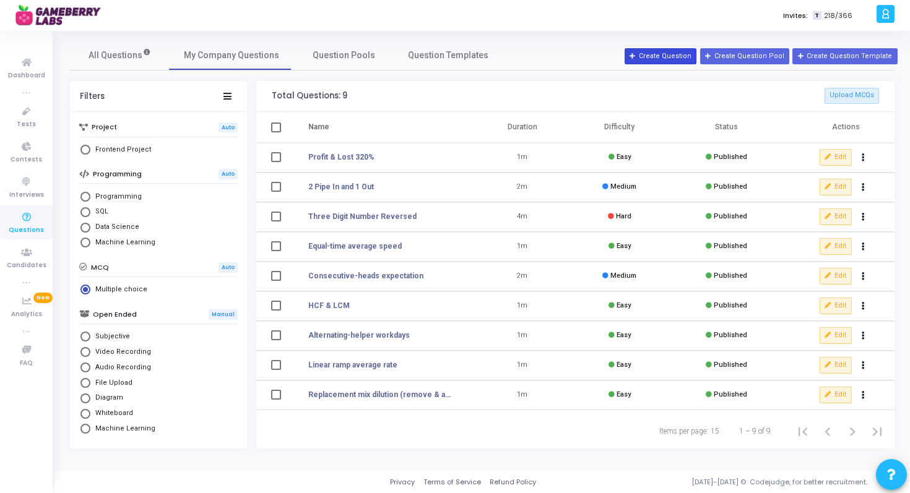
click at [692, 60] on button "Create Question" at bounding box center [660, 56] width 72 height 16
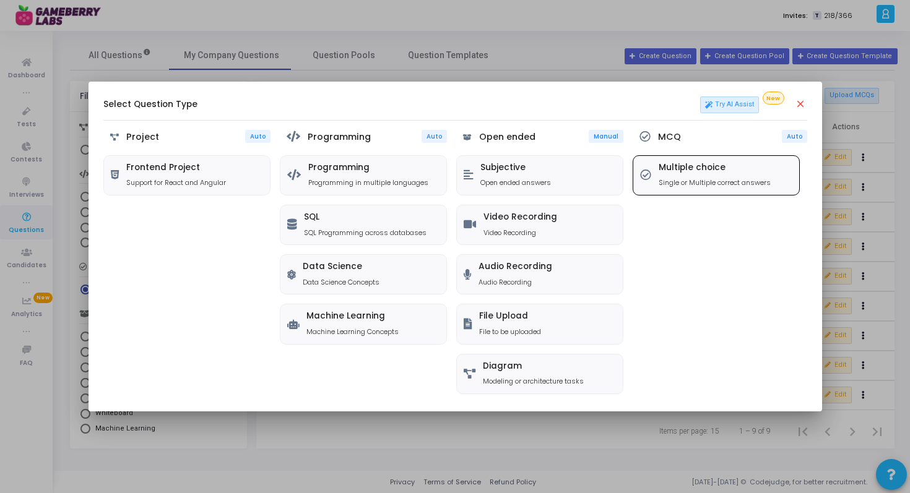
click at [667, 193] on div "Multiple choice Single or Multiple correct answers" at bounding box center [716, 175] width 166 height 39
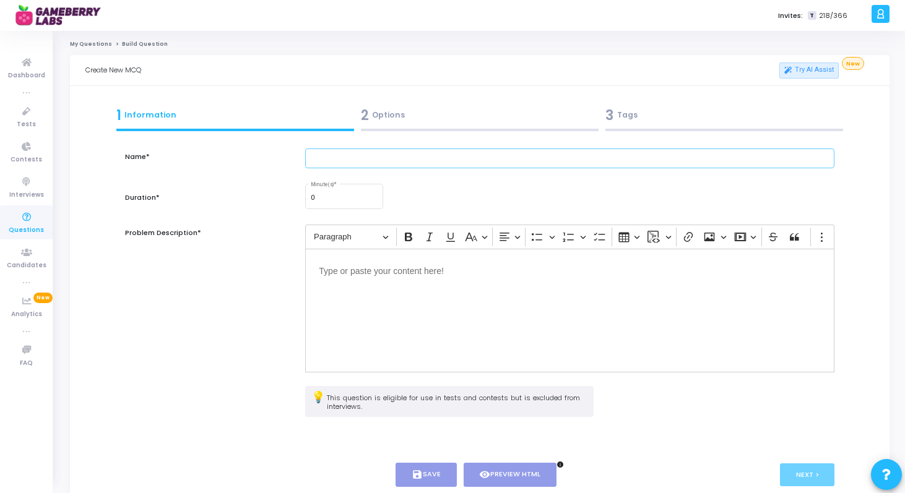
click at [381, 161] on input "text" at bounding box center [569, 159] width 529 height 20
type input "Acid Removal K"
click at [374, 285] on div "Editor editing area: main" at bounding box center [569, 311] width 529 height 124
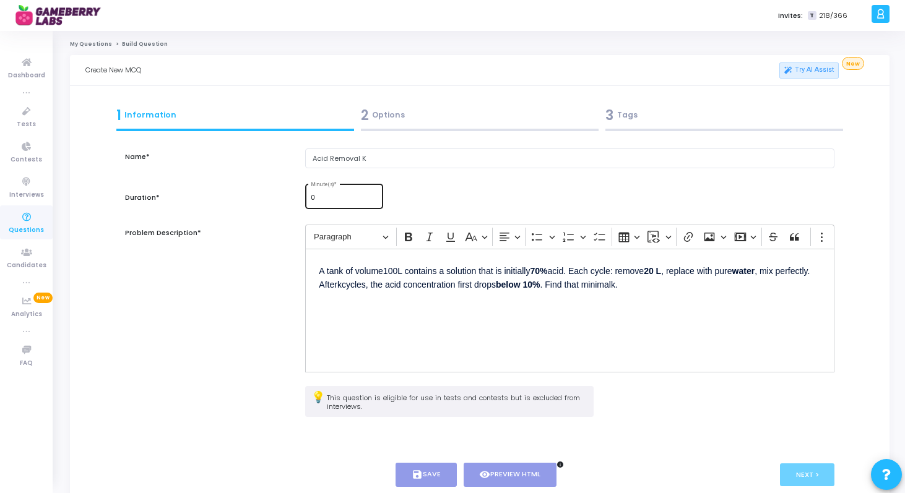
click at [361, 202] on div "0 Minute(s) *" at bounding box center [344, 195] width 67 height 27
type input "0"
type input "4"
click at [439, 480] on button "save Save" at bounding box center [425, 475] width 61 height 24
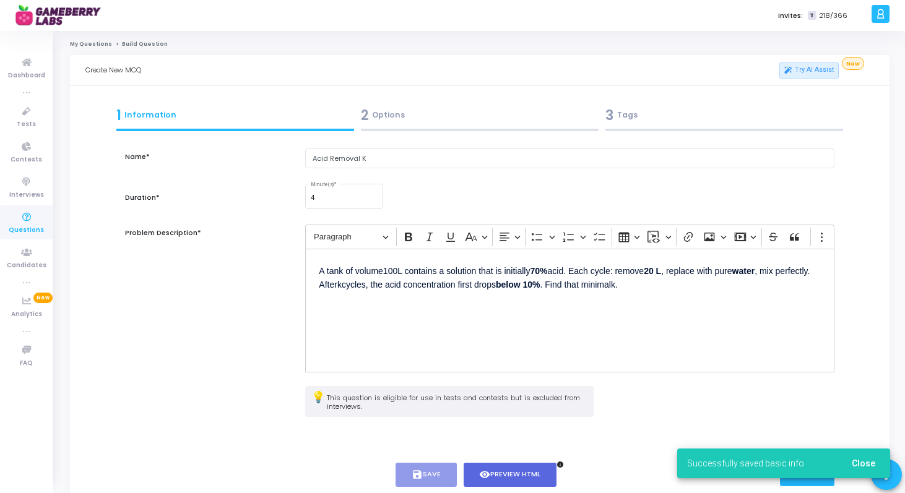
click at [856, 455] on button "Close" at bounding box center [863, 463] width 43 height 22
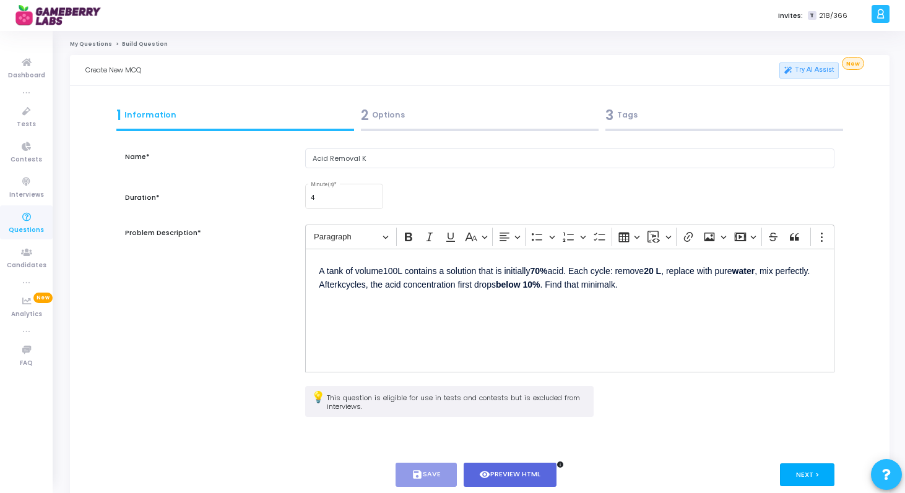
click at [820, 484] on button "Next >" at bounding box center [807, 475] width 55 height 23
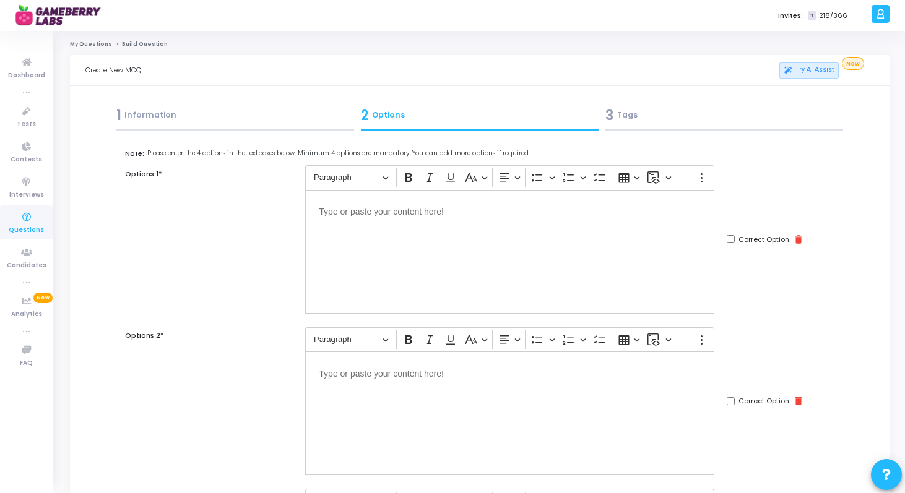
click at [505, 268] on div "Editor editing area: main" at bounding box center [509, 252] width 409 height 124
click at [501, 366] on p "Editor editing area: main" at bounding box center [510, 372] width 382 height 15
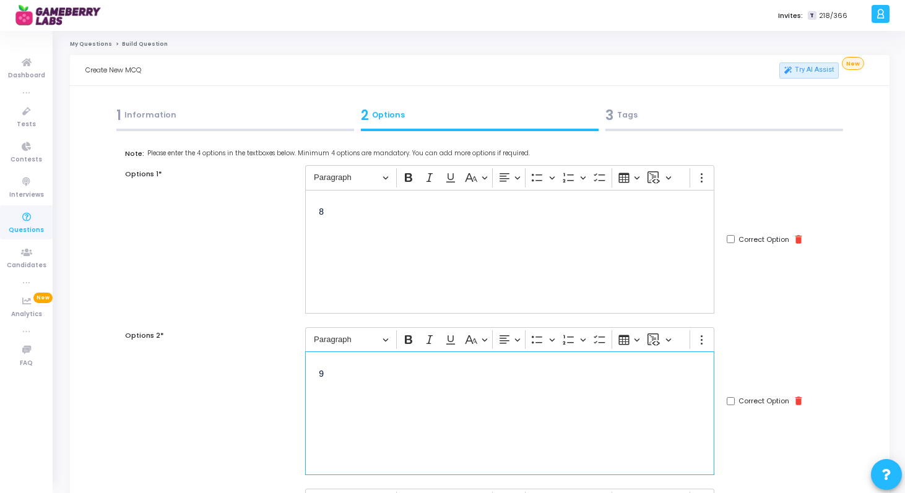
click at [729, 402] on input "Correct Option" at bounding box center [731, 401] width 8 height 8
checkbox input "true"
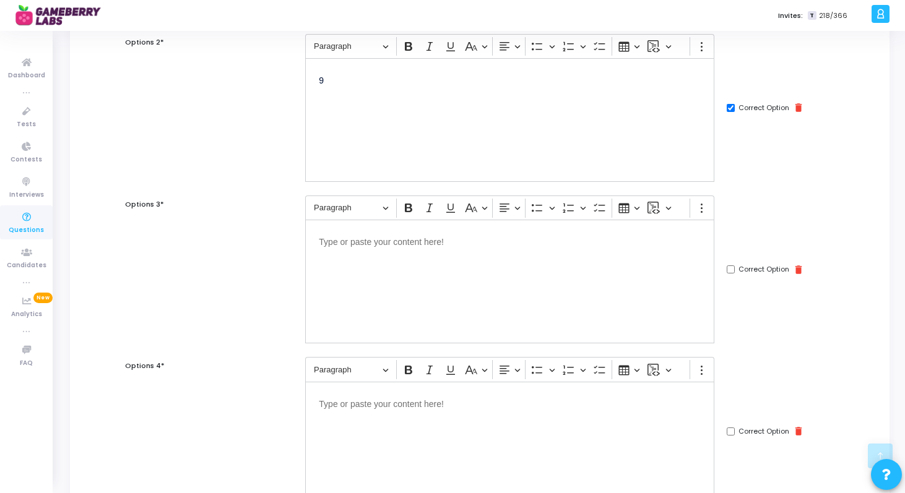
scroll to position [314, 0]
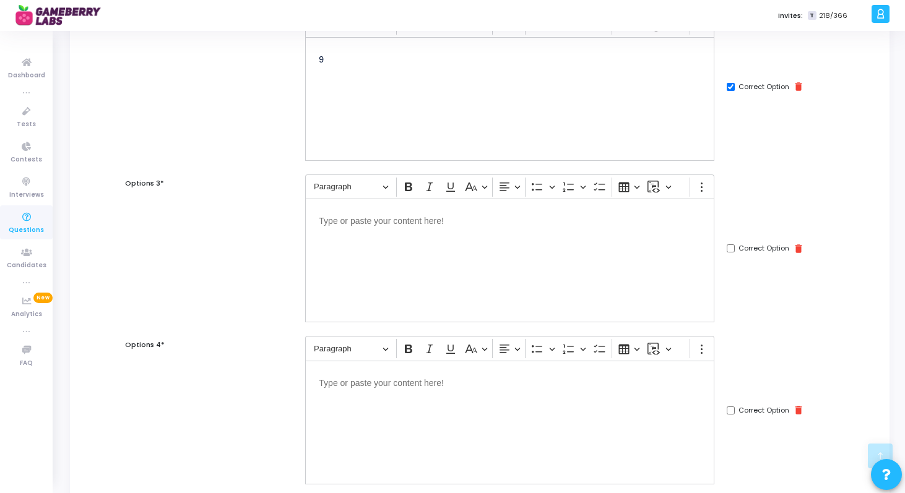
click at [561, 262] on div "Editor editing area: main" at bounding box center [509, 261] width 409 height 124
click at [556, 379] on p "Editor editing area: main" at bounding box center [510, 381] width 382 height 15
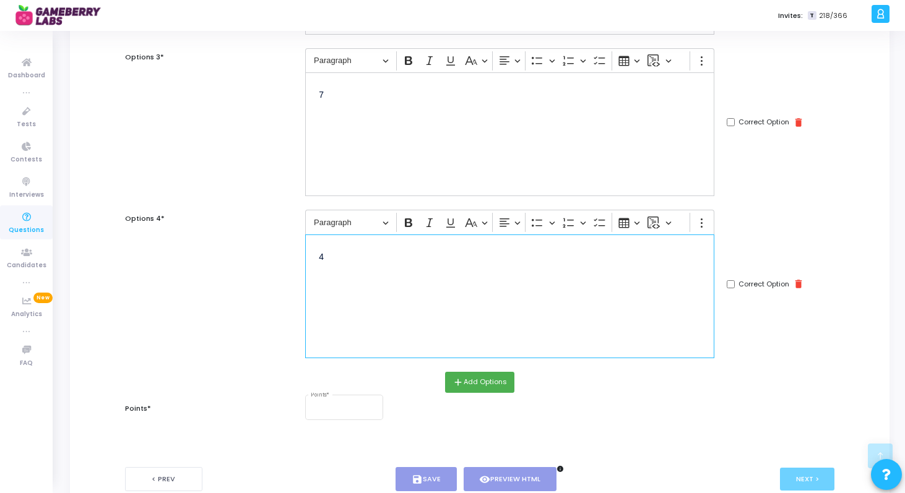
scroll to position [517, 0]
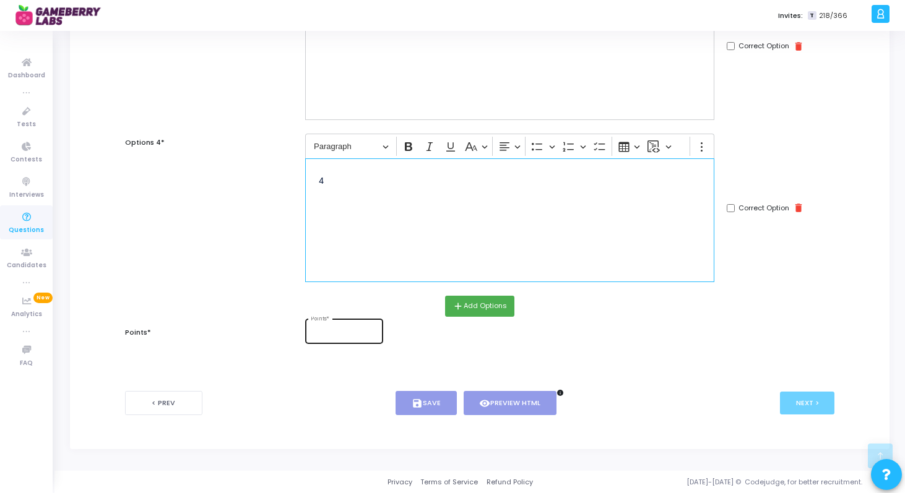
click at [367, 332] on input "Points *" at bounding box center [344, 332] width 67 height 7
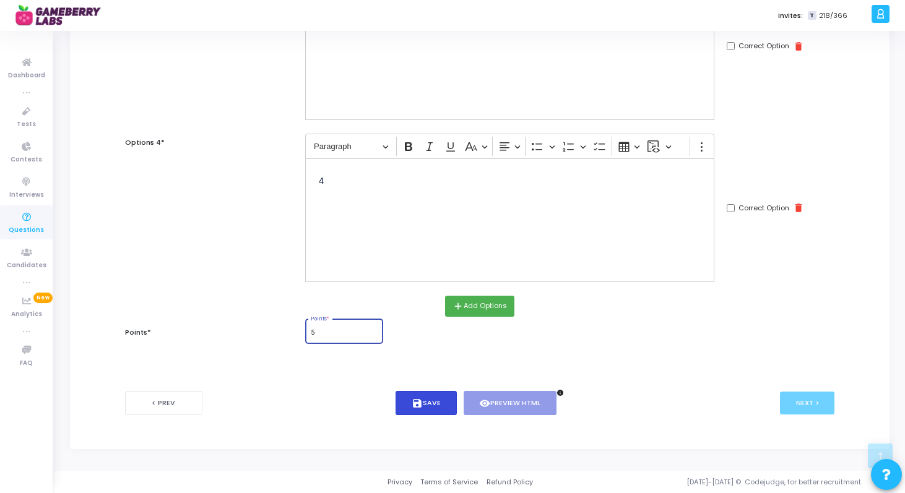
type input "5"
click at [437, 401] on button "save Save" at bounding box center [425, 403] width 61 height 24
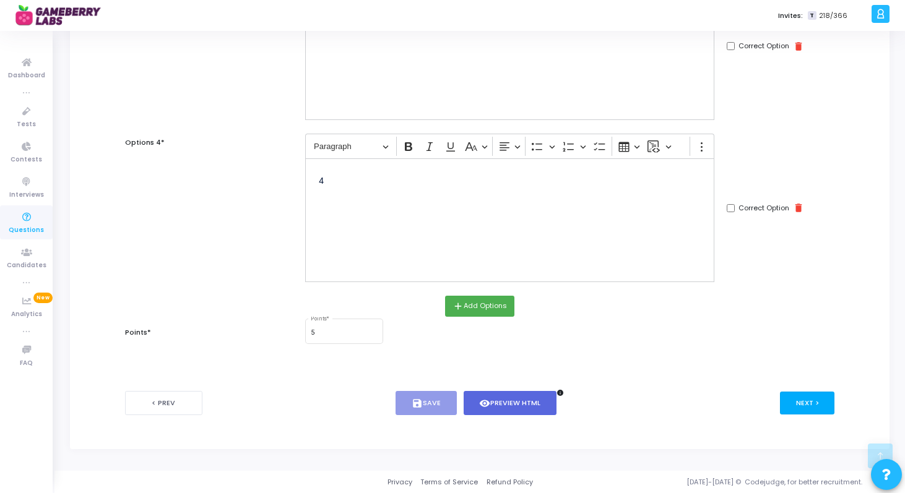
click at [813, 401] on button "Next >" at bounding box center [807, 403] width 55 height 23
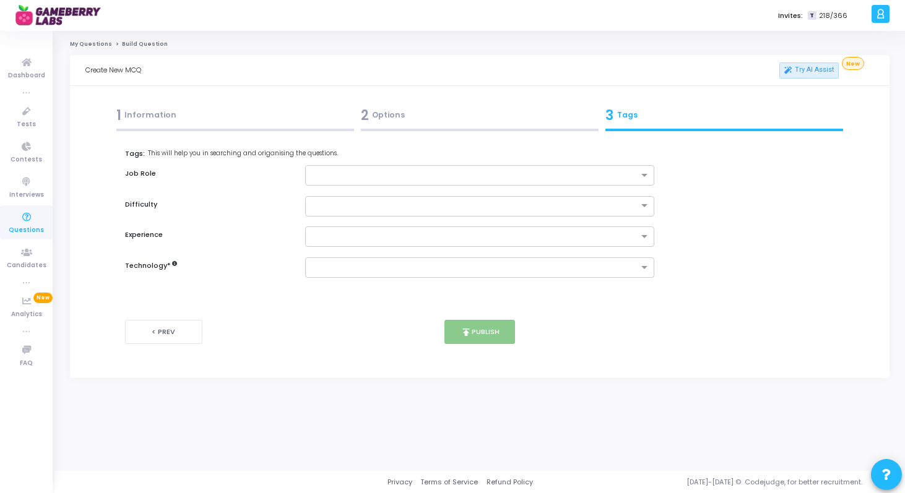
scroll to position [0, 0]
click at [464, 255] on div "Tags: This will help you in searching and origanising the questions. Job Role D…" at bounding box center [482, 213] width 714 height 129
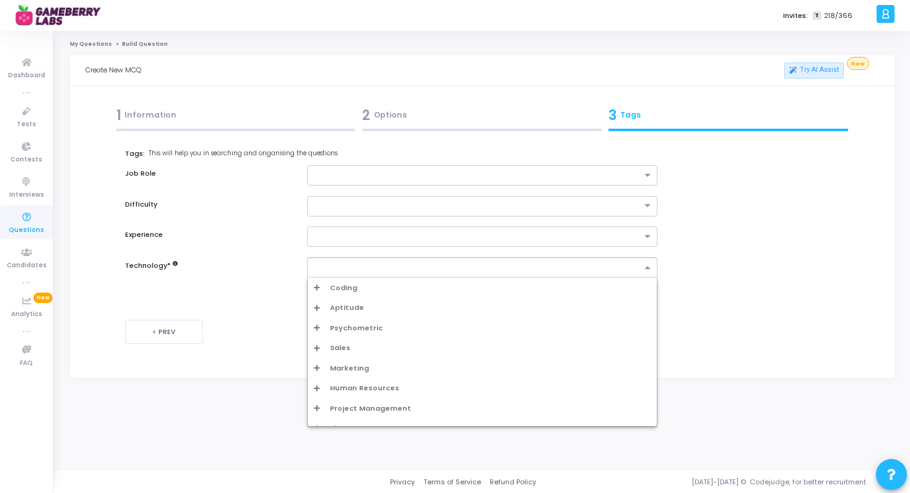
click at [464, 269] on input "text" at bounding box center [478, 268] width 328 height 11
click at [337, 303] on span "Aptitude" at bounding box center [347, 308] width 34 height 11
click at [348, 327] on div "Aptitude" at bounding box center [486, 328] width 330 height 11
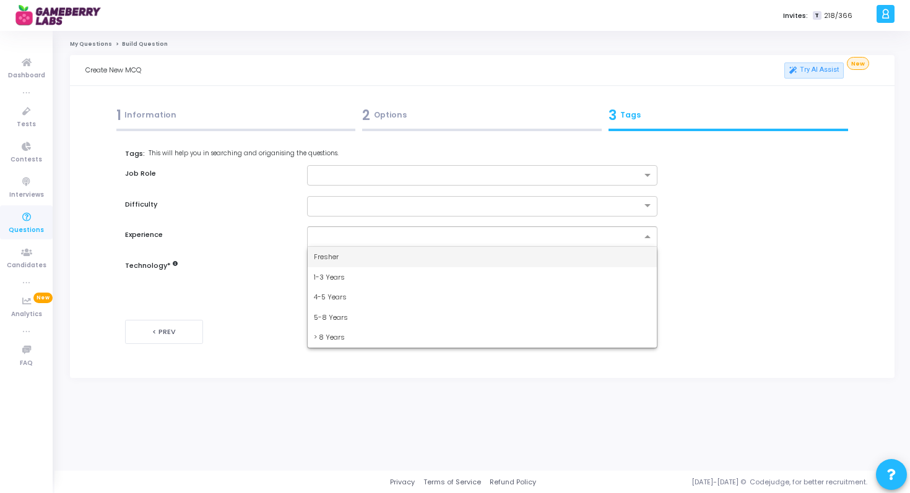
click at [404, 244] on div at bounding box center [477, 238] width 330 height 12
click at [389, 262] on div "Fresher" at bounding box center [483, 257] width 350 height 20
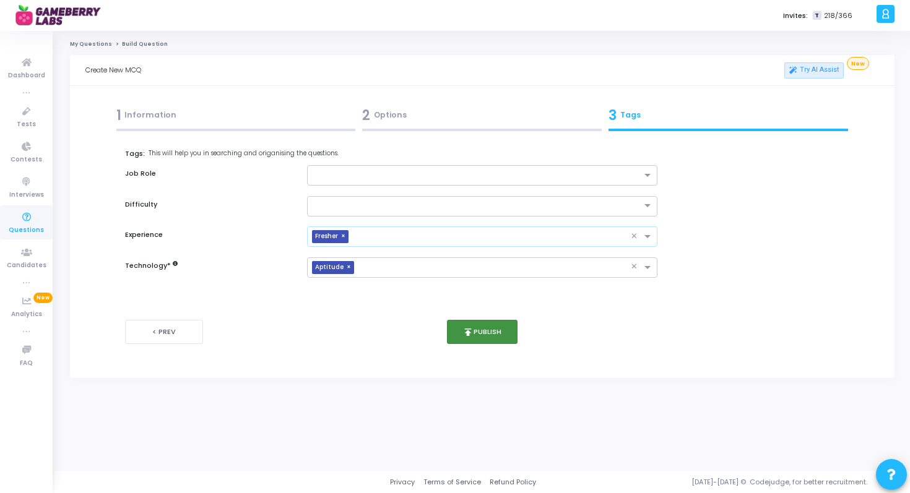
click at [472, 335] on icon "publish" at bounding box center [467, 332] width 11 height 11
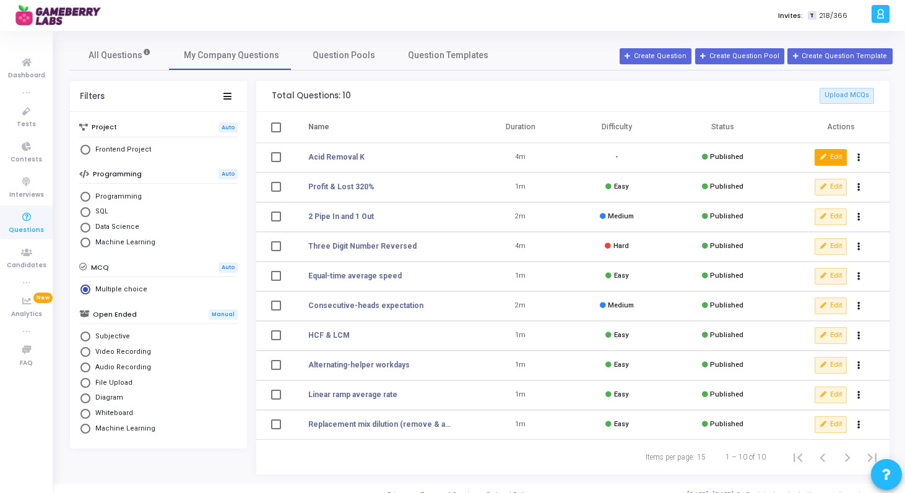
click at [817, 157] on button "Edit" at bounding box center [830, 157] width 32 height 16
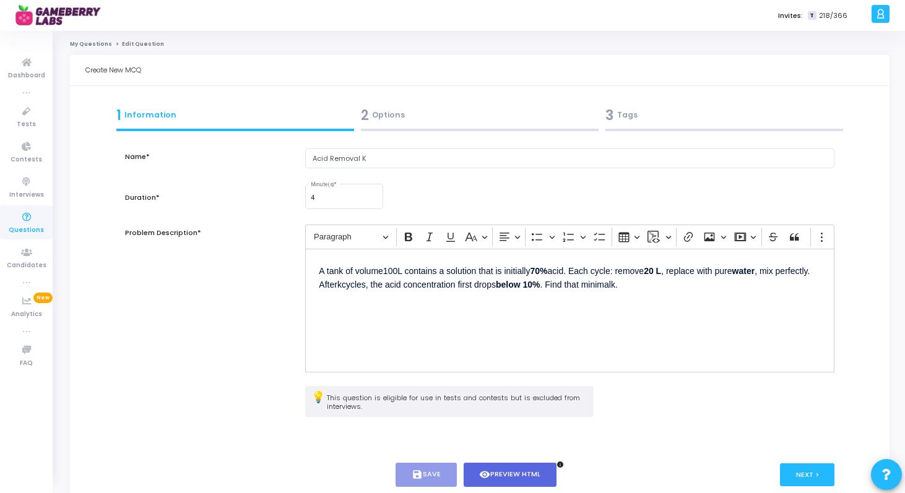
click at [676, 129] on div at bounding box center [724, 130] width 238 height 2
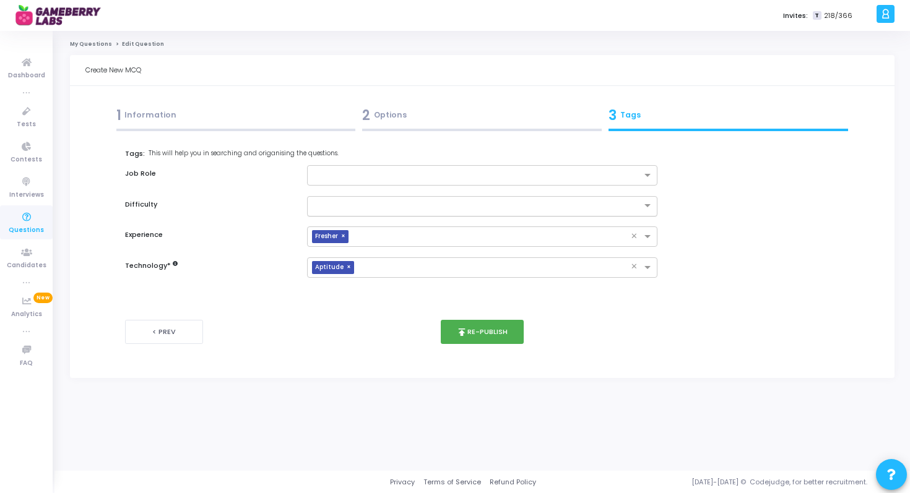
click at [494, 211] on div at bounding box center [482, 206] width 351 height 20
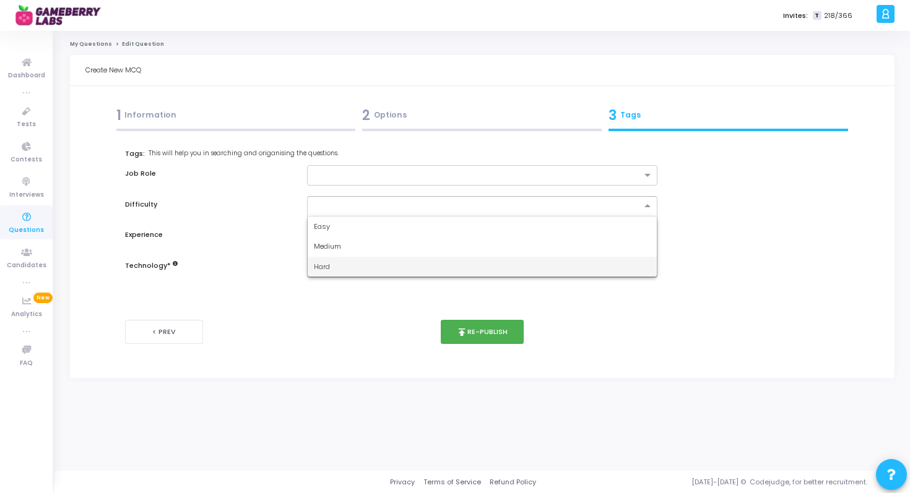
click at [436, 261] on div "Hard" at bounding box center [483, 267] width 350 height 20
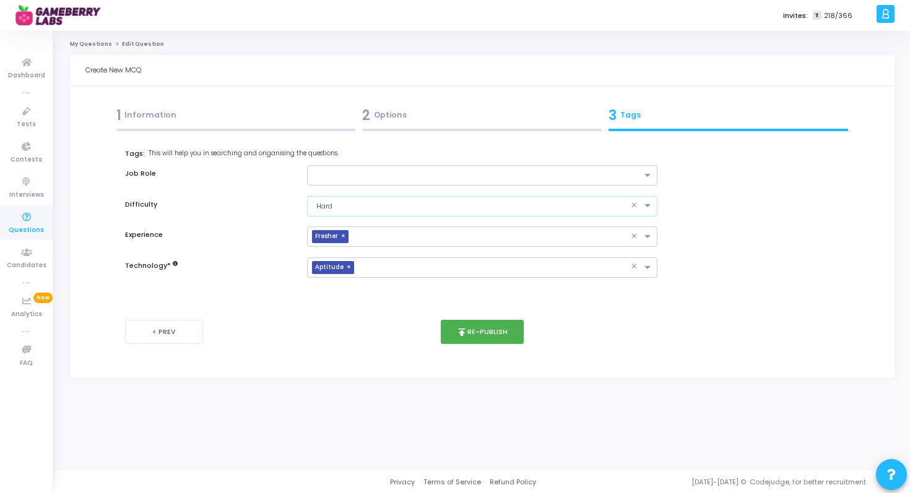
click at [420, 214] on div "× Hard ×" at bounding box center [482, 206] width 351 height 20
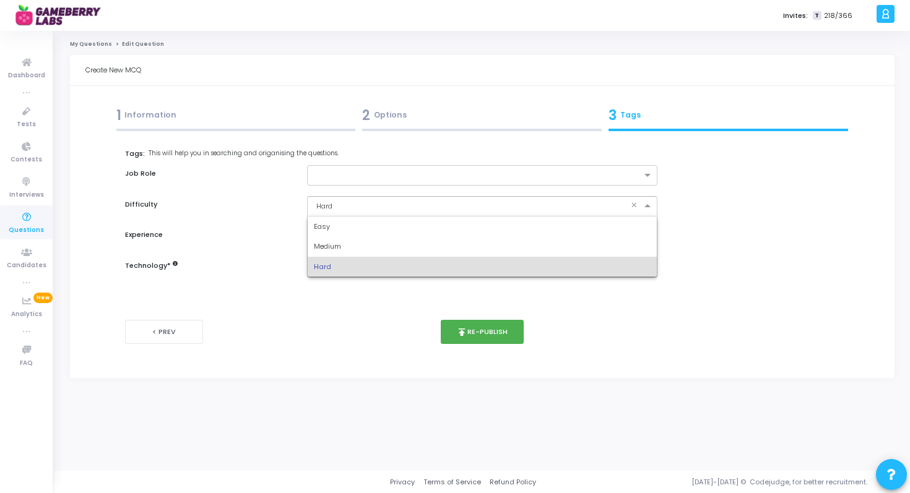
click at [387, 265] on div "Hard" at bounding box center [483, 267] width 350 height 20
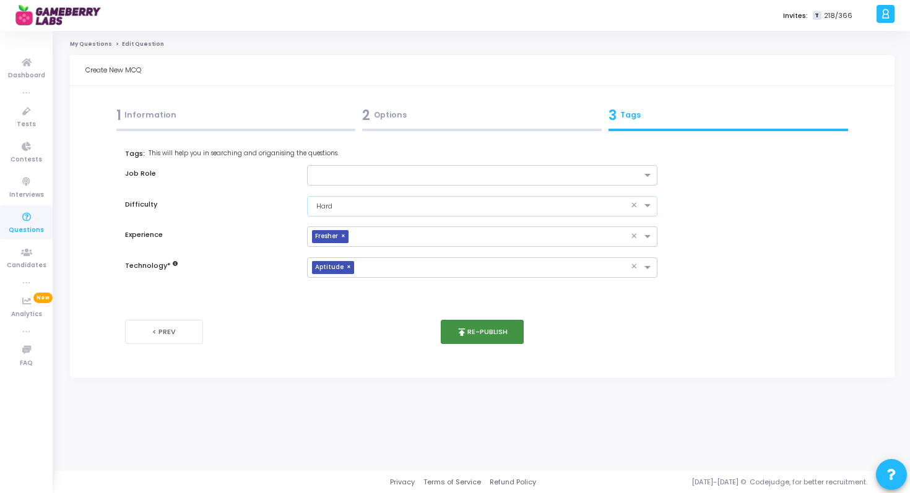
click at [488, 337] on button "publish Re-publish" at bounding box center [483, 332] width 84 height 24
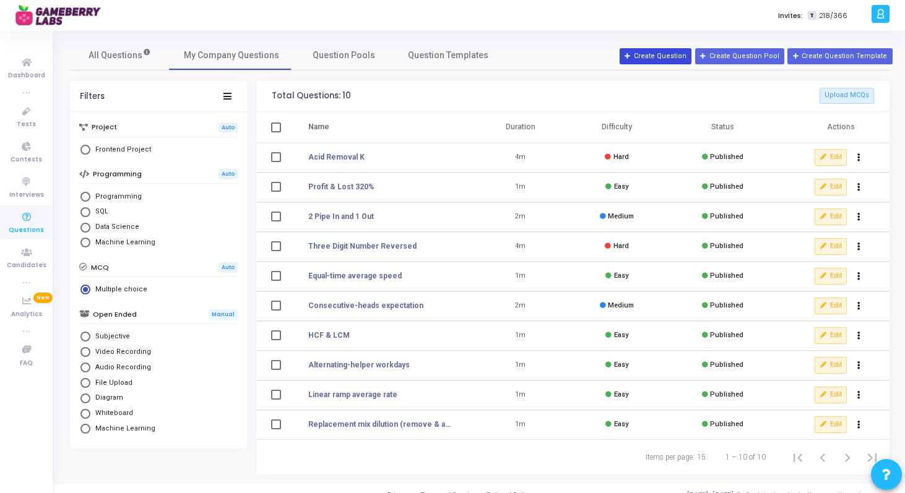
click at [687, 58] on button "Create Question" at bounding box center [655, 56] width 72 height 16
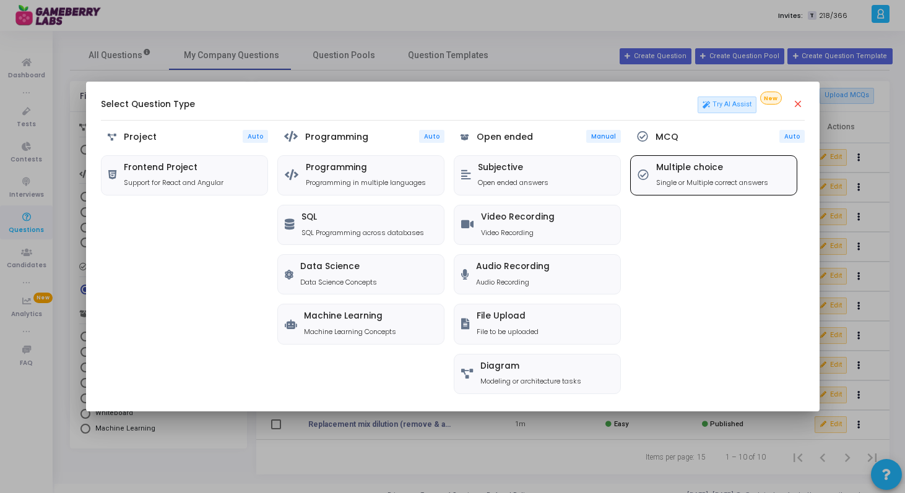
click at [683, 181] on p "Single or Multiple correct answers" at bounding box center [712, 183] width 112 height 11
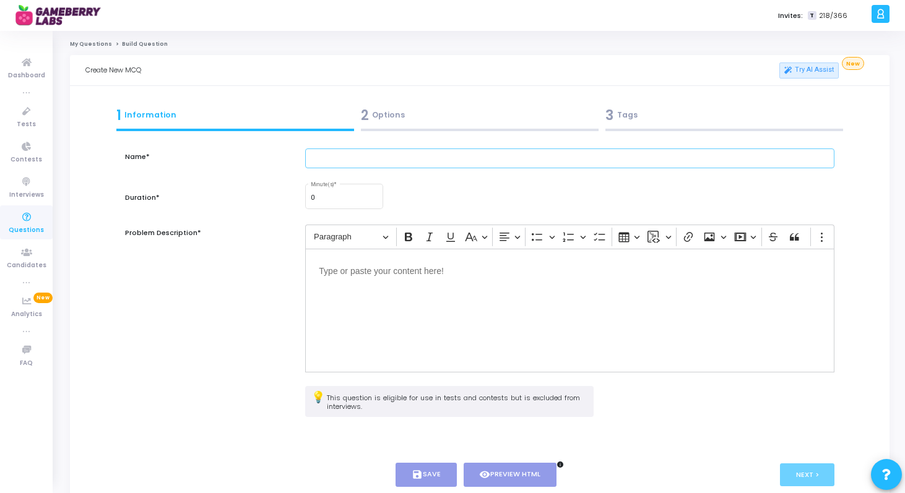
click at [351, 159] on input "text" at bounding box center [569, 159] width 529 height 20
type input "Defective Products"
click at [337, 201] on input "0" at bounding box center [344, 197] width 67 height 7
type input "0"
type input "2"
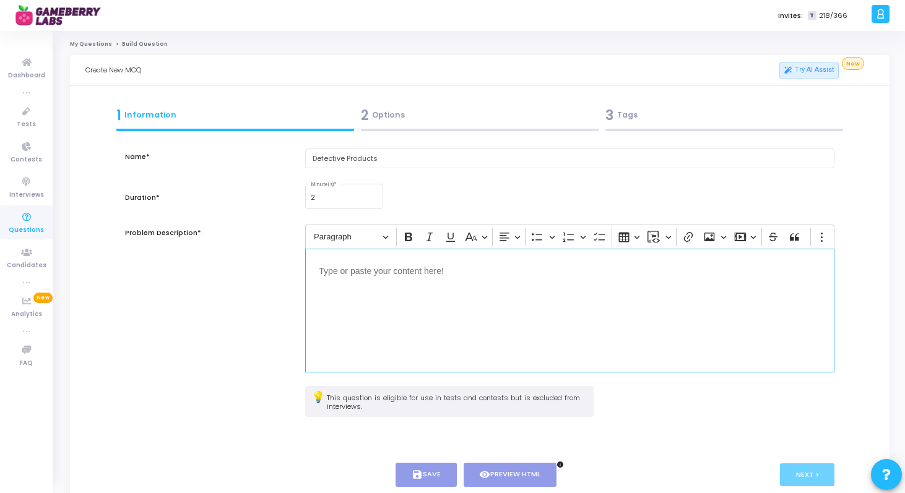
click at [343, 290] on div "Editor editing area: main" at bounding box center [569, 311] width 529 height 124
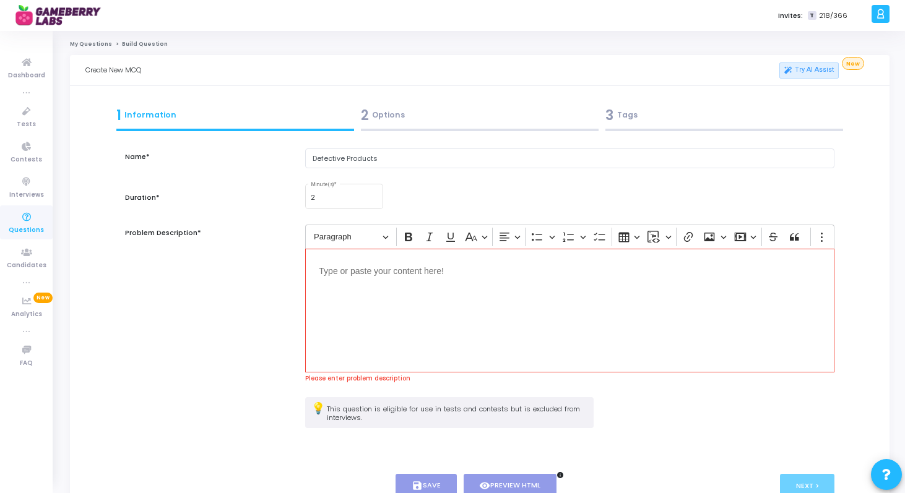
click at [455, 273] on p "Editor editing area: main" at bounding box center [570, 269] width 502 height 15
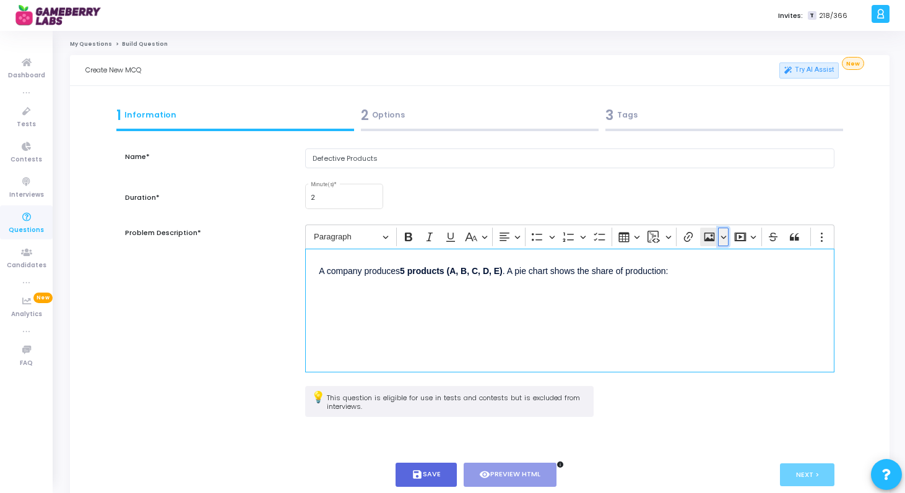
click at [725, 236] on icon "Editor toolbar" at bounding box center [723, 237] width 6 height 3
click at [707, 239] on icon "Editor toolbar" at bounding box center [709, 237] width 11 height 9
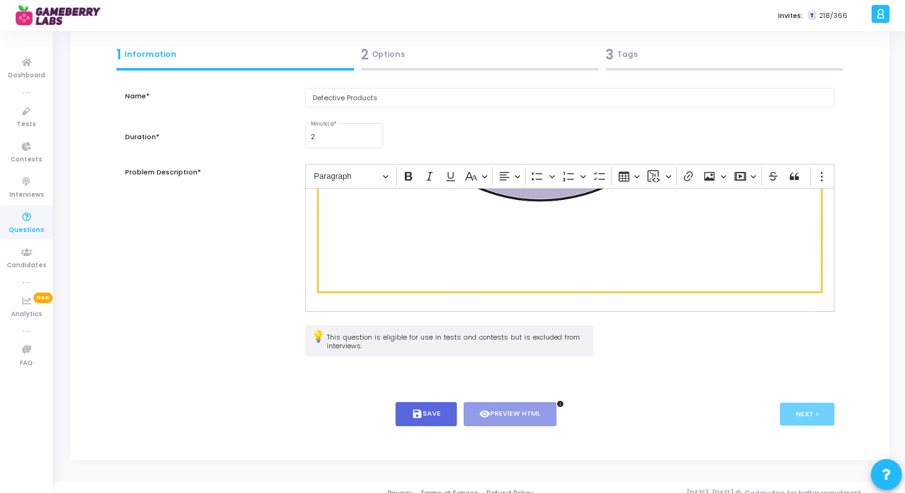
scroll to position [72, 0]
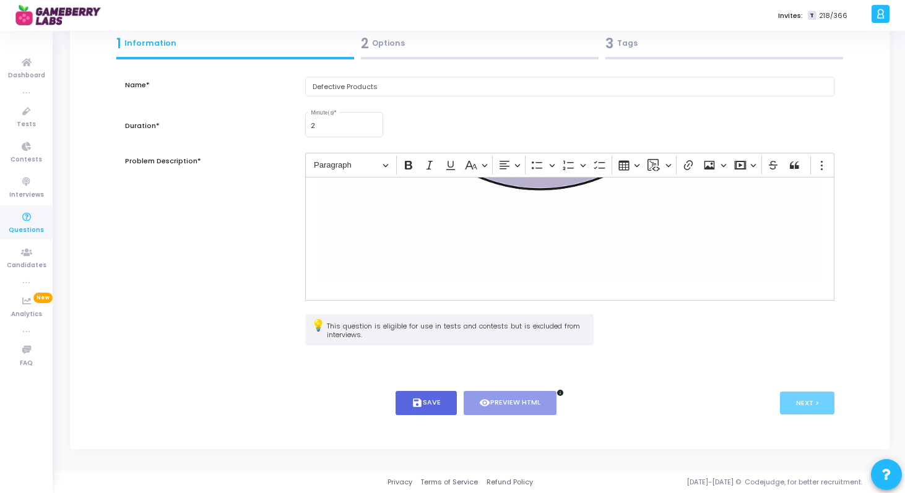
click at [785, 280] on div "A company produces 5 products (A, B, C, D, E) . A pie chart shows the share of …" at bounding box center [569, 239] width 529 height 124
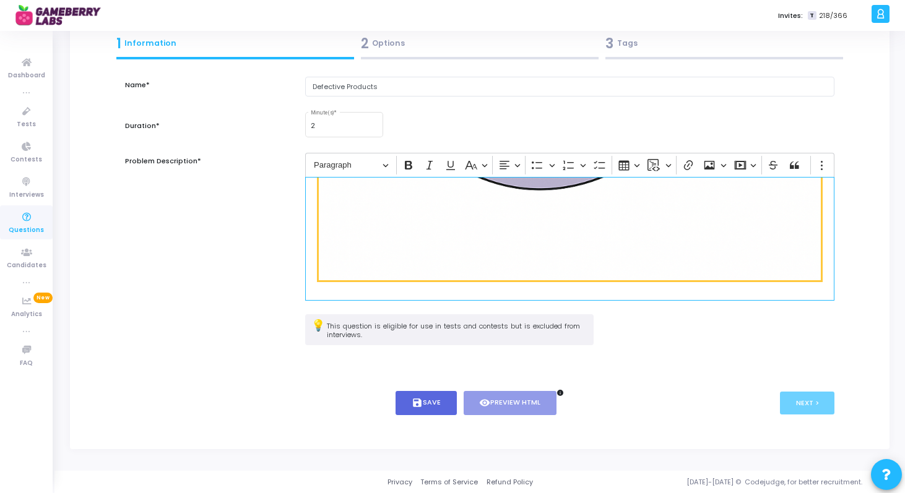
click at [773, 265] on img "Editor editing area: main" at bounding box center [570, 29] width 502 height 502
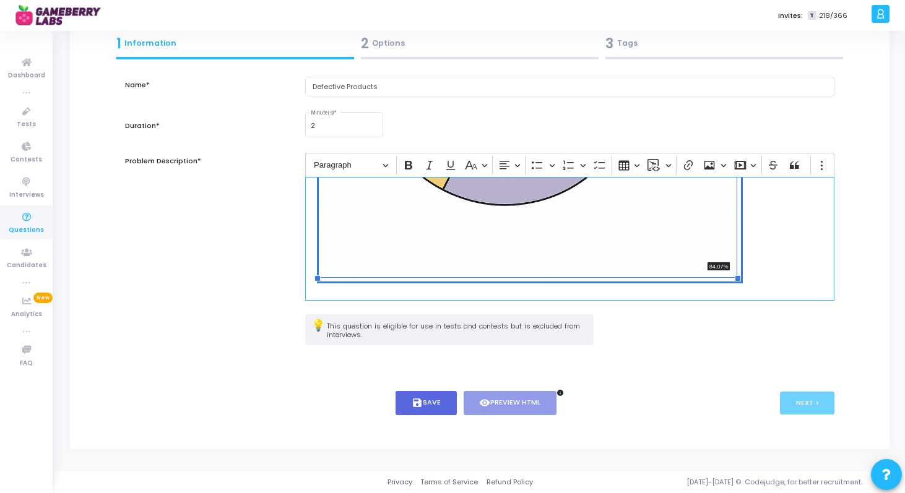
scroll to position [346, 0]
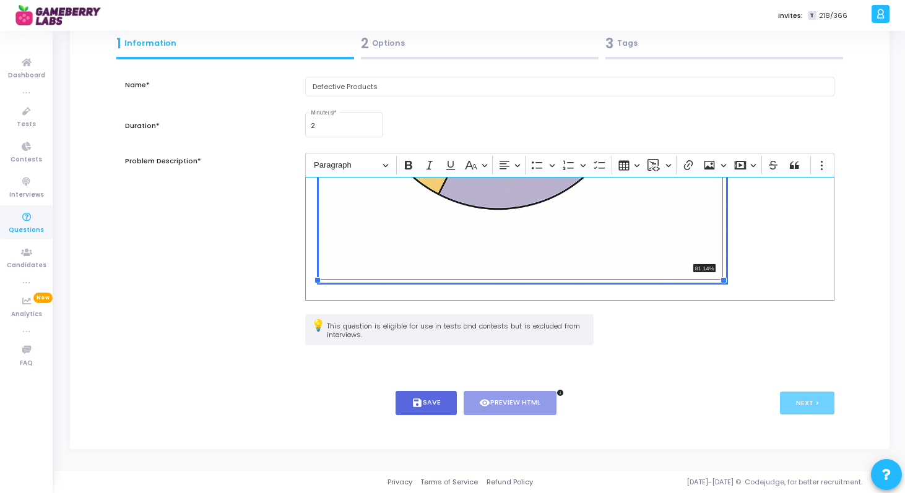
drag, startPoint x: 816, startPoint y: 277, endPoint x: 580, endPoint y: 204, distance: 247.0
click at [580, 204] on span "81.14%" at bounding box center [522, 79] width 407 height 407
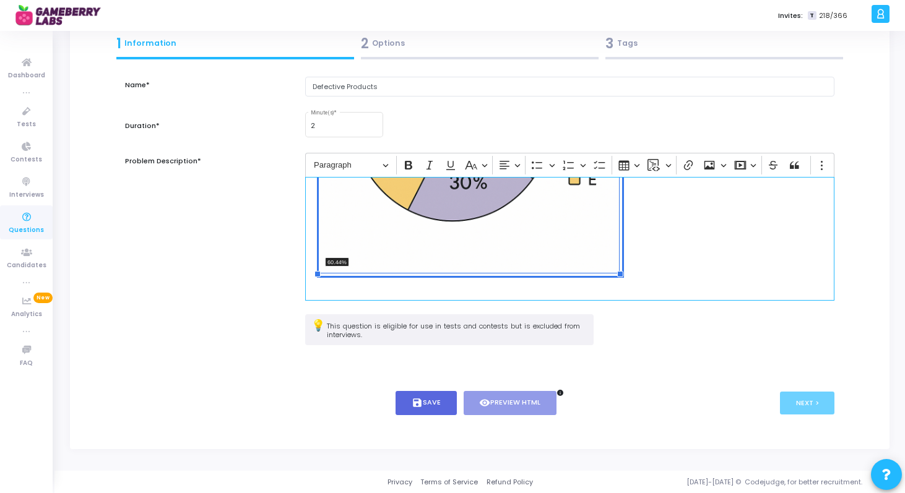
scroll to position [231, 0]
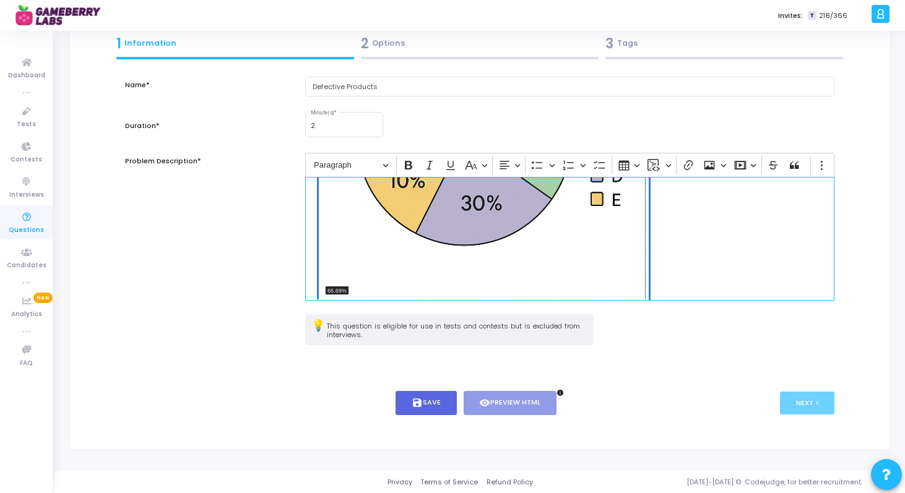
drag, startPoint x: 320, startPoint y: 274, endPoint x: 345, endPoint y: 220, distance: 59.3
click at [345, 220] on span "65.69%" at bounding box center [484, 140] width 330 height 330
click at [578, 321] on button "65.69%" at bounding box center [557, 320] width 67 height 19
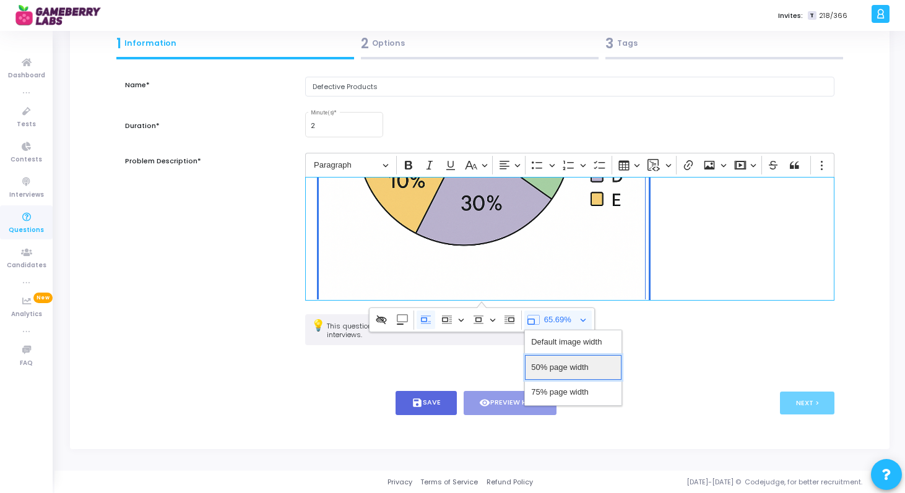
click at [571, 363] on span "50% page width" at bounding box center [560, 368] width 58 height 18
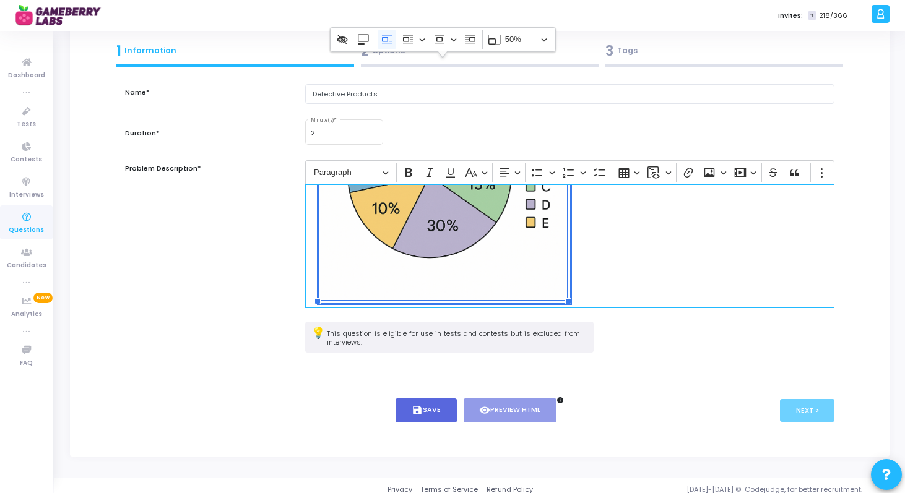
scroll to position [165, 0]
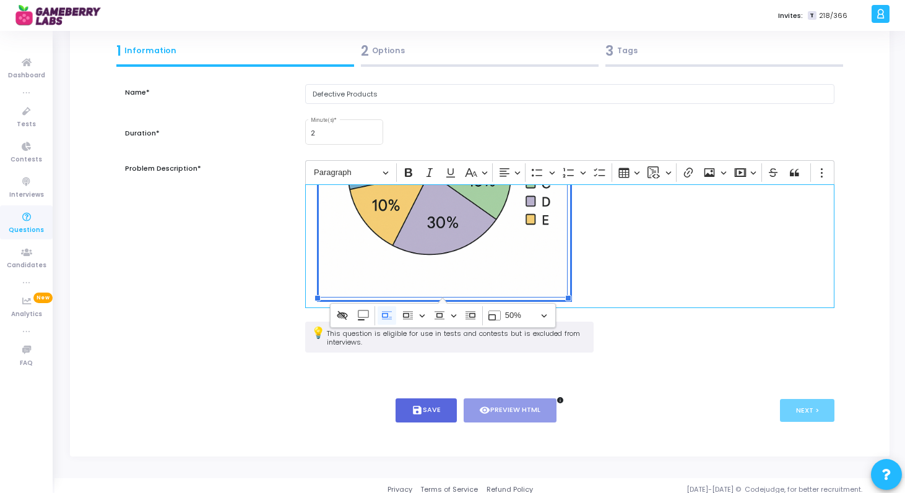
click at [642, 293] on p "A company produces 5 products (A, B, C, D, E) . A pie chart shows the share of …" at bounding box center [570, 168] width 502 height 270
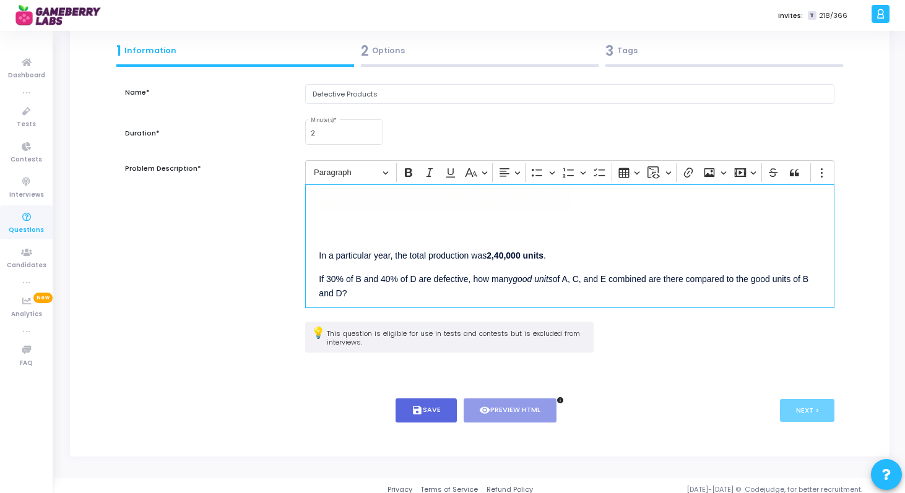
scroll to position [263, 0]
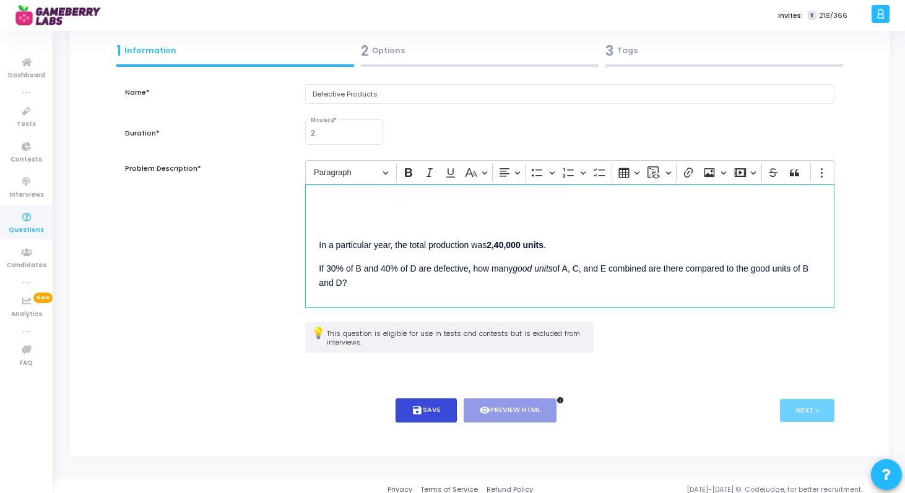
click at [433, 408] on button "save Save" at bounding box center [425, 411] width 61 height 24
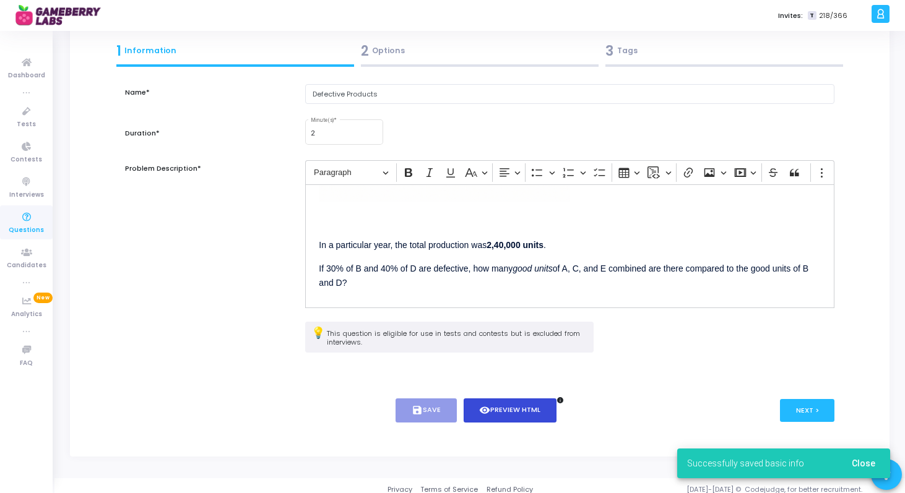
click at [503, 410] on button "visibility Preview HTML" at bounding box center [510, 411] width 93 height 24
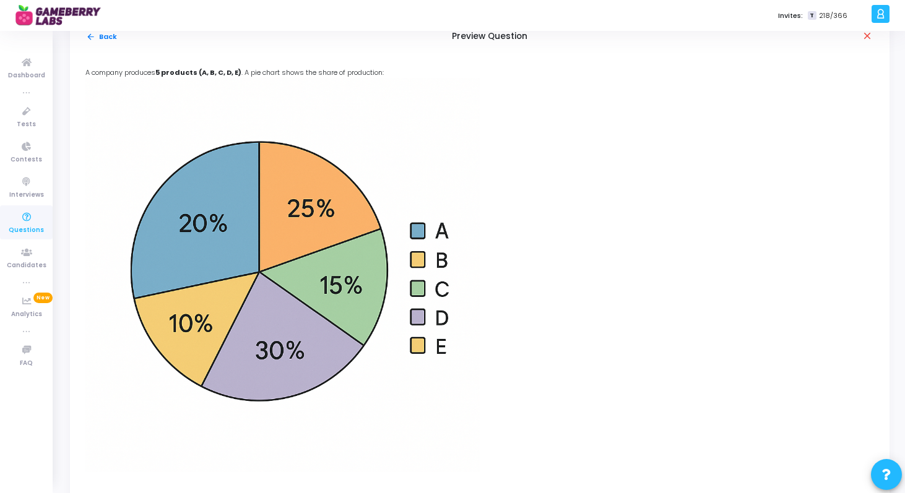
scroll to position [0, 0]
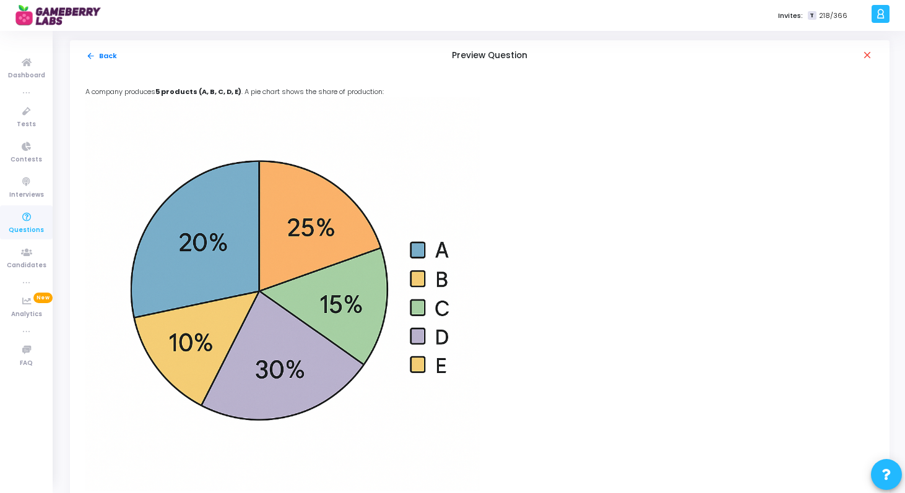
click at [356, 311] on img at bounding box center [282, 294] width 394 height 394
click at [101, 59] on button "arrow_back Back" at bounding box center [101, 56] width 32 height 12
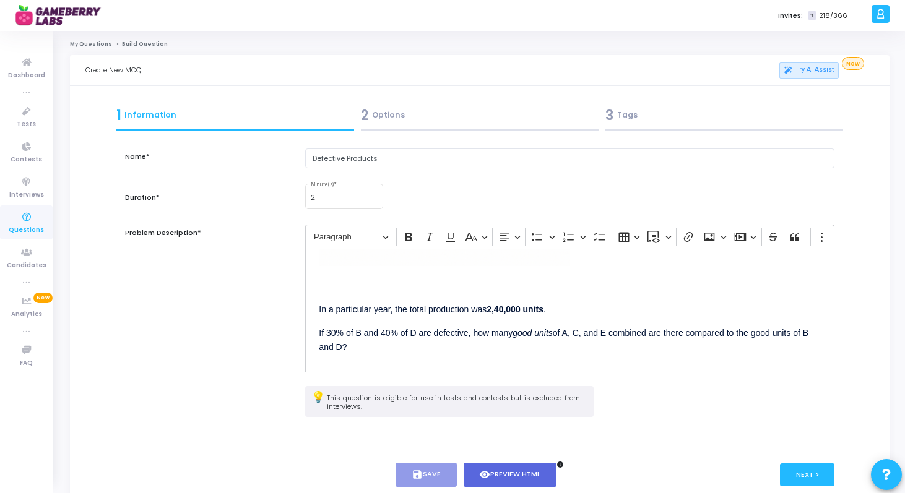
scroll to position [72, 0]
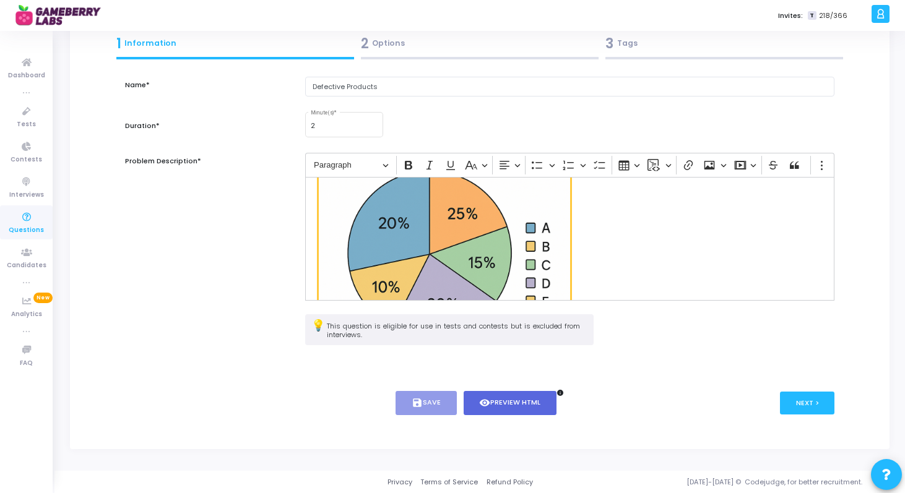
click at [493, 245] on img "Editor editing area: main" at bounding box center [444, 256] width 251 height 251
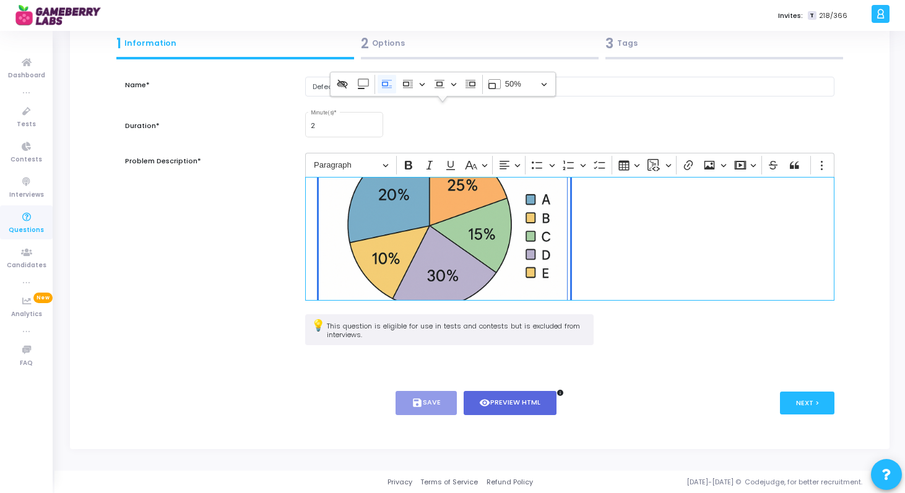
scroll to position [103, 0]
click at [443, 84] on icon "Image toolbar" at bounding box center [439, 84] width 12 height 12
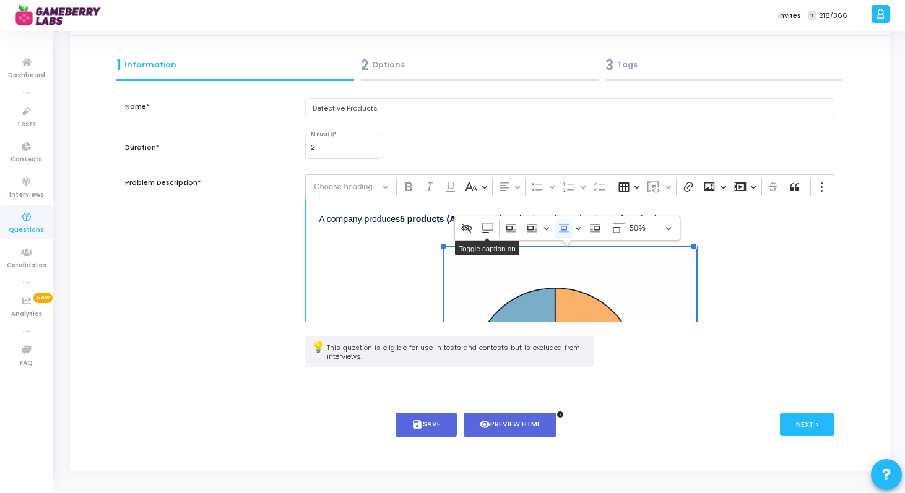
scroll to position [72, 0]
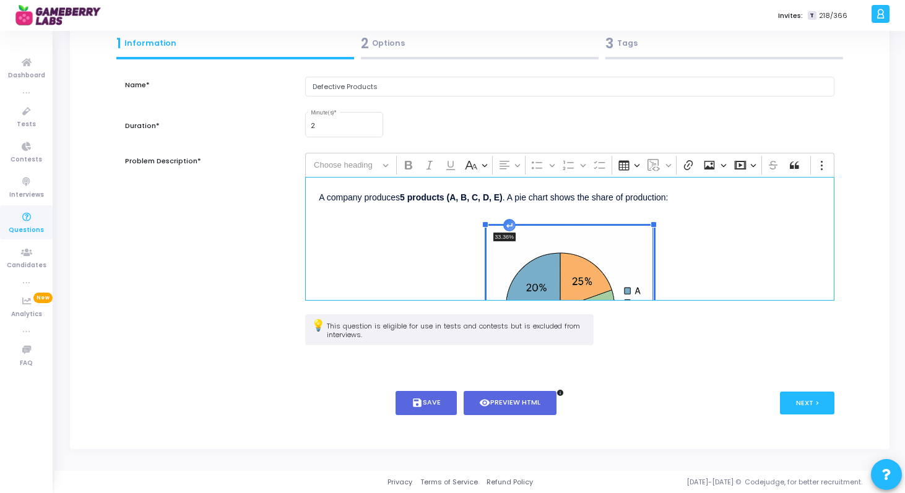
drag, startPoint x: 442, startPoint y: 225, endPoint x: 619, endPoint y: 298, distance: 191.2
click at [619, 298] on figure "33.36%" at bounding box center [570, 310] width 168 height 168
click at [703, 270] on div "A company produces 5 products (A, B, C, D, E) . A pie chart shows the share of …" at bounding box center [569, 239] width 529 height 124
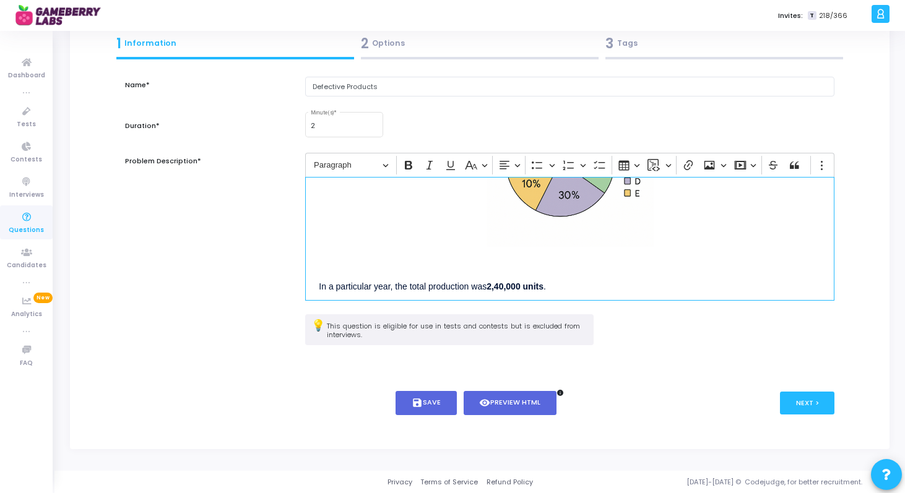
scroll to position [198, 0]
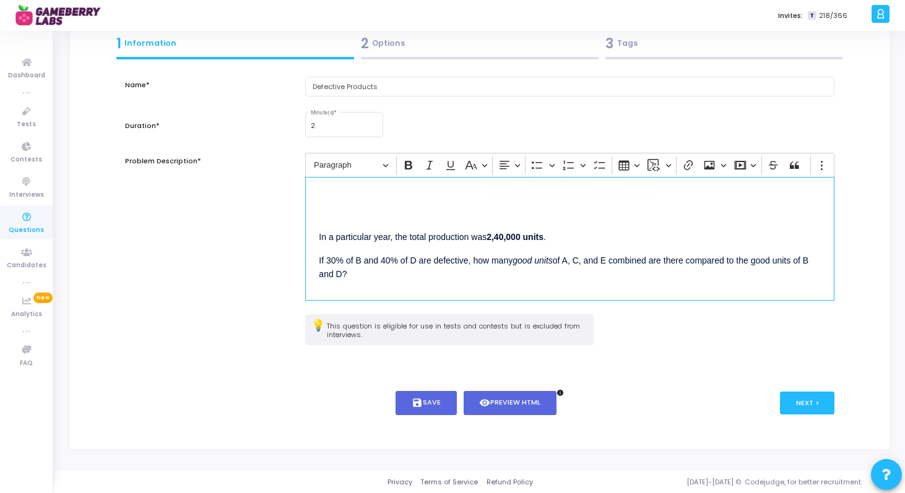
click at [483, 221] on div "A company produces 5 products (A, B, C, D, E) . A pie chart shows the share of …" at bounding box center [569, 239] width 529 height 124
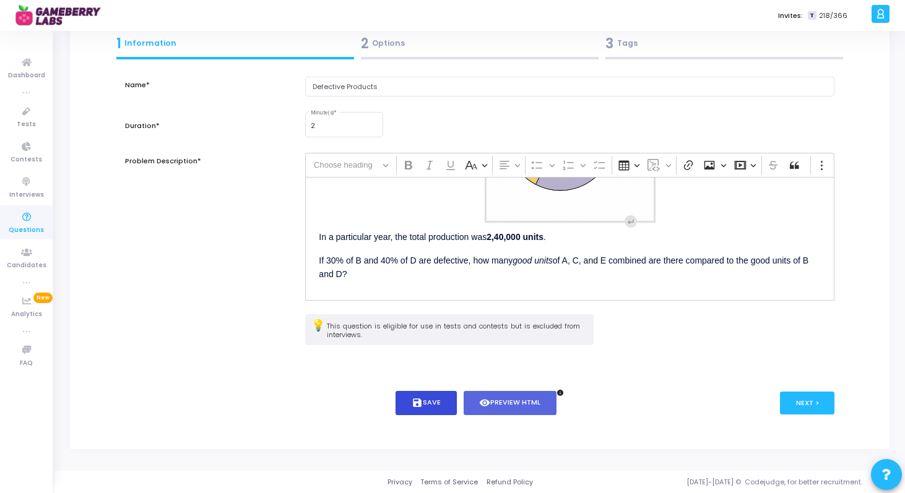
click at [434, 402] on button "save Save" at bounding box center [425, 403] width 61 height 24
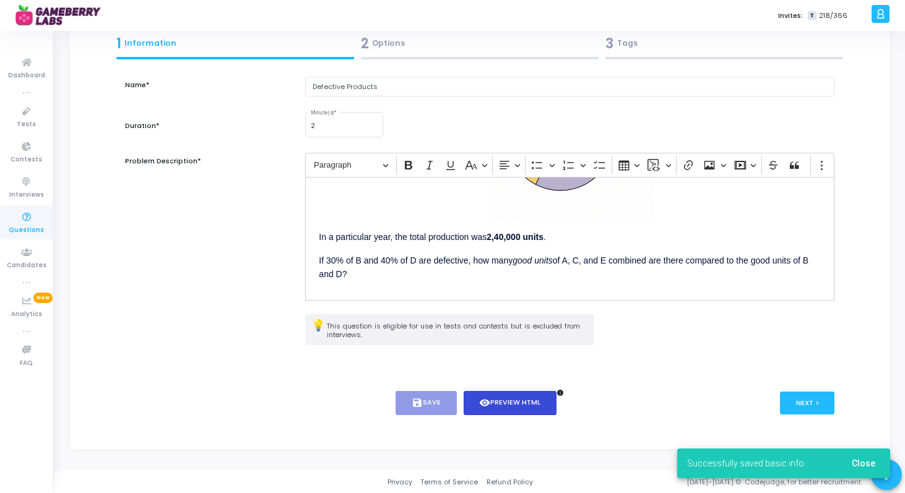
click at [502, 407] on button "visibility Preview HTML" at bounding box center [510, 403] width 93 height 24
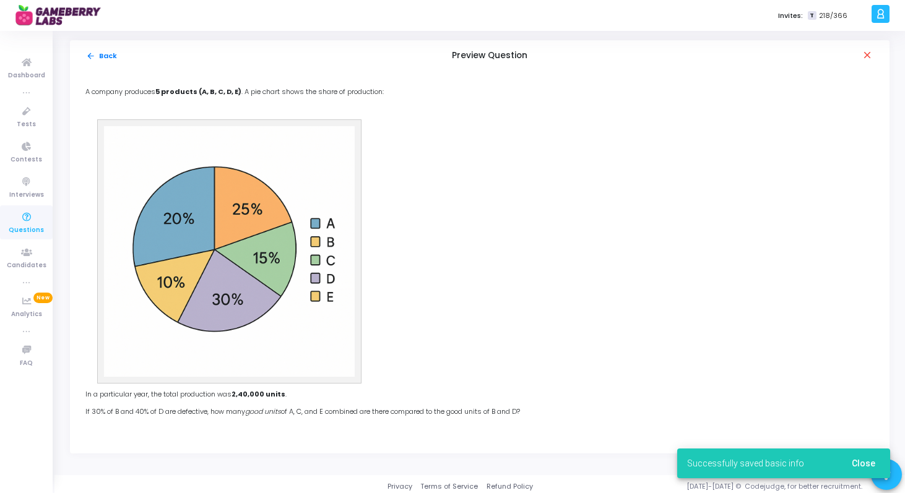
scroll to position [4, 0]
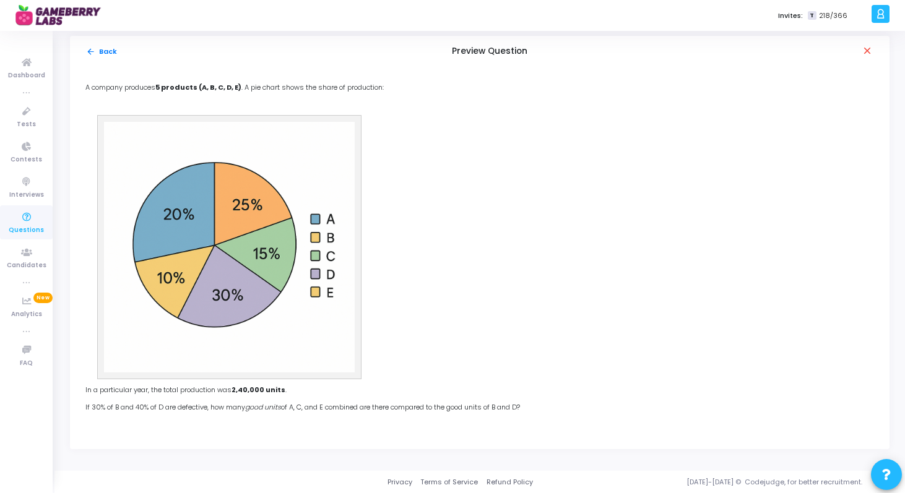
click at [871, 43] on div "arrow_back Back Preview Question close" at bounding box center [479, 51] width 819 height 31
click at [869, 52] on mat-icon "close" at bounding box center [867, 51] width 12 height 12
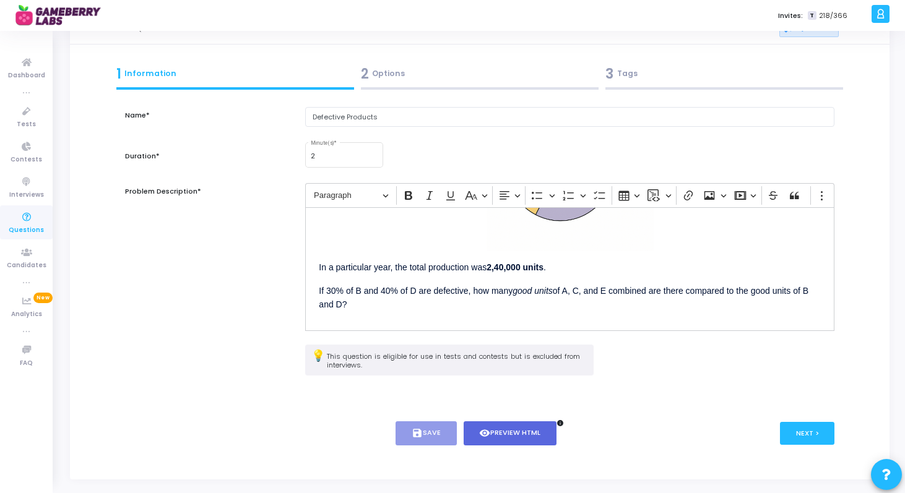
scroll to position [72, 0]
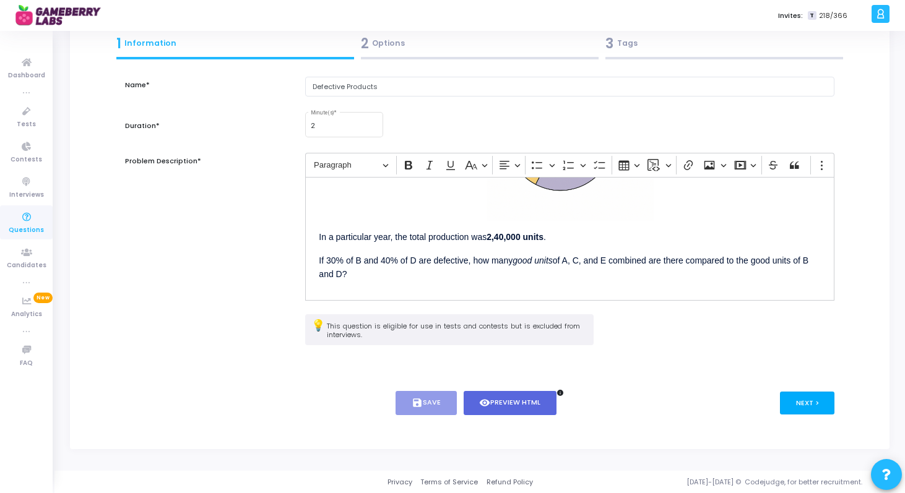
click at [786, 399] on button "Next >" at bounding box center [807, 403] width 55 height 23
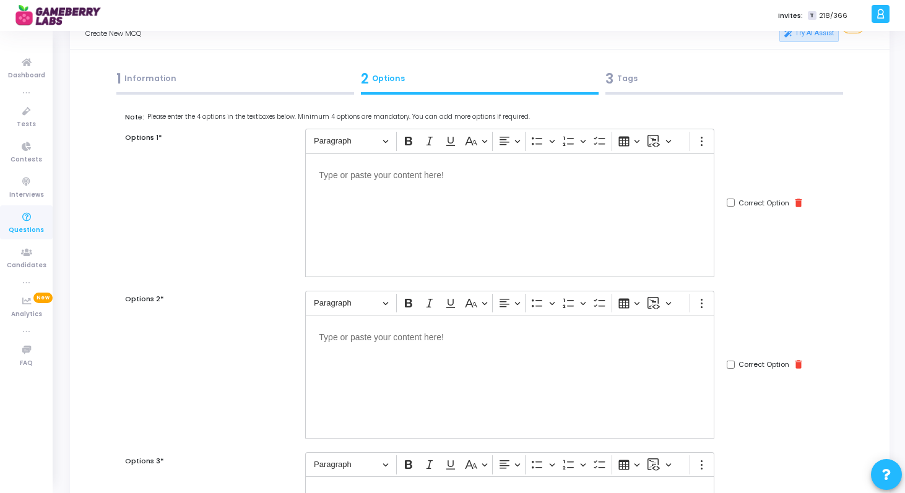
scroll to position [20, 0]
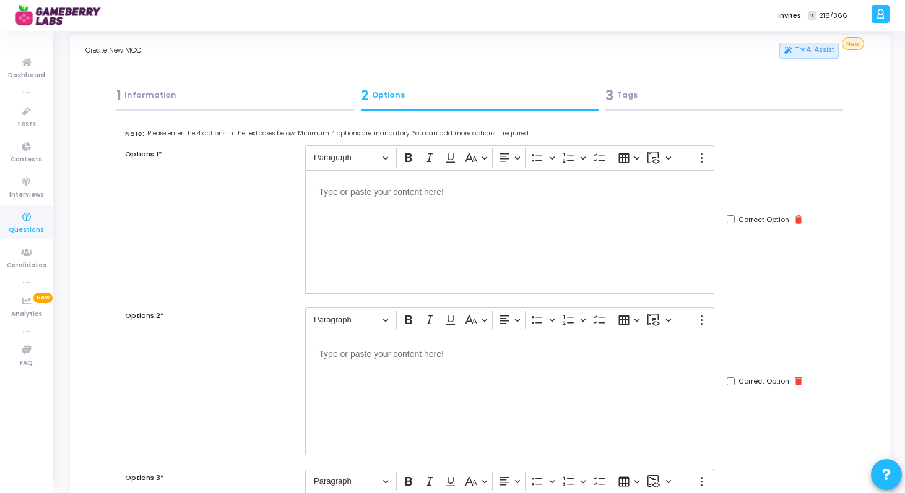
click at [508, 221] on div "Editor editing area: main" at bounding box center [509, 232] width 409 height 124
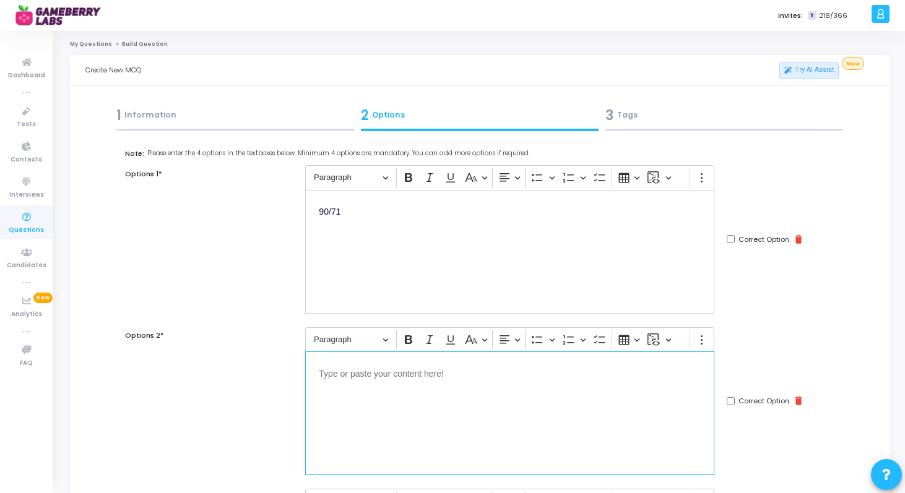
click at [454, 427] on div "Editor editing area: main" at bounding box center [509, 414] width 409 height 124
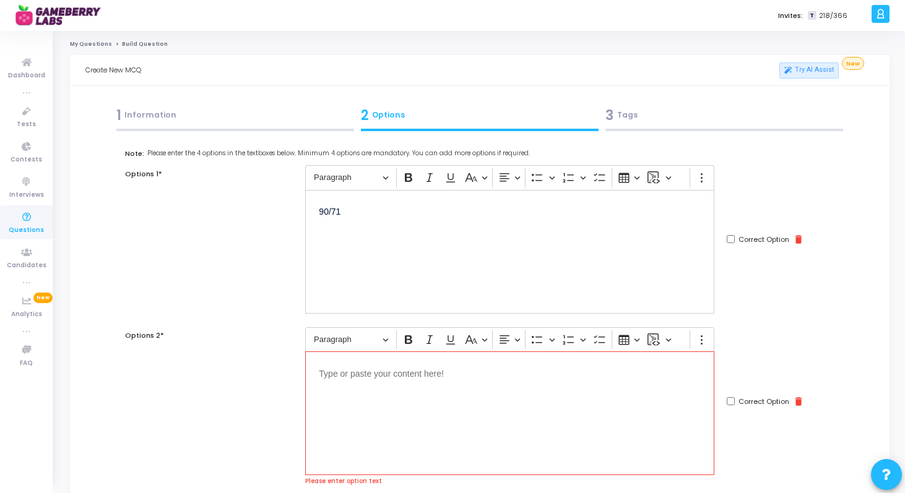
click at [381, 378] on p "Editor editing area: main" at bounding box center [510, 372] width 382 height 15
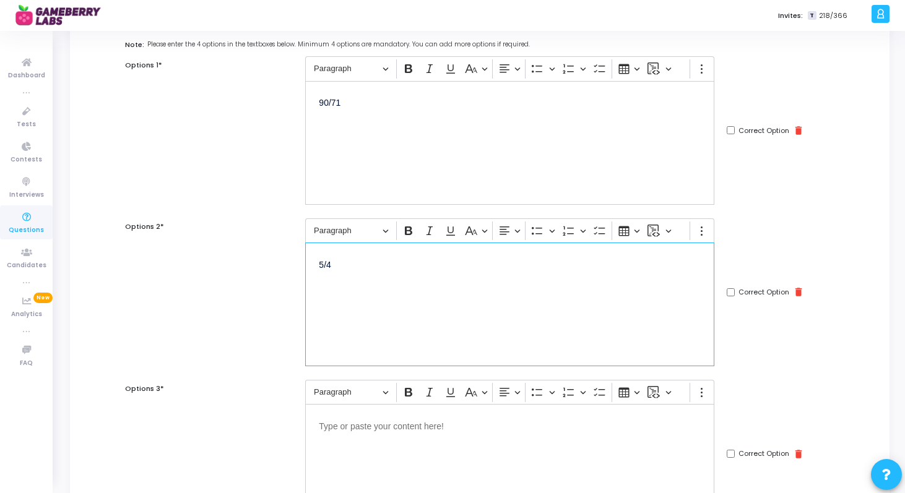
scroll to position [124, 0]
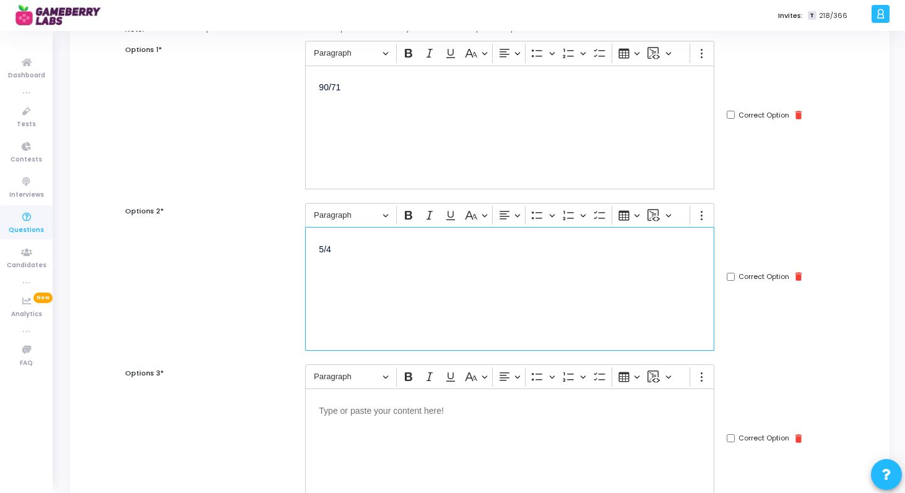
click at [361, 433] on div "Editor editing area: main" at bounding box center [509, 451] width 409 height 124
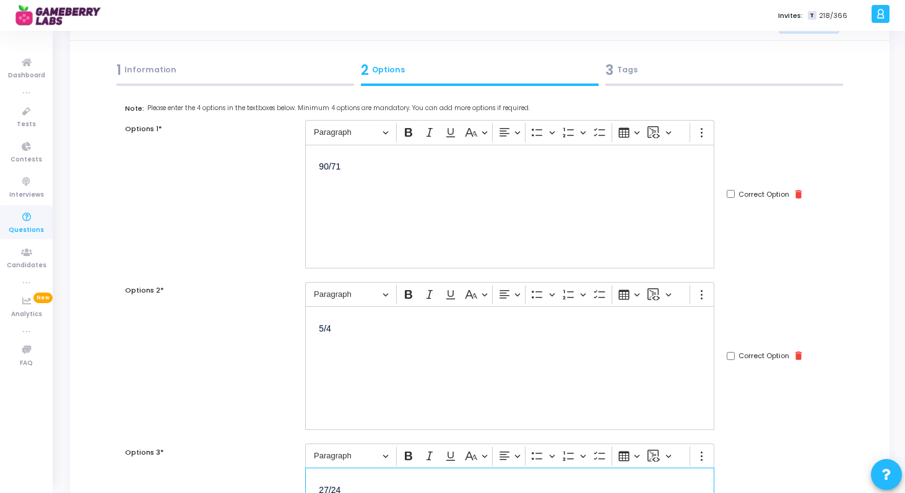
scroll to position [14, 0]
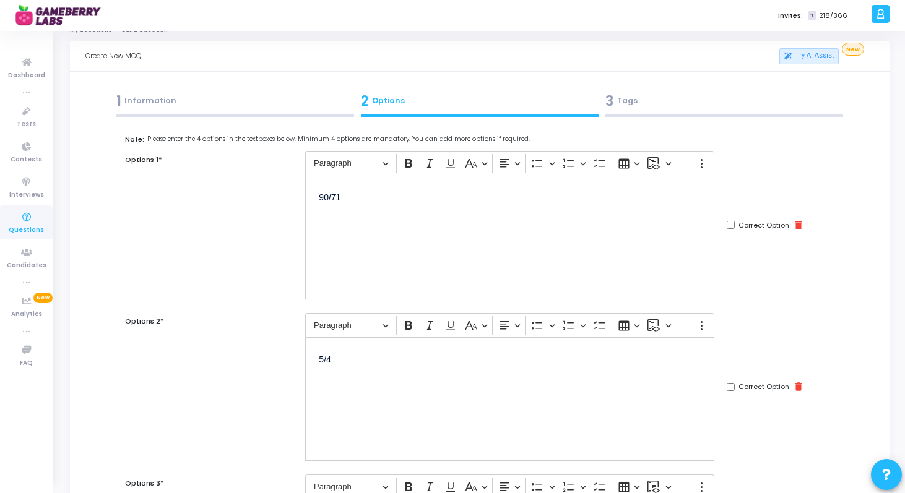
click at [728, 227] on input "Correct Option" at bounding box center [731, 225] width 8 height 8
checkbox input "true"
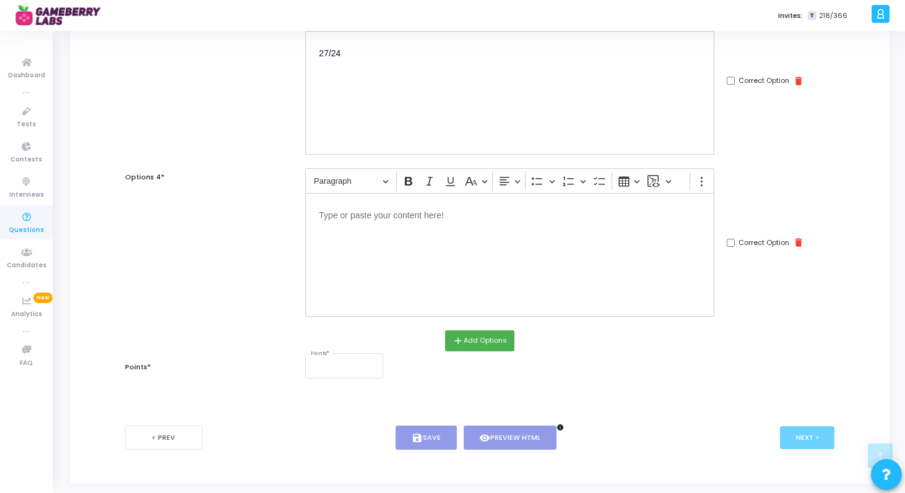
scroll to position [517, 0]
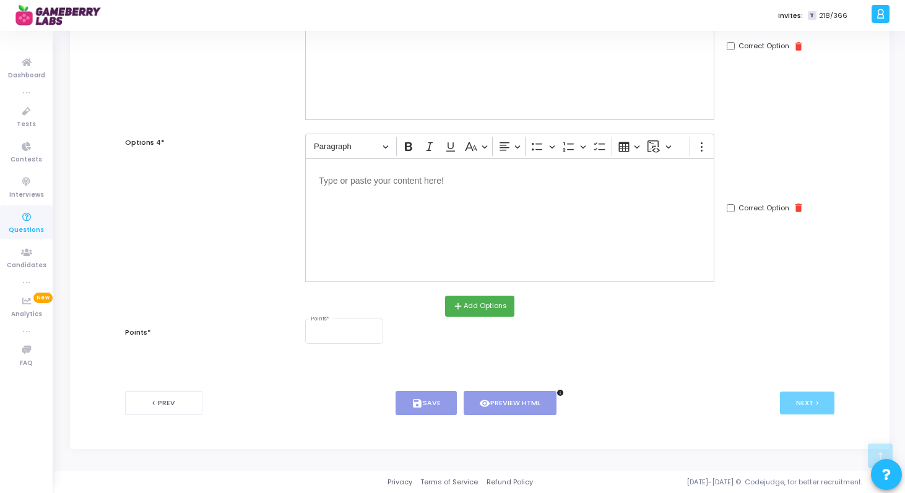
click at [454, 228] on div "Editor editing area: main" at bounding box center [509, 220] width 409 height 124
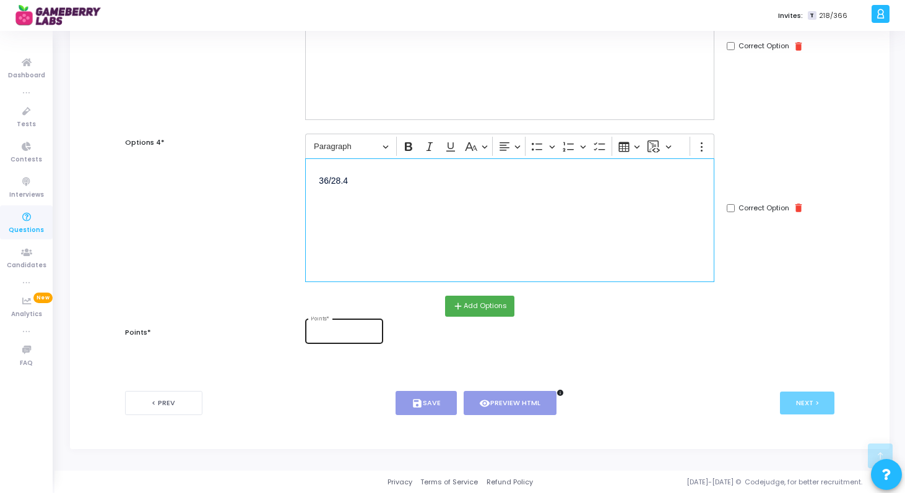
click at [329, 339] on div "Points *" at bounding box center [344, 330] width 67 height 27
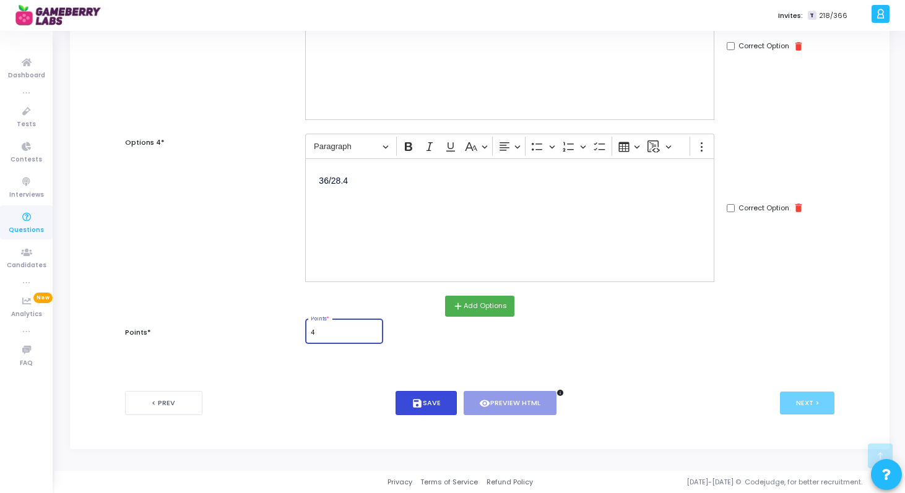
type input "4"
click at [436, 408] on button "save Save" at bounding box center [425, 403] width 61 height 24
click at [347, 340] on div "4 Points *" at bounding box center [344, 330] width 67 height 27
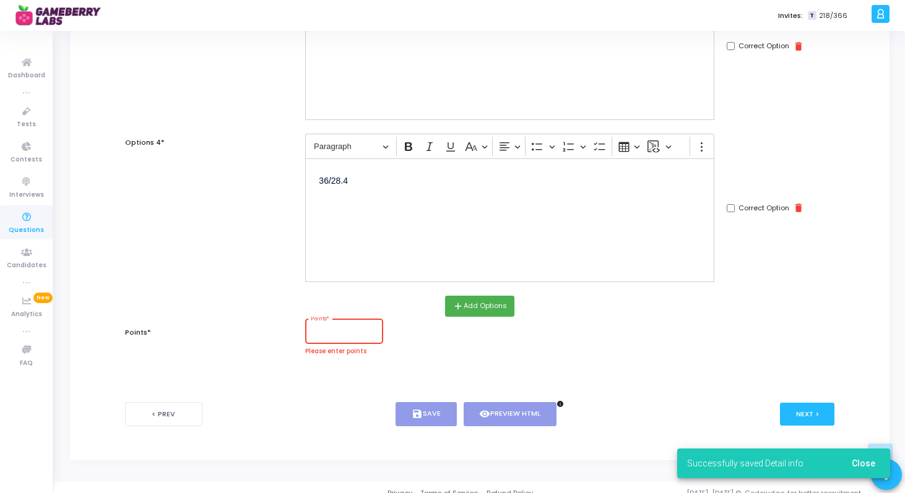
type input "5"
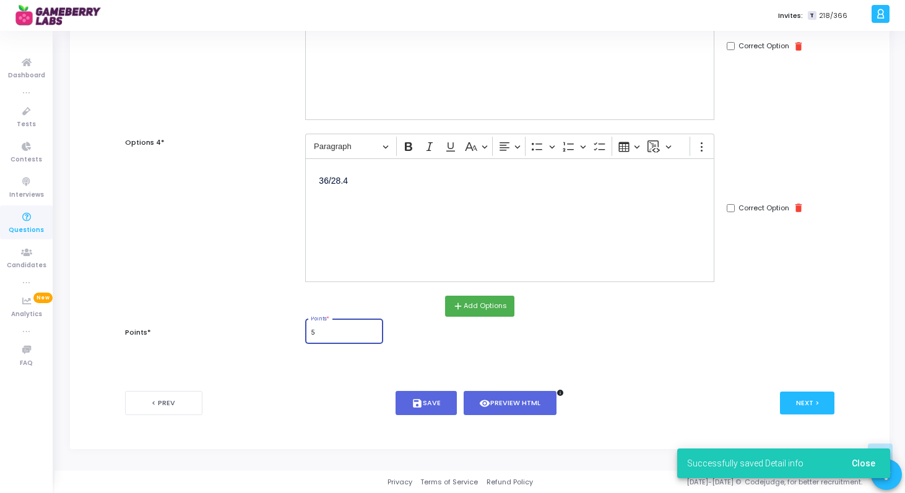
click at [333, 335] on input "5" at bounding box center [344, 332] width 67 height 7
type input "3"
click at [415, 395] on button "save Save" at bounding box center [425, 403] width 61 height 24
click at [809, 403] on button "Next >" at bounding box center [807, 403] width 55 height 23
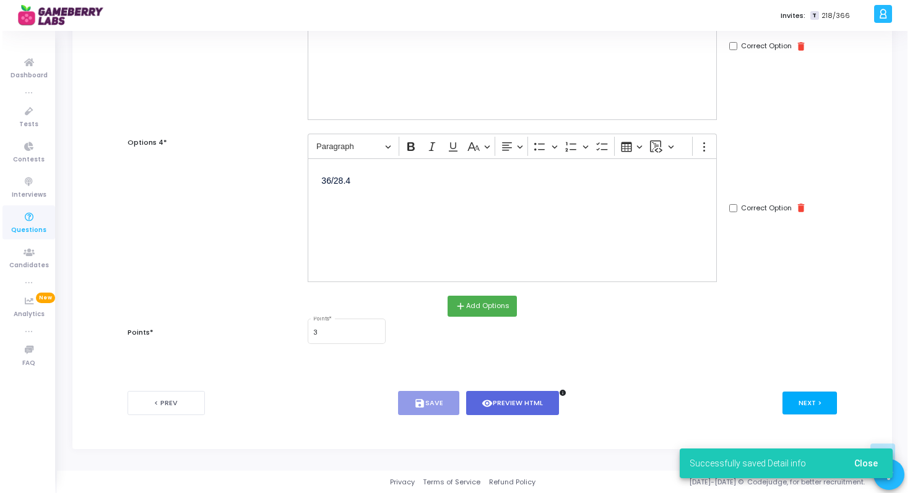
scroll to position [0, 0]
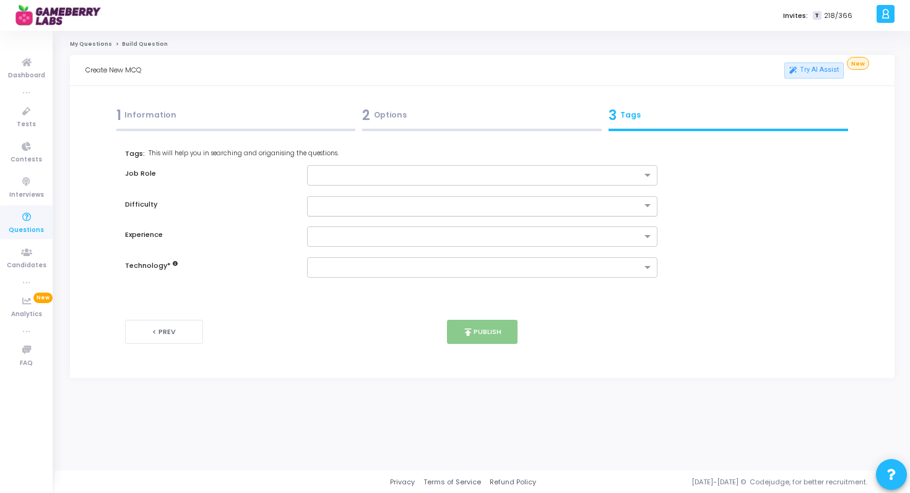
click at [519, 212] on div at bounding box center [482, 206] width 351 height 20
click at [495, 249] on div "Medium" at bounding box center [483, 246] width 350 height 20
click at [518, 241] on input "text" at bounding box center [478, 237] width 328 height 11
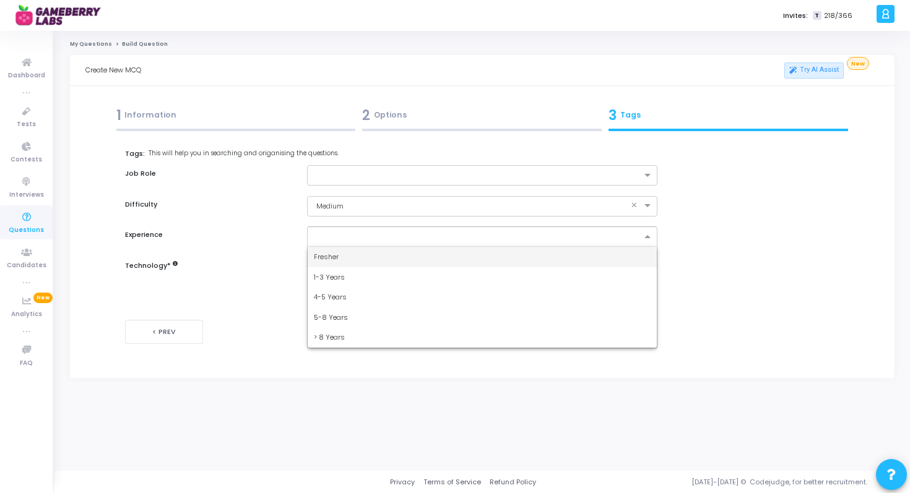
click at [502, 262] on div "Fresher" at bounding box center [483, 257] width 350 height 20
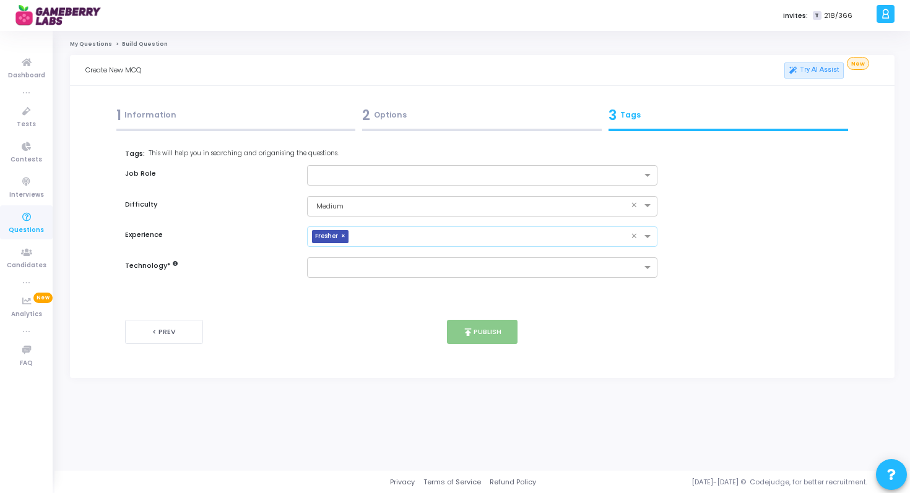
click at [502, 263] on input "text" at bounding box center [478, 268] width 328 height 11
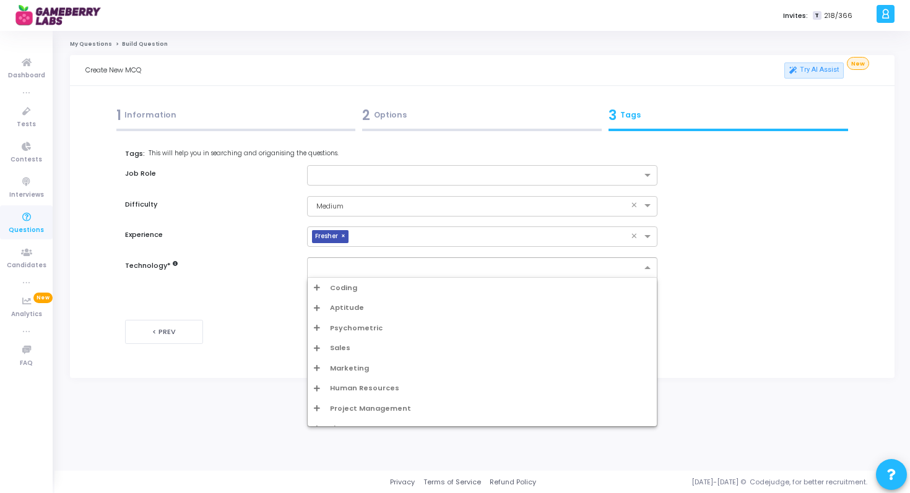
click at [343, 309] on span "Aptitude" at bounding box center [347, 308] width 34 height 11
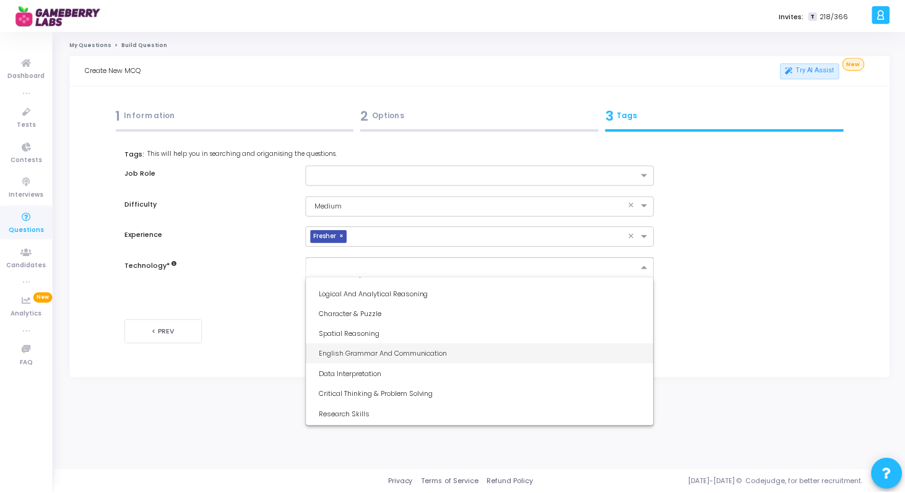
scroll to position [115, 0]
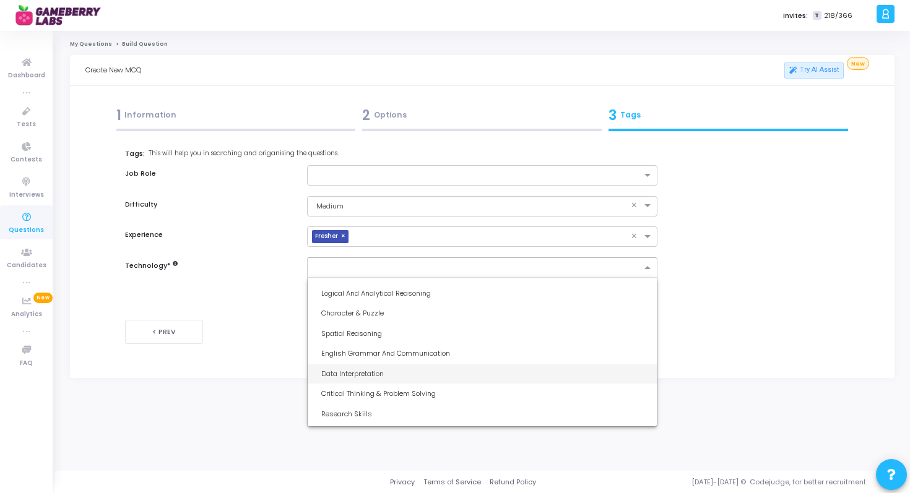
click at [374, 375] on div "Data Interpretation" at bounding box center [486, 374] width 330 height 11
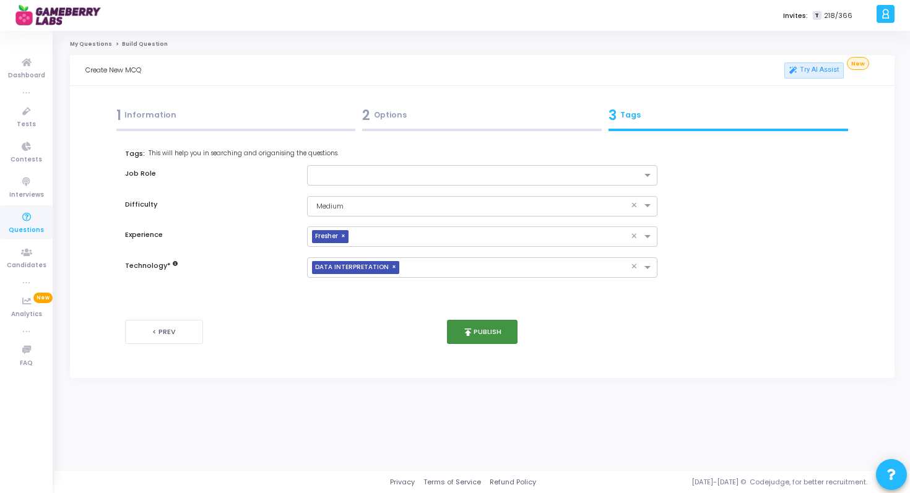
click at [480, 334] on button "publish Publish" at bounding box center [482, 332] width 71 height 24
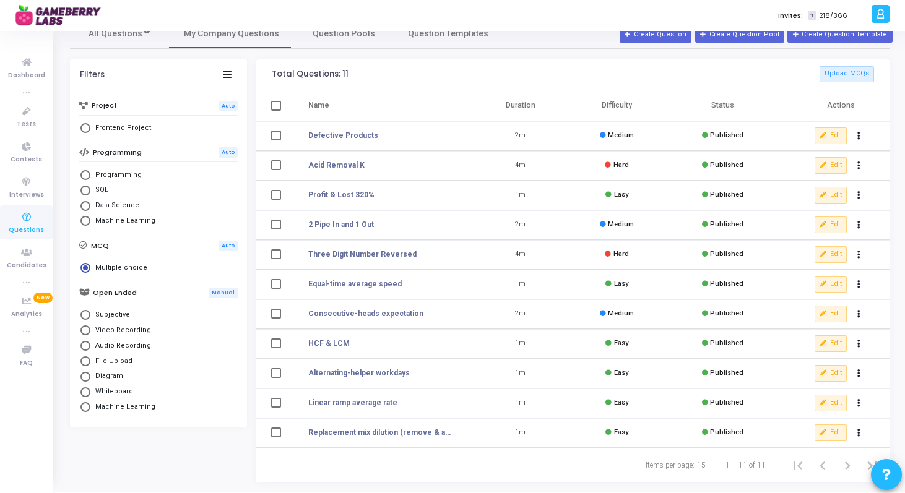
scroll to position [15, 0]
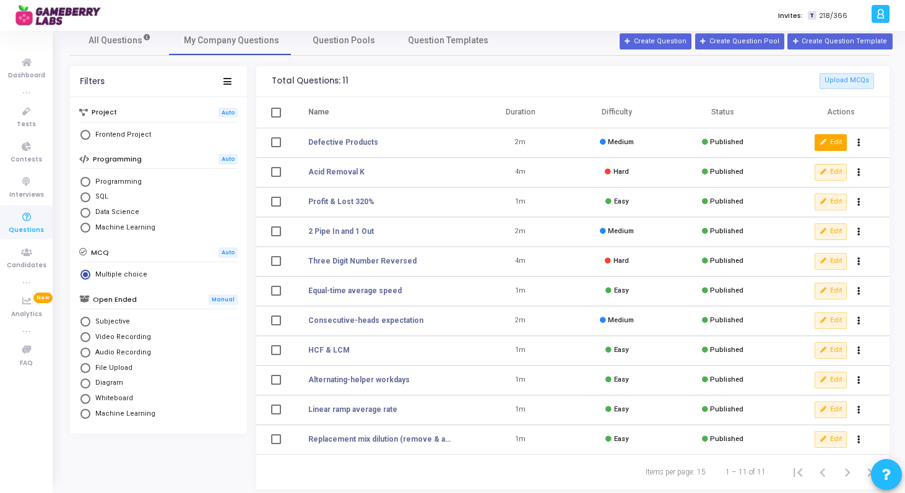
click at [828, 145] on button "Edit" at bounding box center [830, 142] width 32 height 16
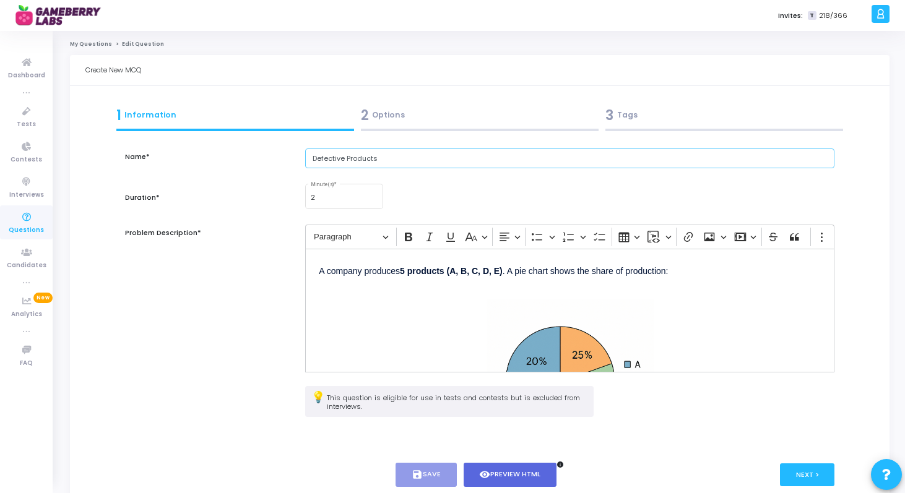
click at [543, 158] on input "Defective Products" at bounding box center [569, 159] width 529 height 20
type input "Defective Products 1"
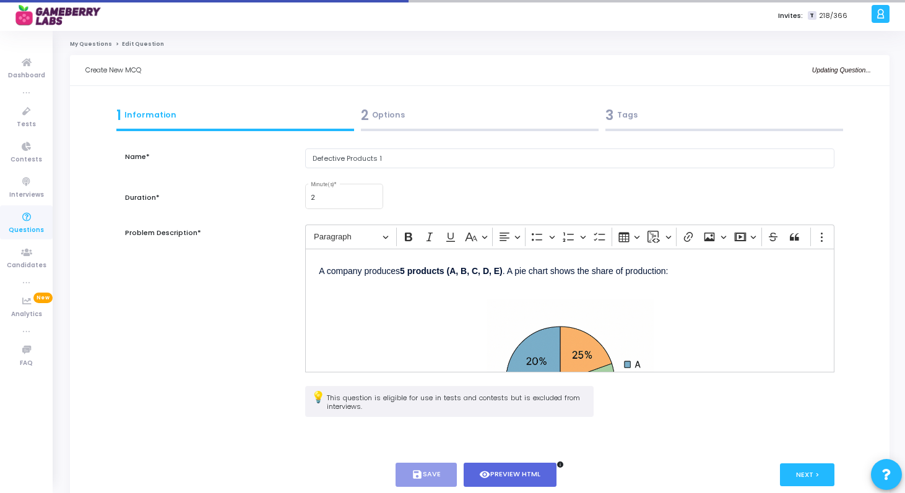
click at [433, 459] on div "< Prev save Save visibility Preview HTML info Next >" at bounding box center [480, 474] width 710 height 61
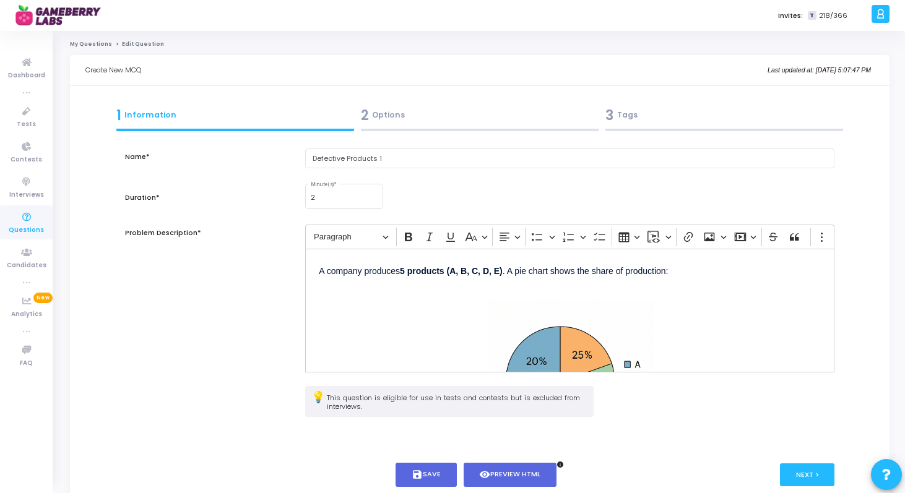
click at [93, 41] on link "My Questions" at bounding box center [91, 43] width 42 height 7
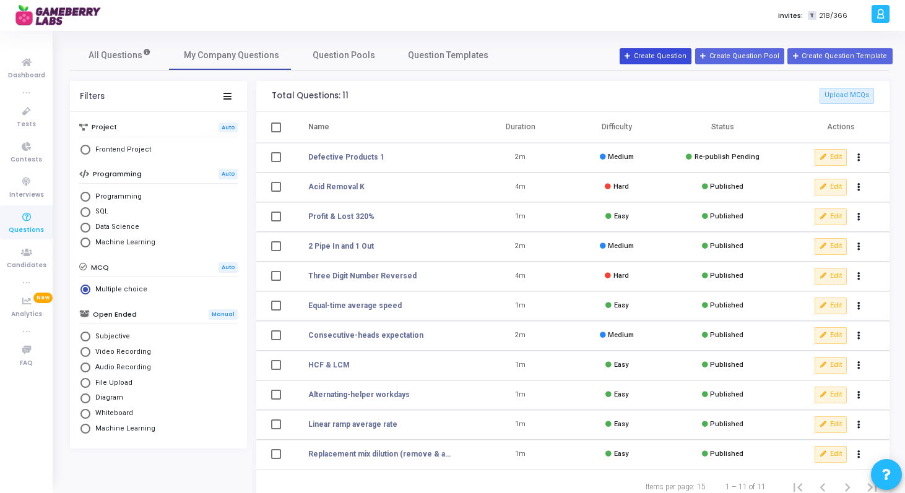
click at [674, 52] on button "Create Question" at bounding box center [655, 56] width 72 height 16
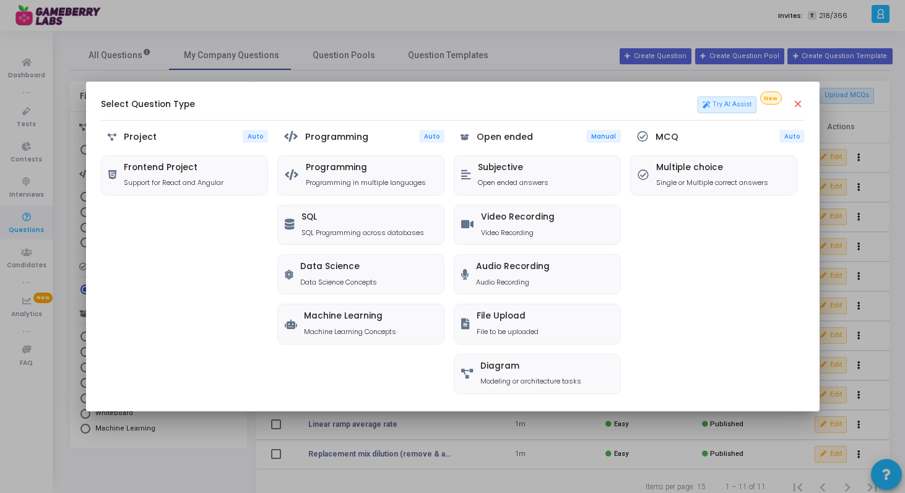
click at [795, 106] on mat-icon "close" at bounding box center [798, 104] width 12 height 12
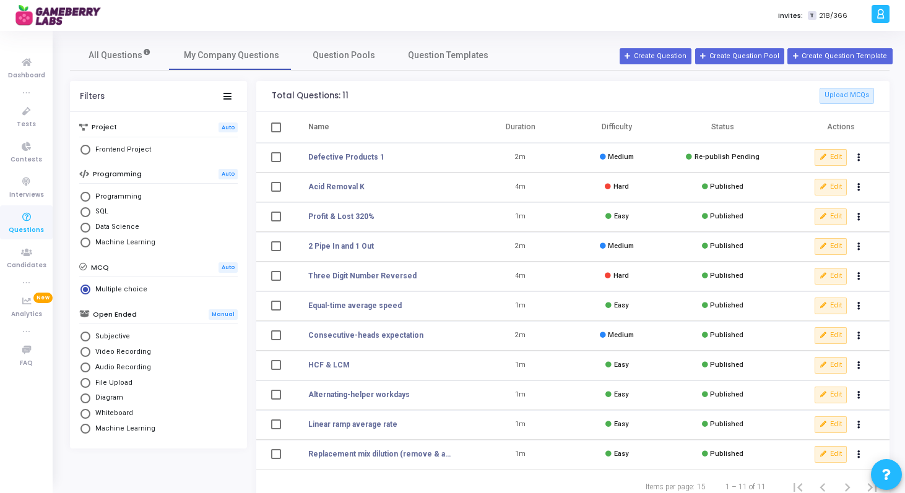
click at [743, 158] on span "Re-publish Pending" at bounding box center [726, 157] width 65 height 8
click at [830, 165] on button "Edit" at bounding box center [830, 157] width 32 height 16
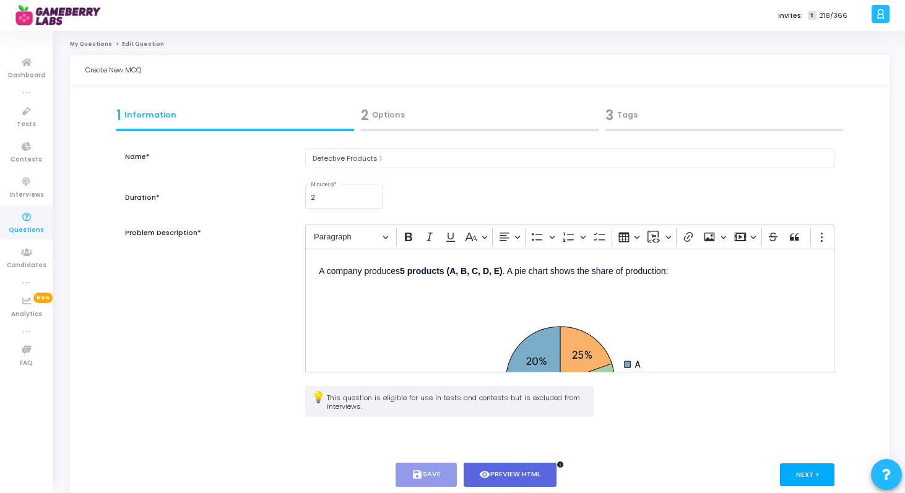
click at [829, 478] on button "Next >" at bounding box center [807, 475] width 55 height 23
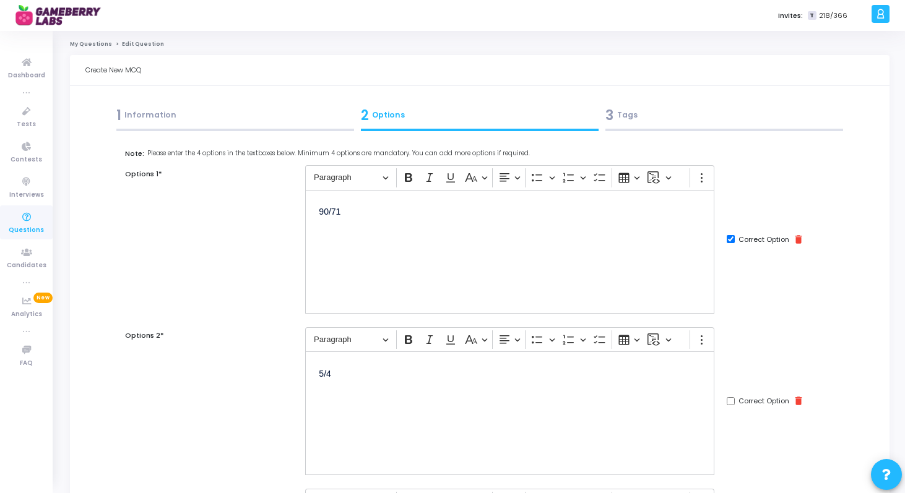
scroll to position [484, 0]
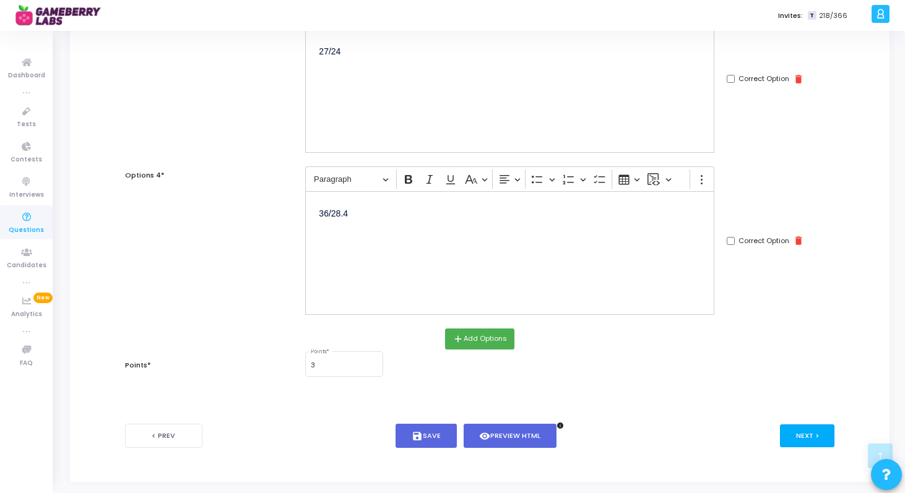
click at [816, 433] on button "Next >" at bounding box center [807, 436] width 55 height 23
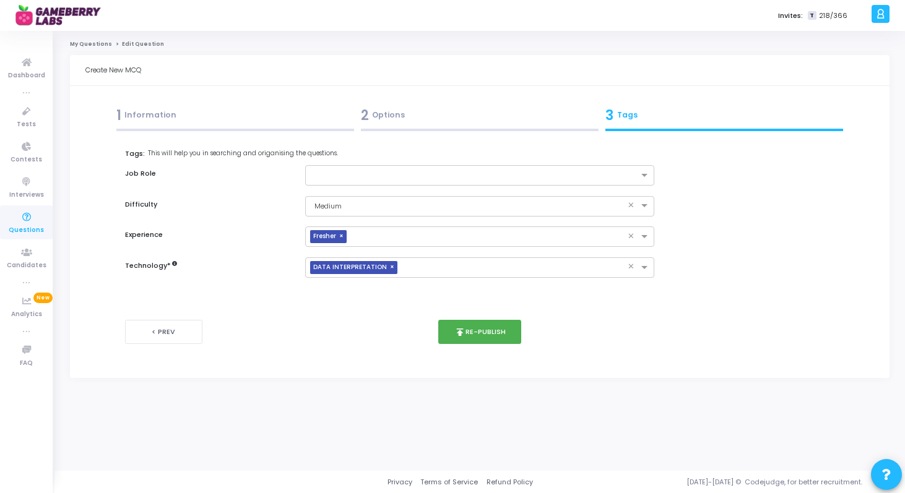
scroll to position [0, 0]
click at [489, 346] on div "< Prev publish Re-publish Next >" at bounding box center [482, 331] width 714 height 61
click at [487, 338] on button "publish Re-publish" at bounding box center [483, 332] width 84 height 24
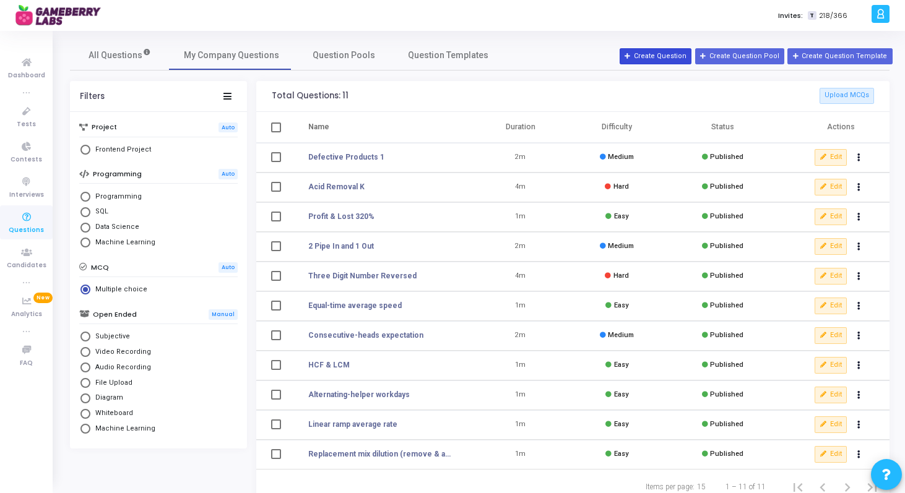
click at [631, 56] on icon at bounding box center [627, 56] width 7 height 7
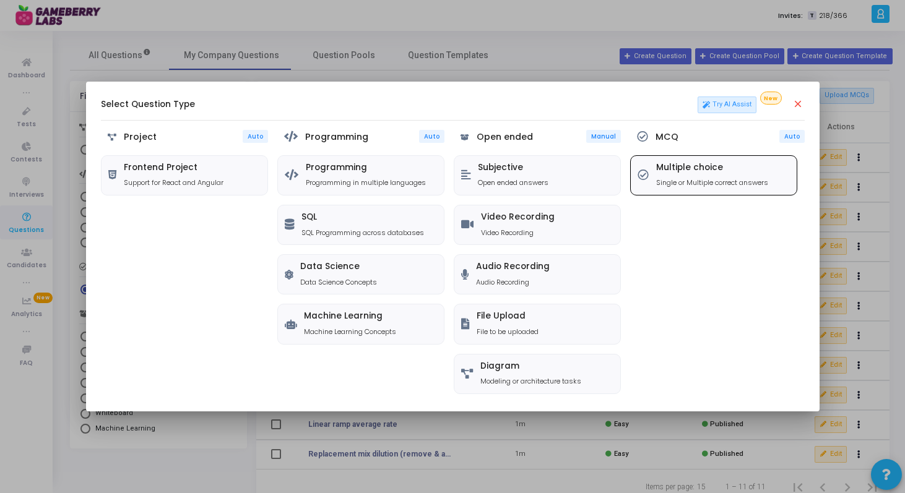
click at [697, 180] on p "Single or Multiple correct answers" at bounding box center [712, 183] width 112 height 11
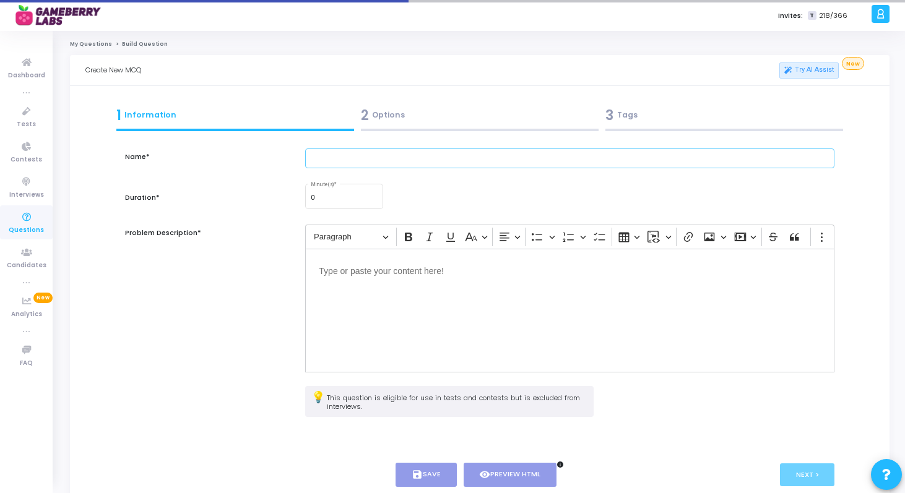
click at [426, 158] on input "text" at bounding box center [569, 159] width 529 height 20
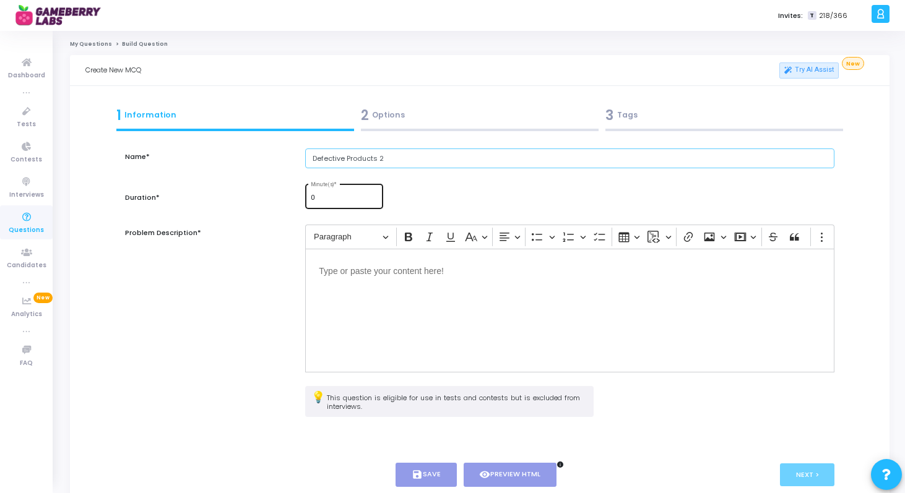
type input "Defective Products 2"
click at [373, 196] on input "1" at bounding box center [344, 197] width 67 height 7
type input "2"
click at [373, 196] on input "2" at bounding box center [344, 197] width 67 height 7
click at [373, 267] on p "Editor editing area: main" at bounding box center [570, 269] width 502 height 15
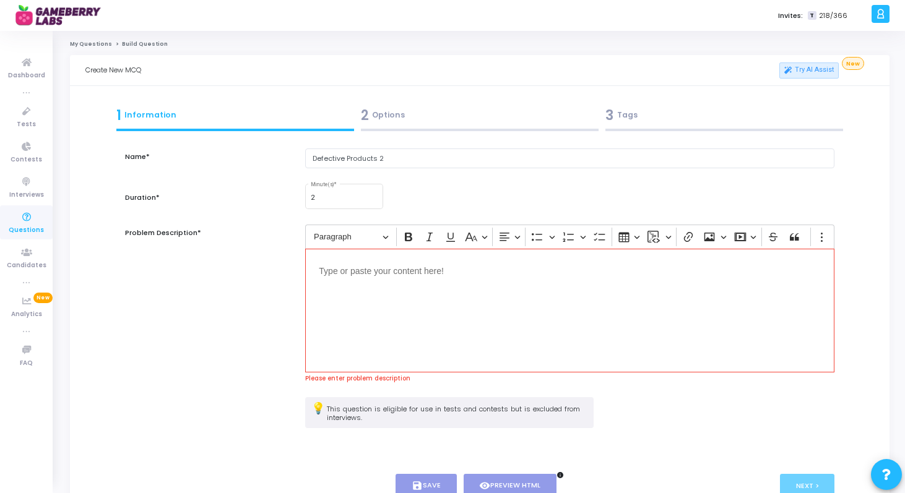
click at [460, 246] on div "Paragraph Bold Italic Underline Basic styles Text alignment Bulleted List Bulle…" at bounding box center [557, 237] width 499 height 24
click at [460, 277] on p "Editor editing area: main" at bounding box center [570, 269] width 502 height 15
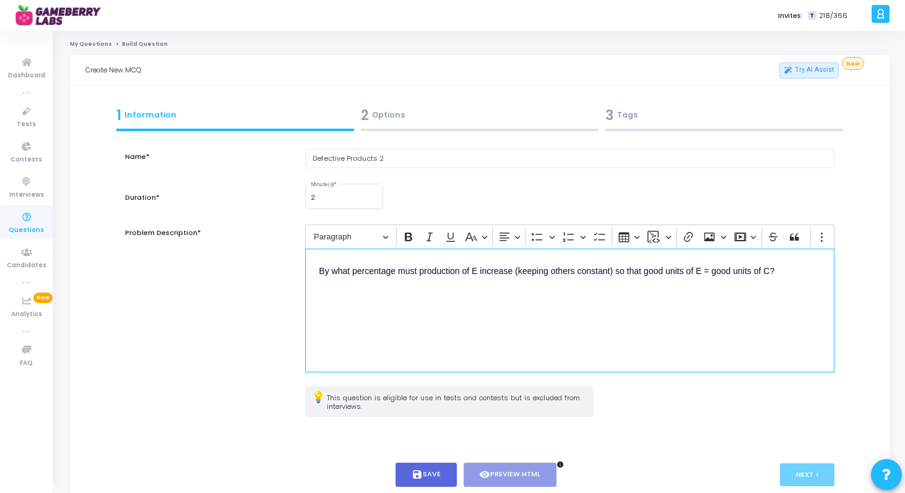
click at [455, 277] on p "By what percentage must production of E increase (keeping others constant) so t…" at bounding box center [570, 269] width 502 height 15
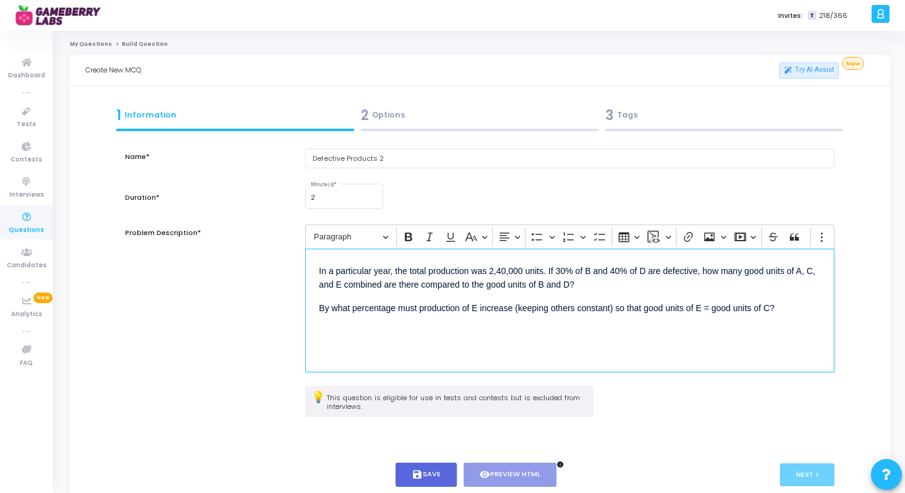
click at [360, 261] on div "In a particular year, the total production was 2,40,000 units. If 30% of B and …" at bounding box center [569, 311] width 529 height 124
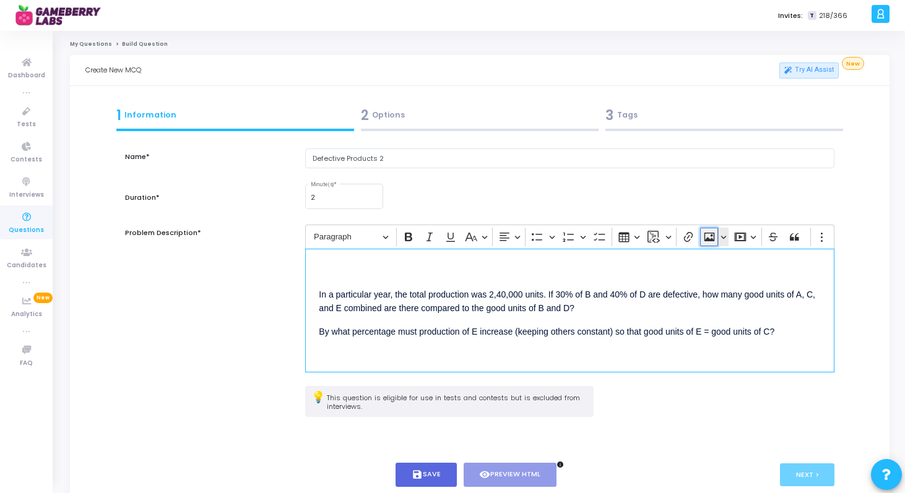
click at [712, 241] on icon "Editor toolbar" at bounding box center [709, 237] width 11 height 9
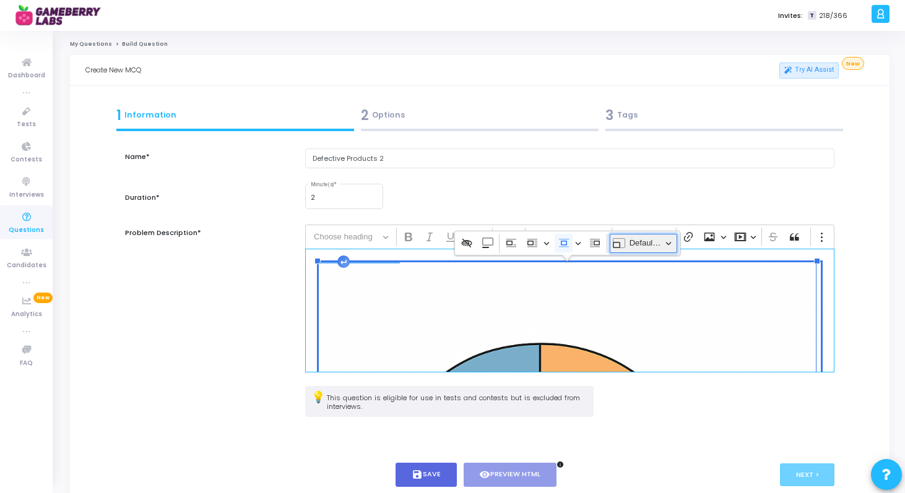
click at [645, 243] on span "Default image width" at bounding box center [645, 243] width 32 height 15
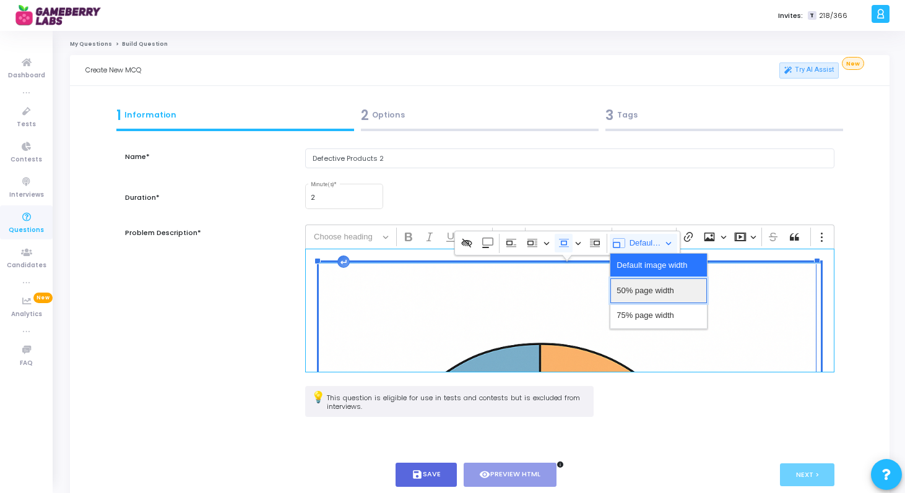
click at [642, 297] on span "50% page width" at bounding box center [645, 291] width 58 height 18
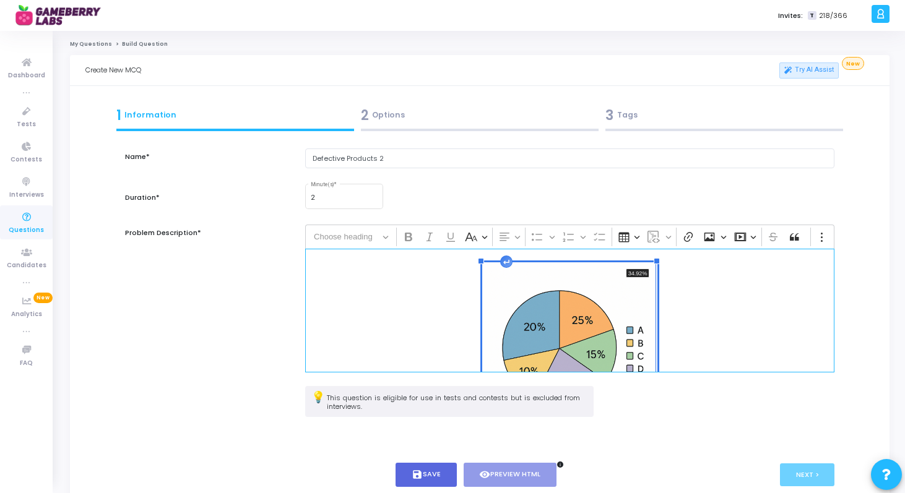
drag, startPoint x: 692, startPoint y: 262, endPoint x: 571, endPoint y: 326, distance: 136.8
click at [571, 326] on figure "34.92%" at bounding box center [569, 349] width 175 height 175
click at [730, 297] on div "34.92% In a particular year, the total production was 2,40,000 units. If 30% of…" at bounding box center [569, 311] width 529 height 124
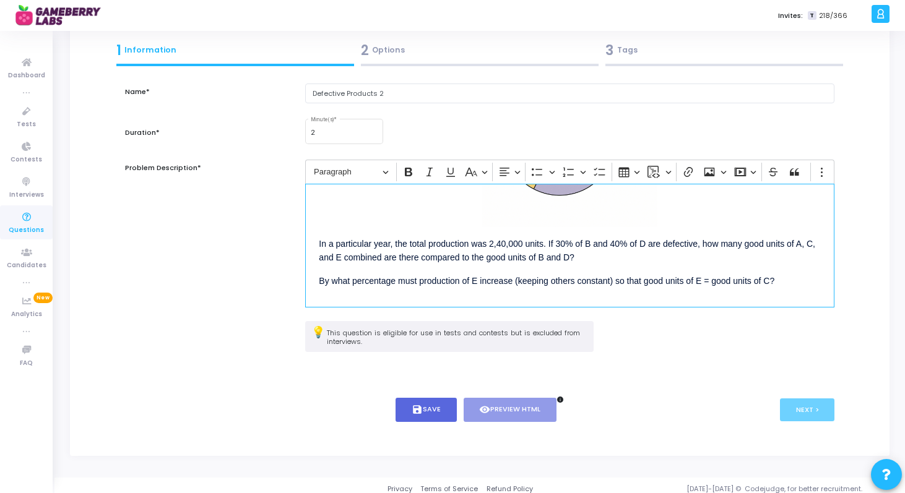
scroll to position [72, 0]
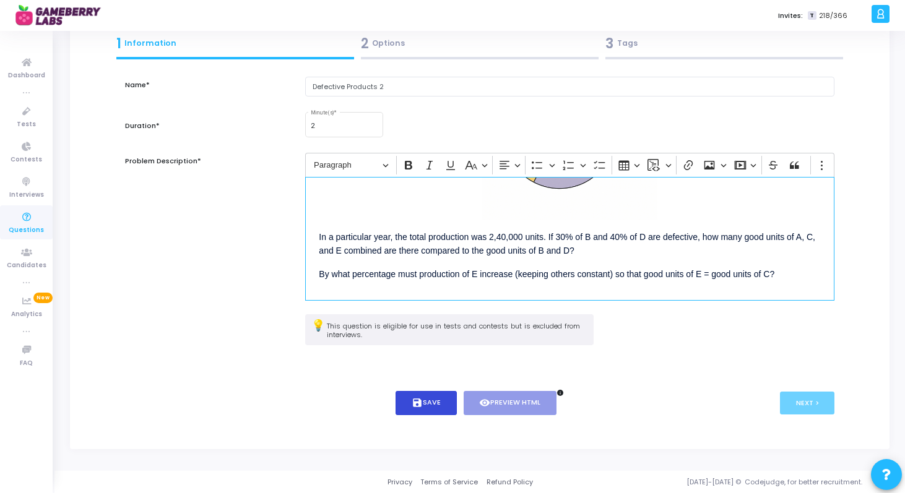
click at [436, 408] on button "save Save" at bounding box center [425, 403] width 61 height 24
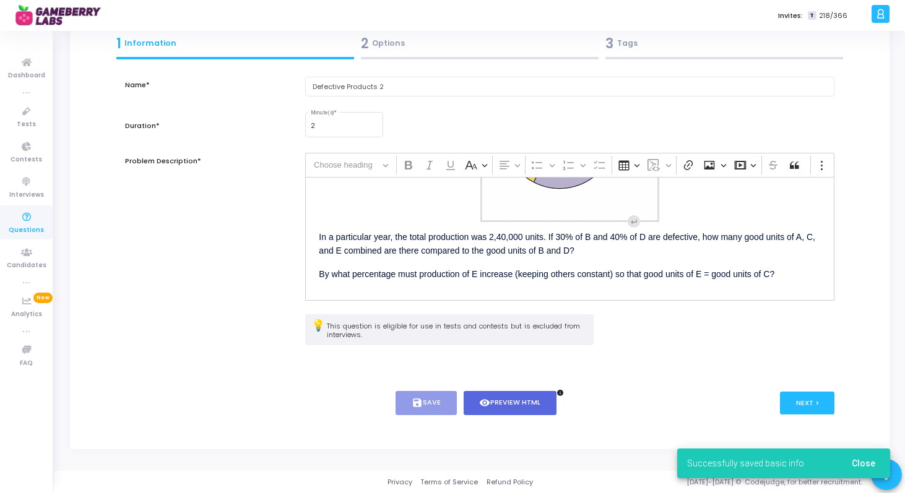
scroll to position [0, 0]
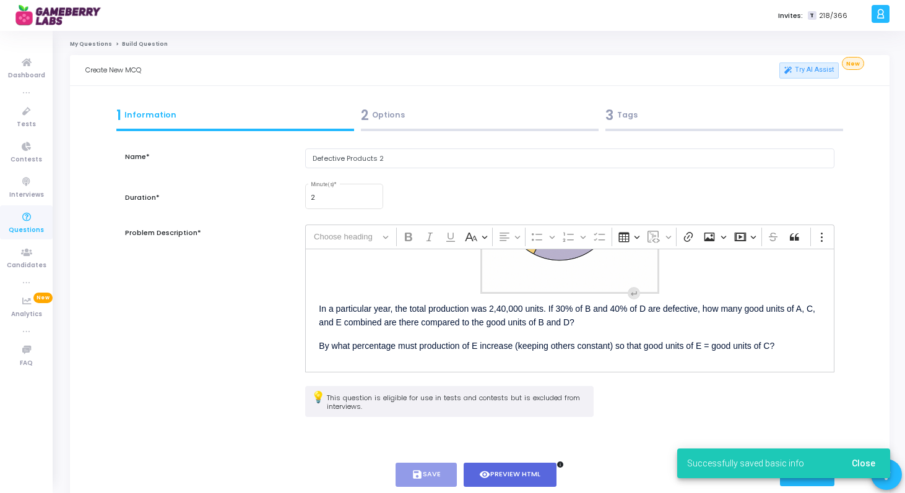
click at [702, 265] on div "In a particular year, the total production was 2,40,000 units. If 30% of B and …" at bounding box center [569, 311] width 529 height 124
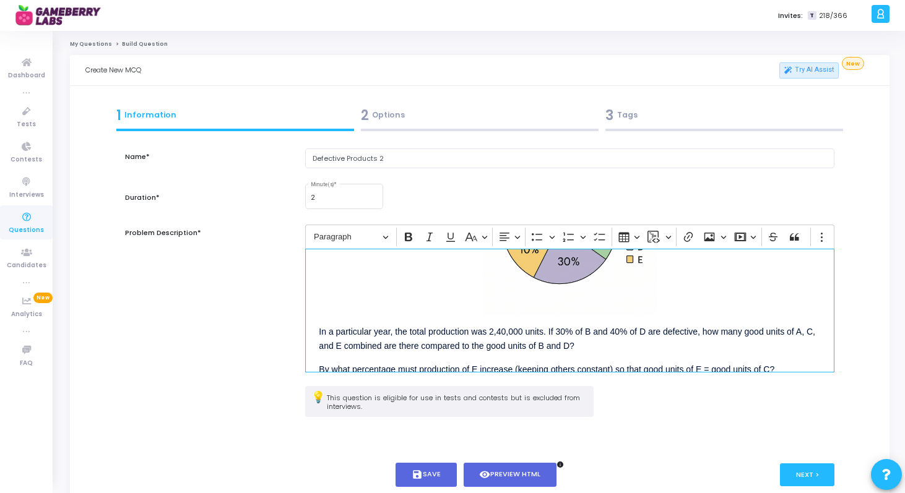
scroll to position [1, 0]
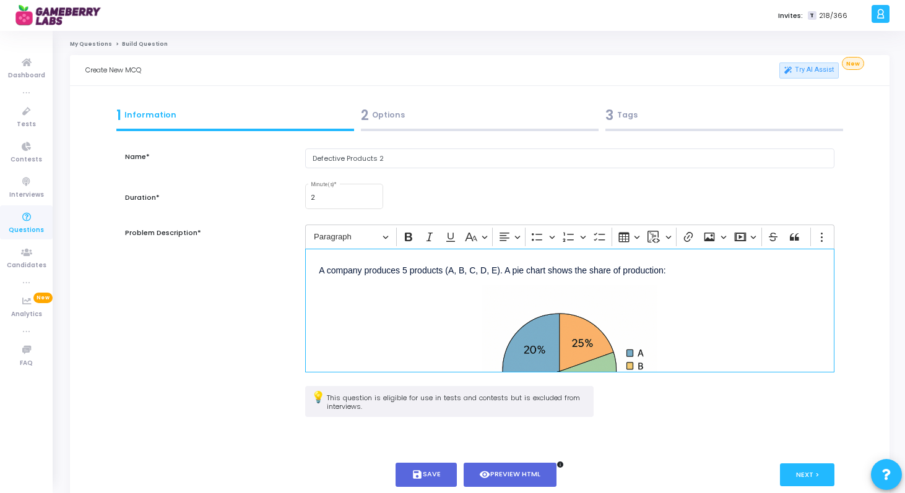
click at [725, 277] on div "A company produces 5 products (A, B, C, D, E). A pie chart shows the share of p…" at bounding box center [569, 311] width 529 height 124
click at [426, 478] on button "save Save" at bounding box center [425, 475] width 61 height 24
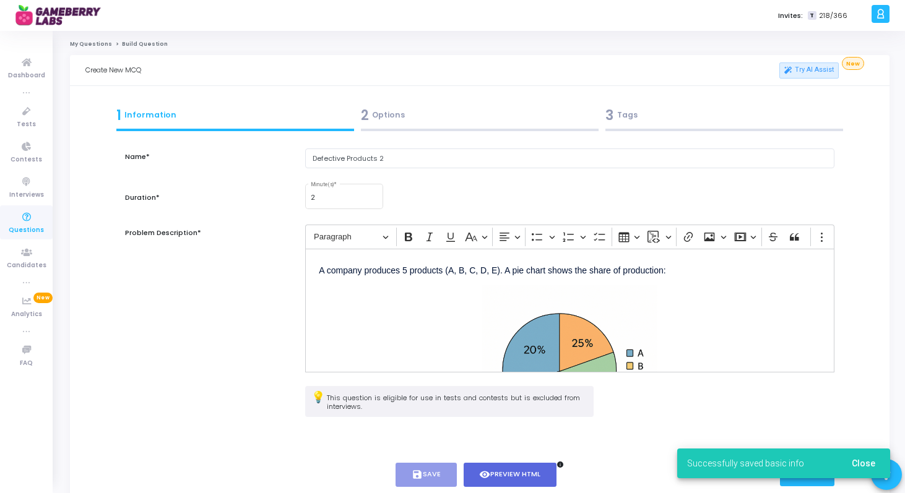
click at [816, 471] on cj-snackbar "Successfully saved basic info Close" at bounding box center [783, 464] width 213 height 30
click at [870, 457] on button "Close" at bounding box center [863, 463] width 43 height 22
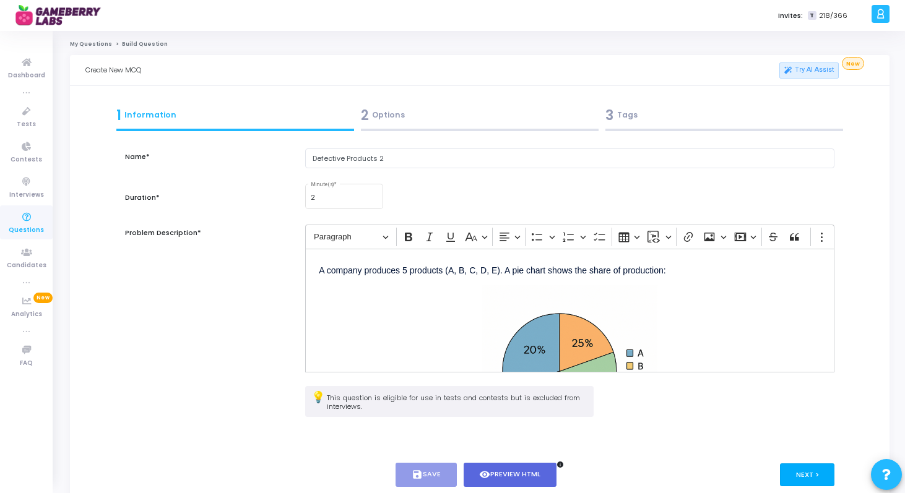
click at [814, 473] on button "Next >" at bounding box center [807, 475] width 55 height 23
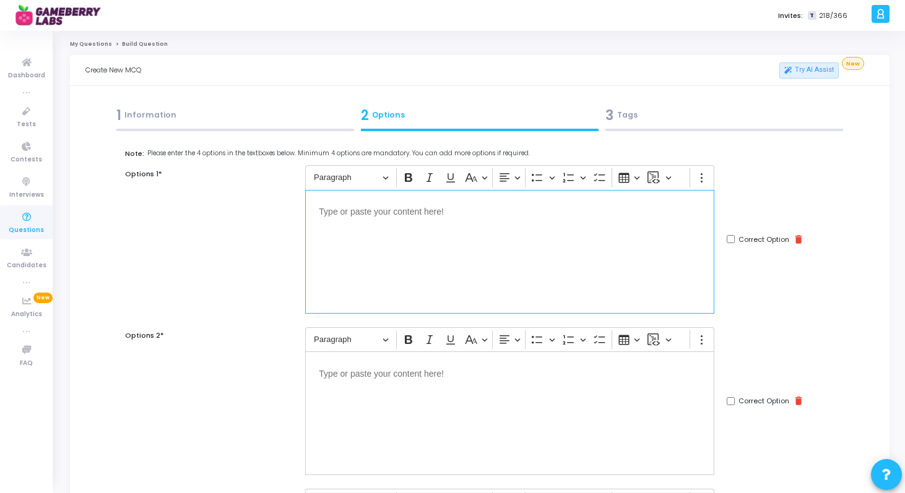
click at [460, 215] on p "Editor editing area: main" at bounding box center [510, 211] width 382 height 15
click at [368, 395] on div "Editor editing area: main" at bounding box center [509, 414] width 409 height 124
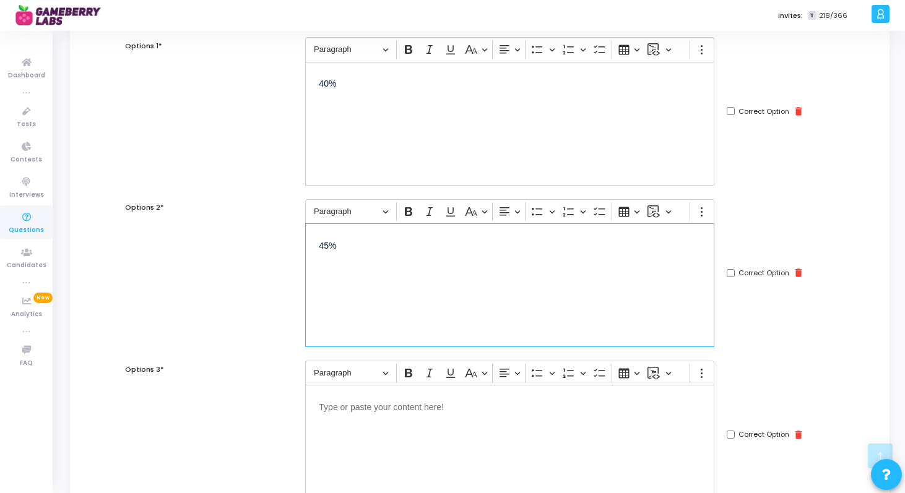
scroll to position [214, 0]
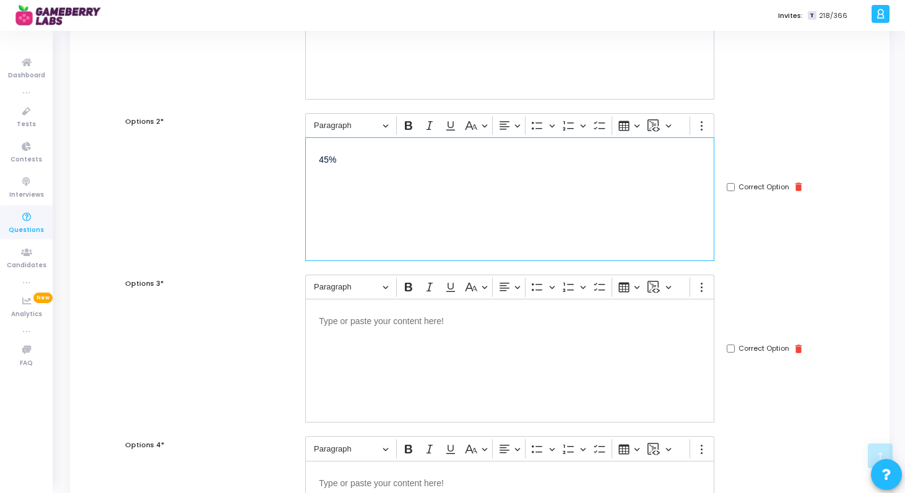
click at [366, 333] on div "Editor editing area: main" at bounding box center [509, 361] width 409 height 124
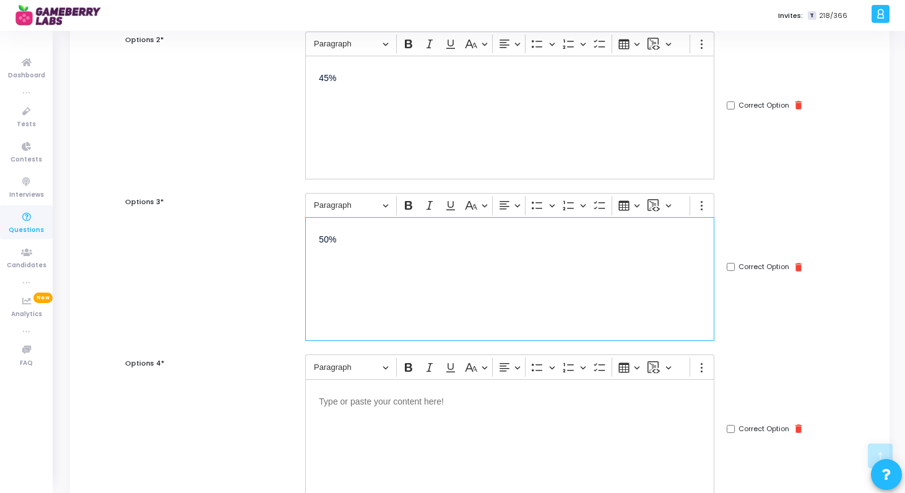
scroll to position [311, 0]
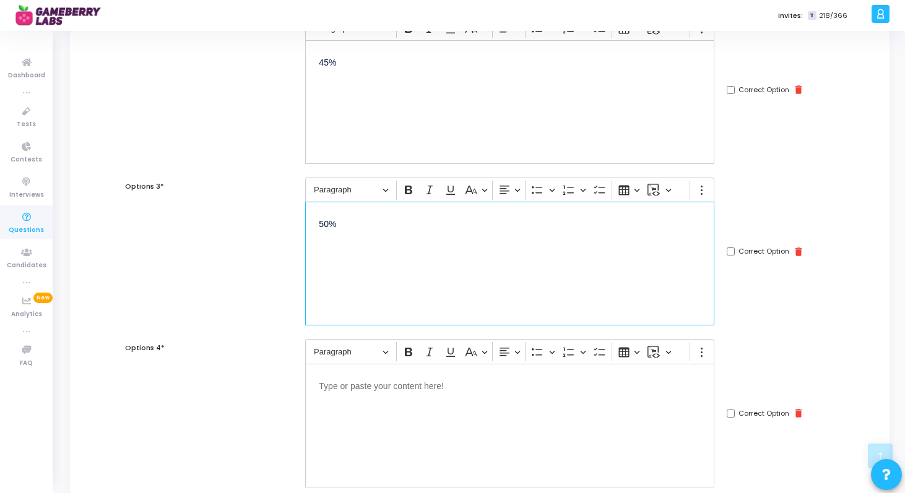
click at [361, 411] on div "Editor editing area: main" at bounding box center [509, 426] width 409 height 124
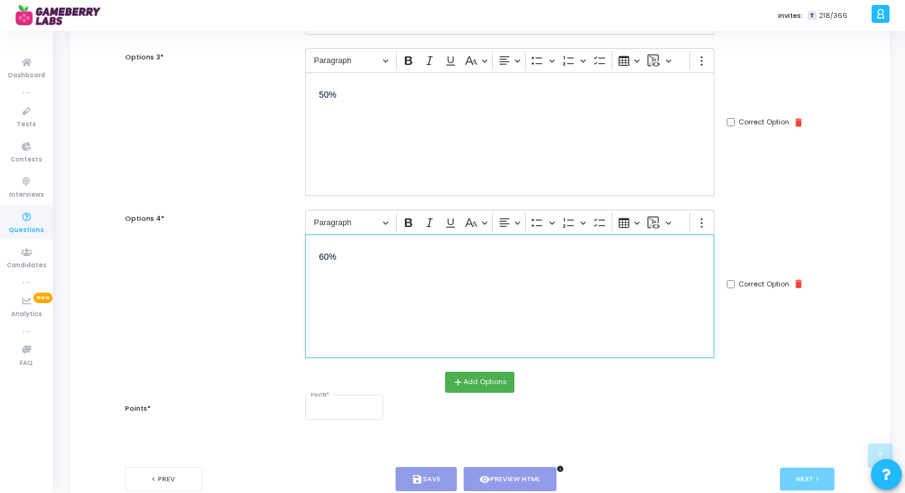
scroll to position [517, 0]
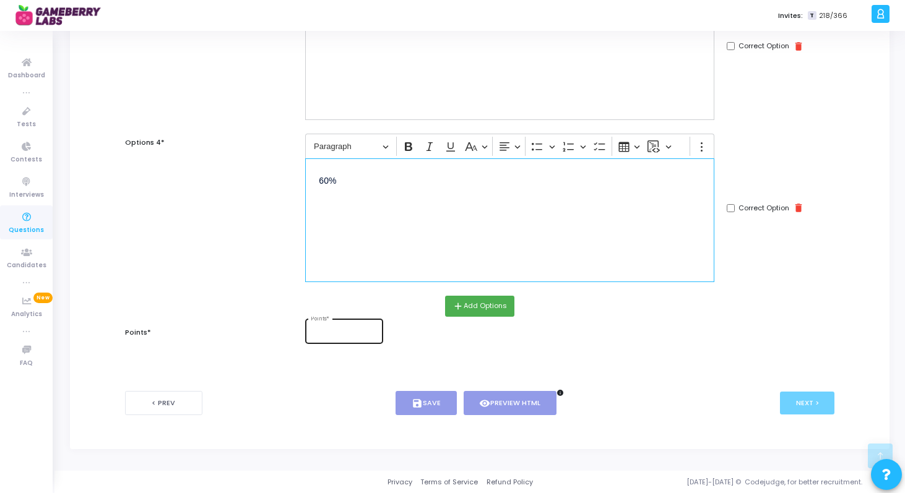
click at [379, 342] on div "Points *" at bounding box center [344, 330] width 78 height 27
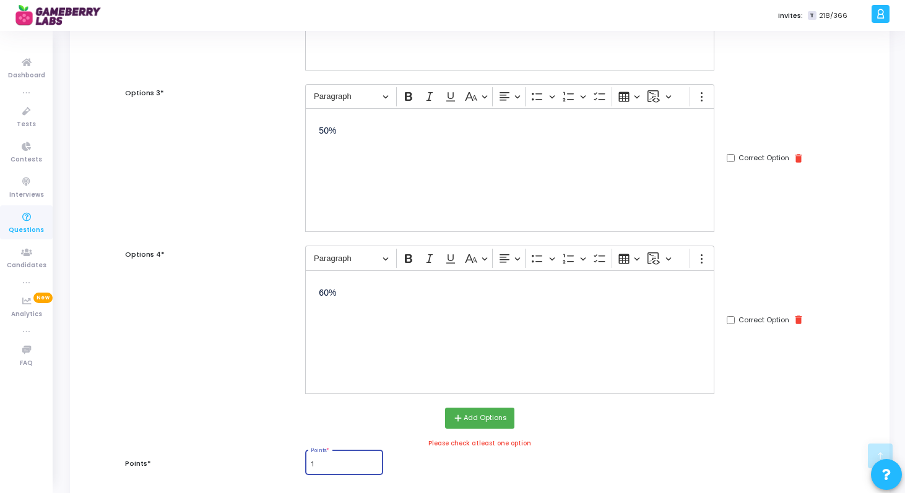
scroll to position [277, 0]
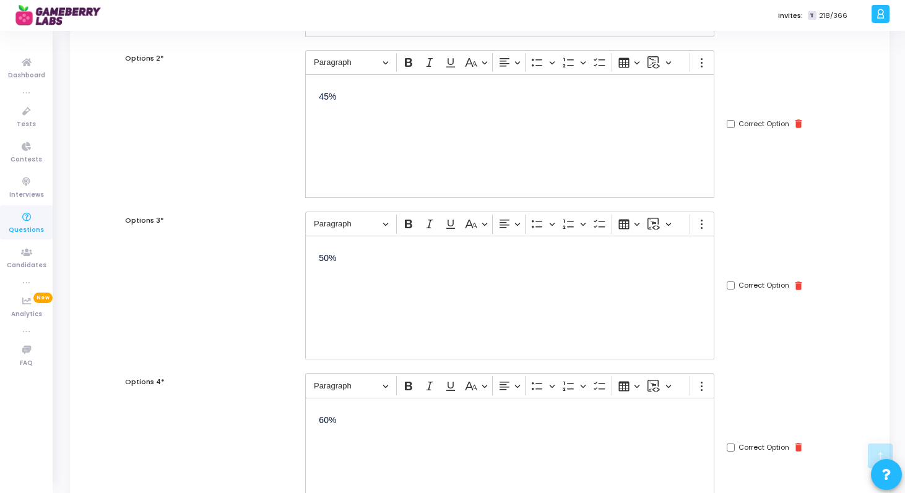
type input "1"
click at [731, 284] on input "Correct Option" at bounding box center [731, 286] width 8 height 8
checkbox input "true"
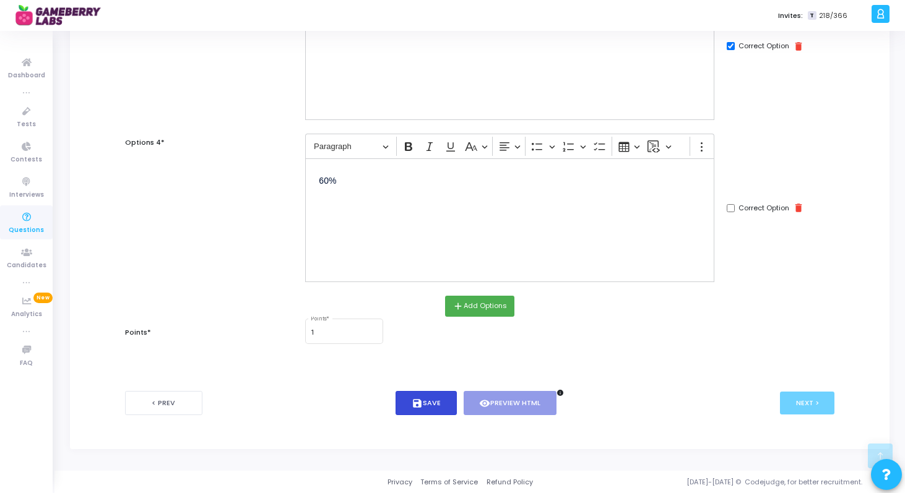
click at [434, 414] on button "save Save" at bounding box center [425, 403] width 61 height 24
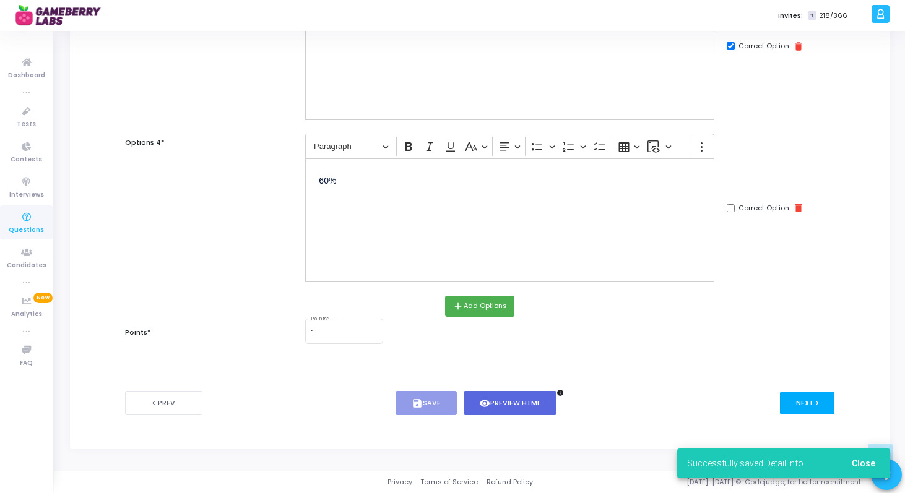
click at [811, 402] on button "Next >" at bounding box center [807, 403] width 55 height 23
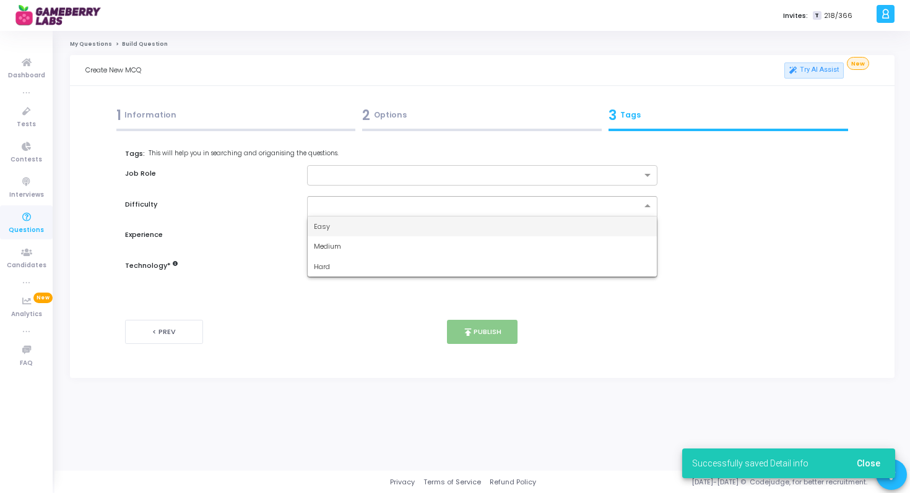
click at [499, 201] on input "text" at bounding box center [470, 205] width 313 height 11
click at [474, 230] on div "Easy" at bounding box center [483, 227] width 350 height 20
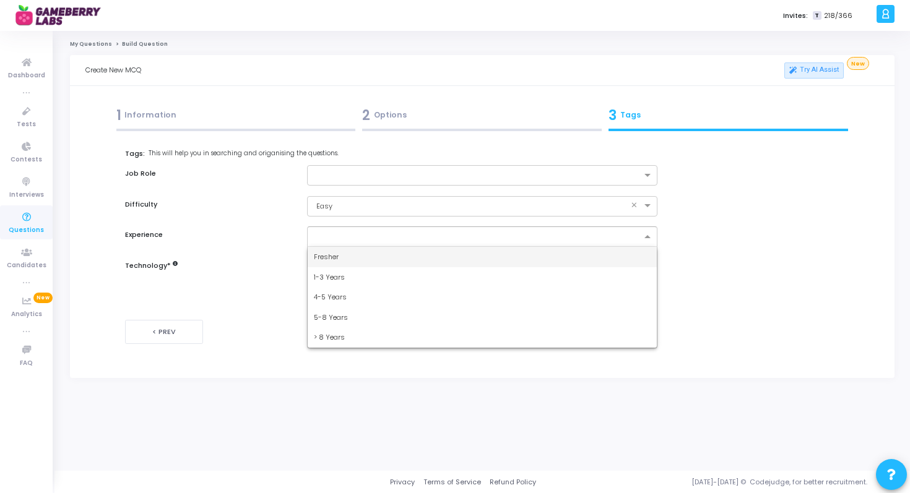
click at [469, 244] on div at bounding box center [477, 238] width 330 height 12
click at [452, 251] on div "Fresher" at bounding box center [483, 257] width 350 height 20
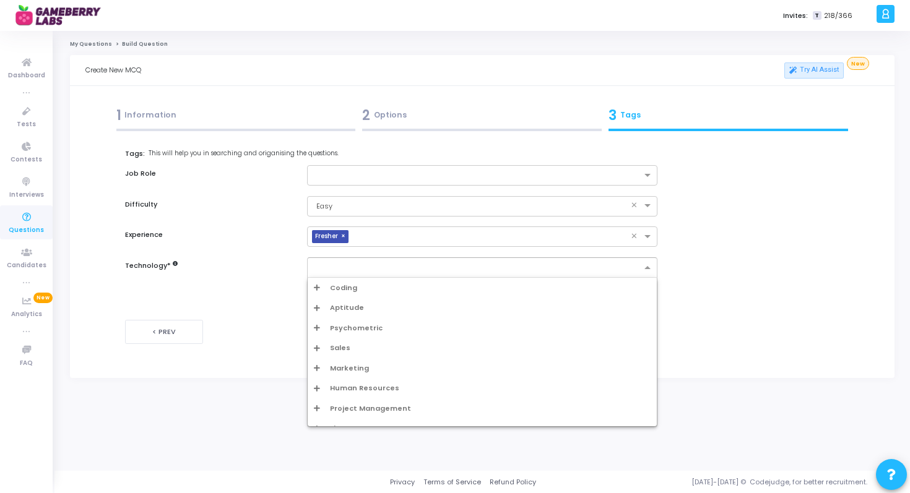
click at [452, 262] on div at bounding box center [475, 267] width 334 height 15
click at [321, 319] on div "Psychometric" at bounding box center [483, 328] width 350 height 20
click at [330, 311] on span "Aptitude" at bounding box center [347, 308] width 34 height 11
click at [376, 303] on div "Data Interpretation" at bounding box center [486, 307] width 330 height 11
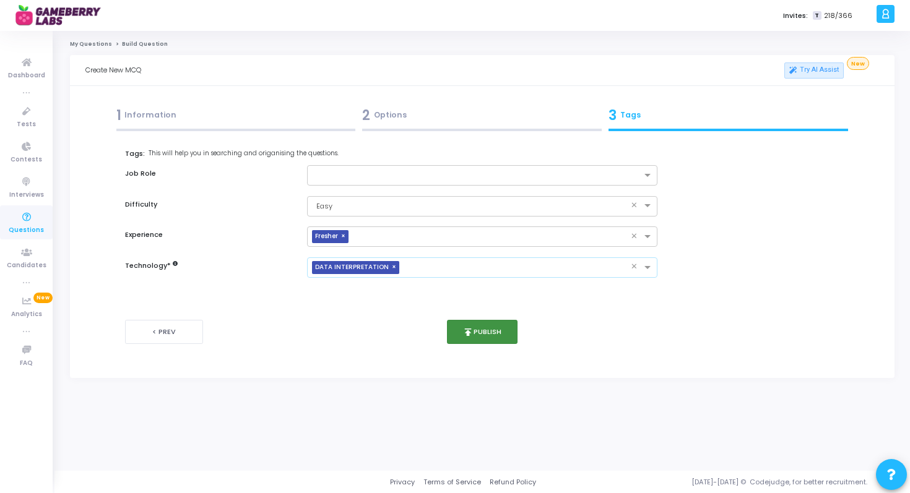
click at [483, 334] on button "publish Publish" at bounding box center [482, 332] width 71 height 24
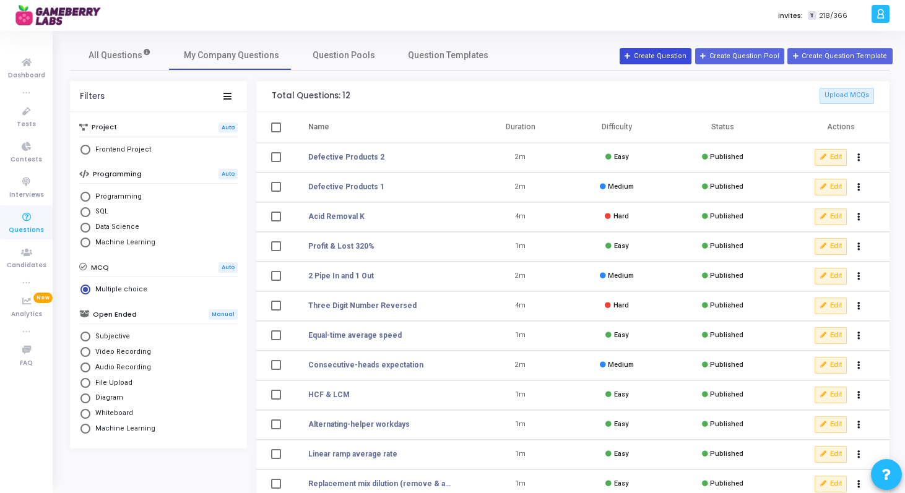
click at [668, 54] on button "Create Question" at bounding box center [655, 56] width 72 height 16
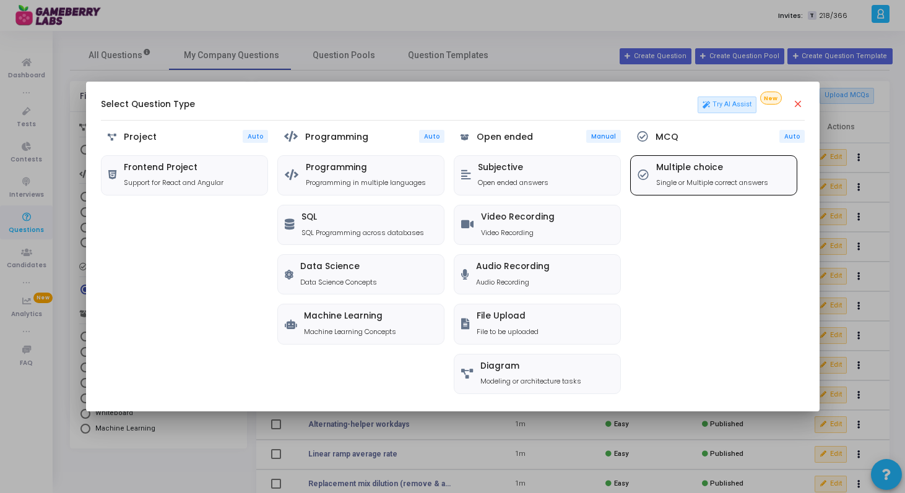
click at [689, 178] on p "Single or Multiple correct answers" at bounding box center [712, 183] width 112 height 11
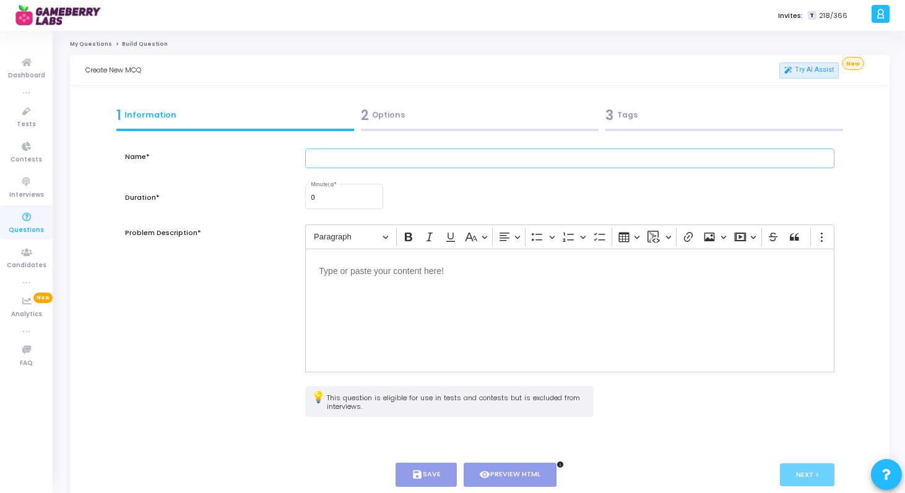
click at [400, 154] on input "text" at bounding box center [569, 159] width 529 height 20
type input "Retail Store 1"
click at [354, 196] on input "0" at bounding box center [344, 197] width 67 height 7
type input "1"
click at [381, 270] on p "Editor editing area: main" at bounding box center [570, 269] width 502 height 15
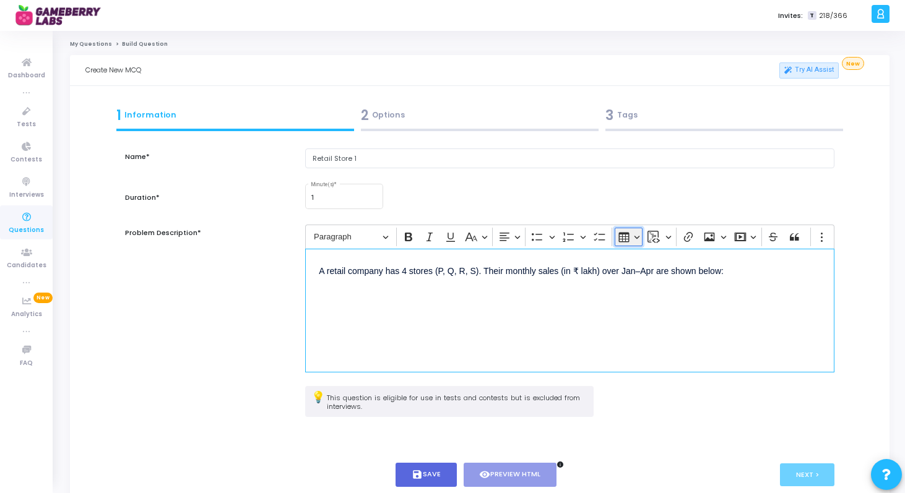
click at [617, 236] on button "Insert table" at bounding box center [629, 237] width 28 height 19
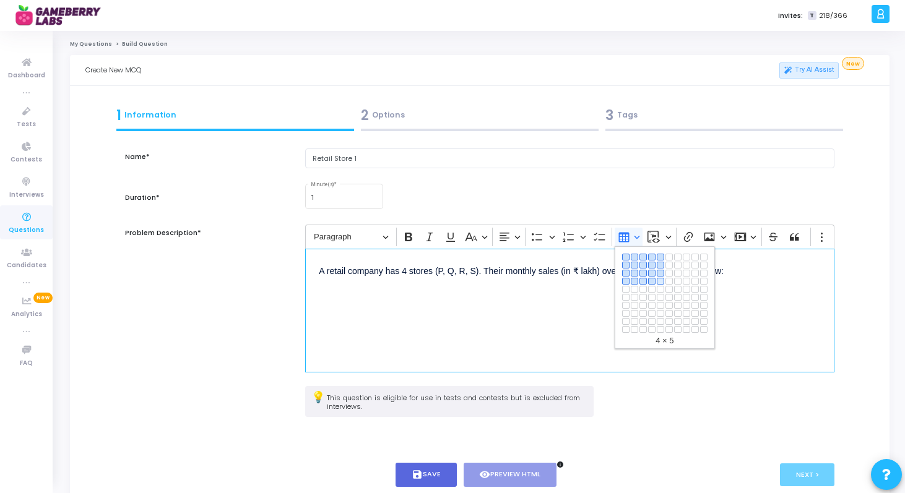
click at [659, 280] on button "4 × 5" at bounding box center [660, 281] width 7 height 7
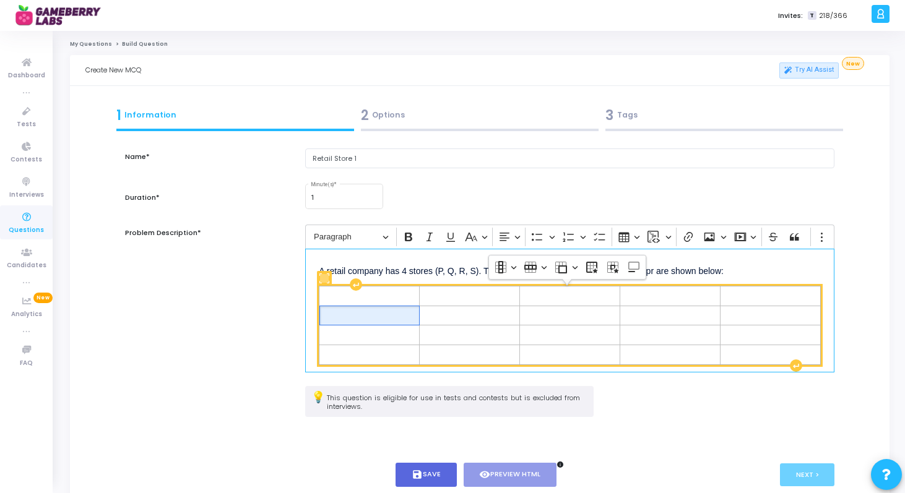
click at [374, 306] on td "Editor editing area: main" at bounding box center [369, 316] width 100 height 20
click at [373, 298] on span "Editor editing area: main" at bounding box center [369, 296] width 93 height 12
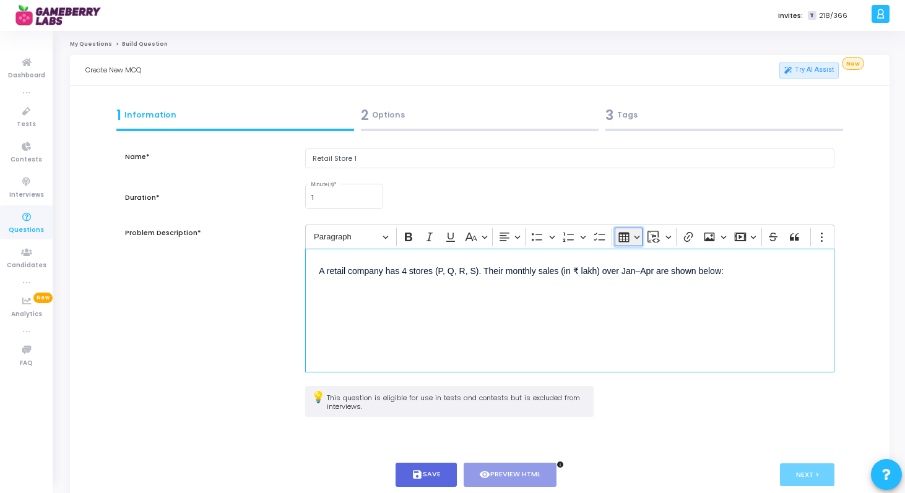
click at [625, 240] on icon "Editor toolbar" at bounding box center [623, 237] width 11 height 10
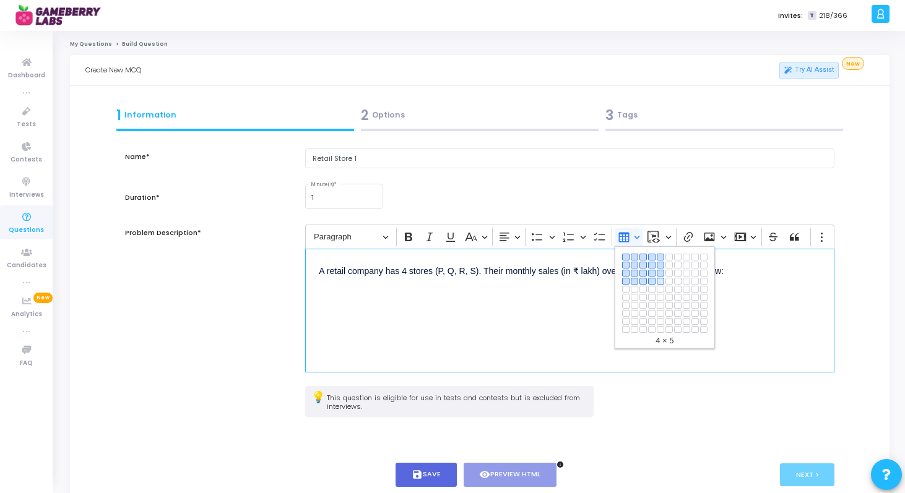
click at [661, 280] on button "4 × 5" at bounding box center [660, 281] width 7 height 7
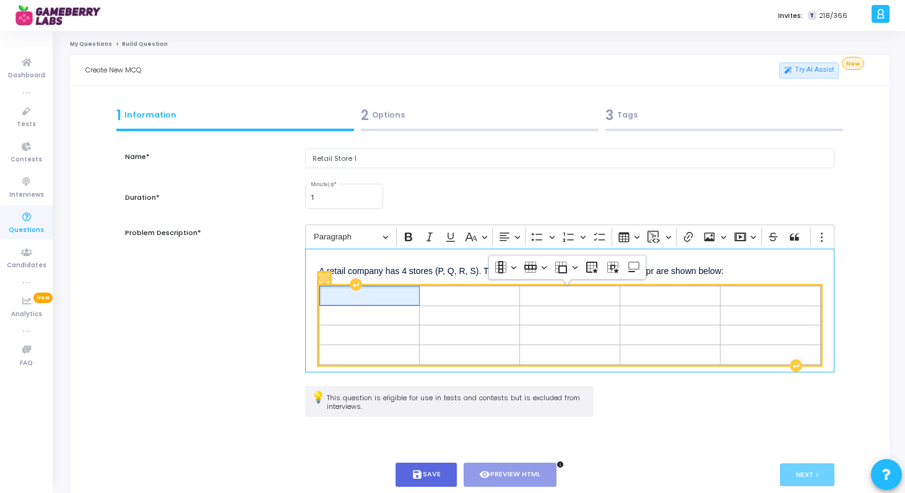
scroll to position [14, 0]
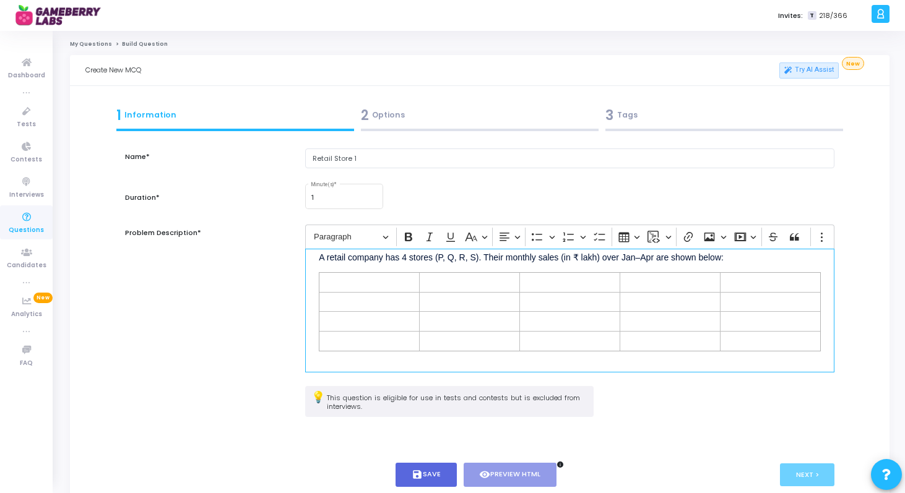
click at [460, 360] on div "A retail company has 4 stores (P, Q, R, S). Their monthly sales (in ₹ lakh) ove…" at bounding box center [569, 311] width 529 height 124
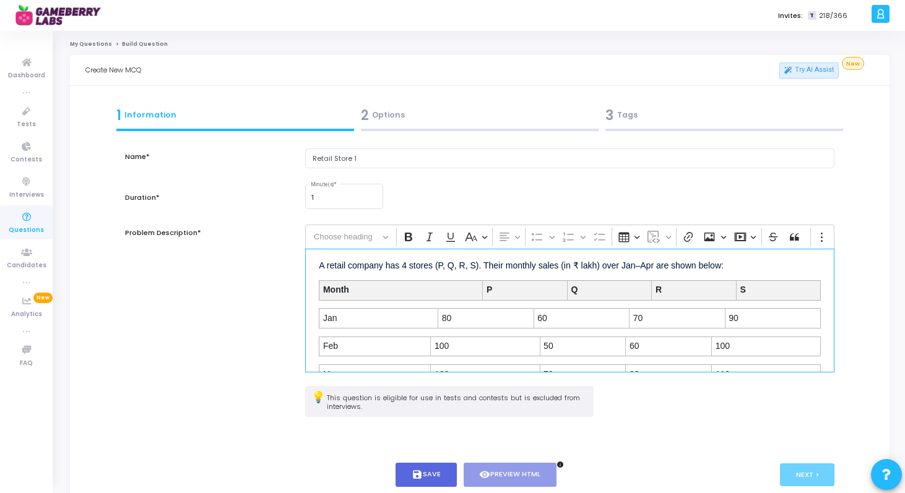
scroll to position [0, 0]
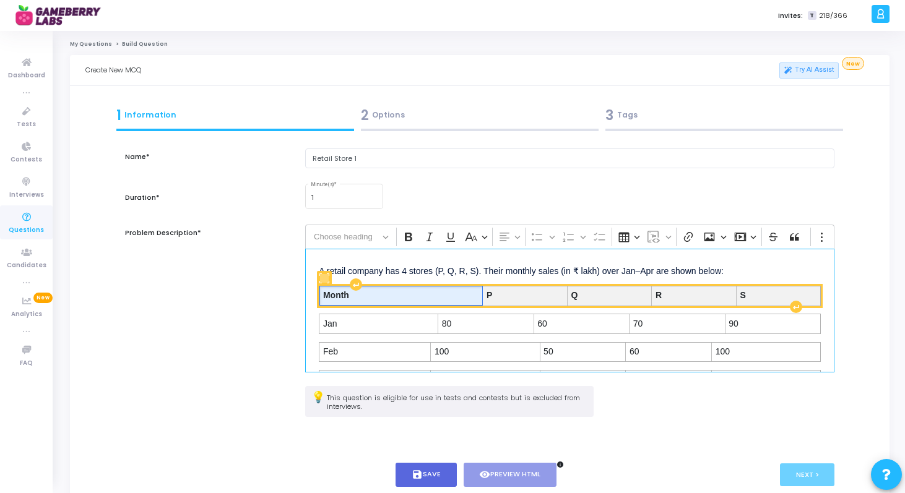
click at [404, 298] on span "Month" at bounding box center [401, 296] width 156 height 12
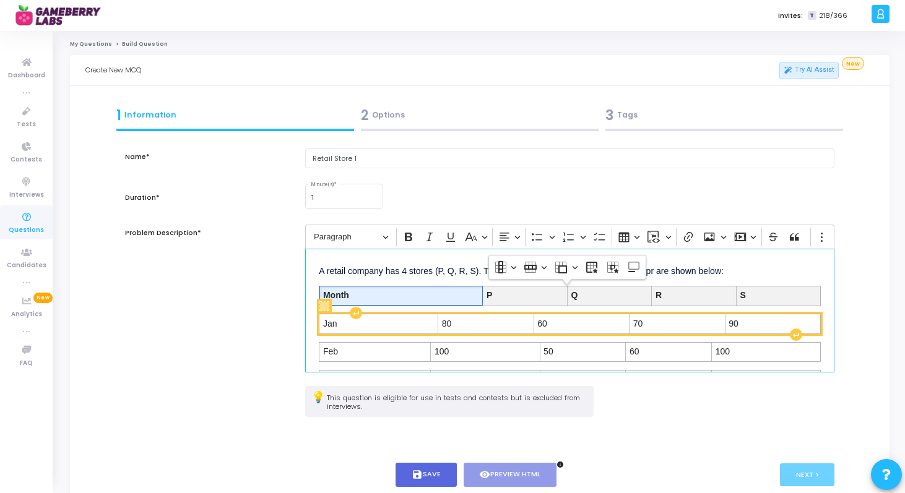
click at [327, 299] on div "Editor editing area: main" at bounding box center [324, 306] width 15 height 15
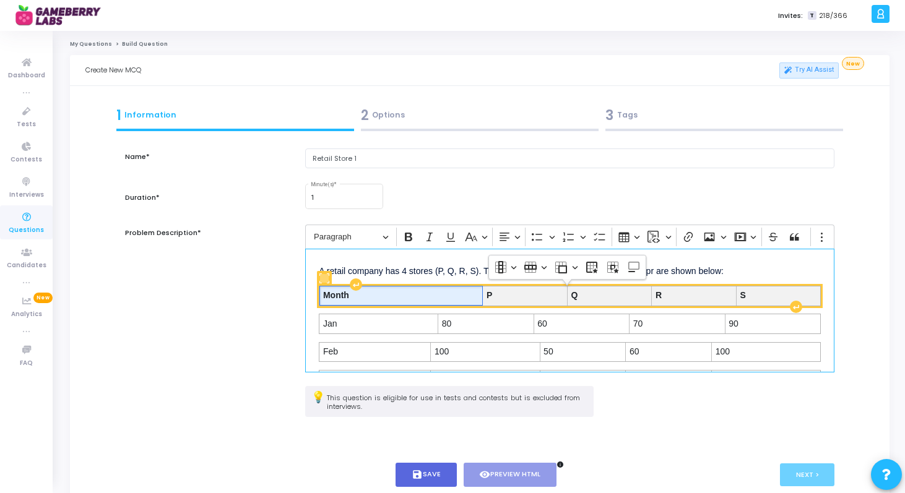
click at [324, 295] on span "Month" at bounding box center [401, 296] width 156 height 12
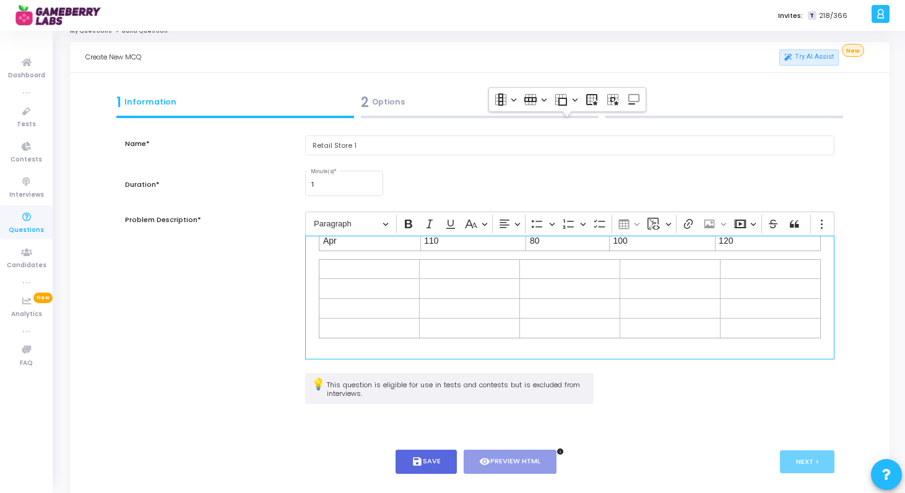
scroll to position [16, 0]
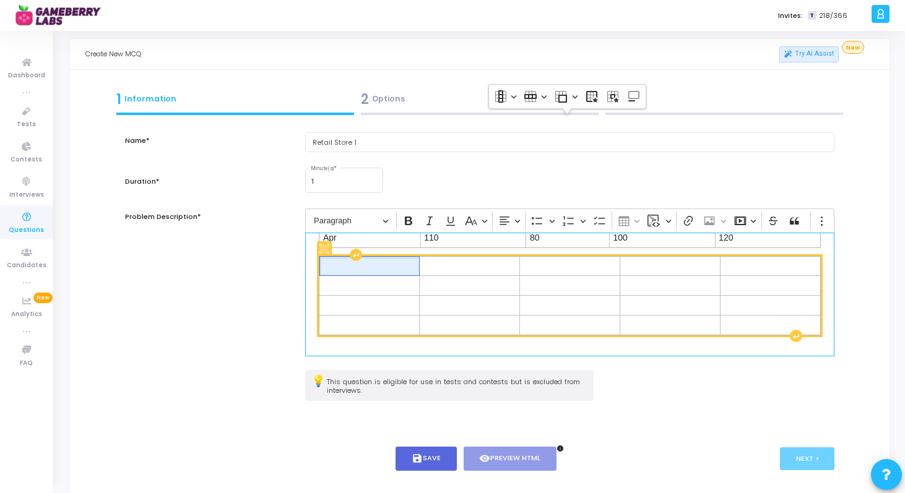
click at [335, 267] on span "Editor editing area: main" at bounding box center [369, 266] width 93 height 12
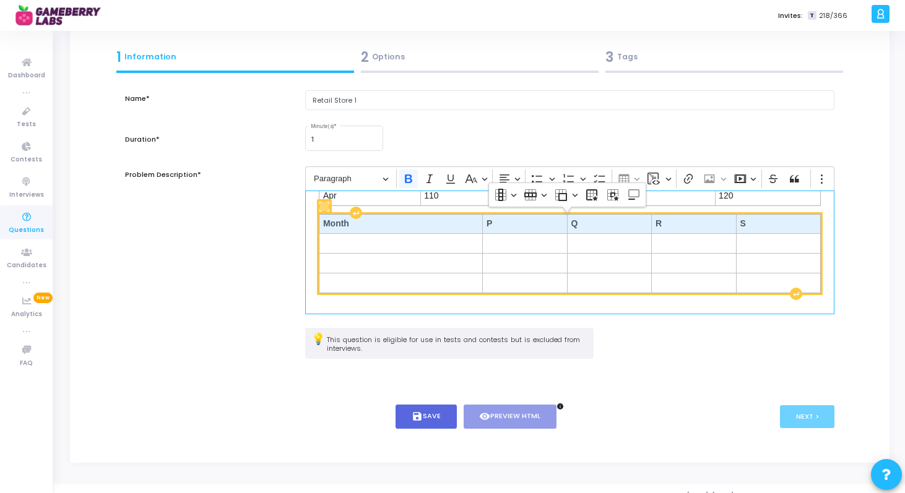
scroll to position [72, 0]
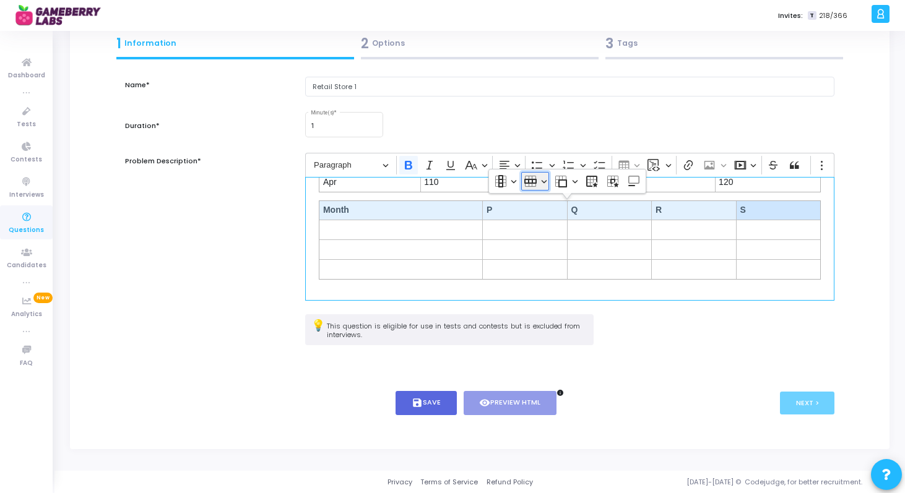
click at [535, 184] on icon "Table toolbar" at bounding box center [530, 181] width 12 height 12
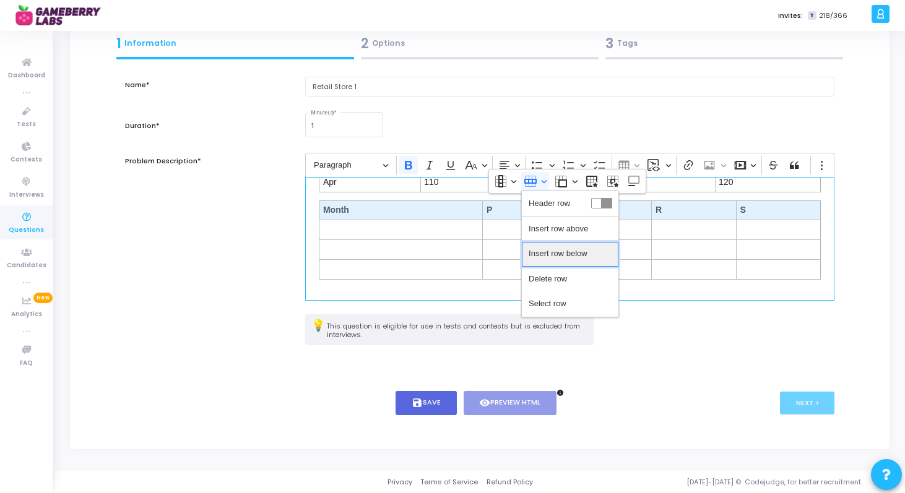
click at [557, 252] on span "Insert row below" at bounding box center [558, 254] width 59 height 18
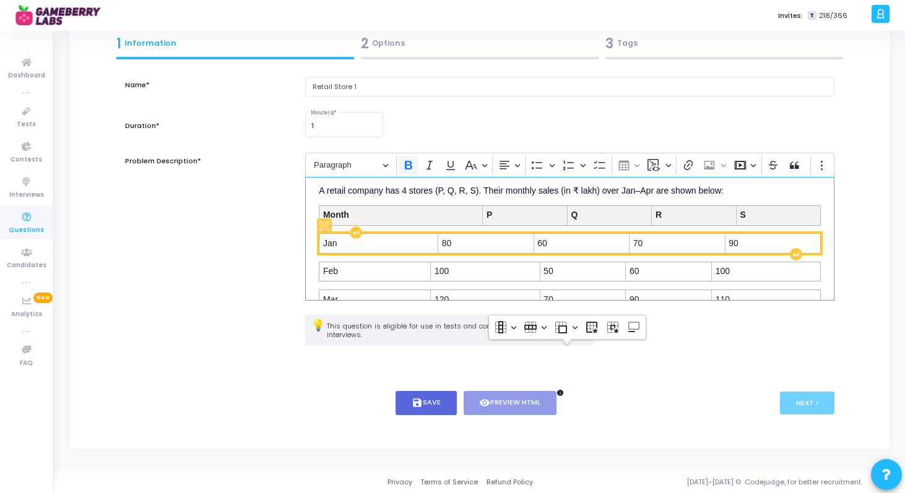
scroll to position [8, 0]
click at [381, 245] on span "Jan" at bounding box center [378, 244] width 111 height 12
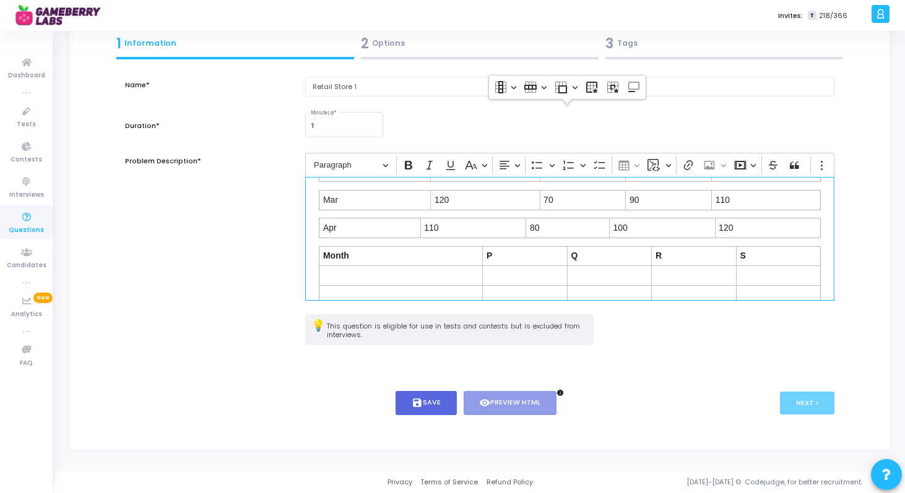
scroll to position [173, 0]
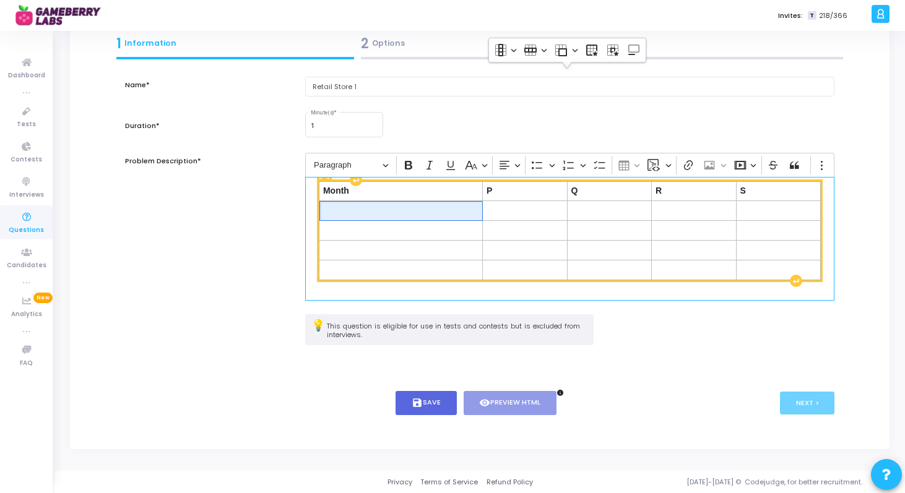
click at [368, 210] on span "Editor editing area: main" at bounding box center [401, 211] width 156 height 12
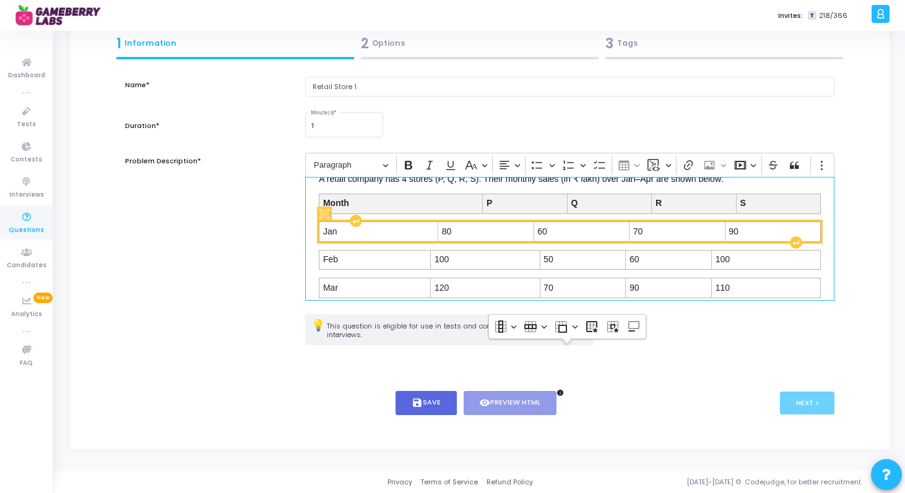
scroll to position [9, 0]
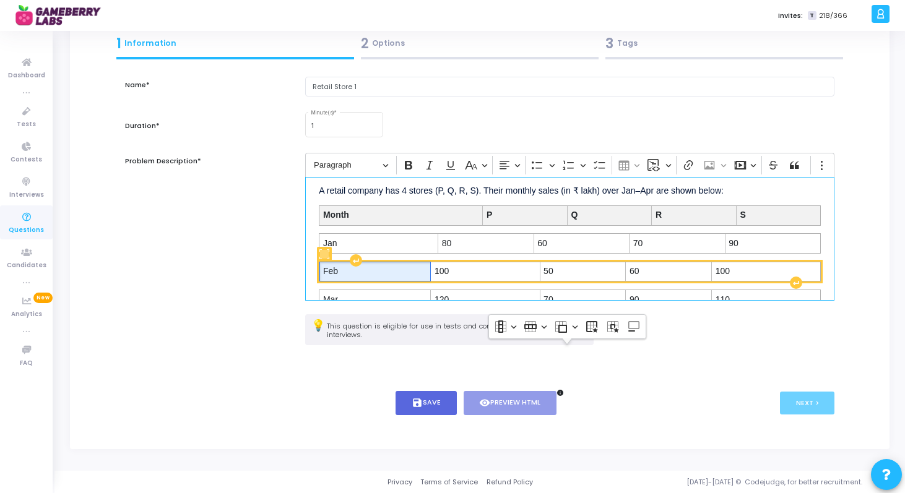
click at [326, 269] on span "Feb" at bounding box center [375, 271] width 104 height 12
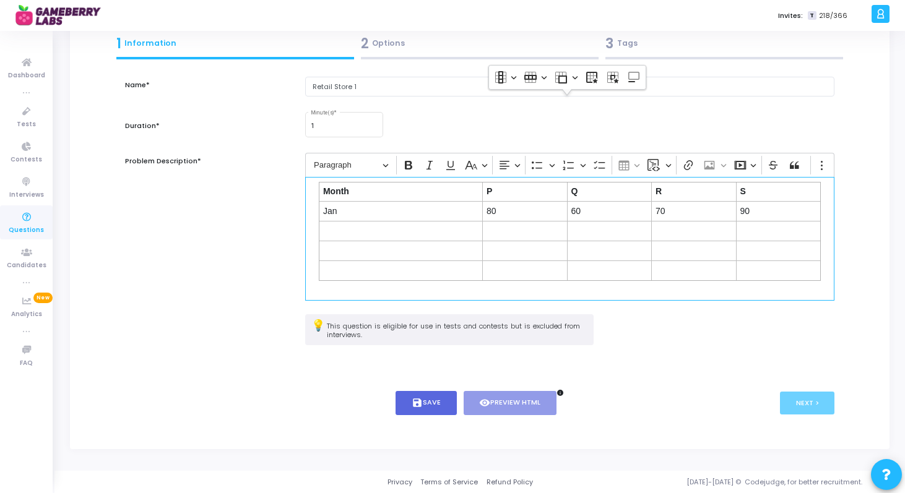
scroll to position [174, 0]
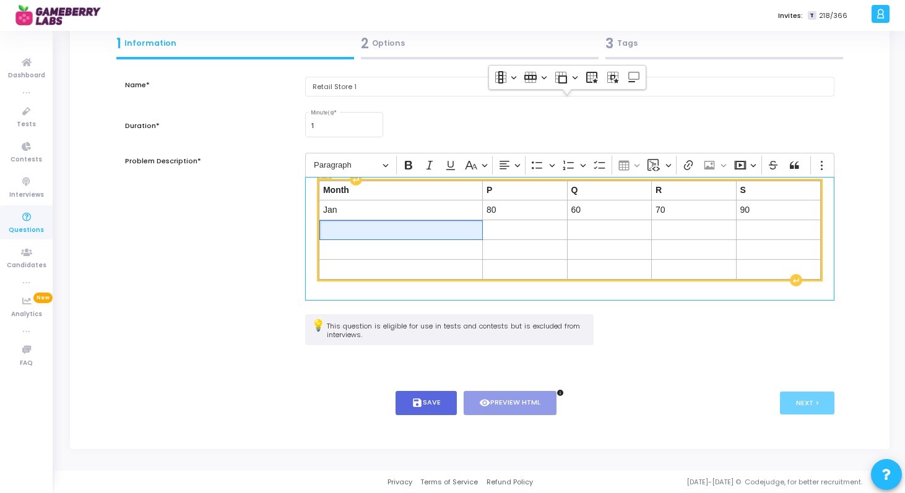
click at [335, 236] on td "Editor editing area: main" at bounding box center [400, 230] width 163 height 20
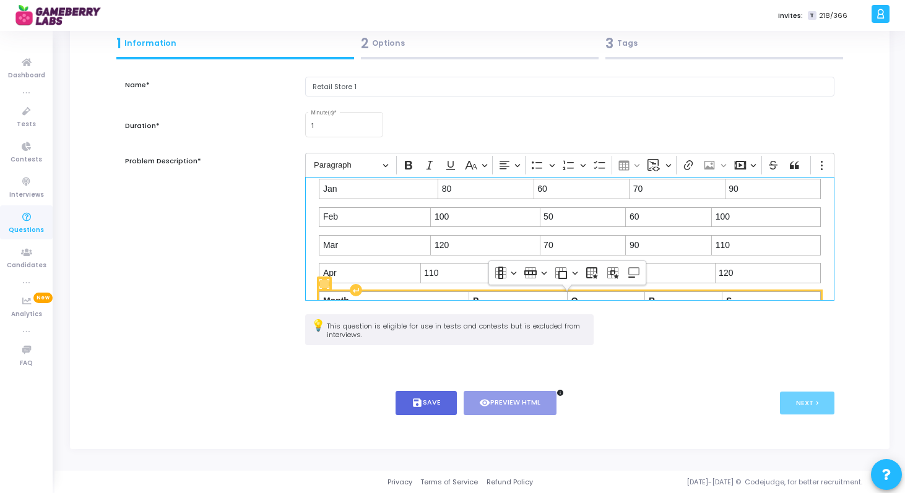
scroll to position [58, 0]
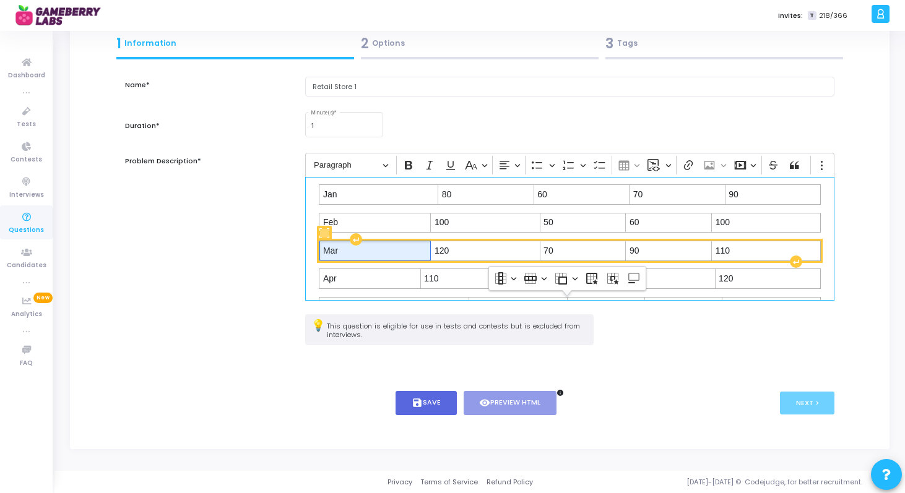
click at [324, 249] on span "Mar" at bounding box center [375, 251] width 104 height 12
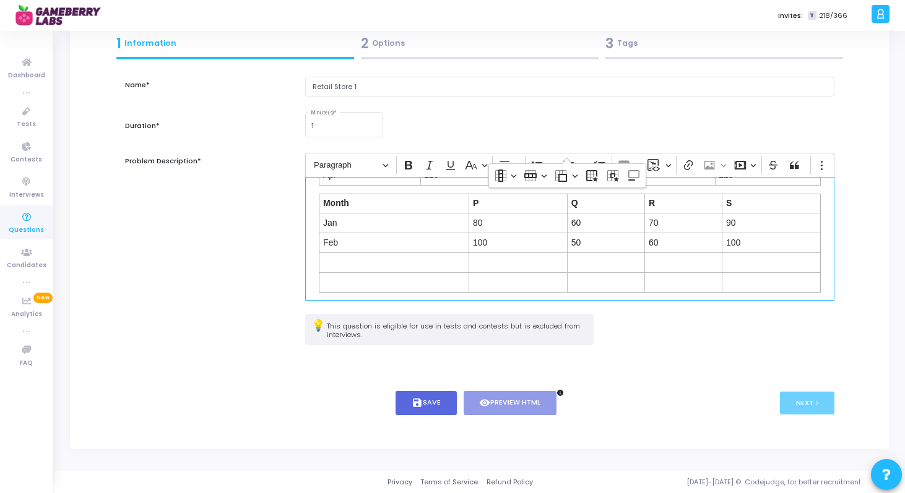
scroll to position [174, 0]
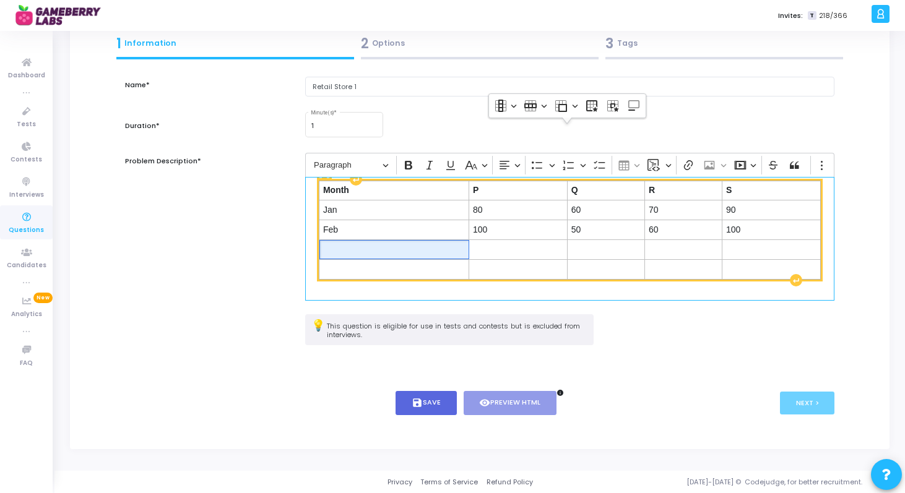
click at [333, 250] on span "Editor editing area: main" at bounding box center [394, 250] width 142 height 12
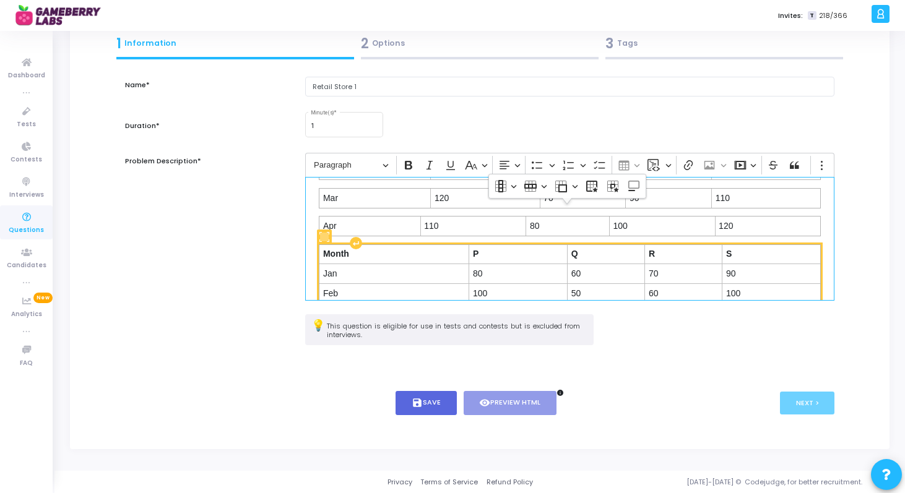
scroll to position [80, 0]
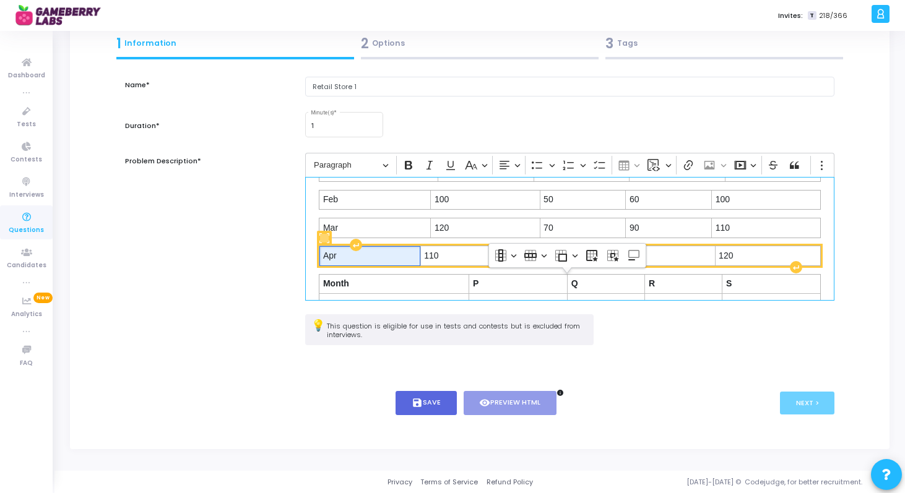
click at [323, 253] on span "Apr" at bounding box center [369, 256] width 93 height 12
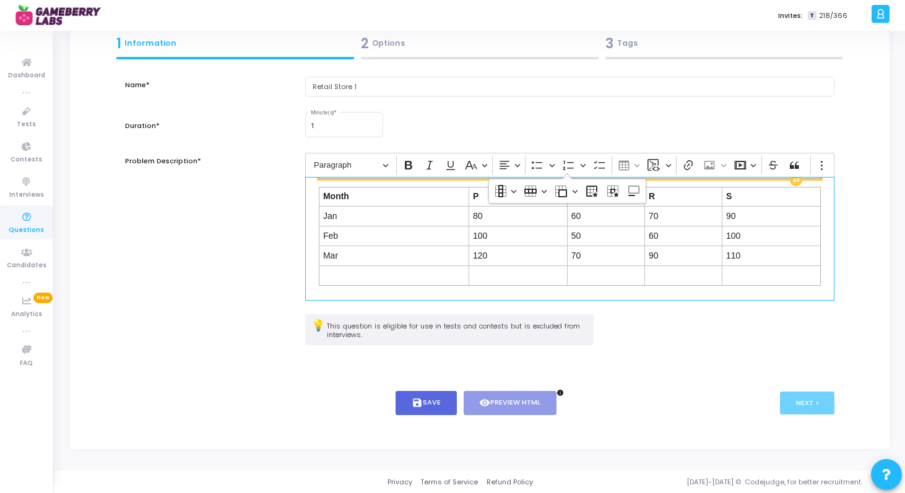
scroll to position [174, 0]
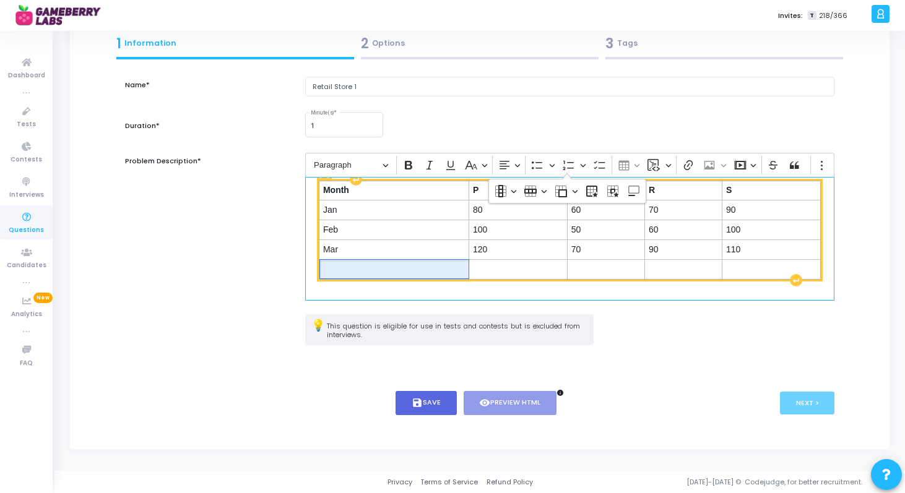
click at [335, 275] on td "Editor editing area: main" at bounding box center [394, 269] width 150 height 20
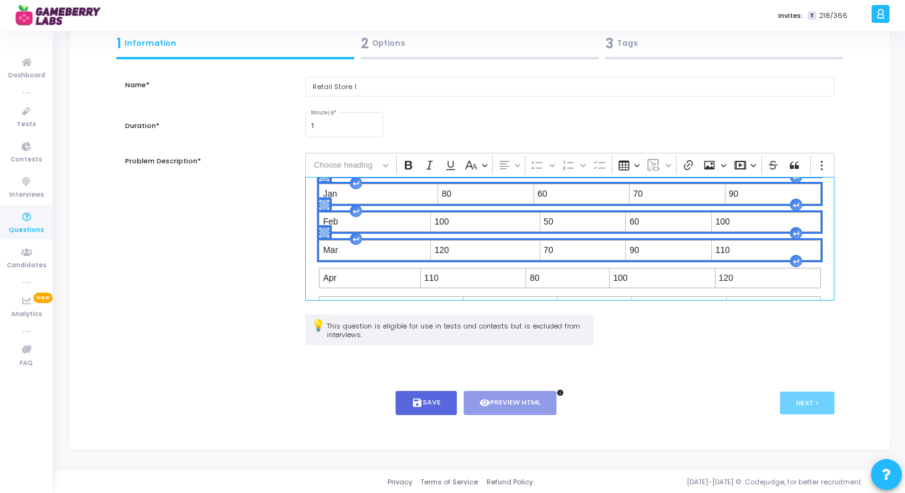
scroll to position [66, 0]
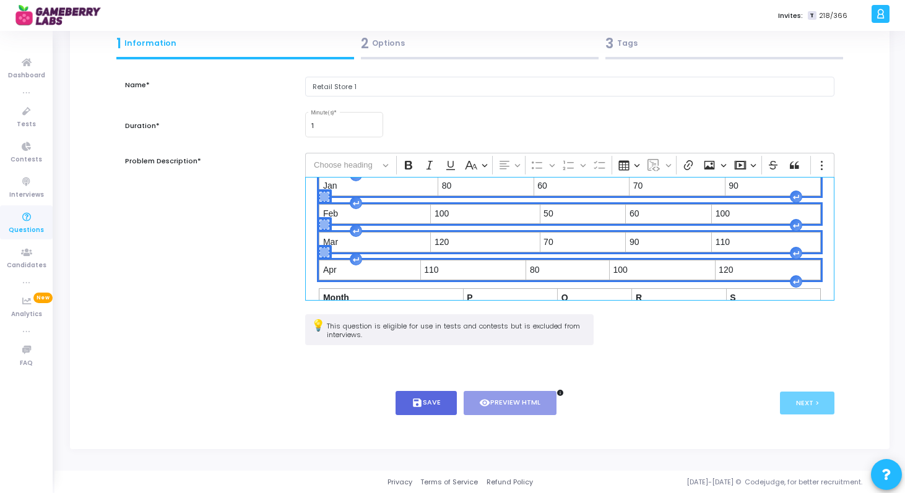
drag, startPoint x: 315, startPoint y: 203, endPoint x: 337, endPoint y: 260, distance: 60.9
click at [337, 260] on div "A retail company has 4 stores (P, Q, R, S). Their monthly sales (in ₹ lakh) ove…" at bounding box center [569, 239] width 529 height 124
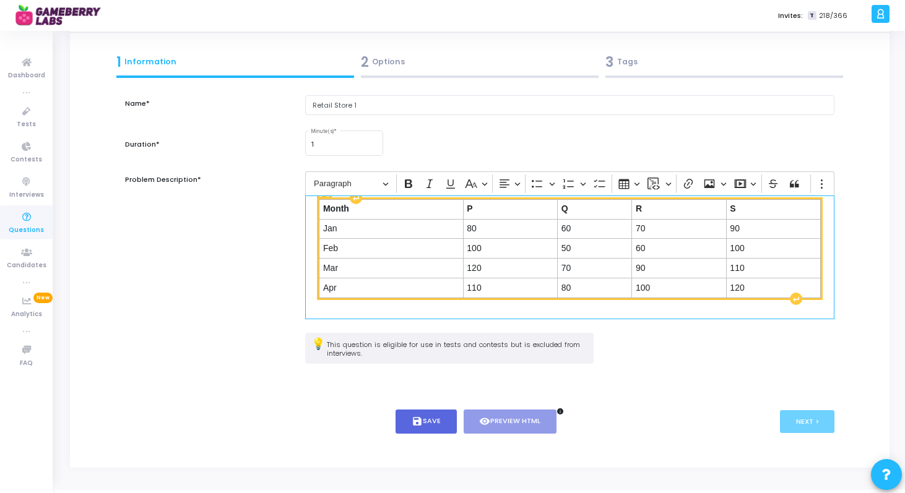
scroll to position [33, 0]
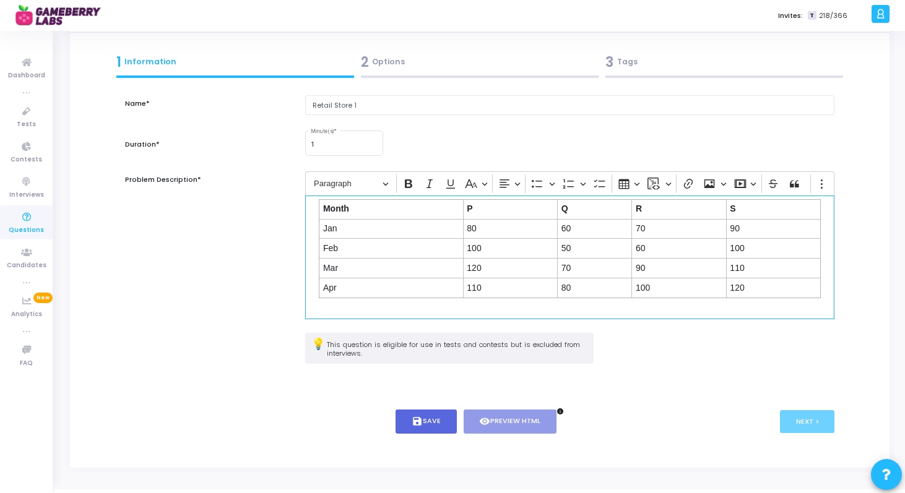
click at [485, 314] on div "A retail company has 4 stores (P, Q, R, S). Their monthly sales (in ₹ lakh) ove…" at bounding box center [569, 258] width 529 height 124
click at [432, 418] on button "save Save" at bounding box center [425, 422] width 61 height 24
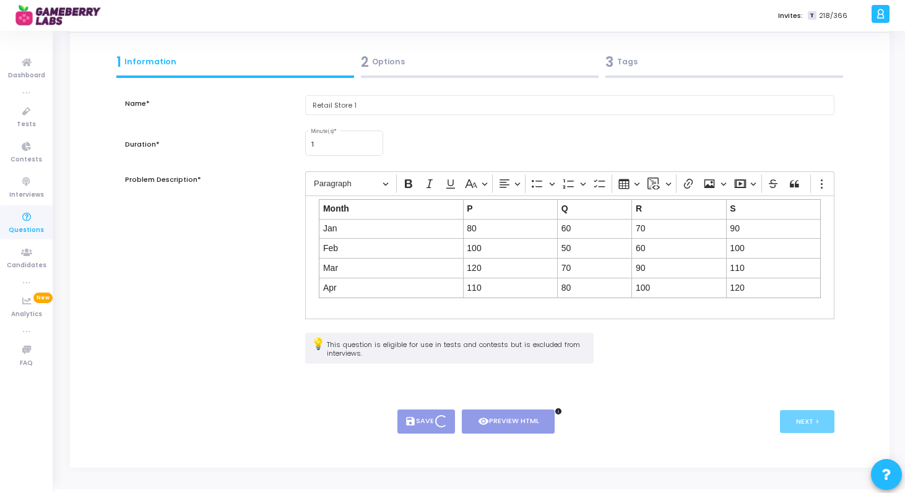
type input "Retail Store 1"
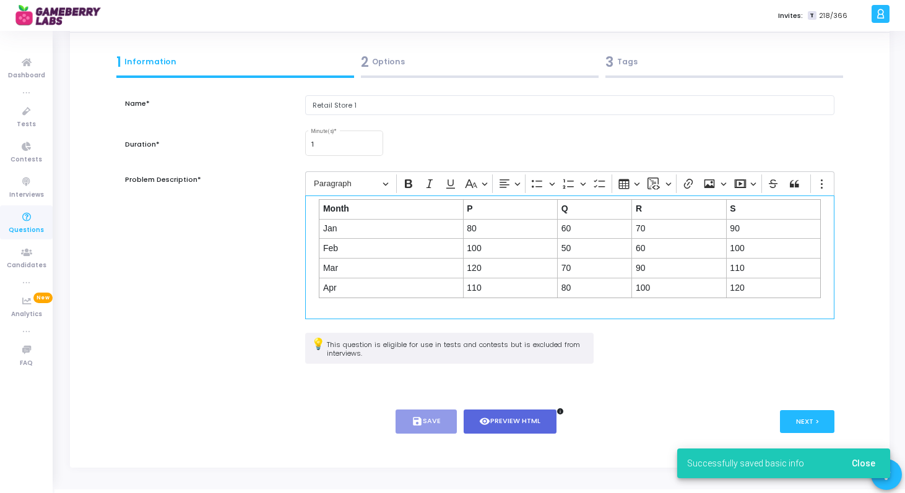
click at [817, 297] on div "A retail company has 4 stores (P, Q, R, S). Their monthly sales (in ₹ lakh) ove…" at bounding box center [569, 258] width 529 height 124
click at [809, 311] on div "A retail company has 4 stores (P, Q, R, S). Their monthly sales (in ₹ lakh) ove…" at bounding box center [569, 258] width 529 height 124
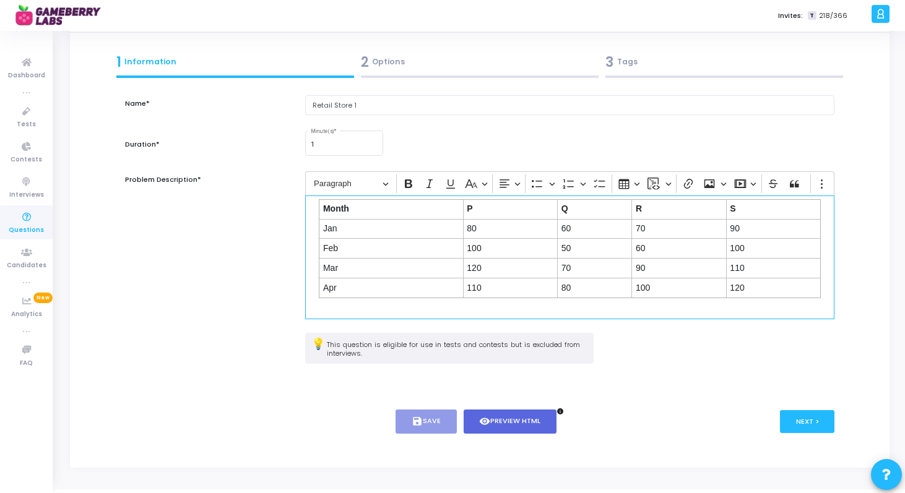
scroll to position [72, 0]
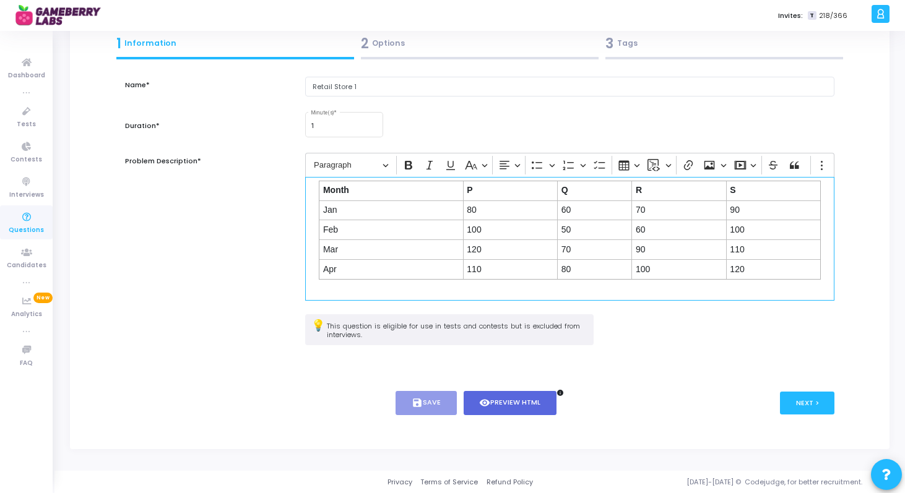
click at [818, 272] on div "A retail company has 4 stores (P, Q, R, S). Their monthly sales (in ₹ lakh) ove…" at bounding box center [569, 239] width 529 height 124
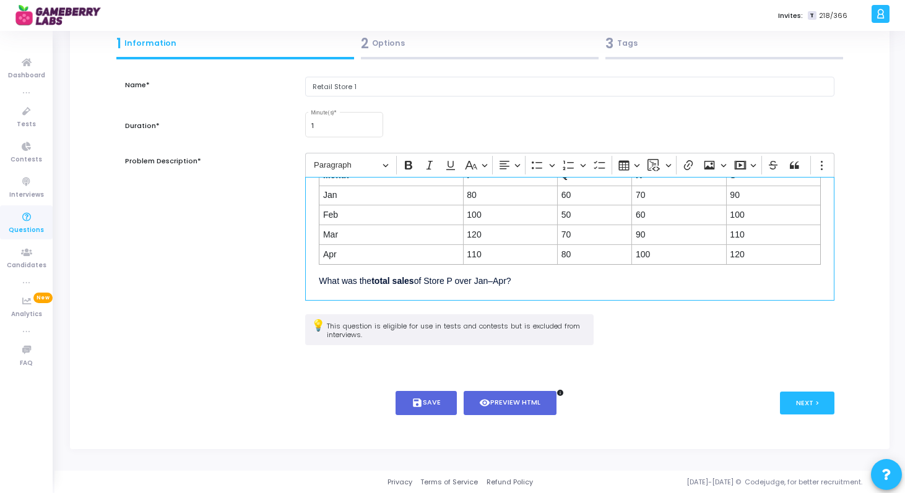
scroll to position [57, 0]
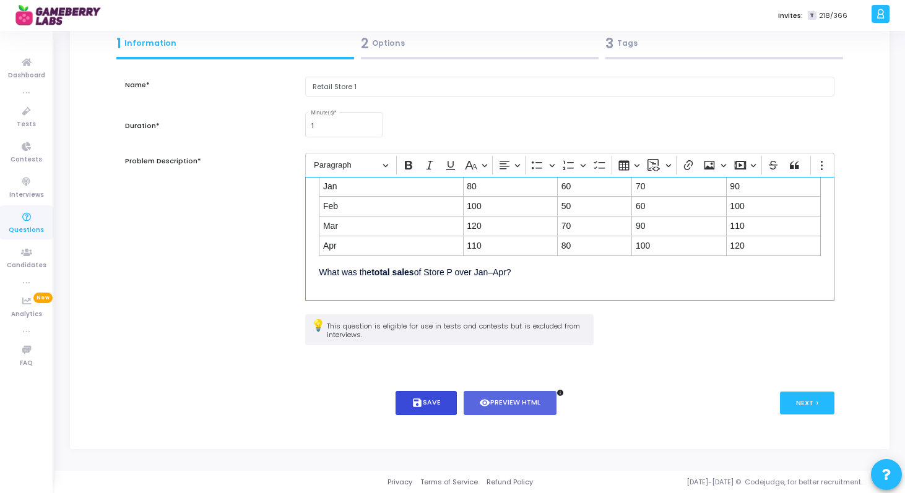
click at [443, 402] on button "save Save" at bounding box center [425, 403] width 61 height 24
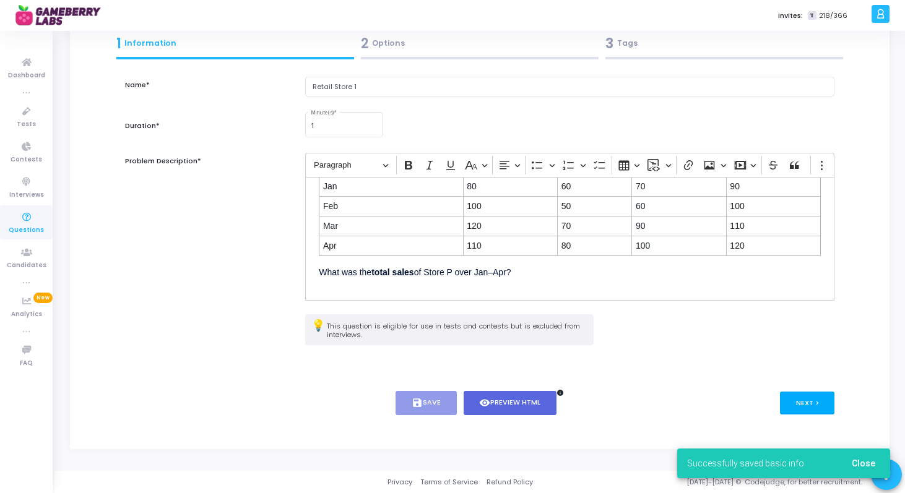
click at [809, 402] on button "Next >" at bounding box center [807, 403] width 55 height 23
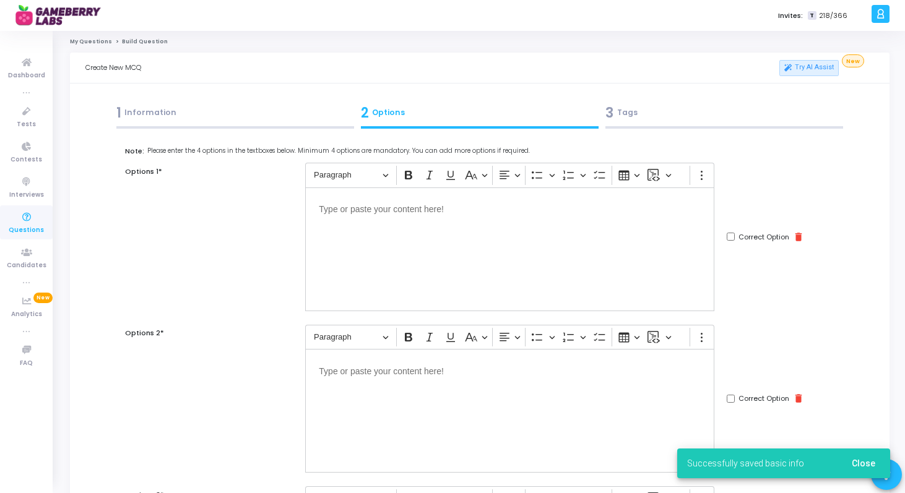
scroll to position [0, 0]
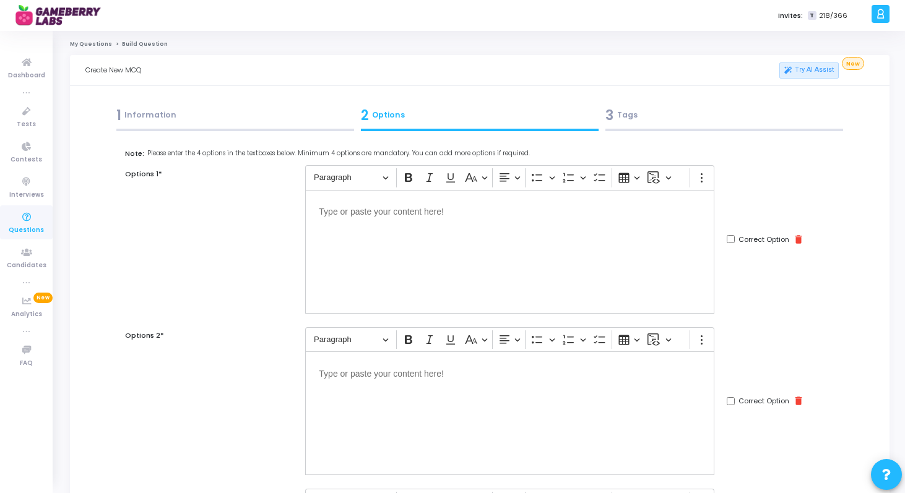
click at [476, 225] on div "Editor editing area: main" at bounding box center [509, 252] width 409 height 124
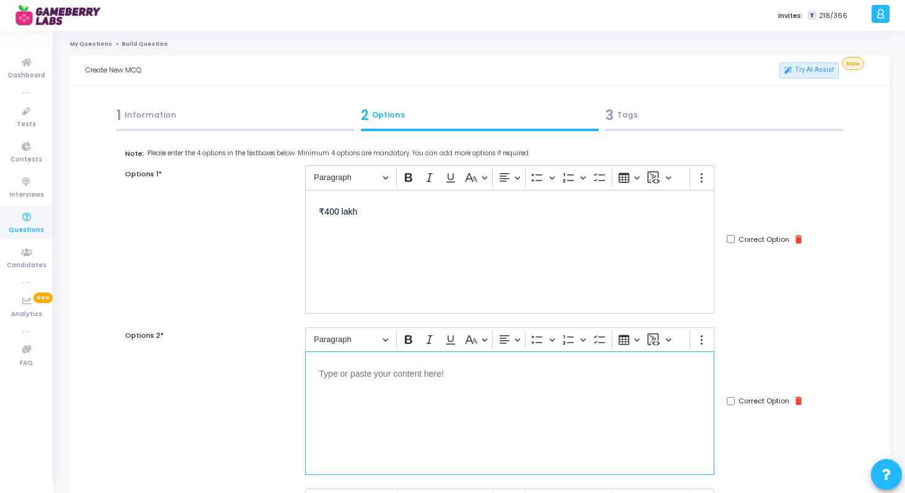
click at [410, 394] on div "Editor editing area: main" at bounding box center [509, 414] width 409 height 124
click at [334, 371] on p "₹400 lakh" at bounding box center [510, 372] width 382 height 15
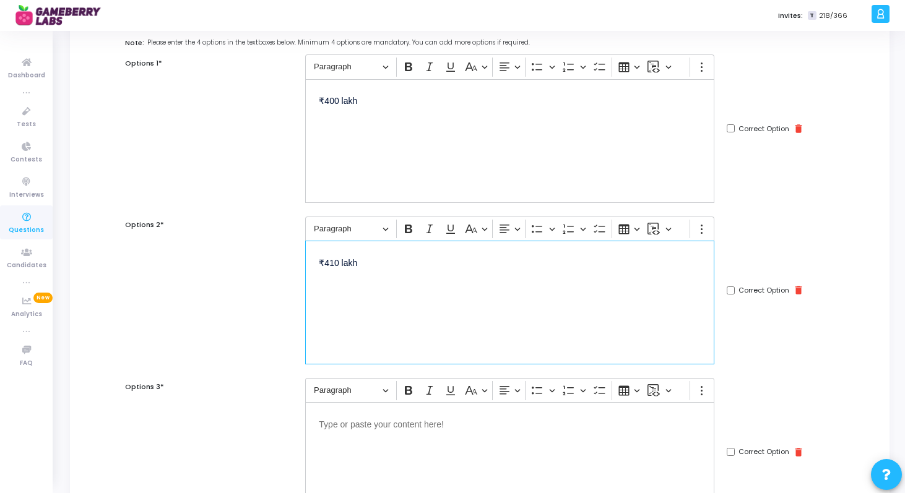
scroll to position [158, 0]
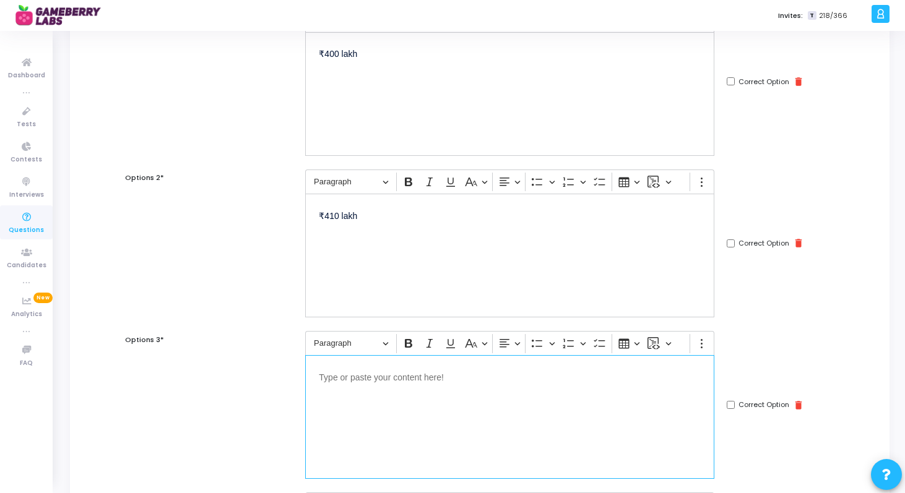
click at [340, 386] on div "Editor editing area: main" at bounding box center [509, 417] width 409 height 124
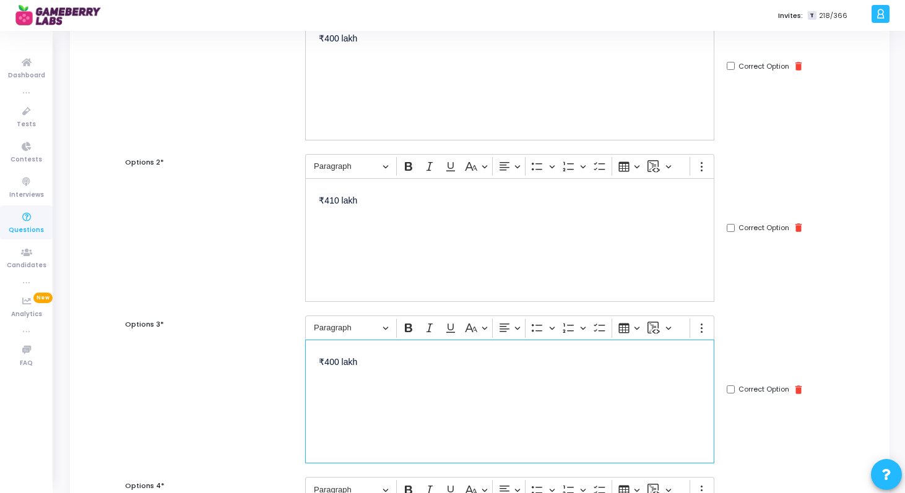
click at [334, 360] on p "₹400 lakh" at bounding box center [510, 360] width 382 height 15
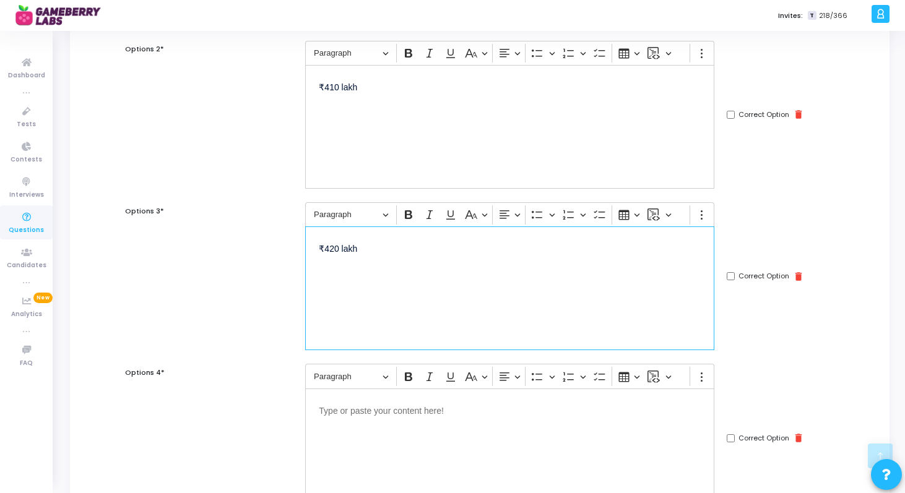
scroll to position [348, 0]
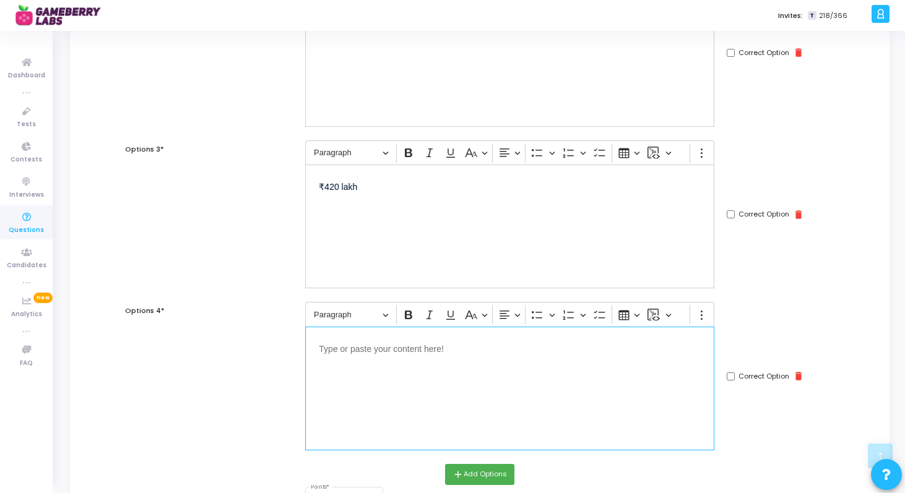
click at [432, 378] on div "Editor editing area: main" at bounding box center [509, 389] width 409 height 124
click at [332, 345] on p "₹400 lakh" at bounding box center [510, 347] width 382 height 15
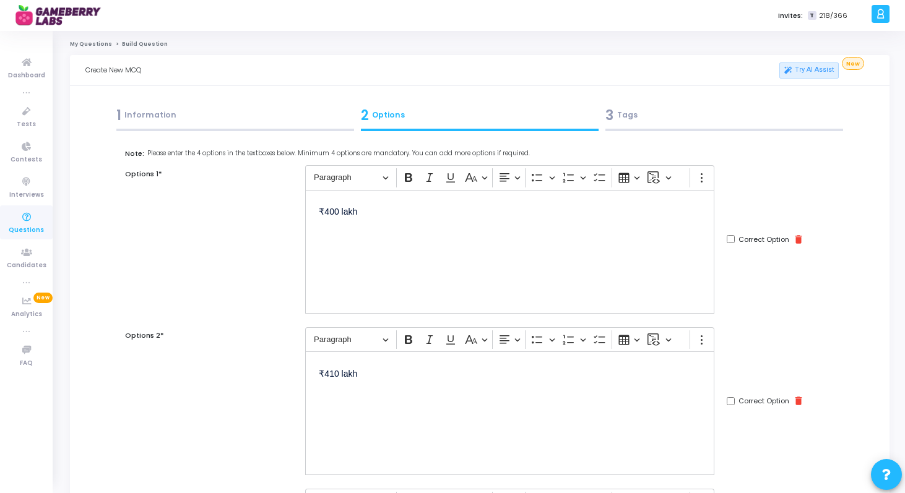
scroll to position [517, 0]
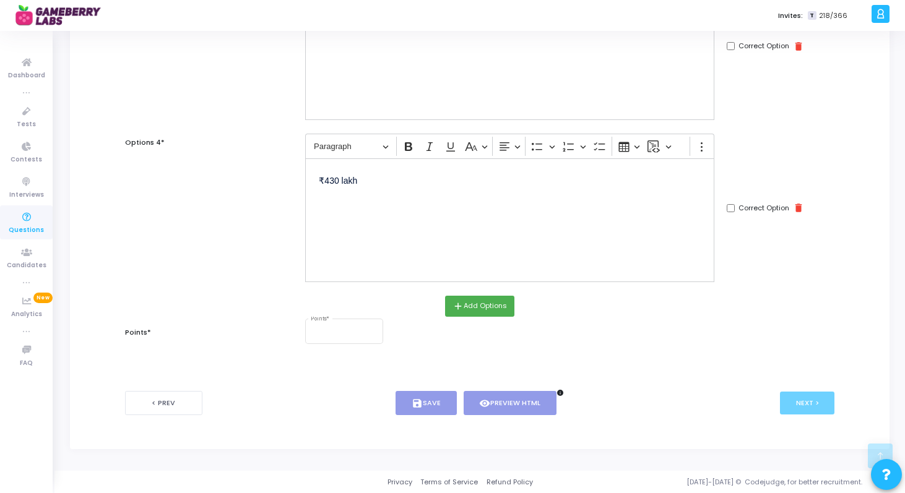
click at [730, 213] on div "Correct Option delete" at bounding box center [765, 207] width 77 height 11
click at [731, 207] on input "Correct Option" at bounding box center [731, 208] width 8 height 8
checkbox input "true"
click at [369, 342] on div "Points *" at bounding box center [344, 330] width 67 height 27
click at [373, 329] on input "1" at bounding box center [344, 332] width 67 height 7
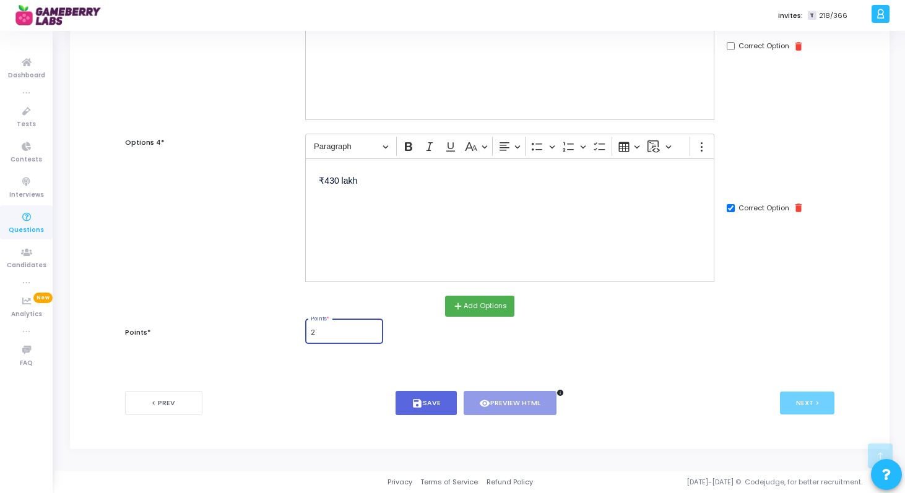
click at [373, 329] on input "2" at bounding box center [344, 332] width 67 height 7
type input "1"
click at [373, 335] on input "1" at bounding box center [344, 332] width 67 height 7
click at [407, 399] on button "save Save" at bounding box center [425, 403] width 61 height 24
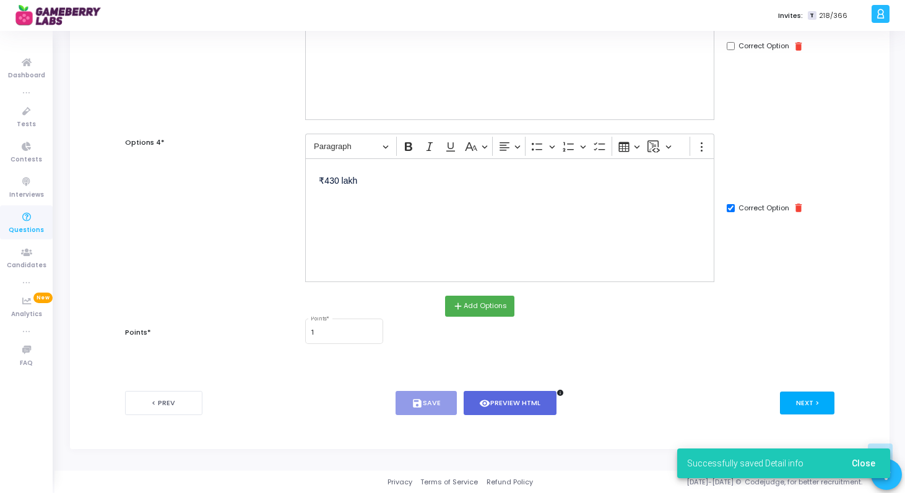
click at [803, 405] on button "Next >" at bounding box center [807, 403] width 55 height 23
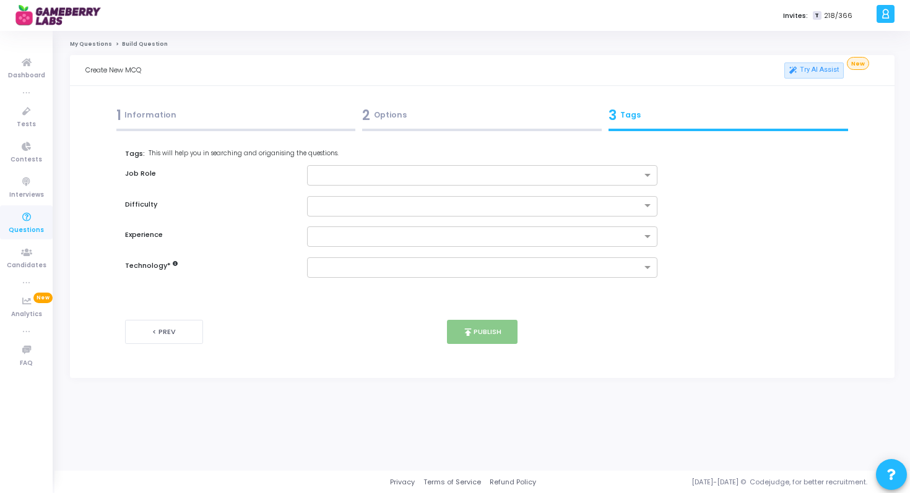
click at [428, 123] on div "2 Options" at bounding box center [481, 115] width 239 height 20
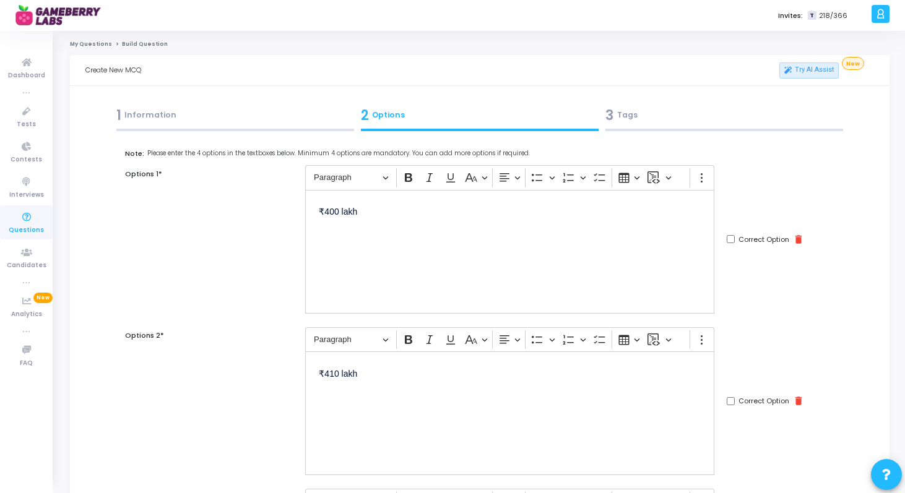
click at [218, 108] on div "1 Information" at bounding box center [235, 115] width 238 height 20
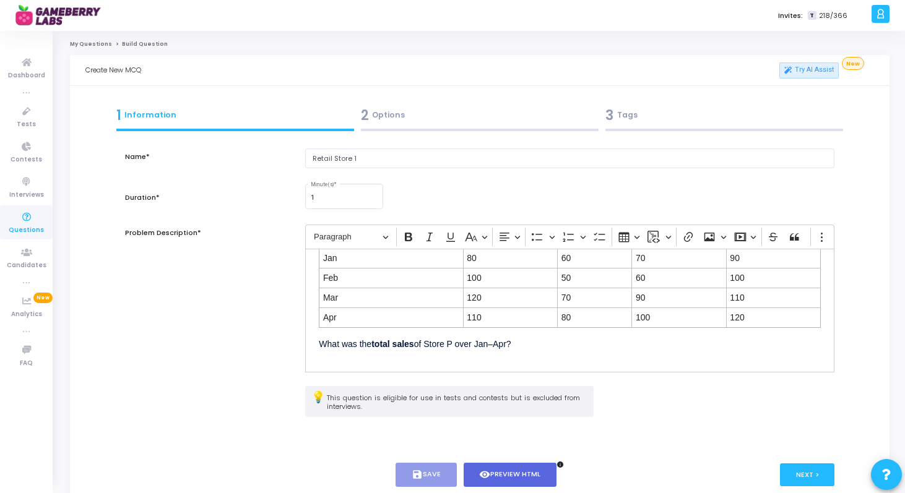
click at [411, 111] on div "2 Options" at bounding box center [480, 115] width 238 height 20
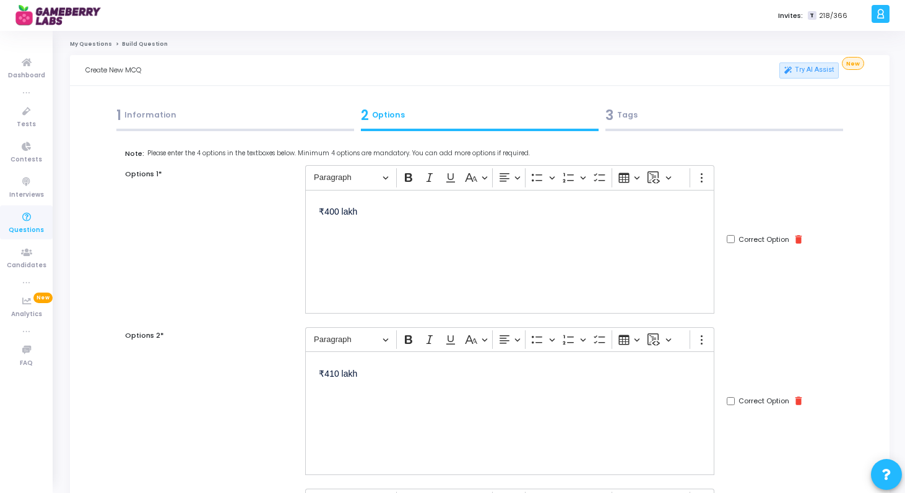
click at [637, 118] on div "3 Tags" at bounding box center [724, 115] width 238 height 20
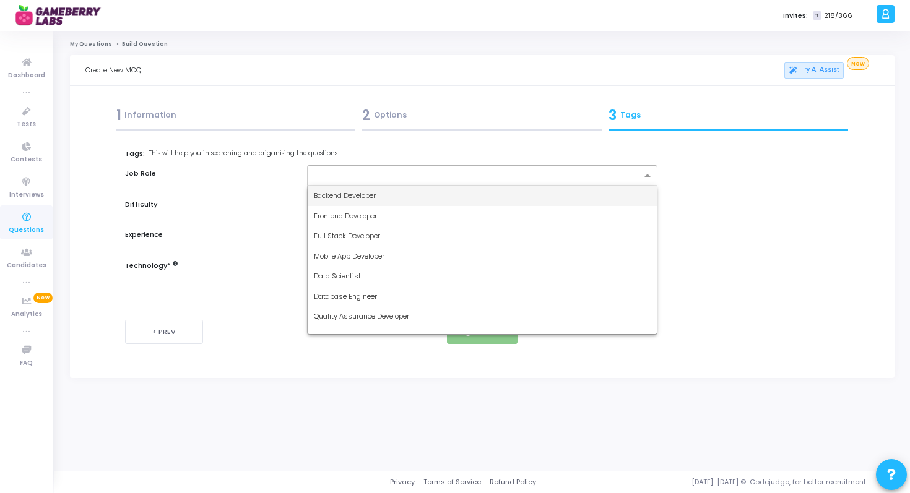
click at [485, 174] on input "text" at bounding box center [478, 176] width 328 height 11
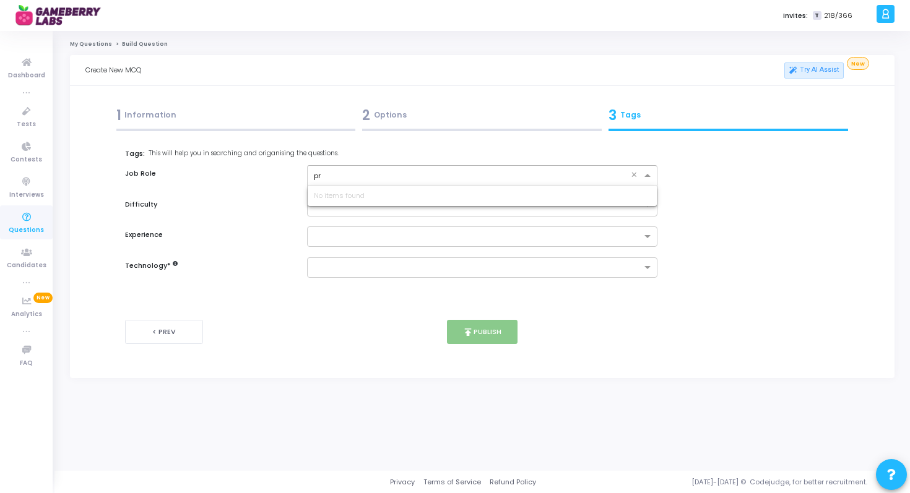
type input "p"
type input "a"
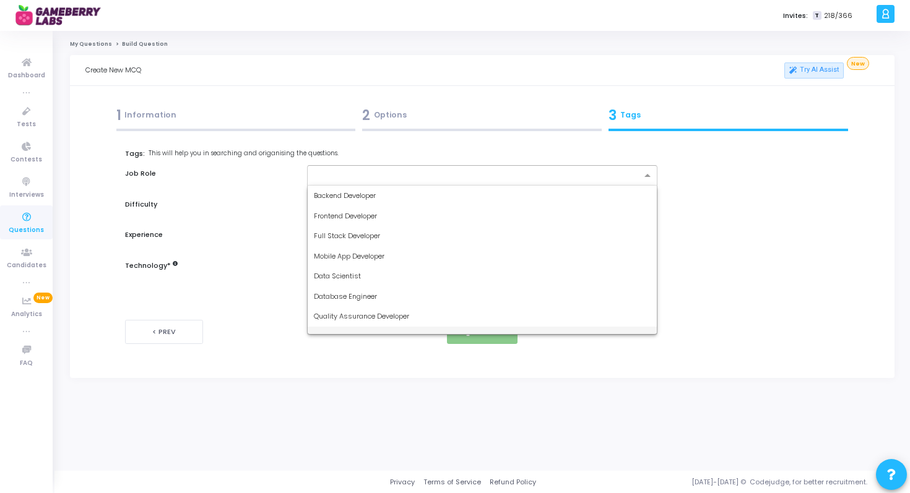
click at [486, 378] on kt-portlet-body "1 Information 2 Options 3 Tags Name* Retail Store 1 Duration* 1 Minute(s) * Pro…" at bounding box center [482, 232] width 824 height 292
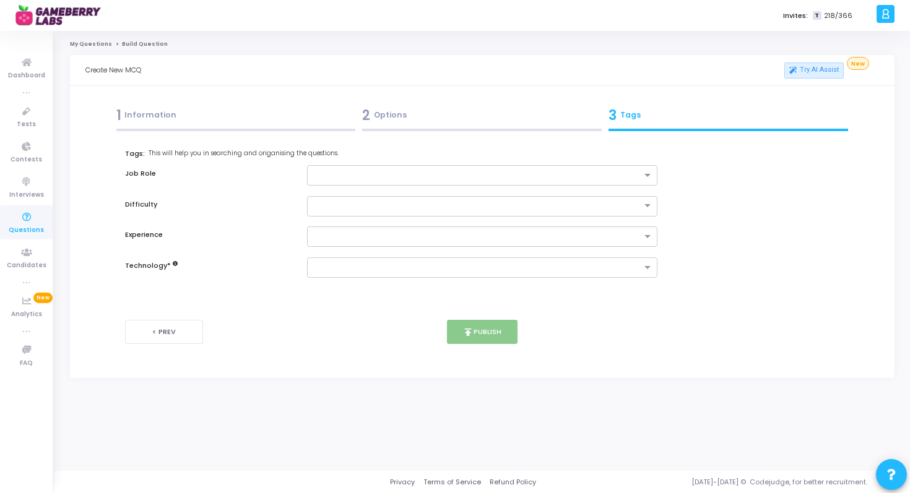
click at [486, 378] on kt-portlet-body "1 Information 2 Options 3 Tags Name* Retail Store 1 Duration* 1 Minute(s) * Pro…" at bounding box center [482, 232] width 824 height 292
click at [420, 201] on input "text" at bounding box center [470, 205] width 313 height 11
click at [407, 223] on div "Easy" at bounding box center [483, 227] width 350 height 20
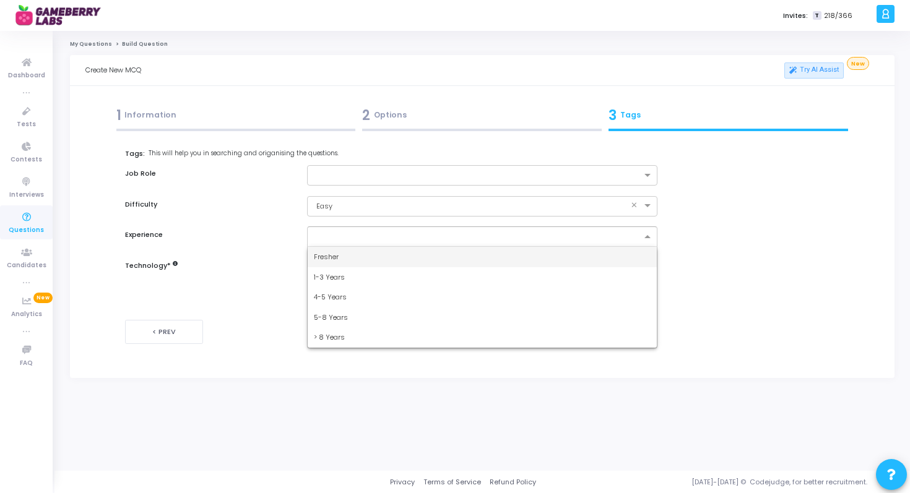
click at [392, 233] on input "text" at bounding box center [478, 237] width 328 height 11
click at [369, 254] on div "Fresher" at bounding box center [483, 257] width 350 height 20
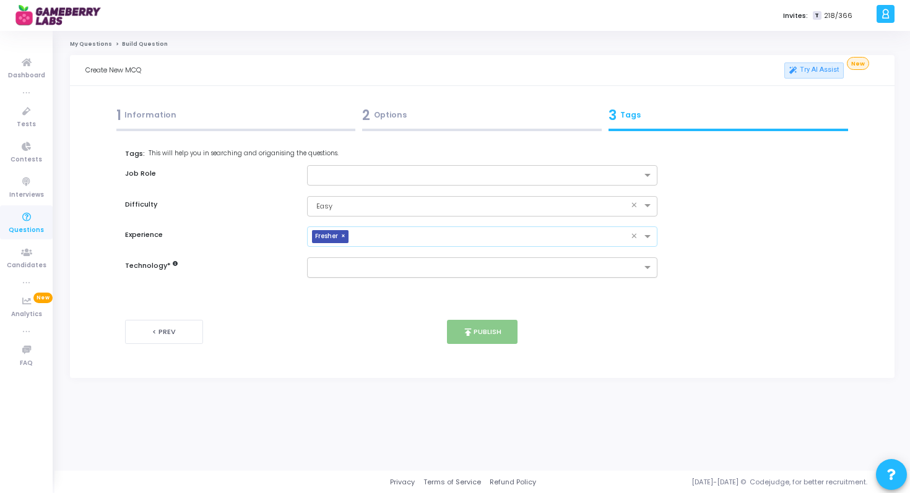
click at [375, 263] on input "text" at bounding box center [478, 268] width 328 height 11
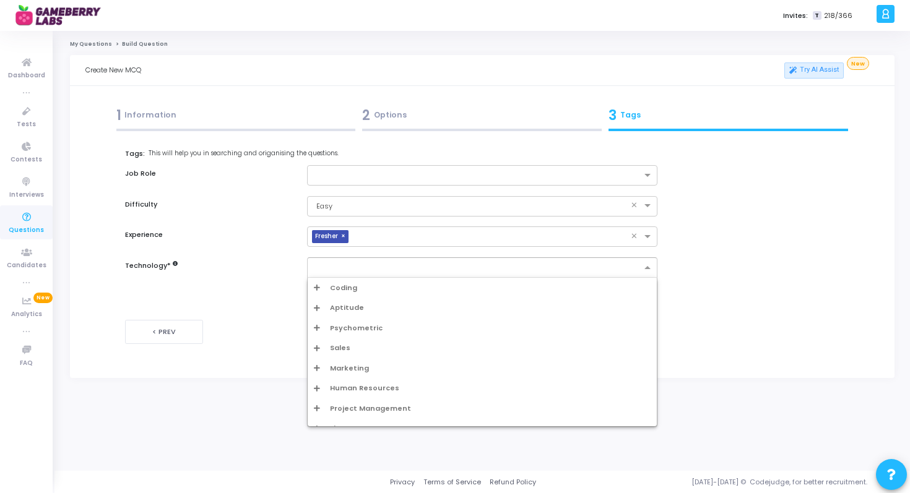
click at [365, 301] on div "Aptitude" at bounding box center [483, 308] width 350 height 20
click at [366, 309] on div "Aptitude" at bounding box center [482, 308] width 337 height 11
click at [360, 327] on div "Aptitude" at bounding box center [486, 328] width 330 height 11
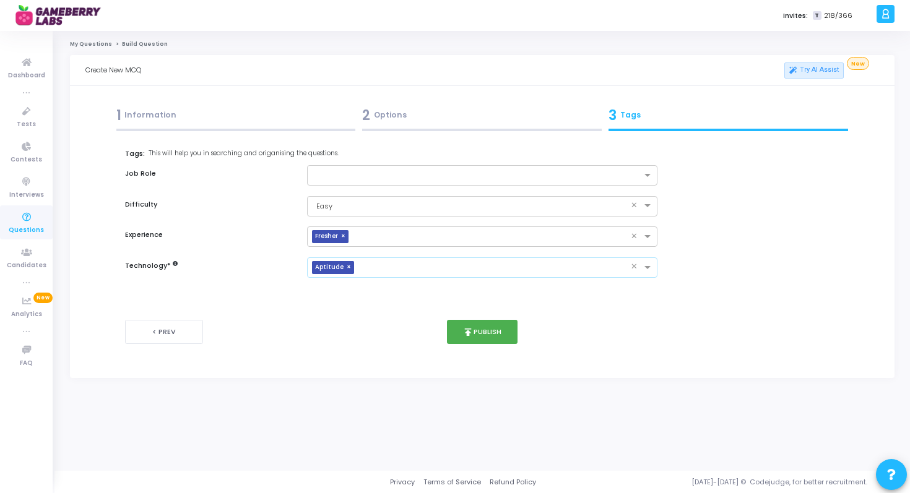
click at [350, 267] on span "×" at bounding box center [350, 267] width 7 height 13
click at [350, 267] on input "text" at bounding box center [478, 268] width 328 height 11
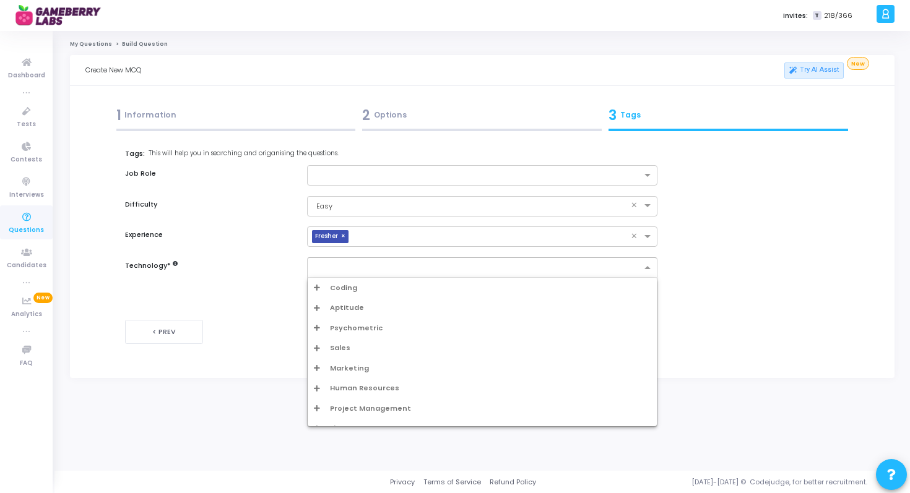
click at [341, 309] on span "Aptitude" at bounding box center [347, 308] width 34 height 11
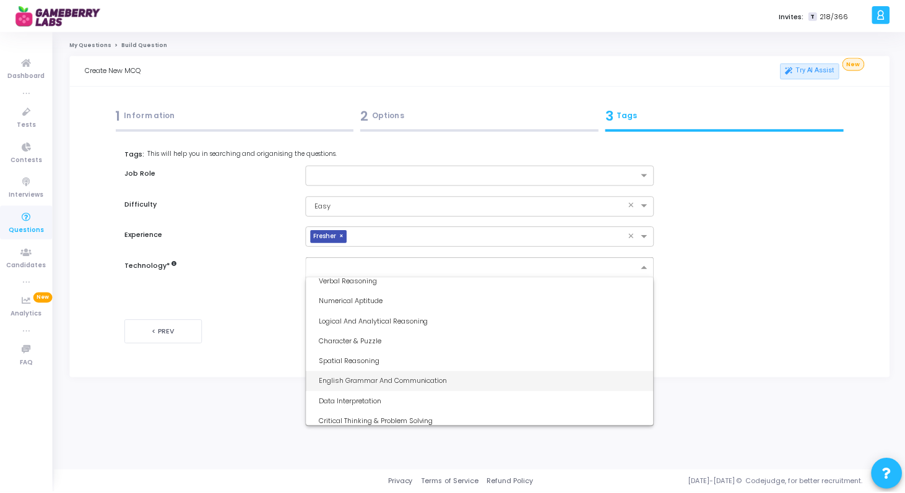
scroll to position [90, 0]
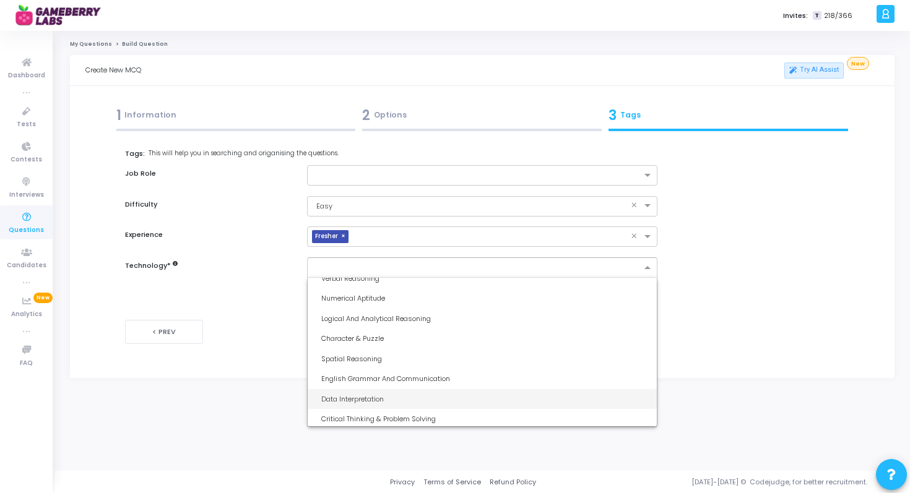
click at [340, 396] on div "Data Interpretation" at bounding box center [486, 399] width 330 height 11
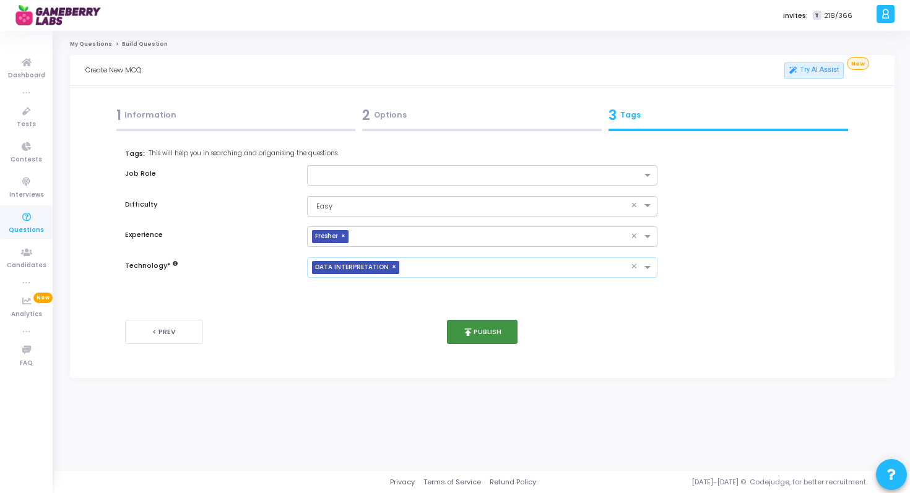
click at [457, 332] on button "publish Publish" at bounding box center [482, 332] width 71 height 24
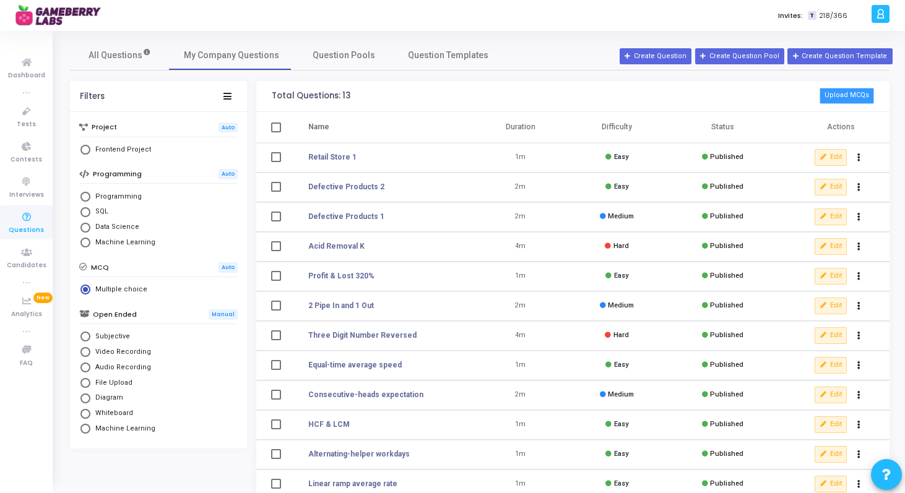
click at [852, 101] on button "Upload MCQs" at bounding box center [846, 96] width 54 height 16
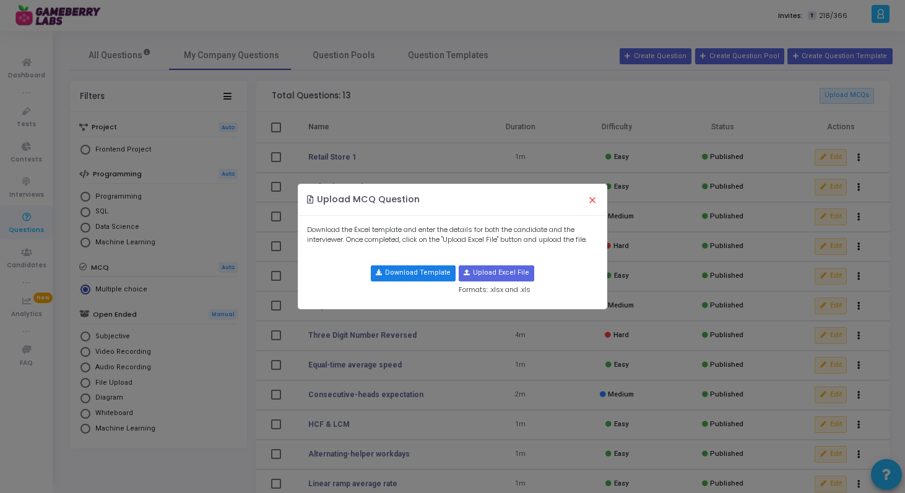
click at [441, 275] on button "Download Template" at bounding box center [413, 273] width 85 height 16
click at [591, 199] on button "×" at bounding box center [592, 199] width 26 height 27
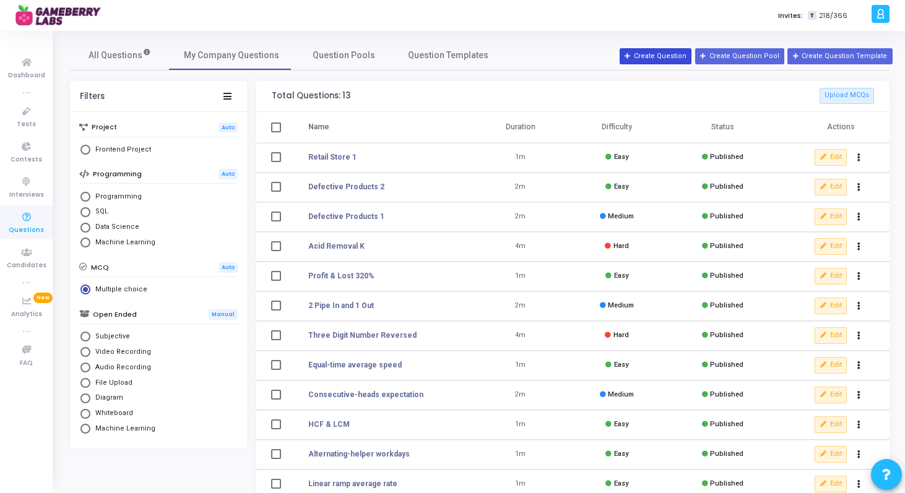
click at [679, 59] on button "Create Question" at bounding box center [655, 56] width 72 height 16
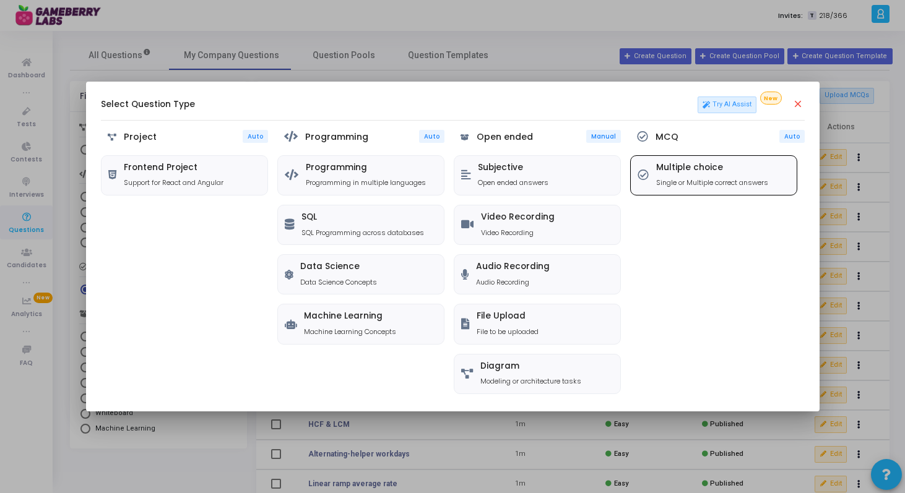
click at [671, 186] on p "Single or Multiple correct answers" at bounding box center [712, 183] width 112 height 11
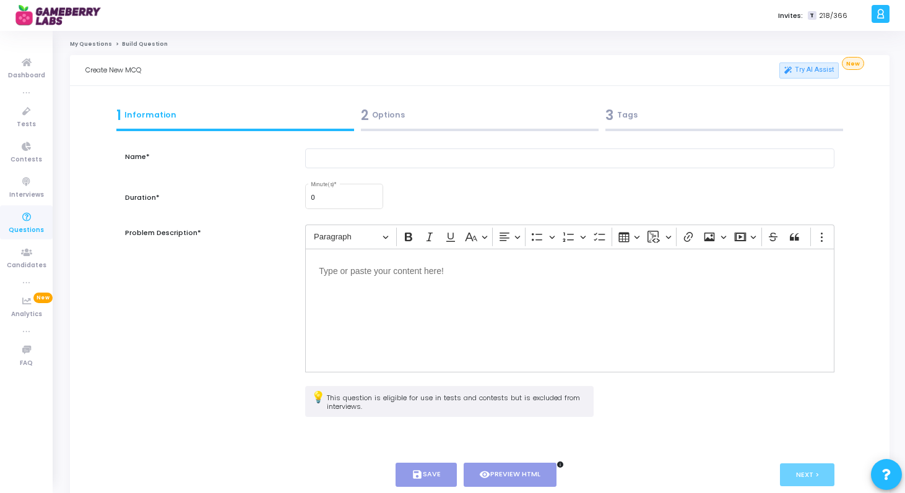
scroll to position [72, 0]
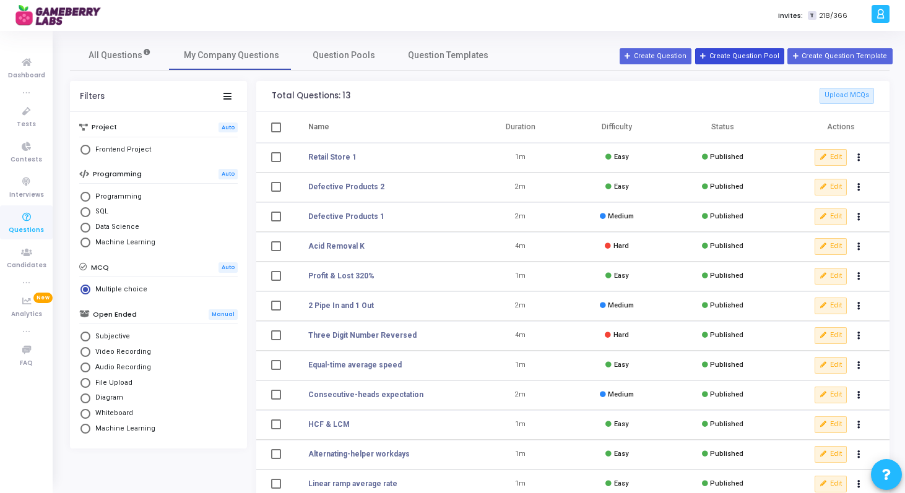
click at [757, 58] on button "Create Question Pool" at bounding box center [739, 56] width 89 height 16
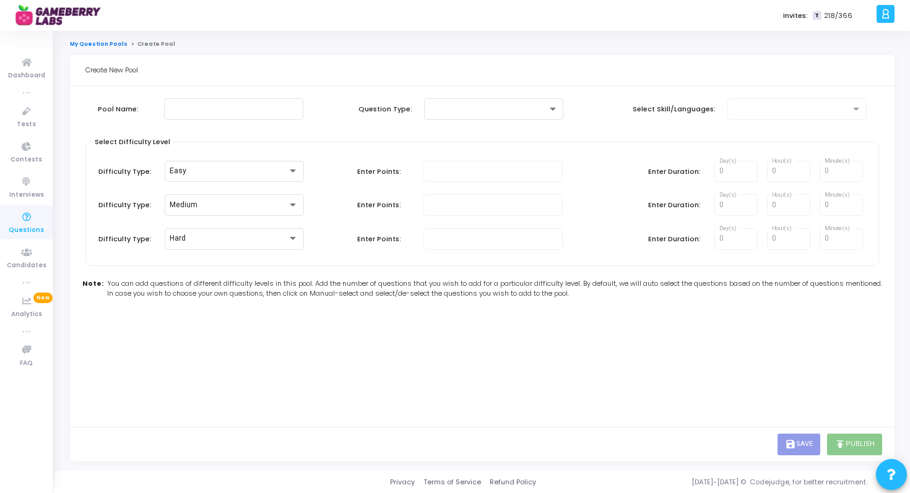
click at [87, 45] on link "My Question Pools" at bounding box center [99, 43] width 58 height 7
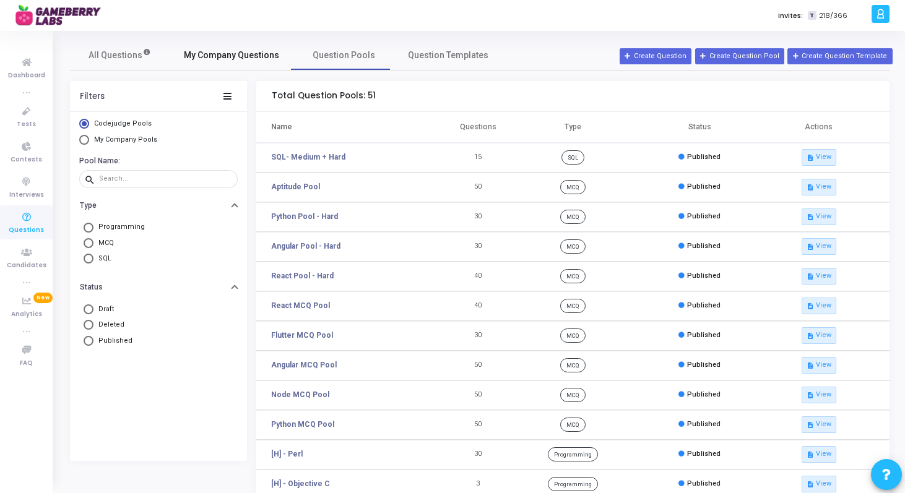
click at [234, 56] on span "My Company Questions" at bounding box center [231, 55] width 95 height 13
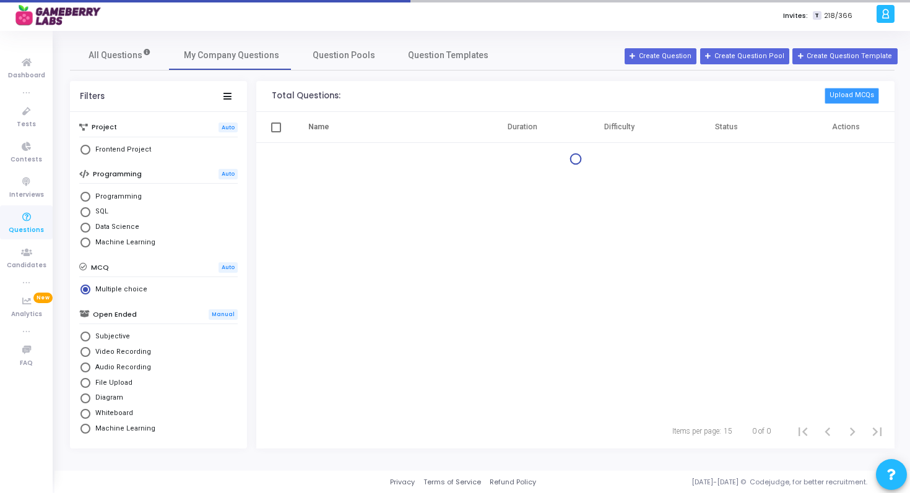
click at [848, 96] on button "Upload MCQs" at bounding box center [851, 96] width 54 height 16
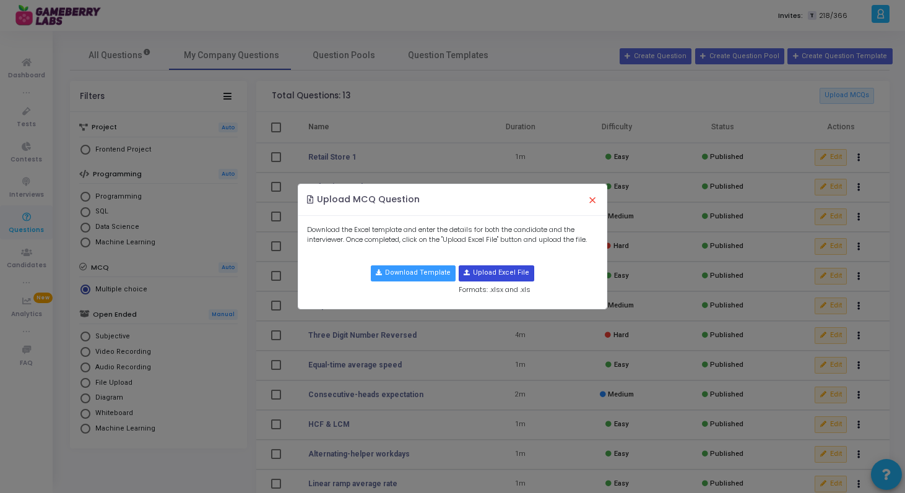
click at [475, 274] on input "file" at bounding box center [496, 273] width 74 height 15
type input "C:\fakepath\DI_questions.xlsx"
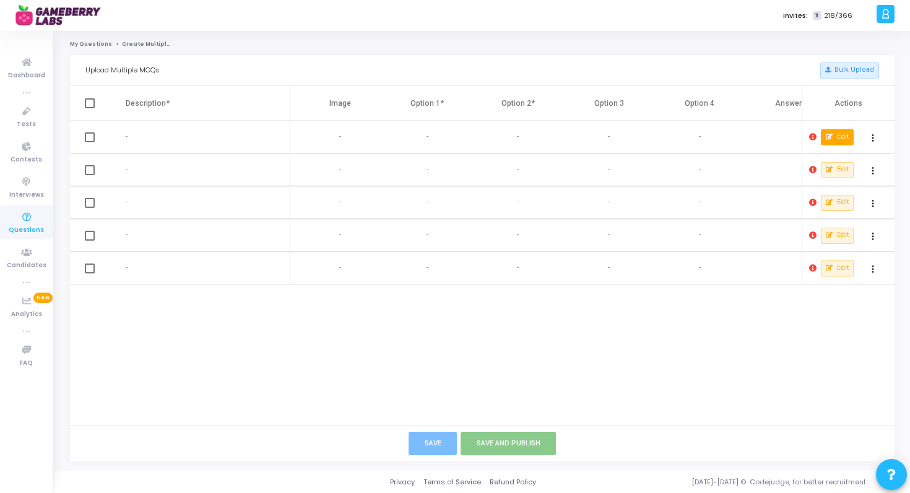
click at [834, 138] on button "Edit" at bounding box center [837, 137] width 33 height 16
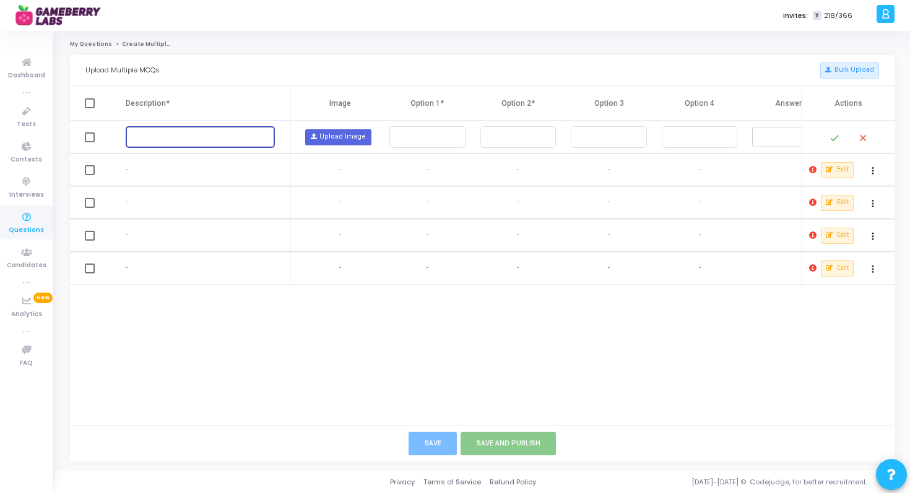
click at [220, 134] on input "text" at bounding box center [200, 137] width 139 height 9
click at [812, 204] on icon at bounding box center [812, 202] width 7 height 7
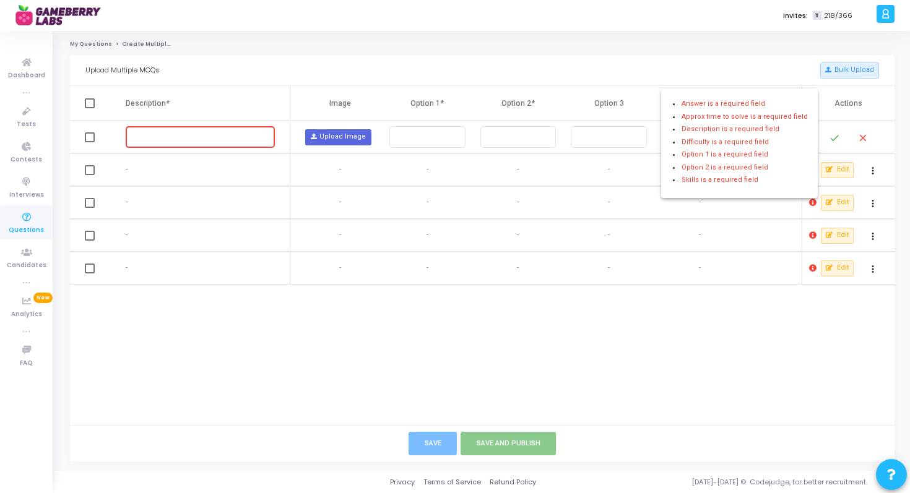
click at [695, 322] on div at bounding box center [455, 246] width 910 height 493
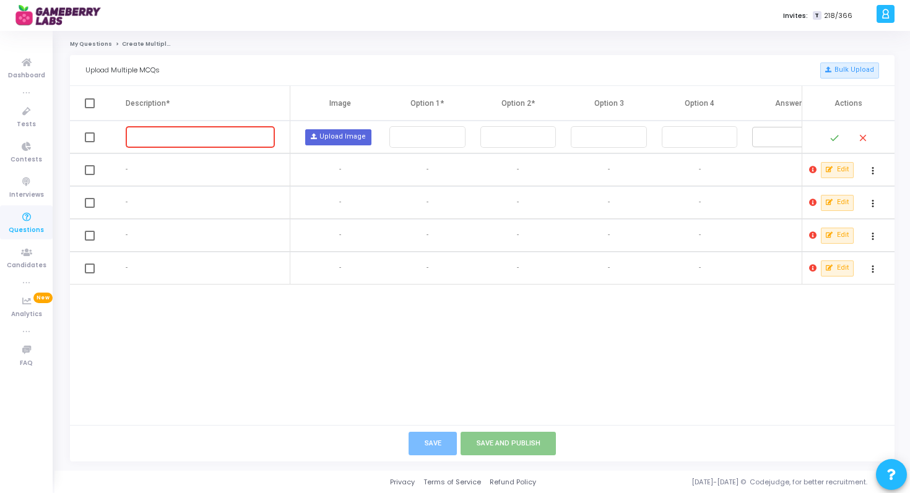
click at [860, 139] on mat-icon "close" at bounding box center [862, 138] width 15 height 15
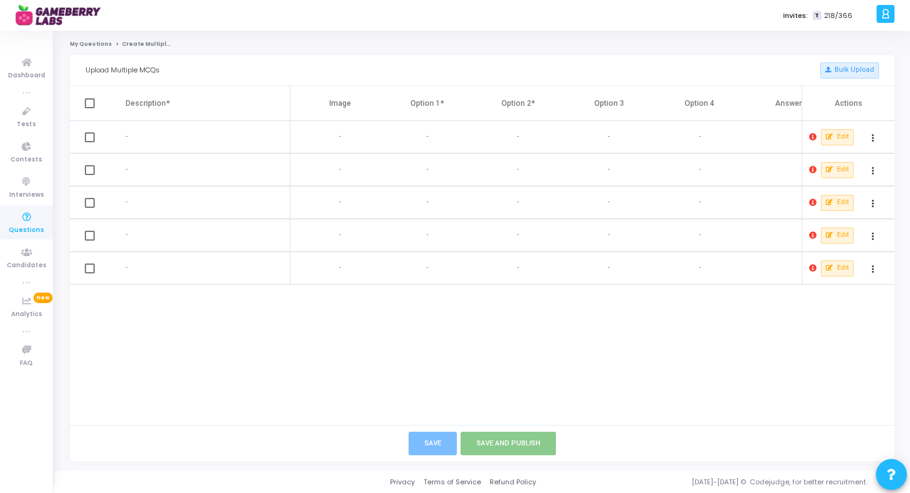
click at [847, 61] on div "Upload Multiple MCQs Bulk Upload" at bounding box center [481, 70] width 793 height 30
click at [847, 65] on button "Bulk Upload" at bounding box center [849, 71] width 59 height 16
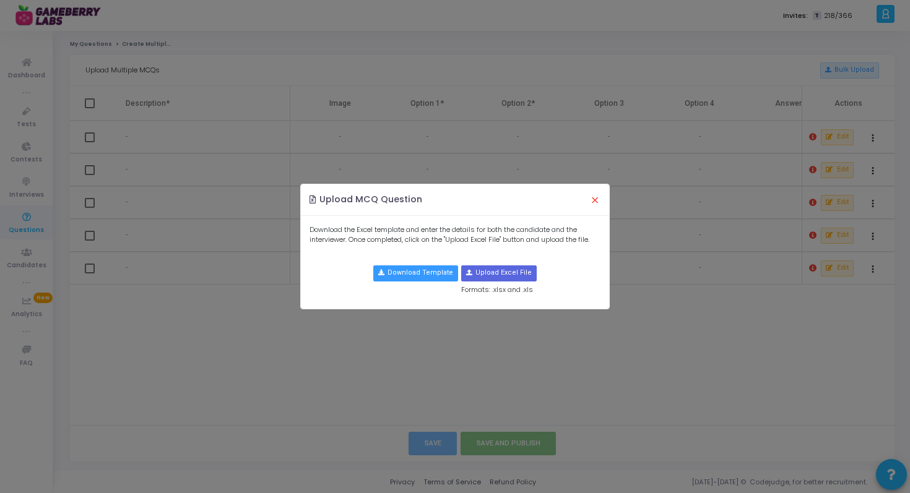
click at [593, 204] on button "×" at bounding box center [595, 199] width 26 height 27
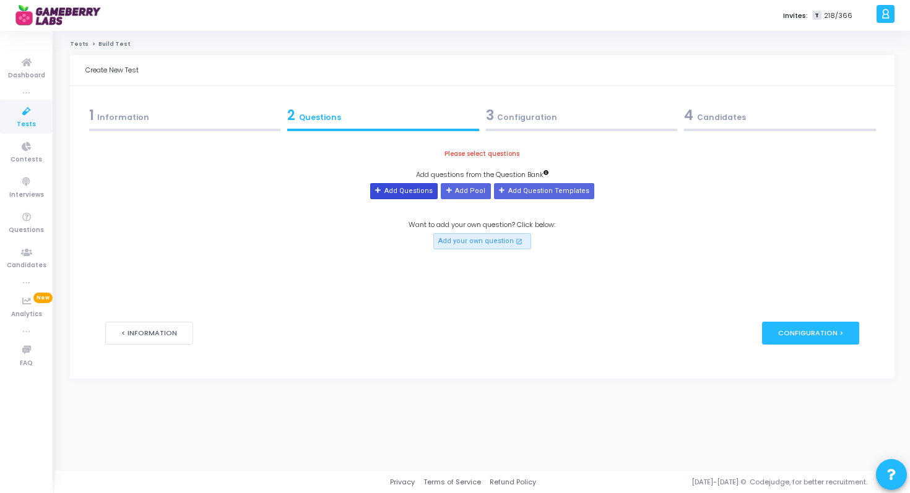
click at [417, 197] on button "Add Questions" at bounding box center [403, 191] width 67 height 16
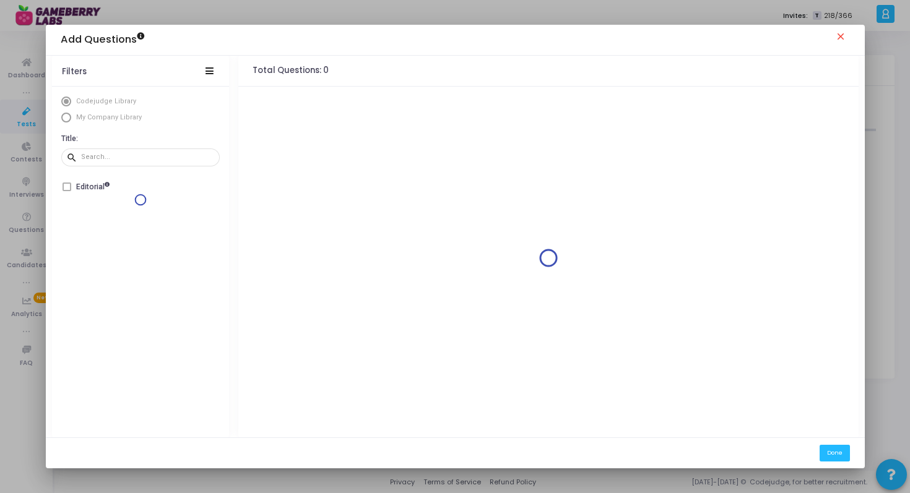
click at [838, 42] on mat-icon "close" at bounding box center [842, 38] width 15 height 15
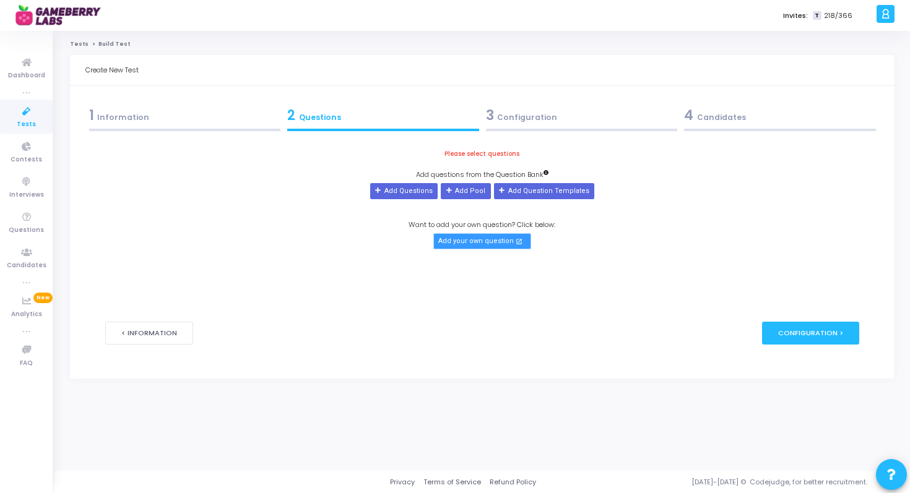
click at [494, 241] on button "Add your own question open_in_new" at bounding box center [482, 241] width 98 height 16
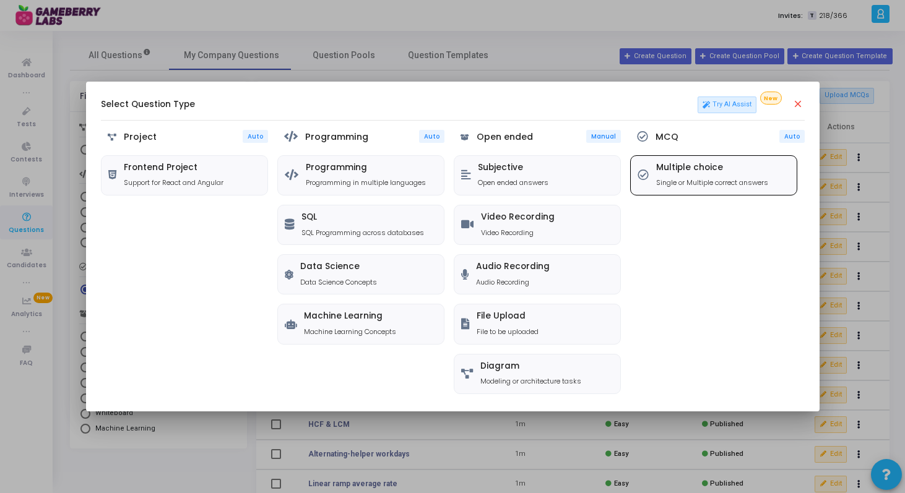
click at [677, 187] on p "Single or Multiple correct answers" at bounding box center [712, 183] width 112 height 11
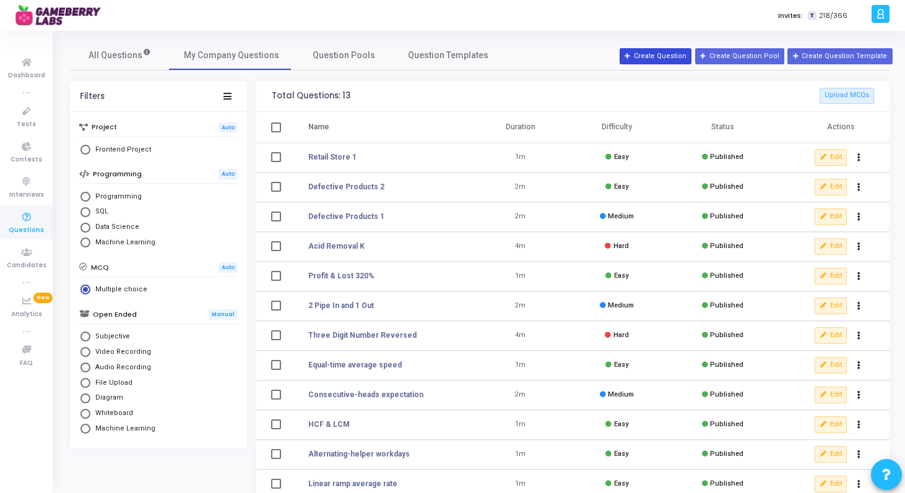
click at [682, 53] on button "Create Question" at bounding box center [655, 56] width 72 height 16
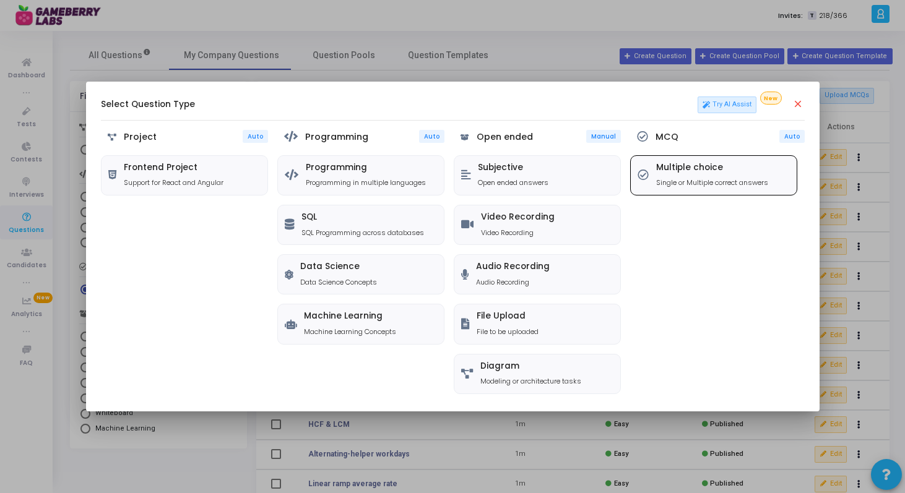
click at [768, 176] on div "Multiple choice Single or Multiple correct answers" at bounding box center [712, 175] width 112 height 25
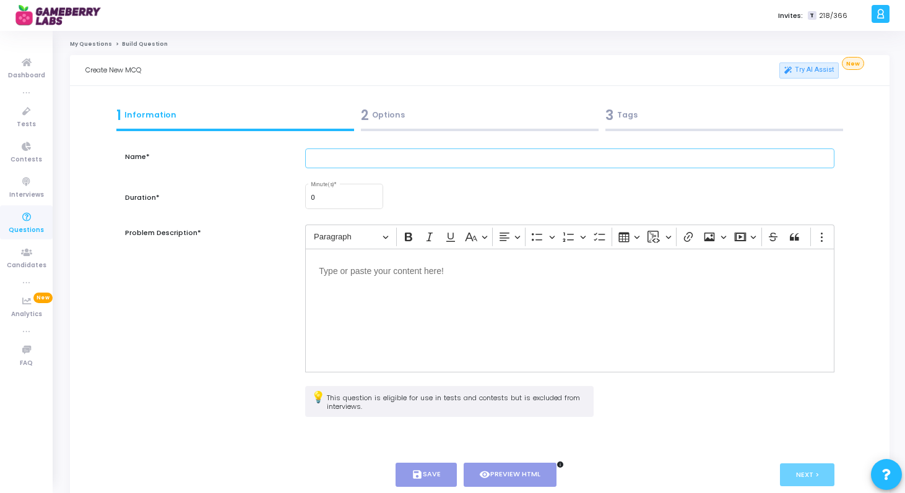
click at [364, 160] on input "text" at bounding box center [569, 159] width 529 height 20
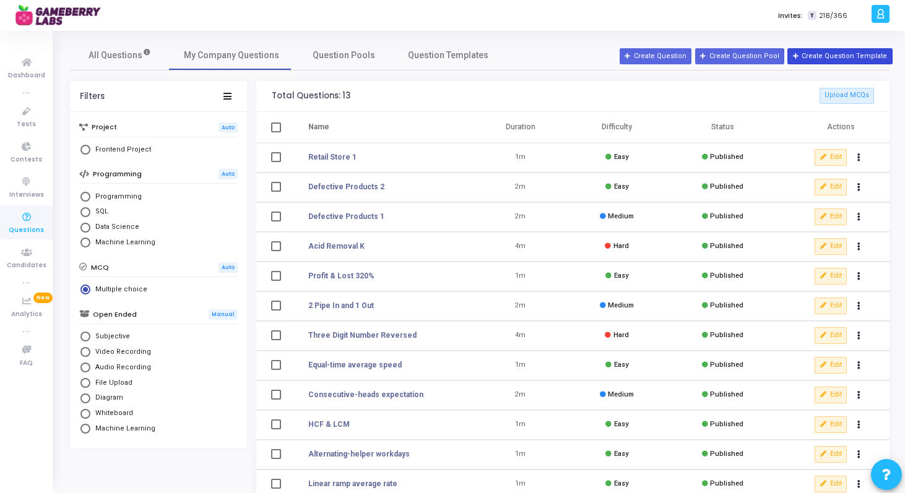
click at [813, 56] on button "Create Question Template" at bounding box center [839, 56] width 105 height 16
